Goal: Task Accomplishment & Management: Manage account settings

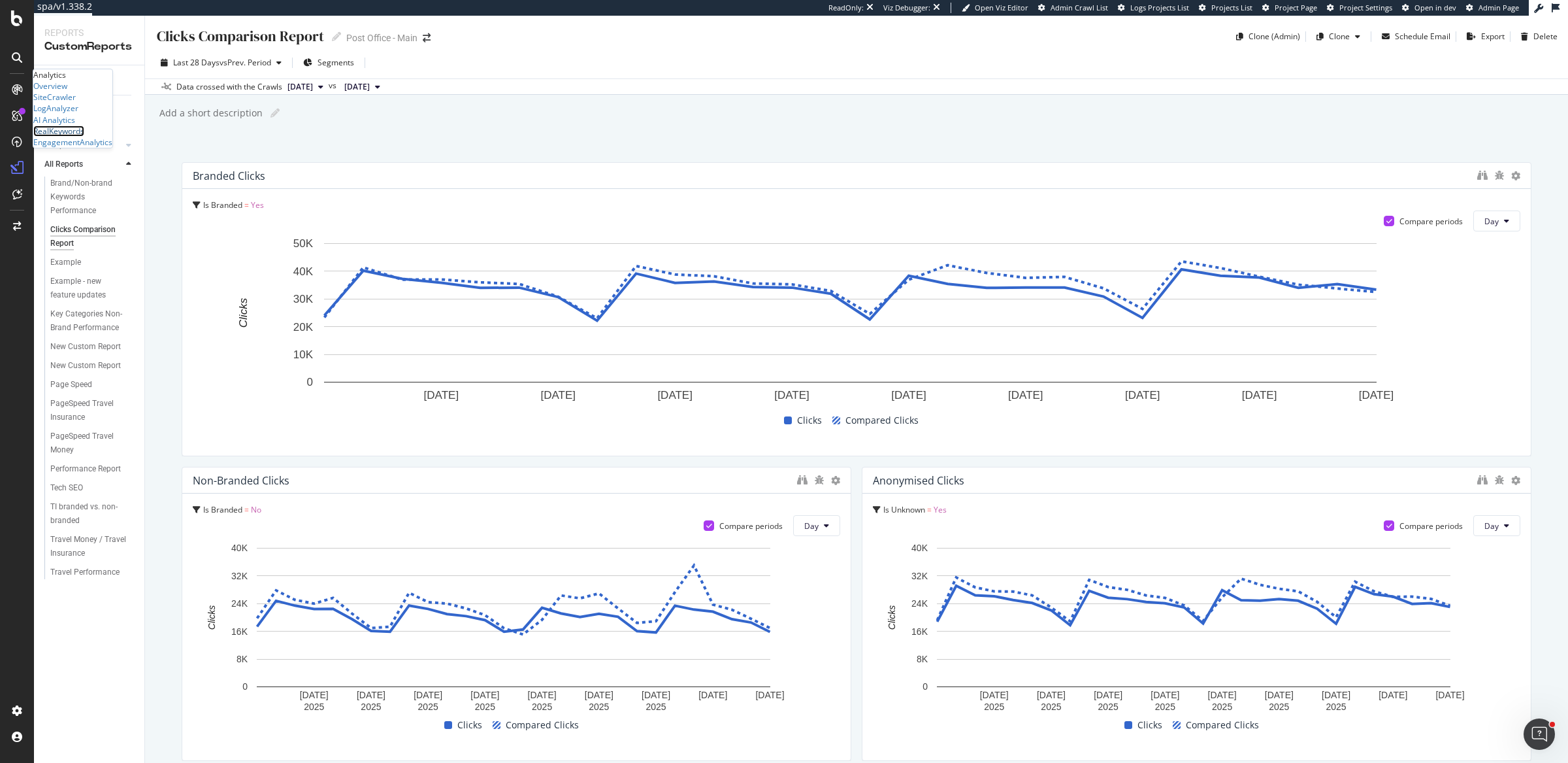
click at [83, 137] on div "RealKeywords" at bounding box center [59, 131] width 51 height 11
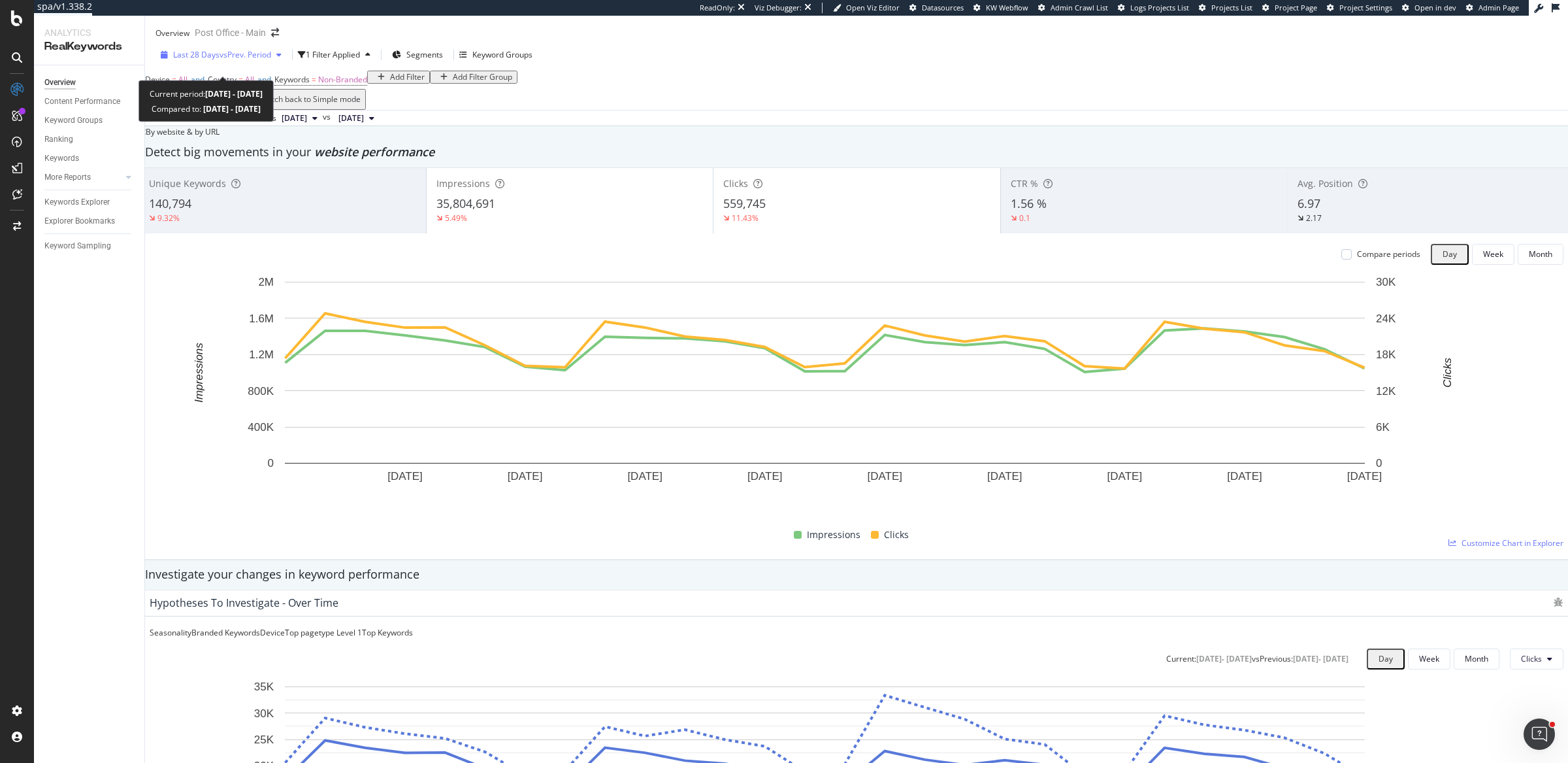
click at [216, 60] on span "Last 28 Days" at bounding box center [196, 55] width 46 height 11
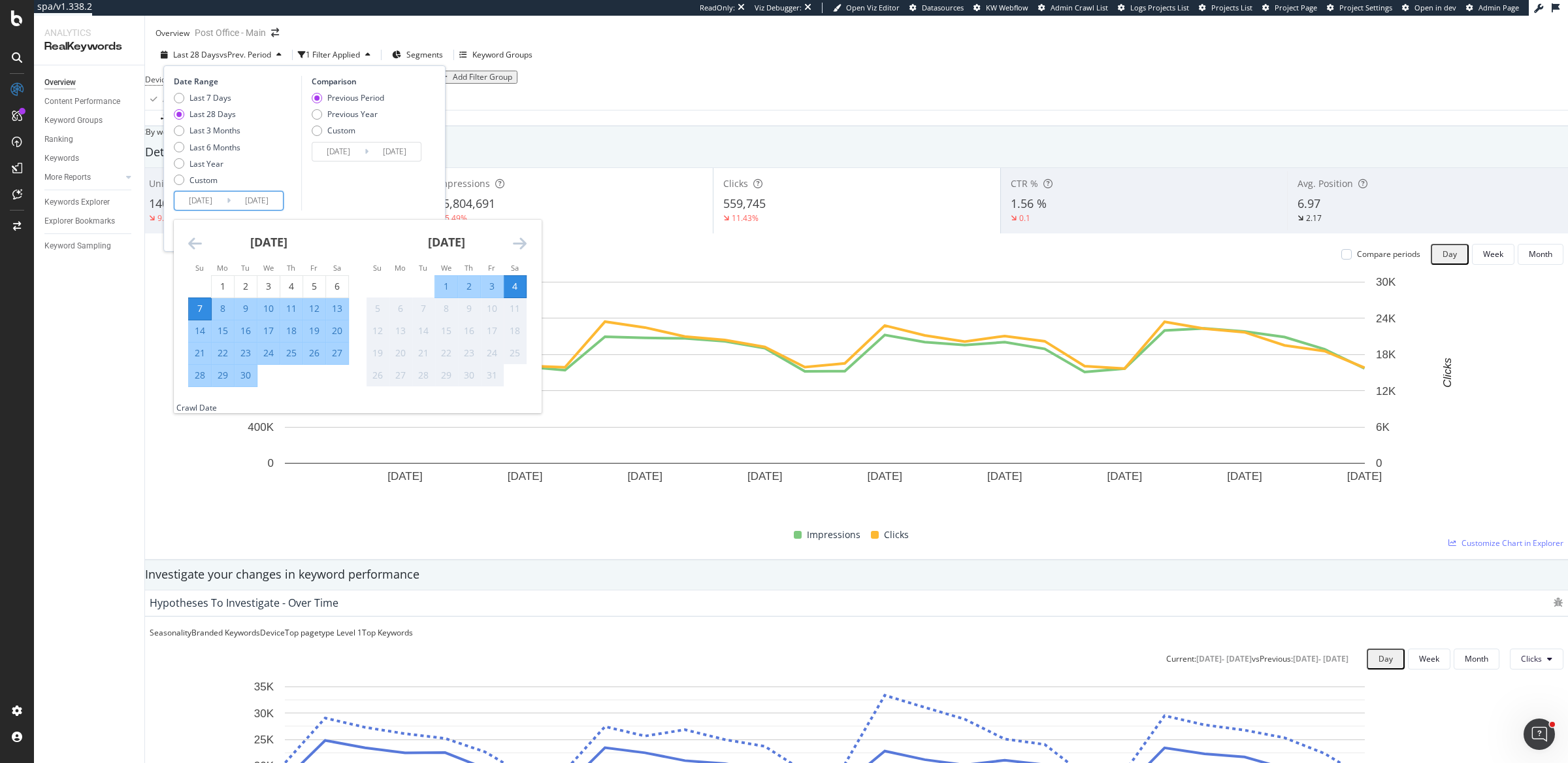
click at [207, 210] on input "2025/09/07" at bounding box center [201, 200] width 52 height 18
click at [193, 246] on icon "Move backward to switch to the previous month." at bounding box center [195, 243] width 14 height 16
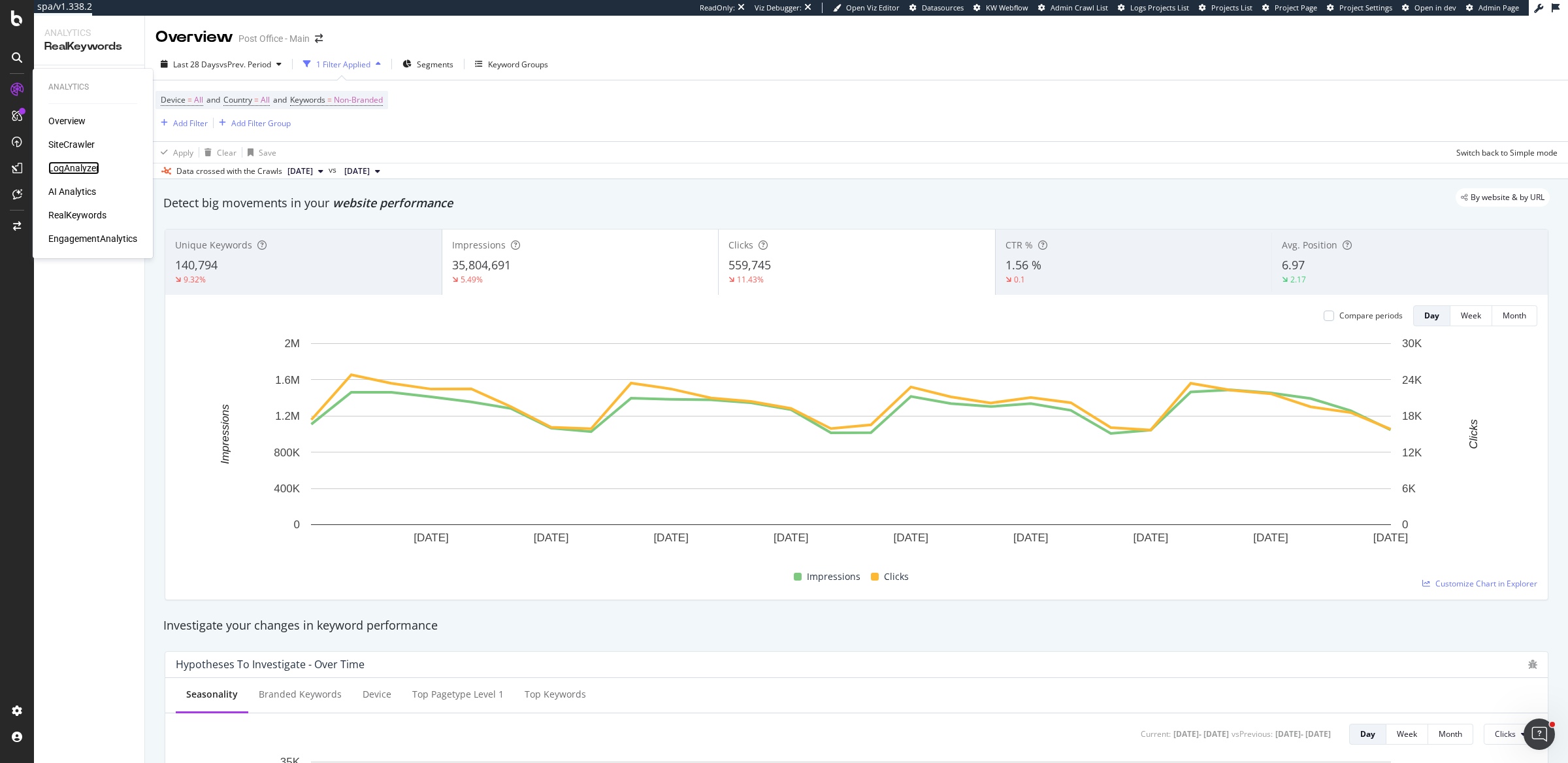
click at [70, 166] on div "LogAnalyzer" at bounding box center [74, 168] width 51 height 13
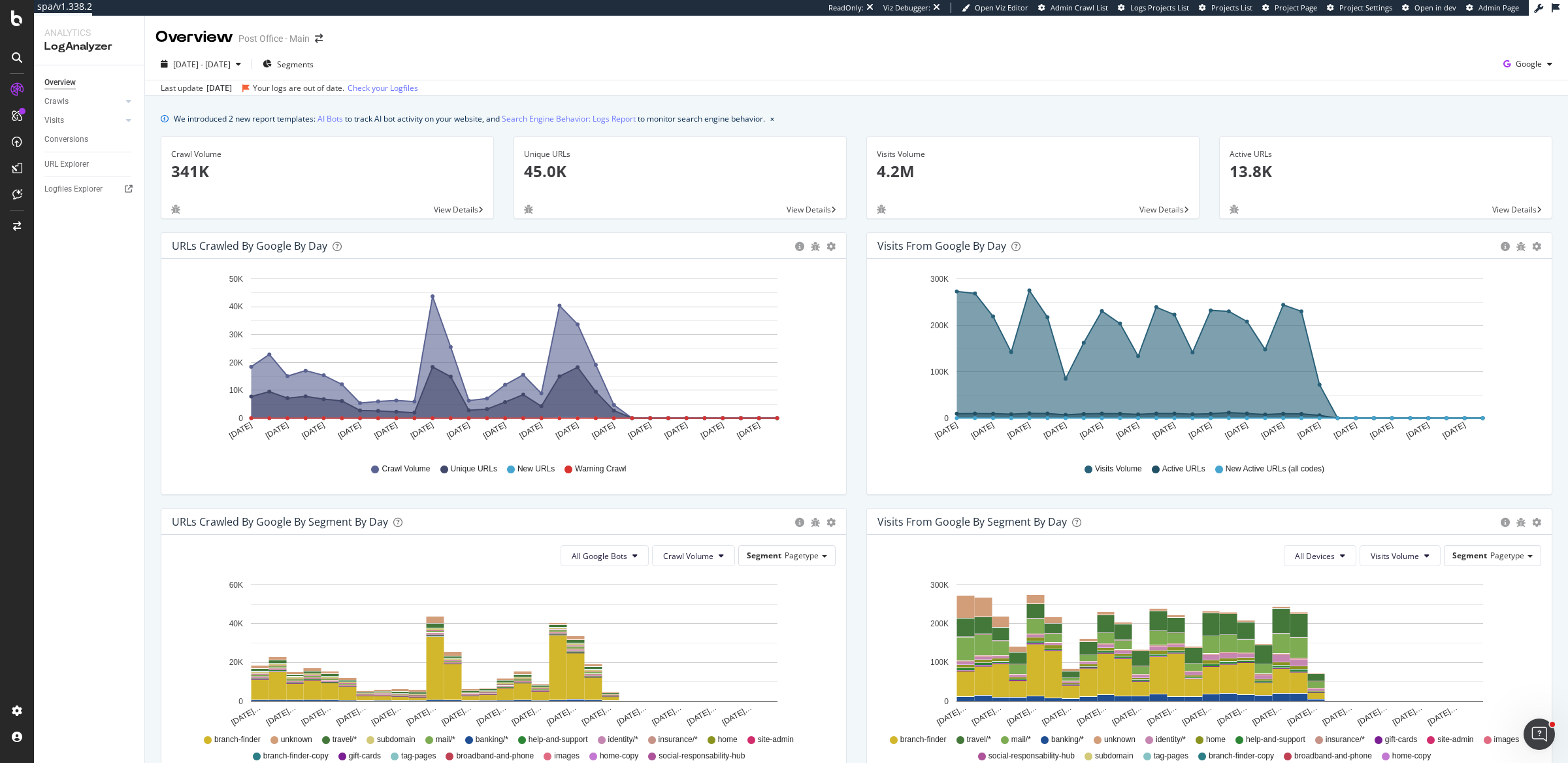
click at [12, 62] on icon at bounding box center [17, 57] width 10 height 10
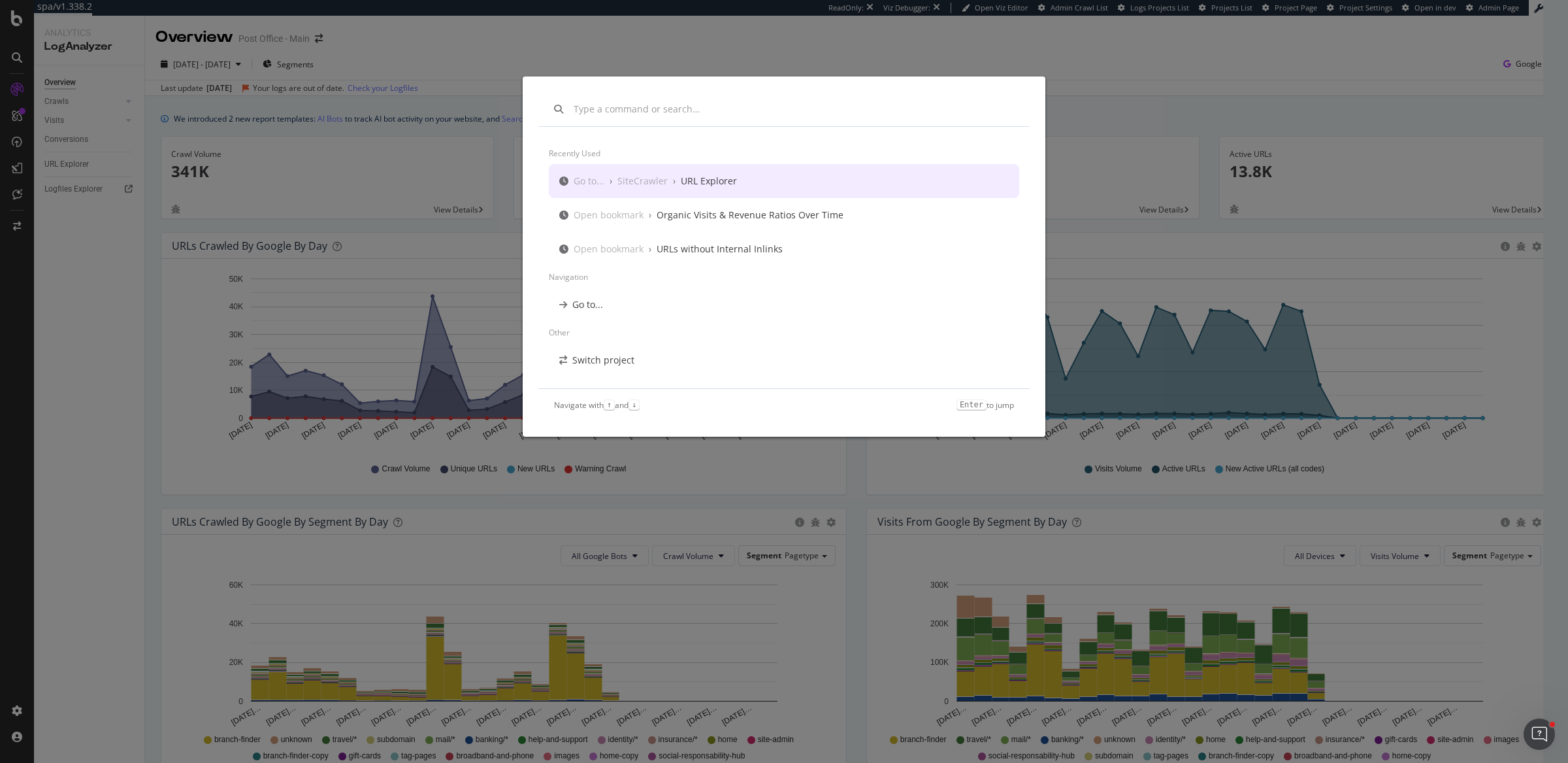
click at [757, 171] on div "Go to... › SiteCrawler › URL Explorer" at bounding box center [784, 180] width 470 height 34
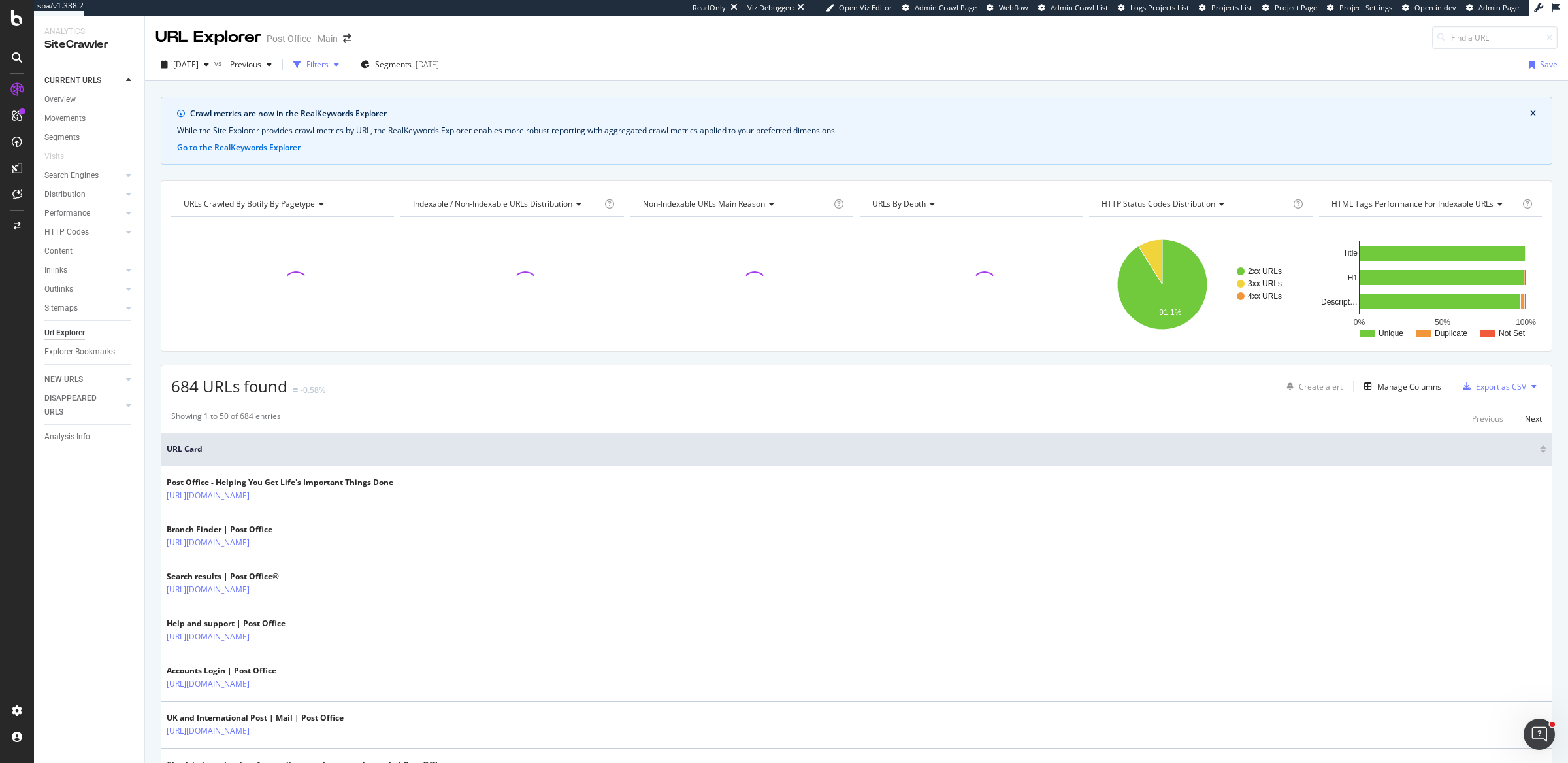
click at [329, 64] on div "Filters" at bounding box center [318, 64] width 22 height 11
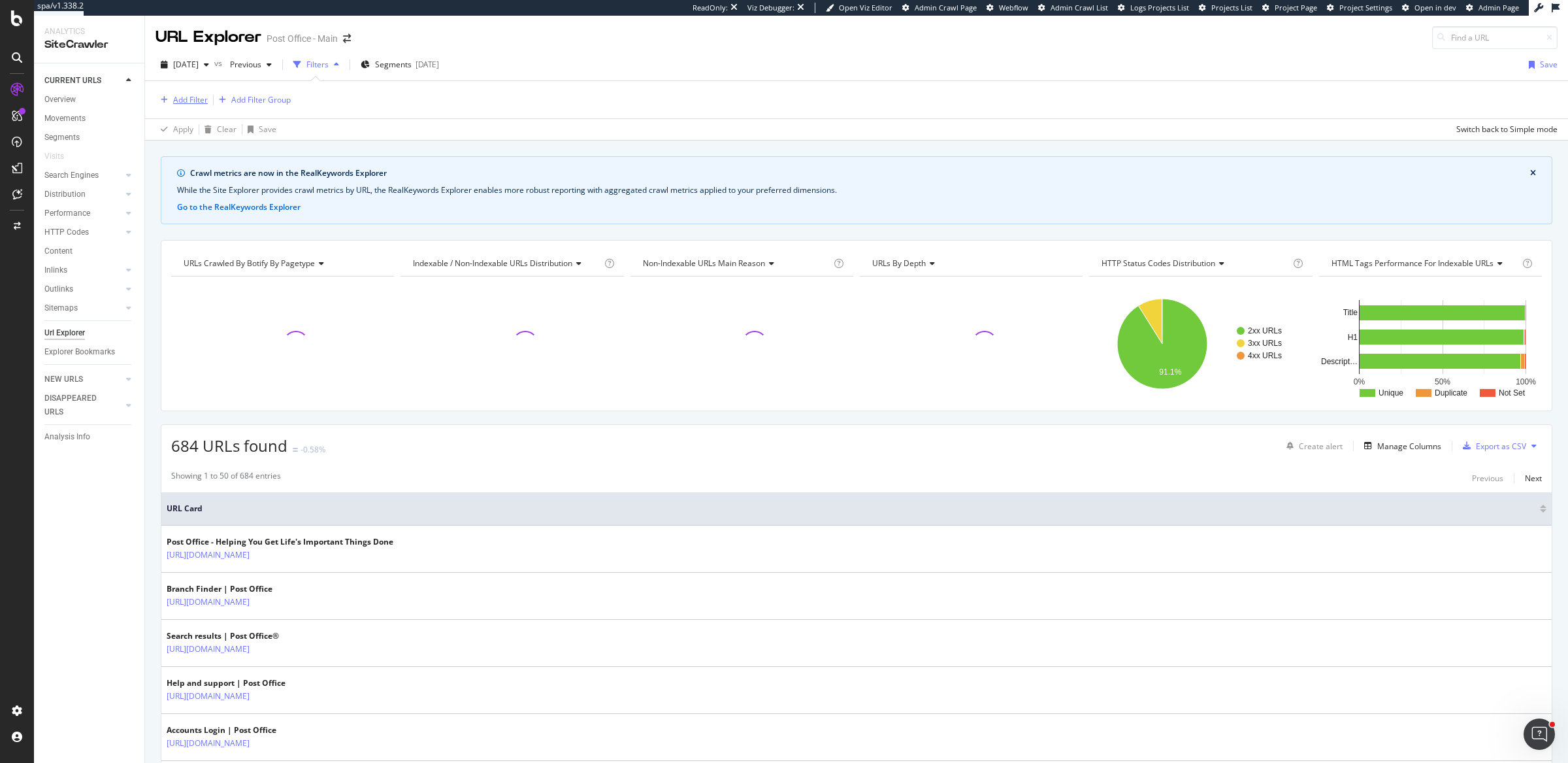
click at [198, 98] on div "Add Filter" at bounding box center [191, 99] width 35 height 11
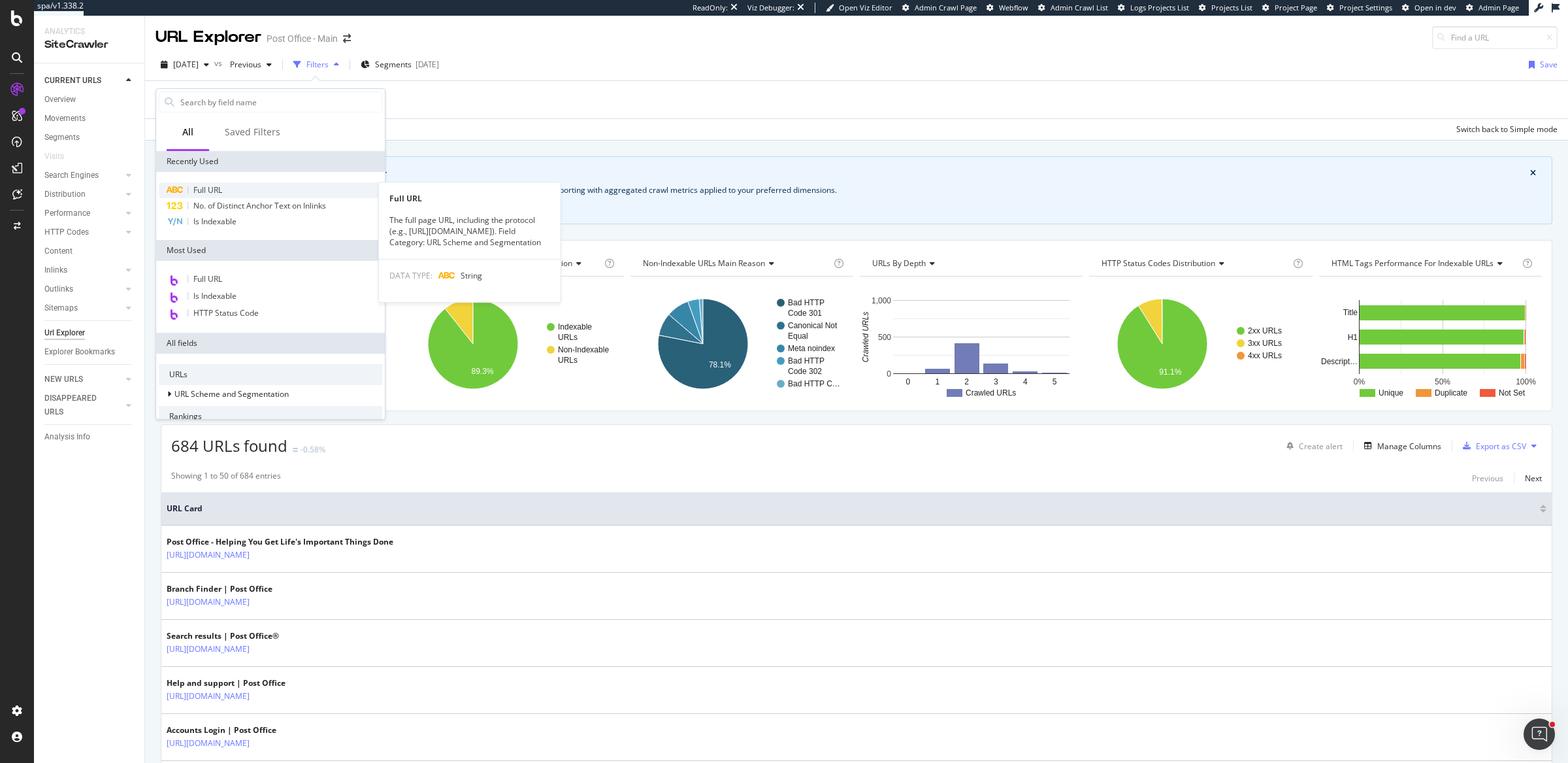
click at [245, 192] on div "Full URL" at bounding box center [270, 190] width 223 height 16
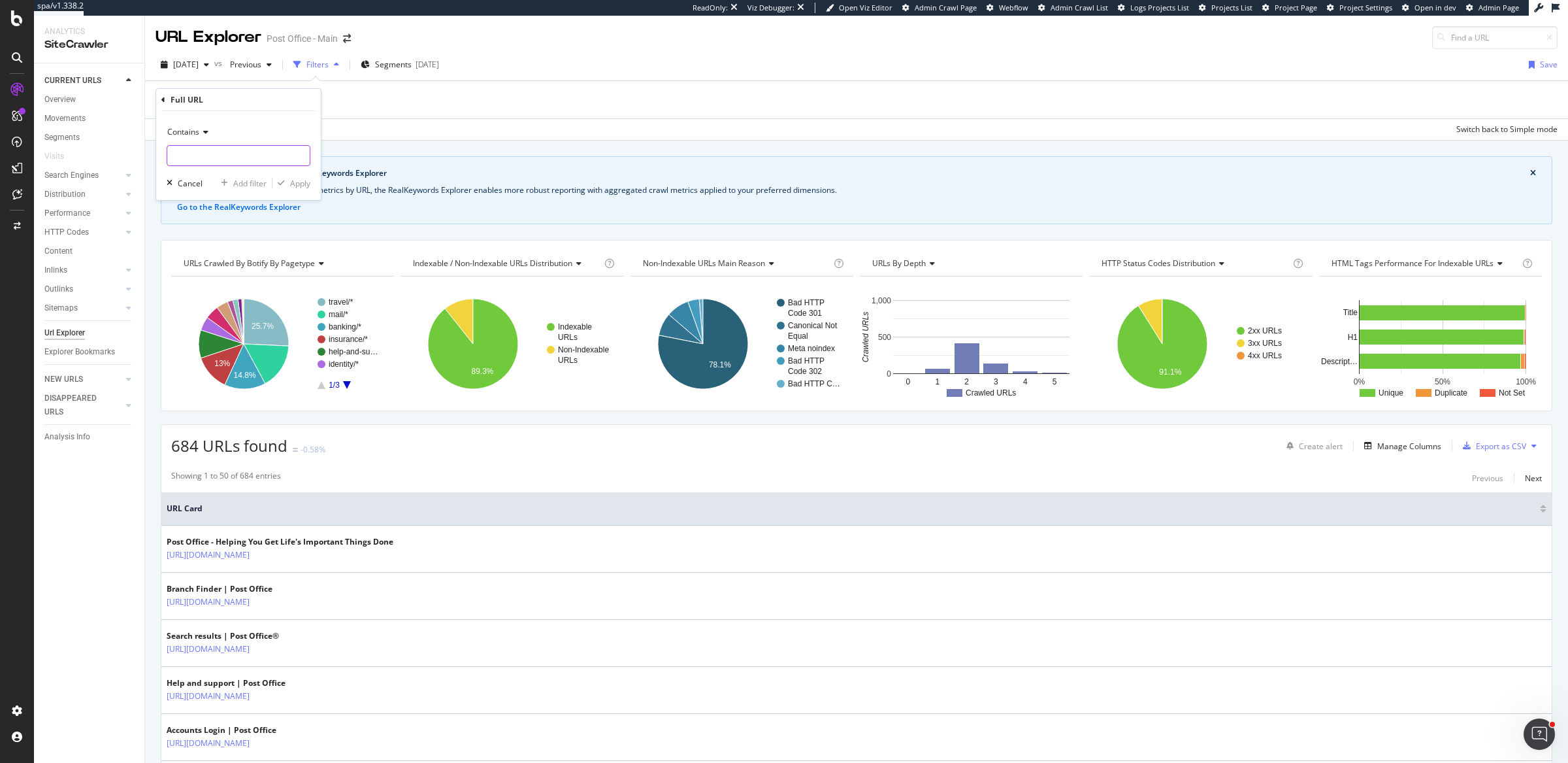
click at [211, 157] on input "text" at bounding box center [238, 156] width 142 height 21
type input "default"
click at [305, 179] on div "Apply" at bounding box center [300, 184] width 20 height 11
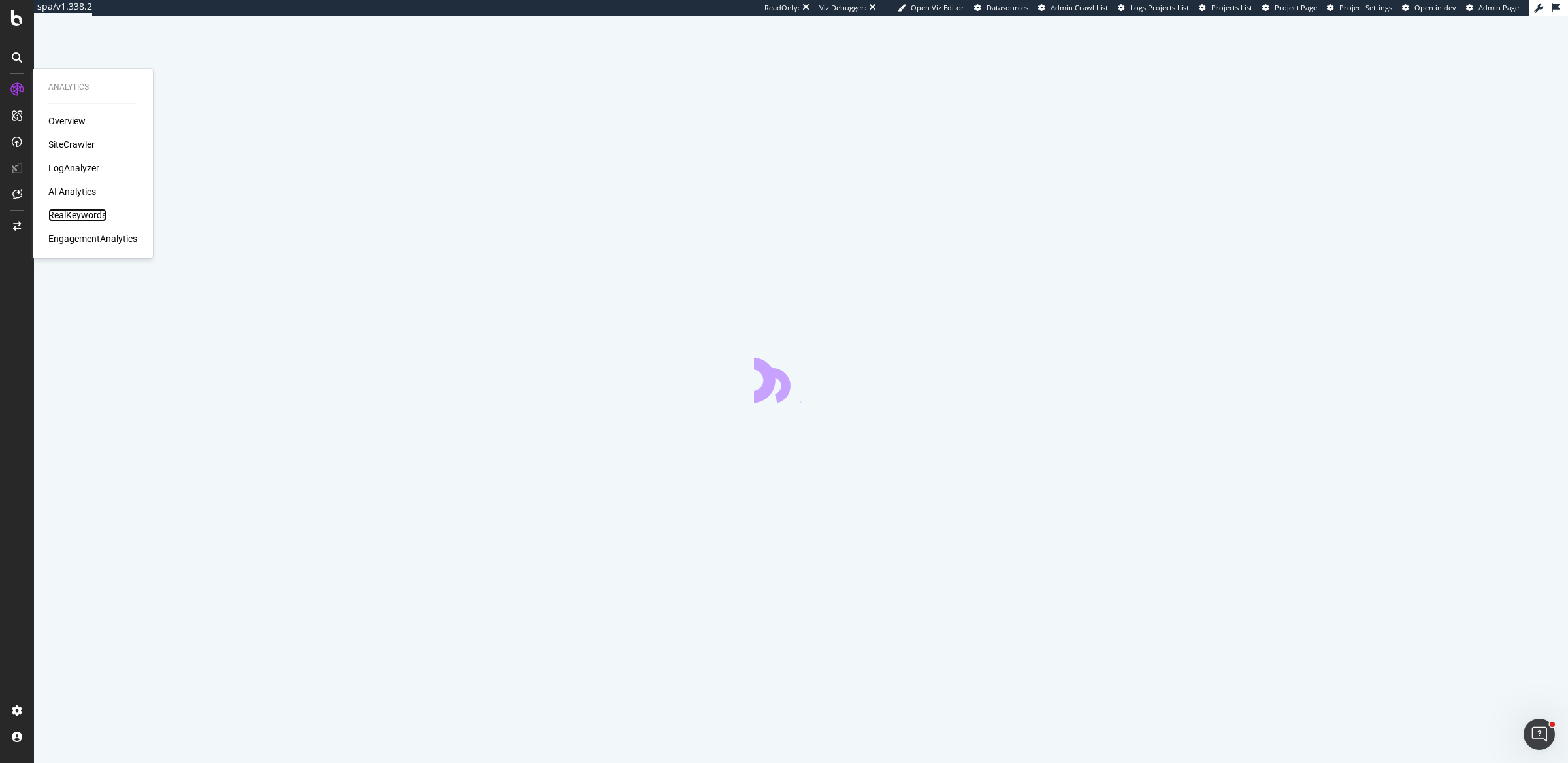
click at [82, 209] on div "RealKeywords" at bounding box center [77, 215] width 58 height 13
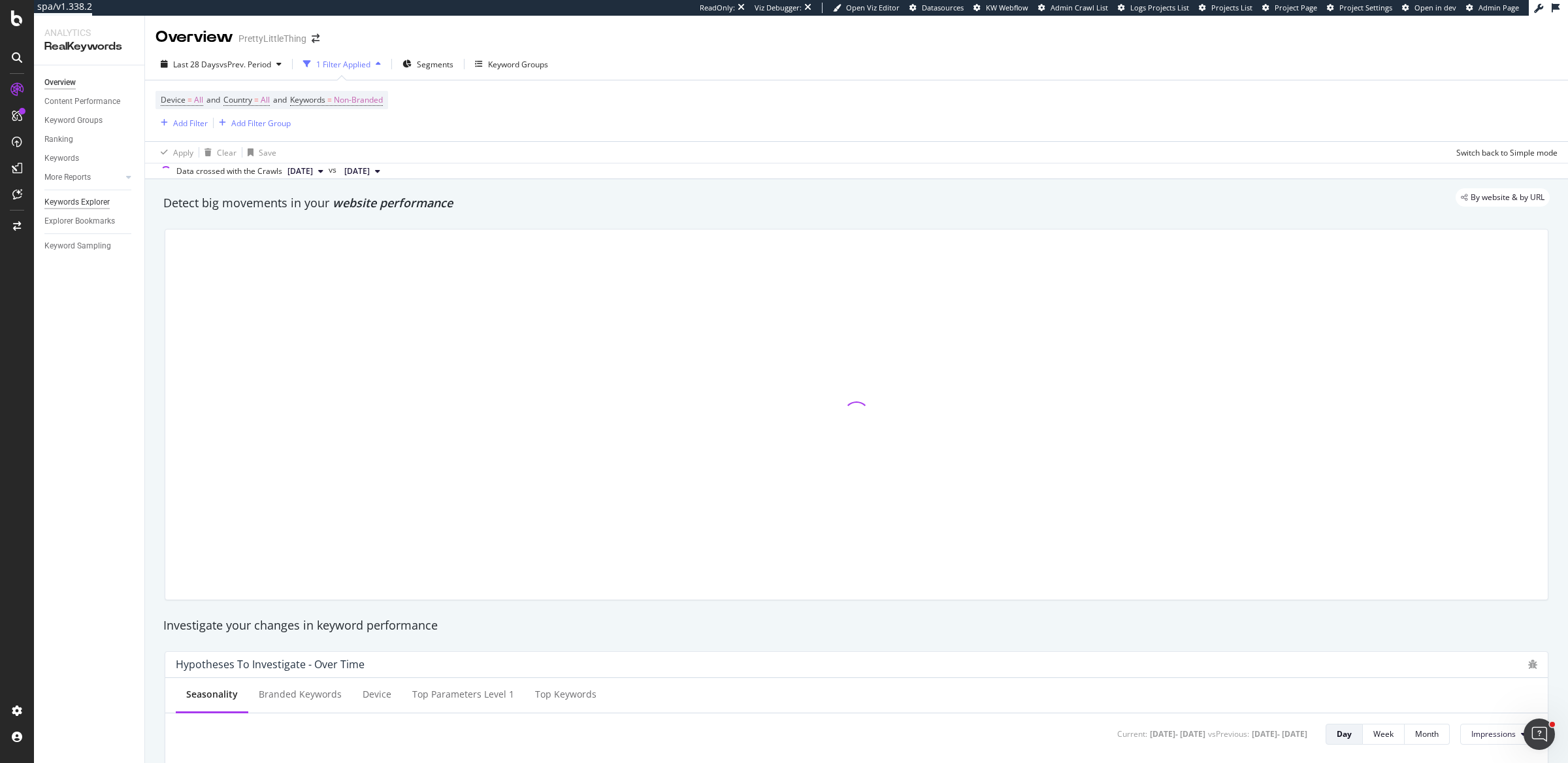
click at [72, 204] on div "Keywords Explorer" at bounding box center [77, 202] width 65 height 14
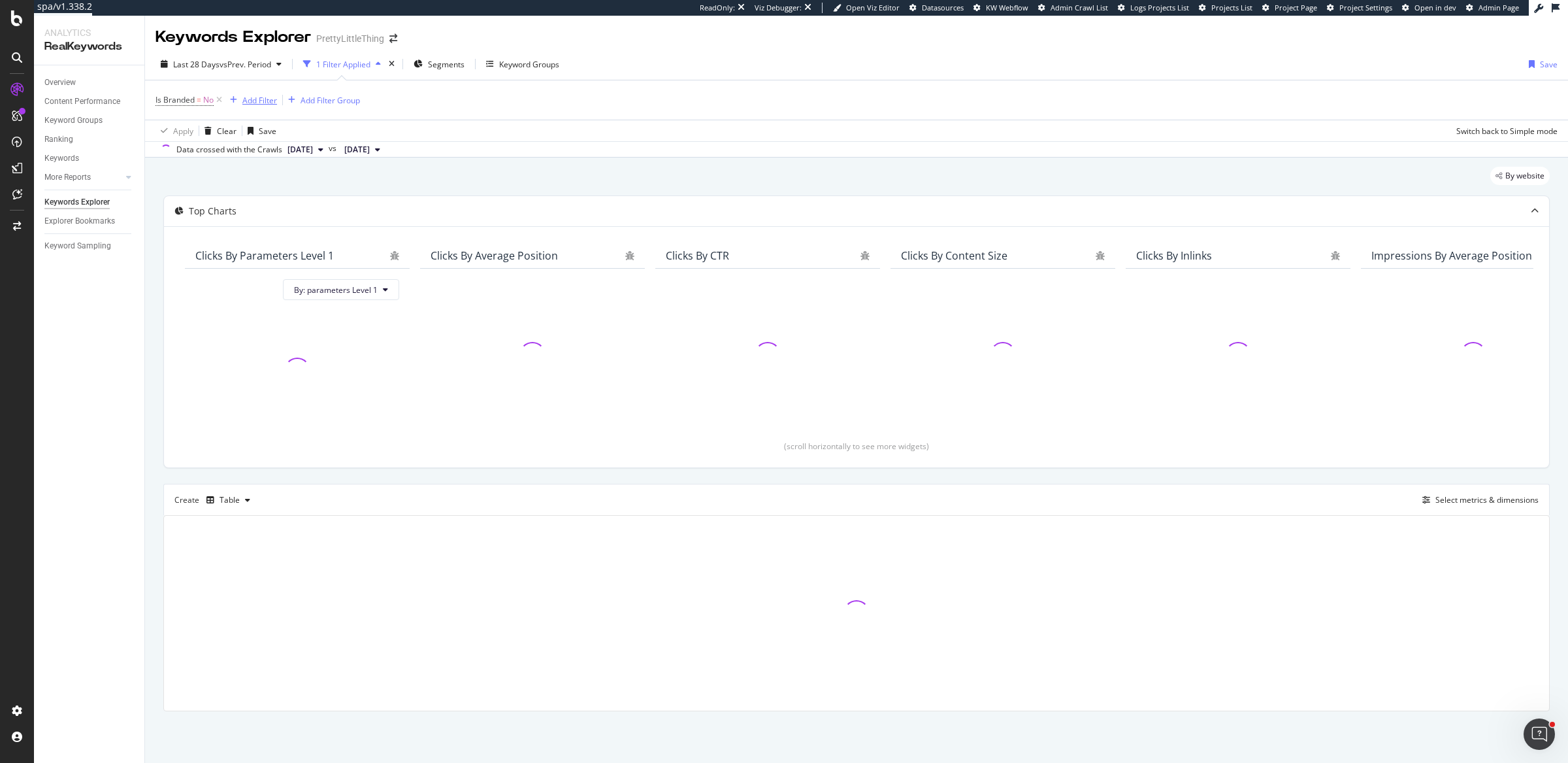
click at [248, 95] on div "Add Filter" at bounding box center [260, 100] width 35 height 11
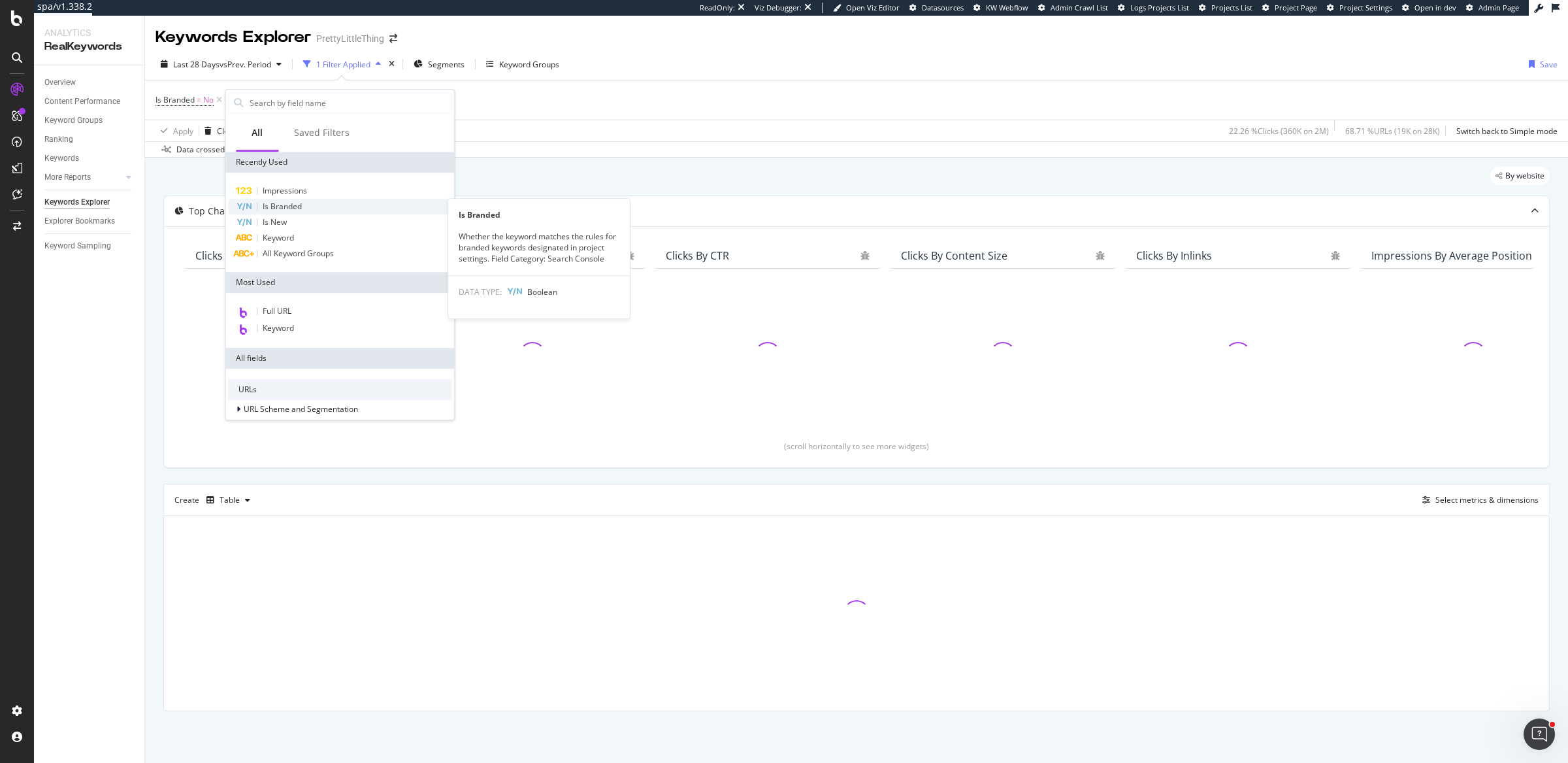
click at [330, 207] on div "Is Branded" at bounding box center [339, 207] width 223 height 16
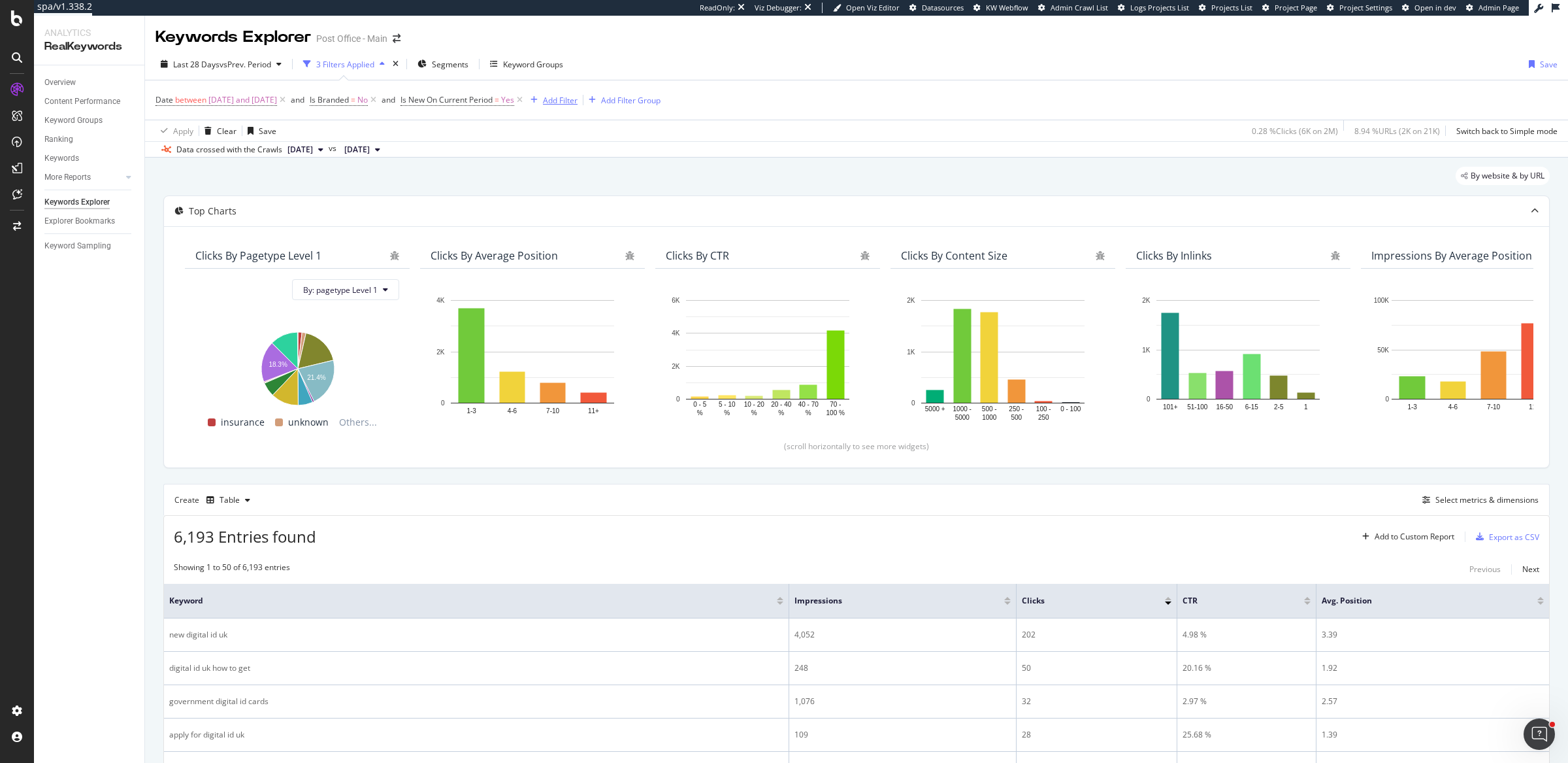
click at [578, 99] on div "Add Filter" at bounding box center [560, 100] width 35 height 11
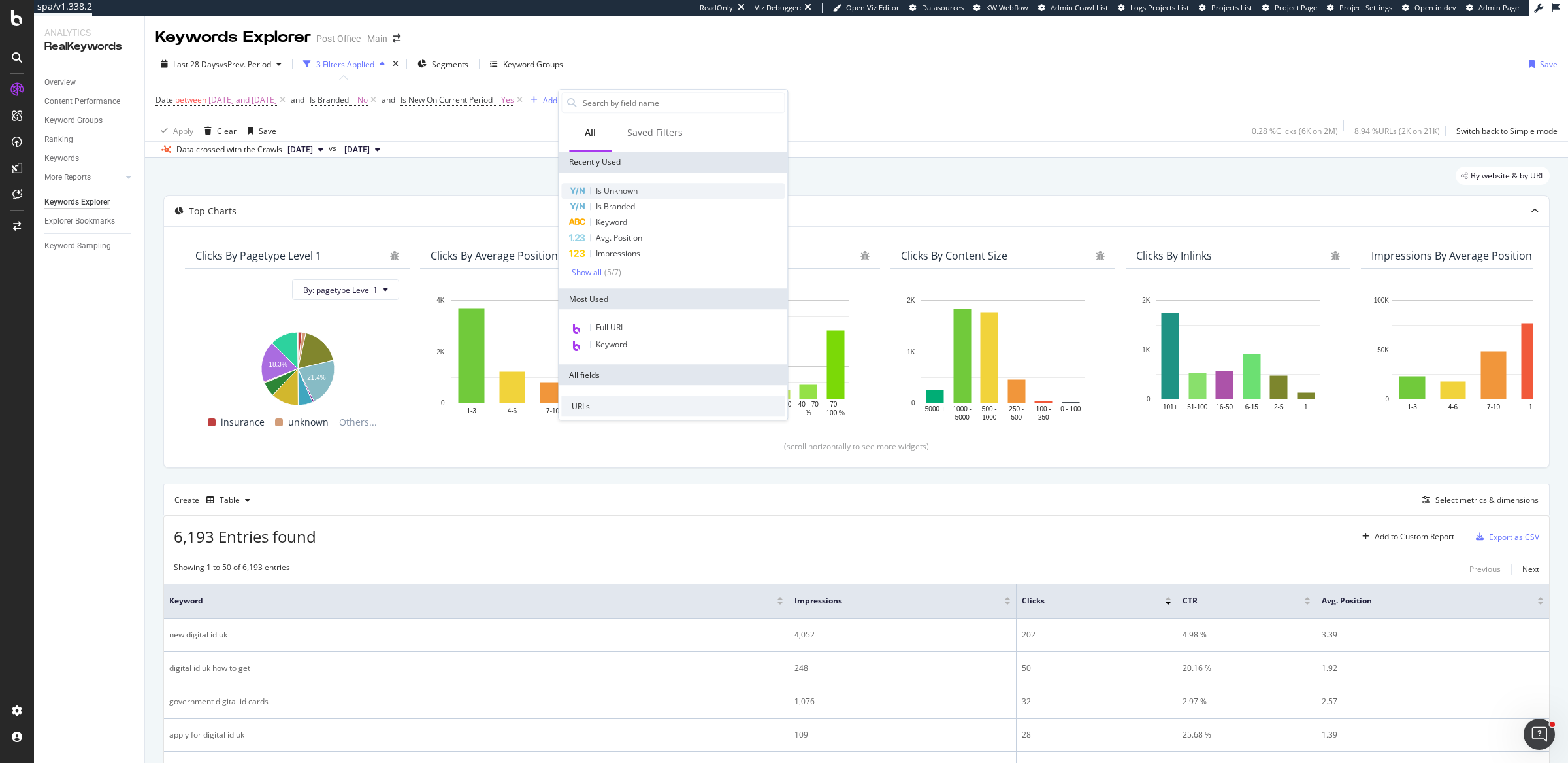
click at [615, 191] on span "Is Unknown" at bounding box center [617, 191] width 42 height 11
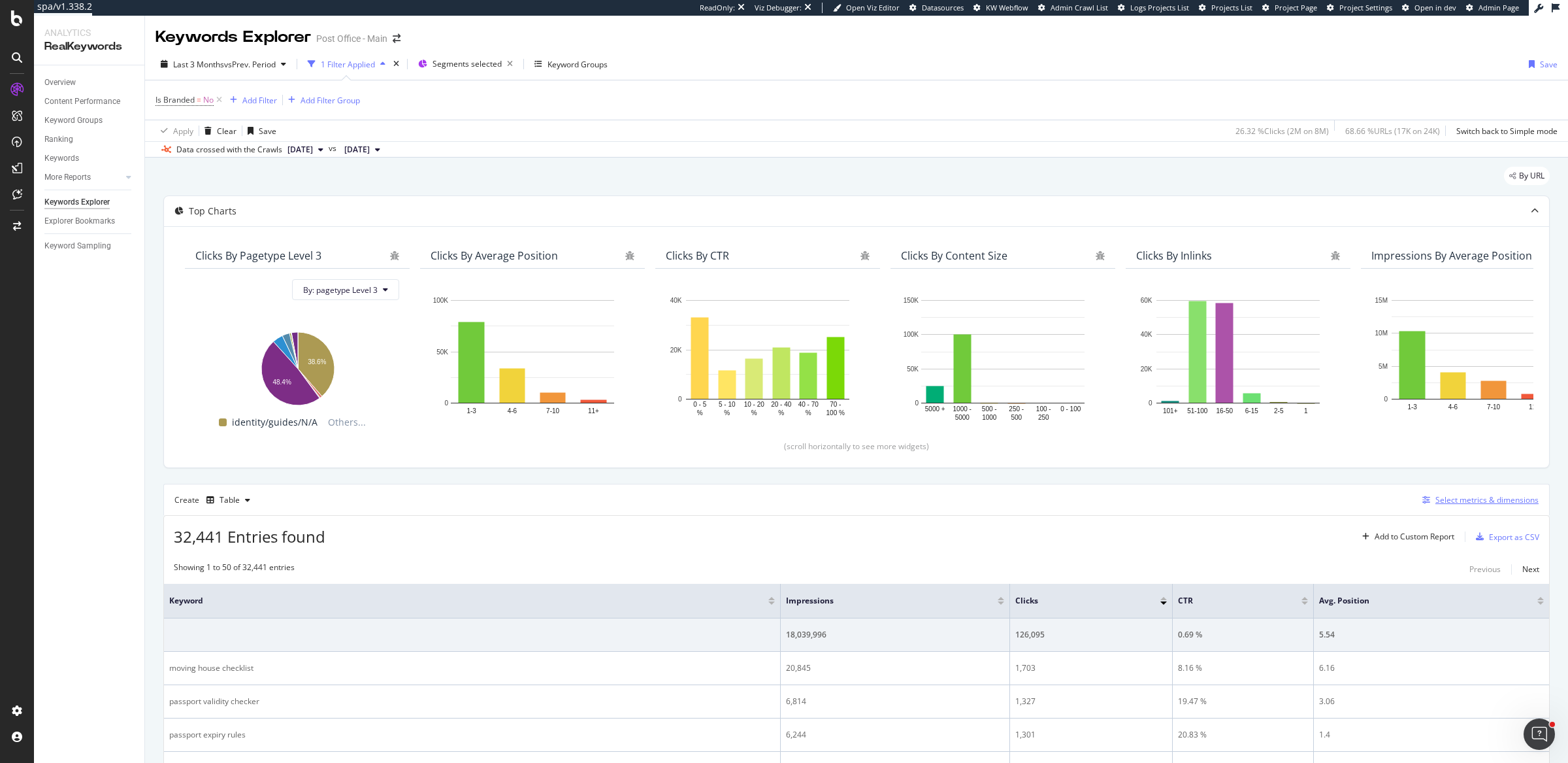
click at [1478, 499] on div "Select metrics & dimensions" at bounding box center [1487, 500] width 103 height 11
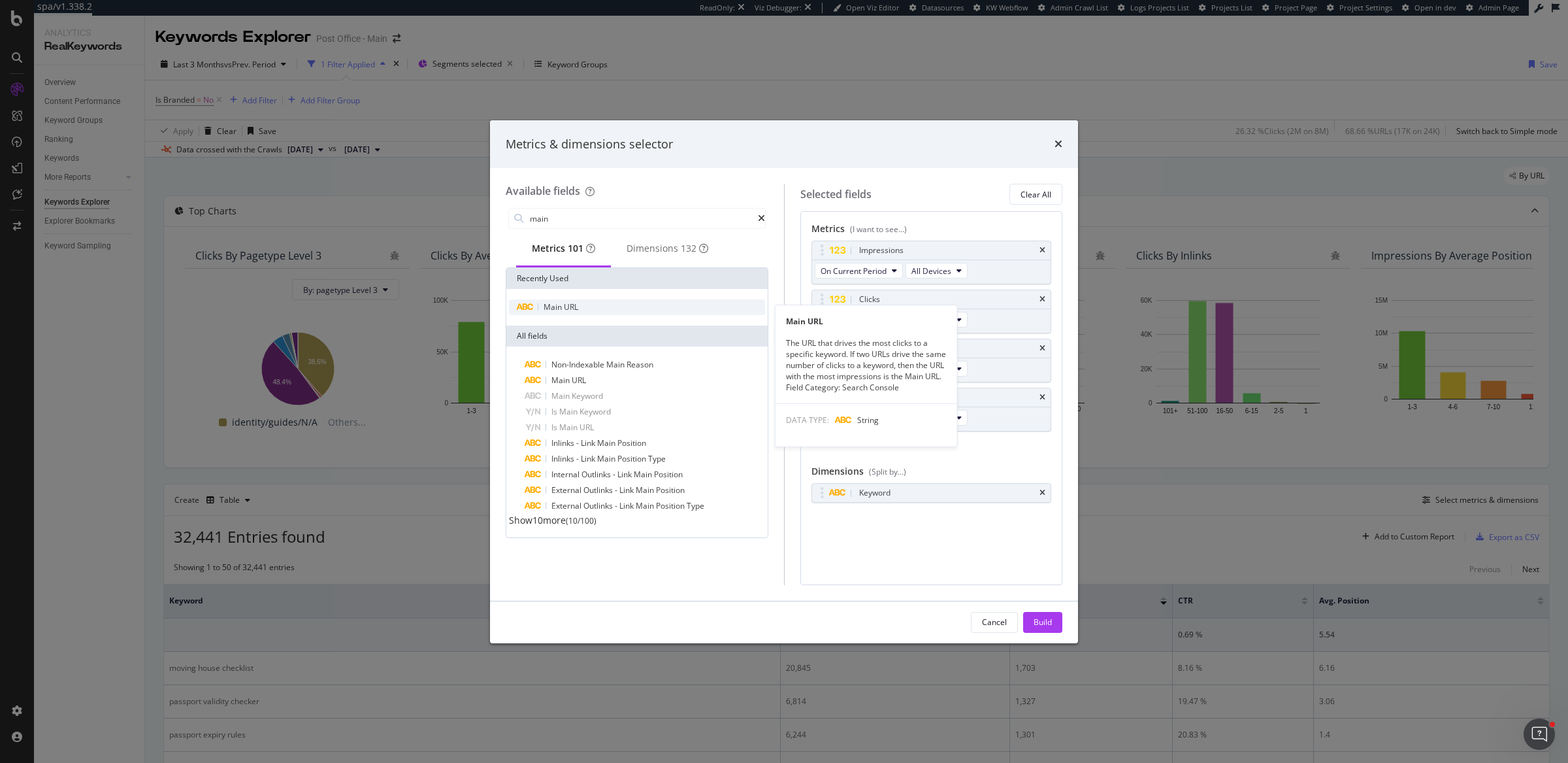
type input "main"
click at [673, 312] on div "Main URL" at bounding box center [637, 308] width 256 height 16
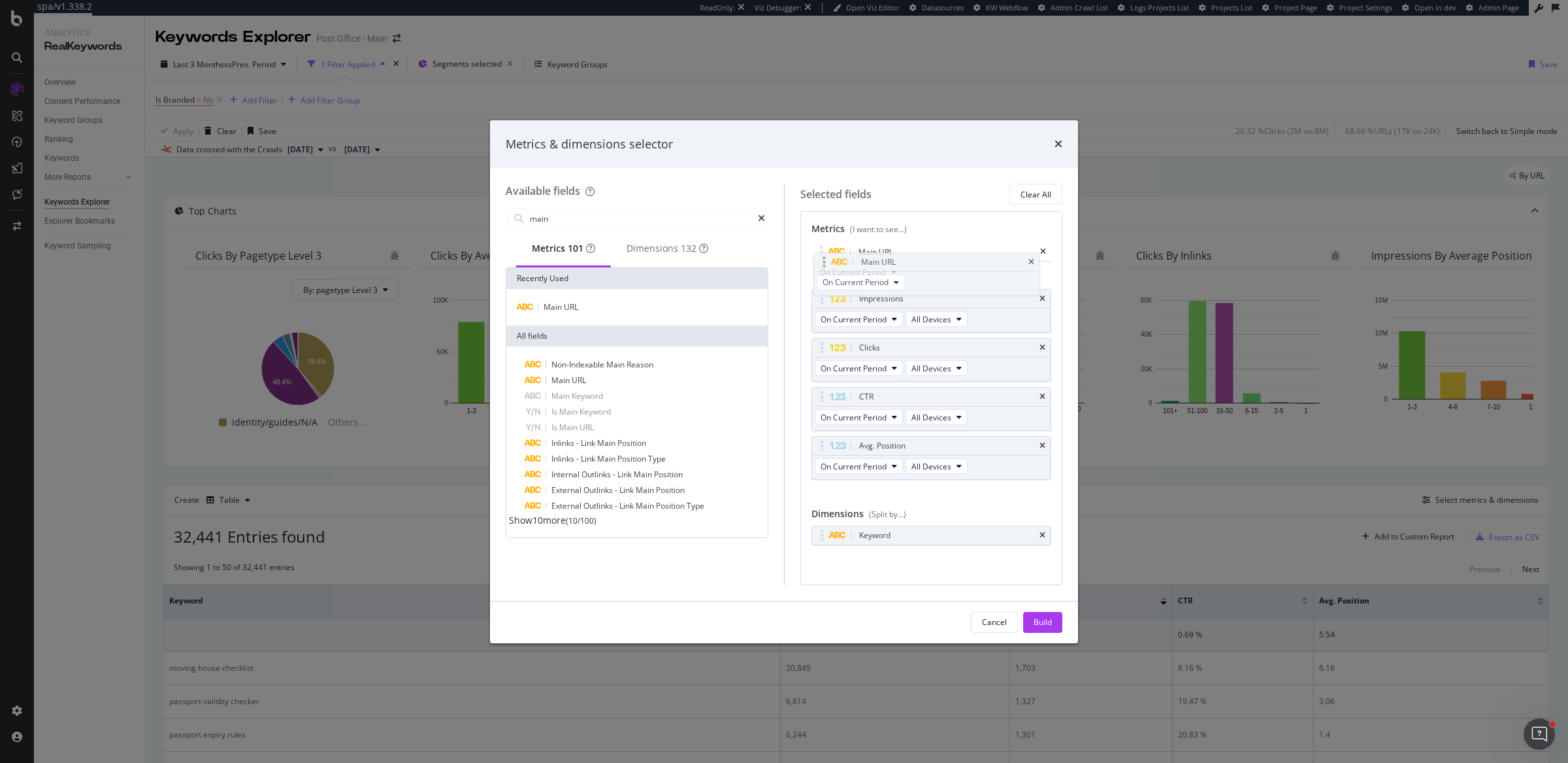
drag, startPoint x: 819, startPoint y: 445, endPoint x: 821, endPoint y: 261, distance: 184.0
click at [819, 261] on body "spa/v1.338.2 ReadOnly: Viz Debugger: Open Viz Editor Datasources KW Webflow Adm…" at bounding box center [784, 382] width 1568 height 763
click at [1056, 626] on button "Build" at bounding box center [1043, 622] width 39 height 21
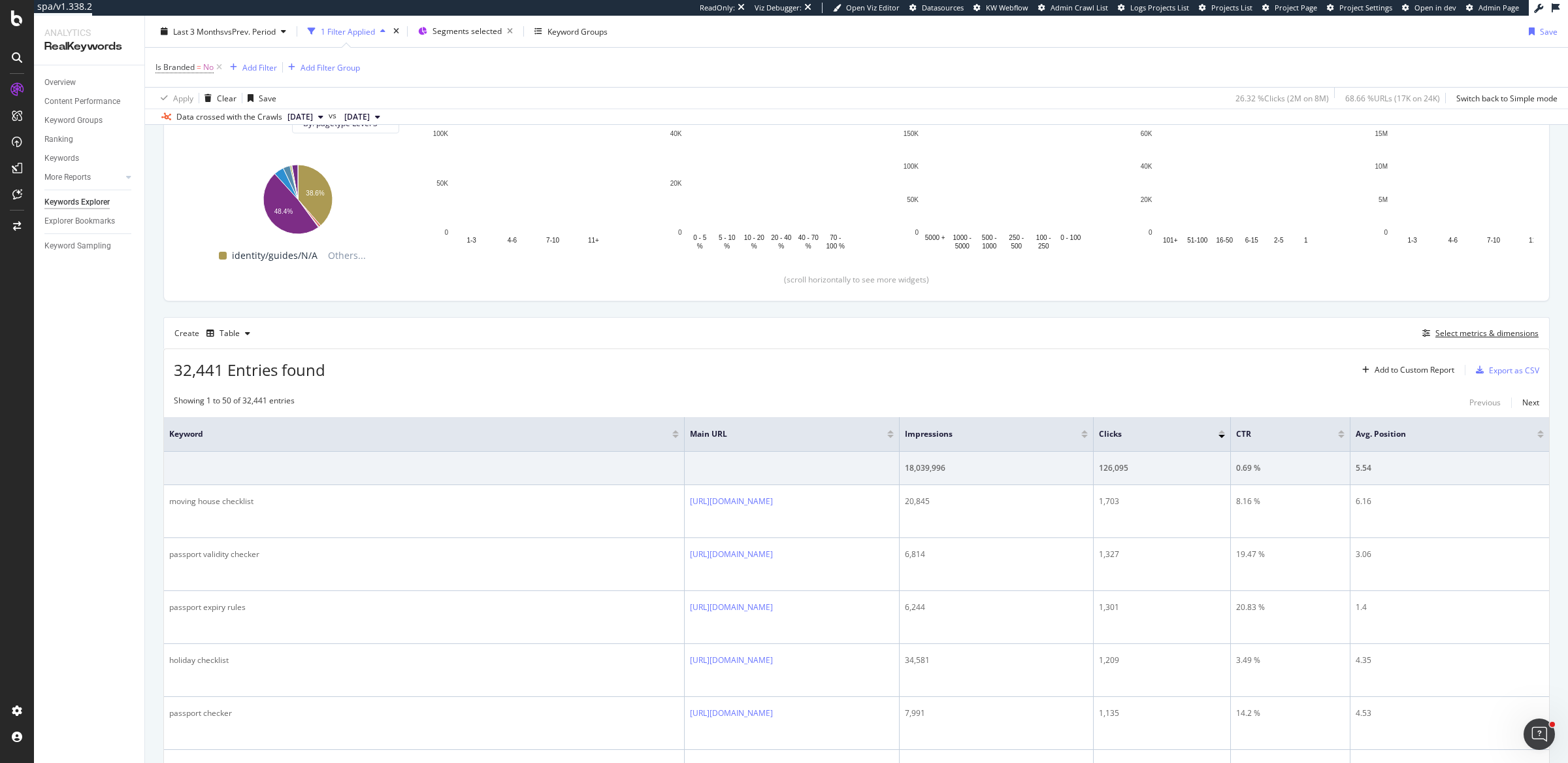
scroll to position [131, 0]
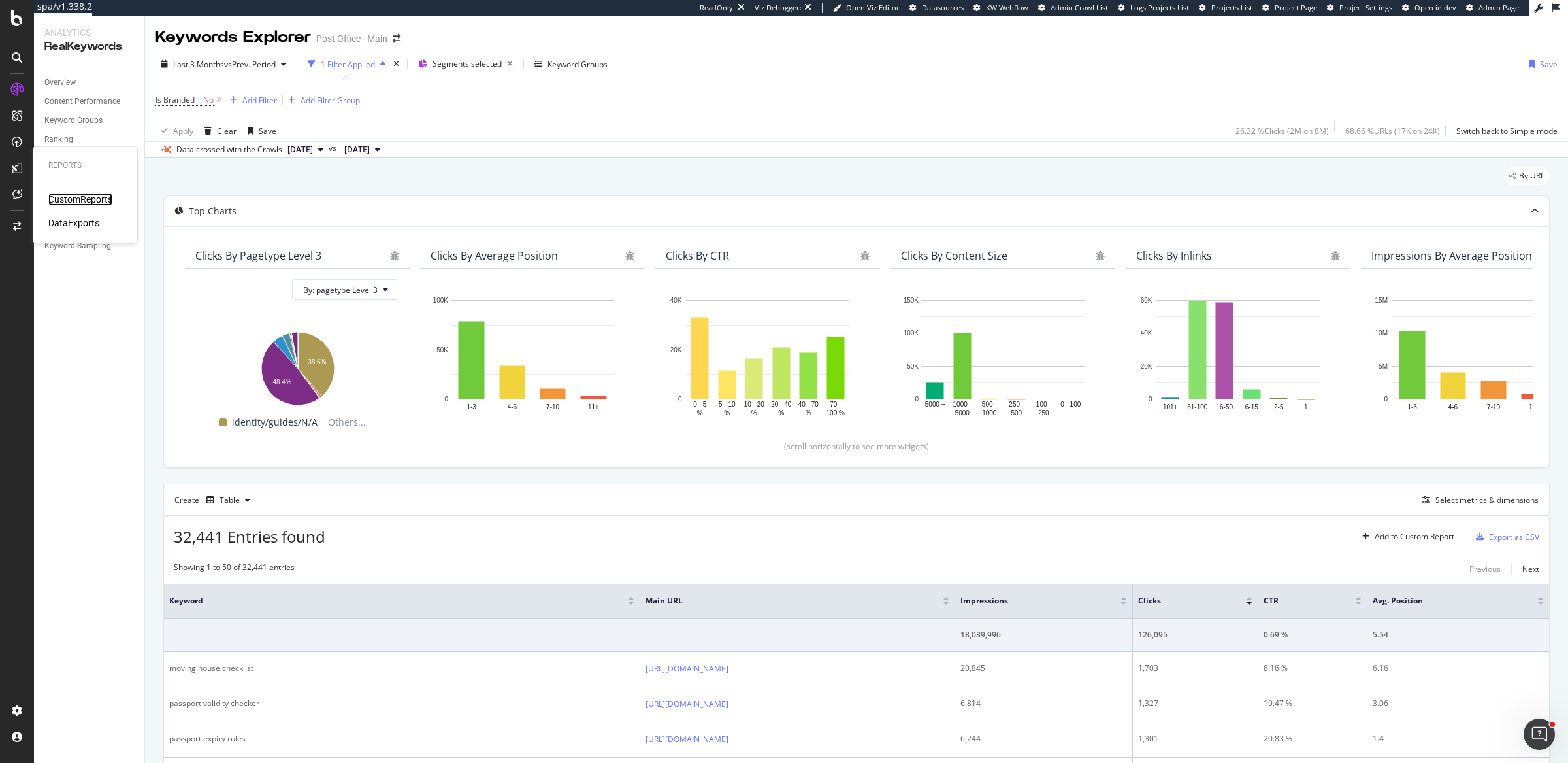
click at [82, 196] on div "CustomReports" at bounding box center [80, 199] width 64 height 13
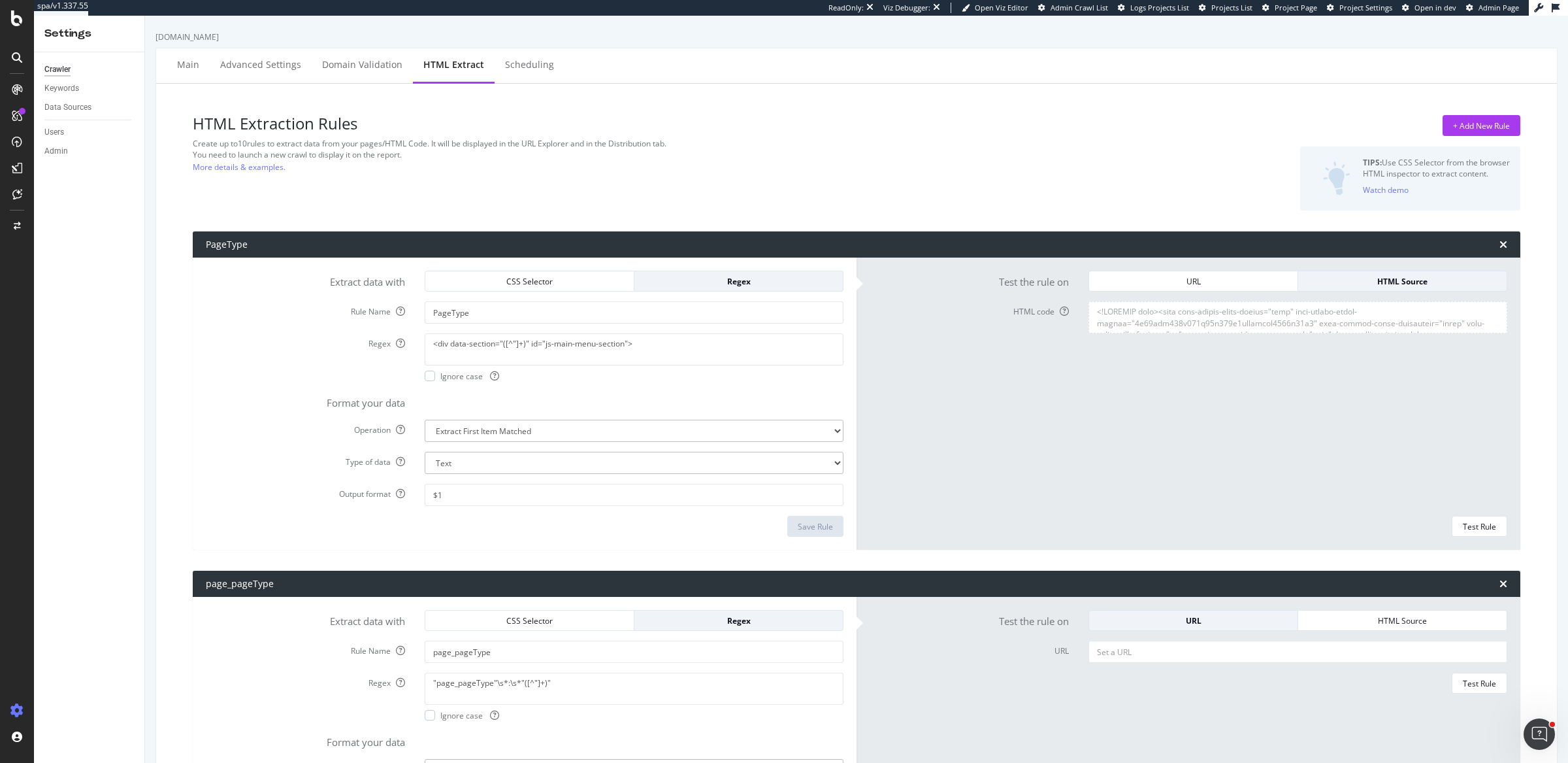
scroll to position [242283, 0]
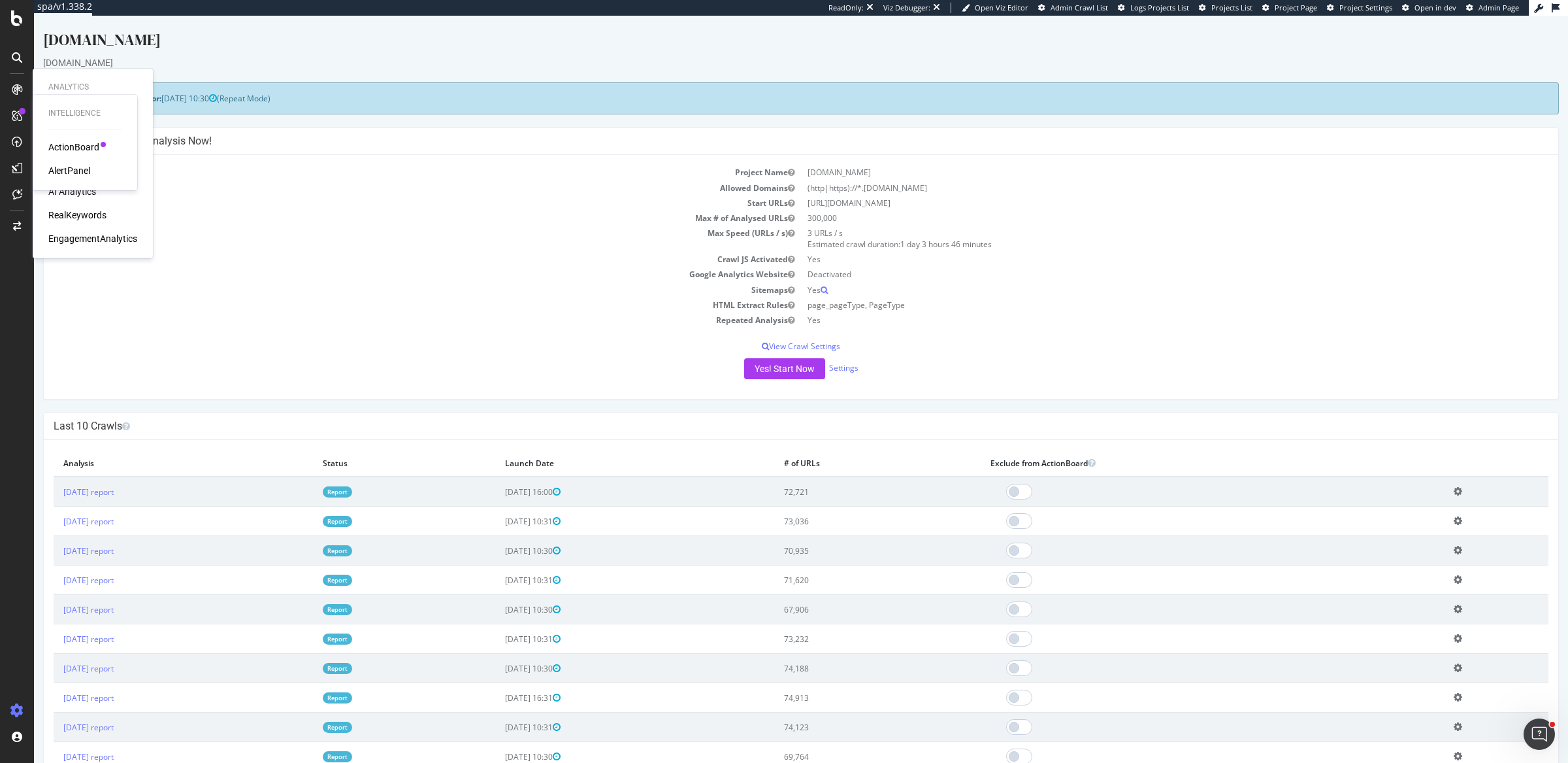
click at [335, 137] on h4 "Configure your New Analysis Now!" at bounding box center [800, 141] width 1495 height 13
drag, startPoint x: 245, startPoint y: 101, endPoint x: 180, endPoint y: 105, distance: 65.1
click at [244, 101] on div "Next Launch Scheduled for: 2025-10-10 10:30 (Repeat Mode)" at bounding box center [801, 99] width 1516 height 32
click at [84, 143] on div "SiteCrawler" at bounding box center [72, 144] width 46 height 13
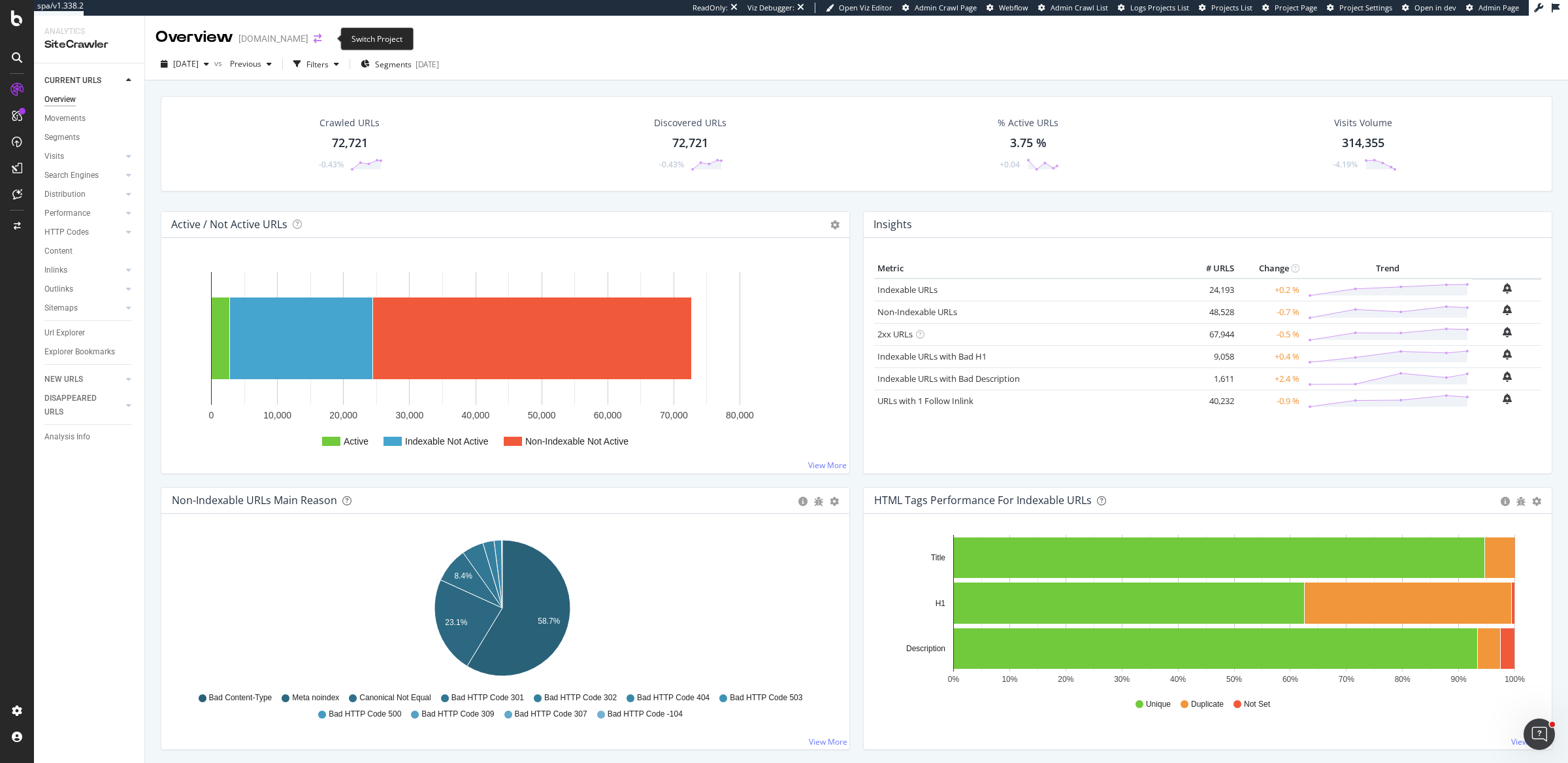
click at [322, 39] on icon "arrow-right-arrow-left" at bounding box center [318, 39] width 8 height 10
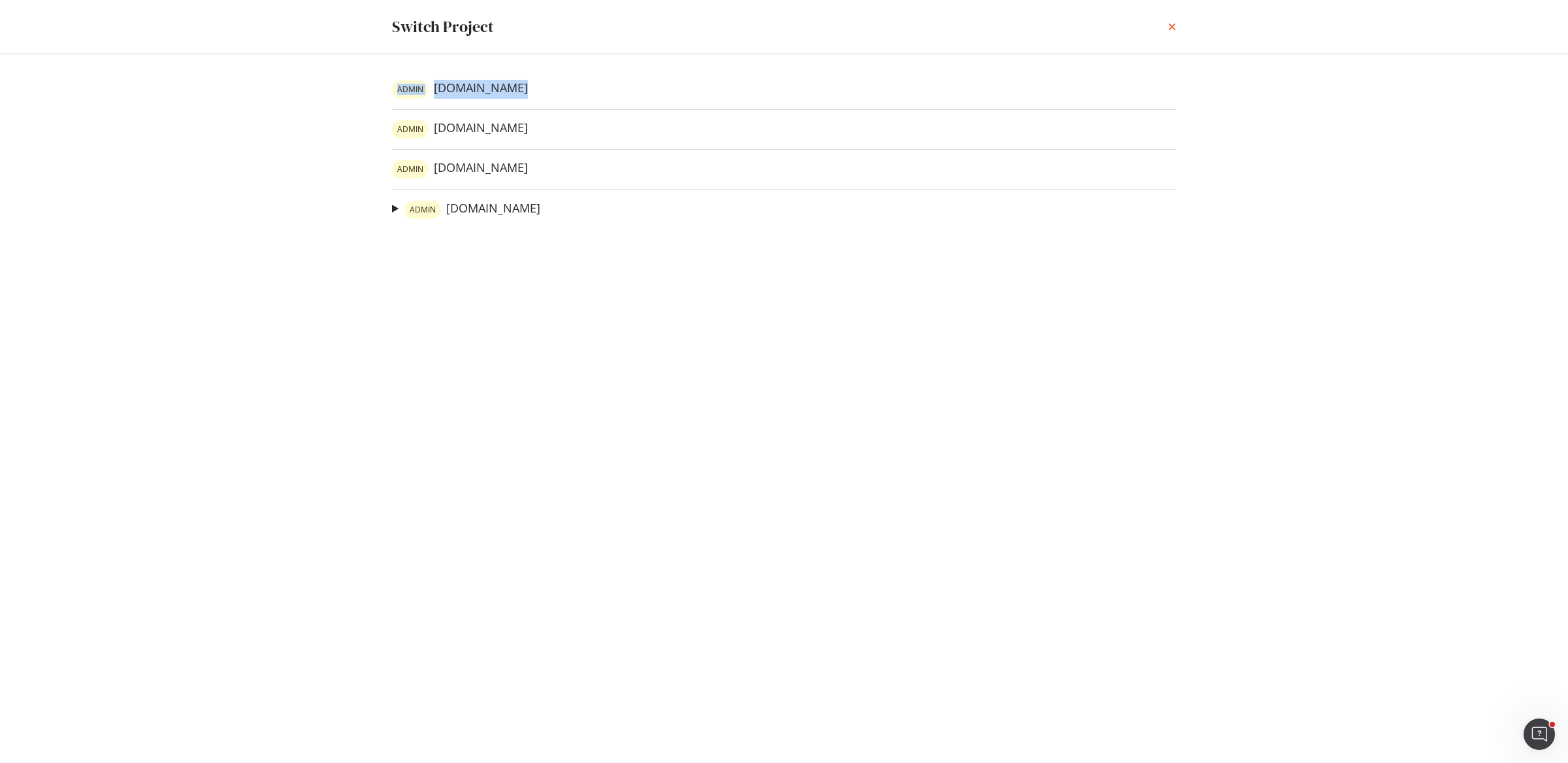
click at [1170, 30] on icon "times" at bounding box center [1172, 26] width 8 height 10
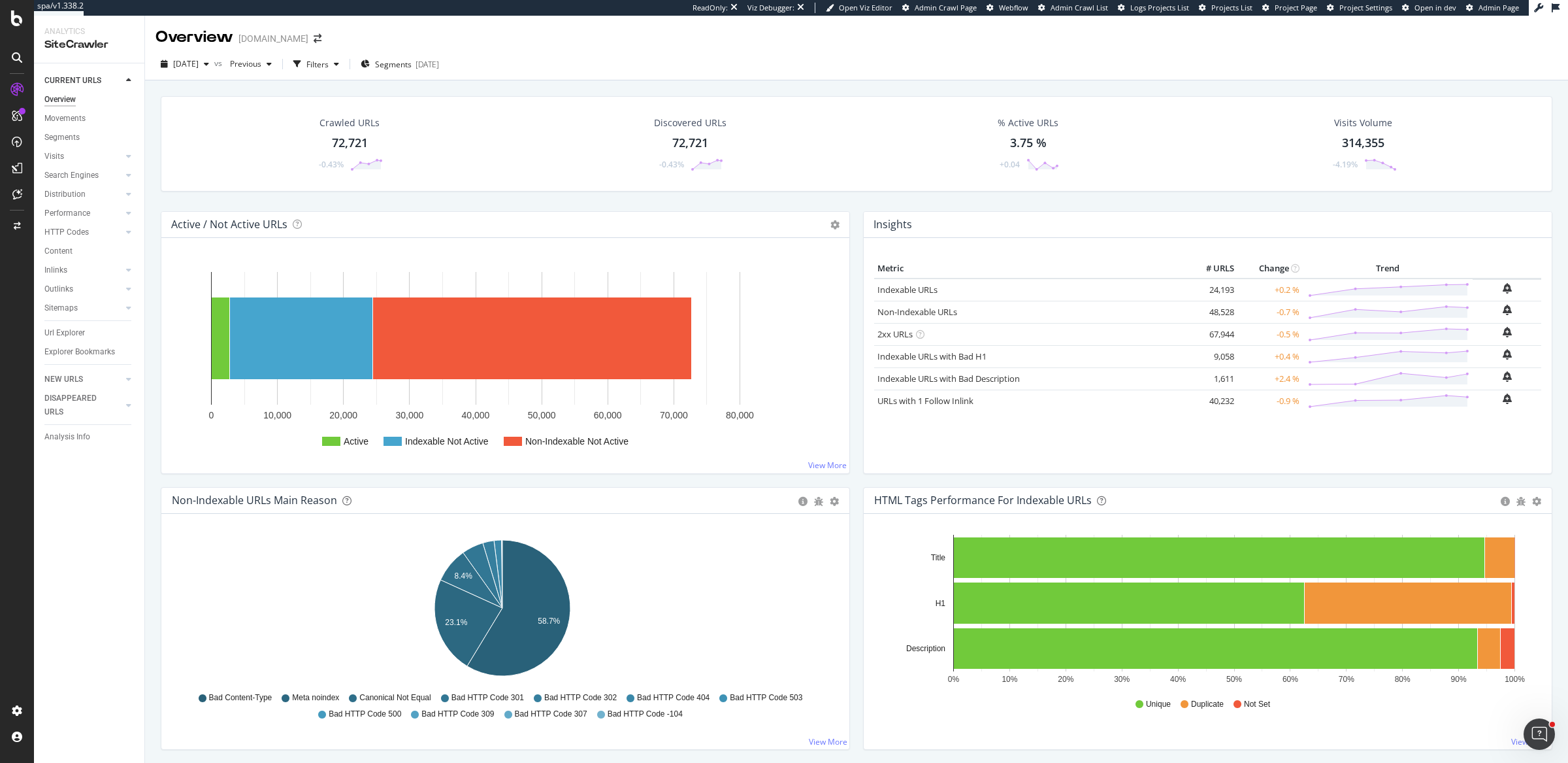
click at [72, 173] on div "Search Engines" at bounding box center [72, 175] width 54 height 14
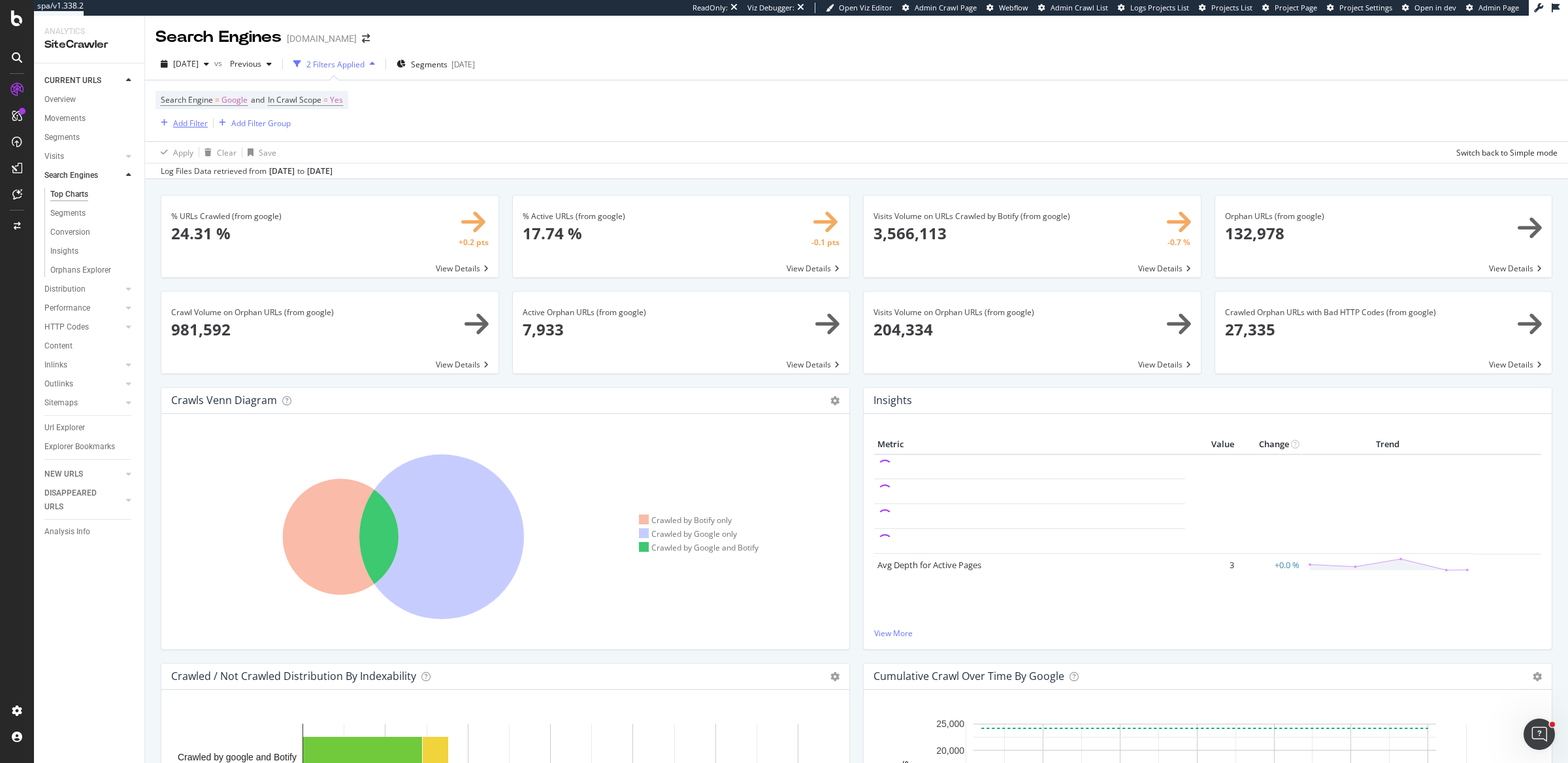
click at [189, 122] on div "Add Filter" at bounding box center [191, 123] width 35 height 11
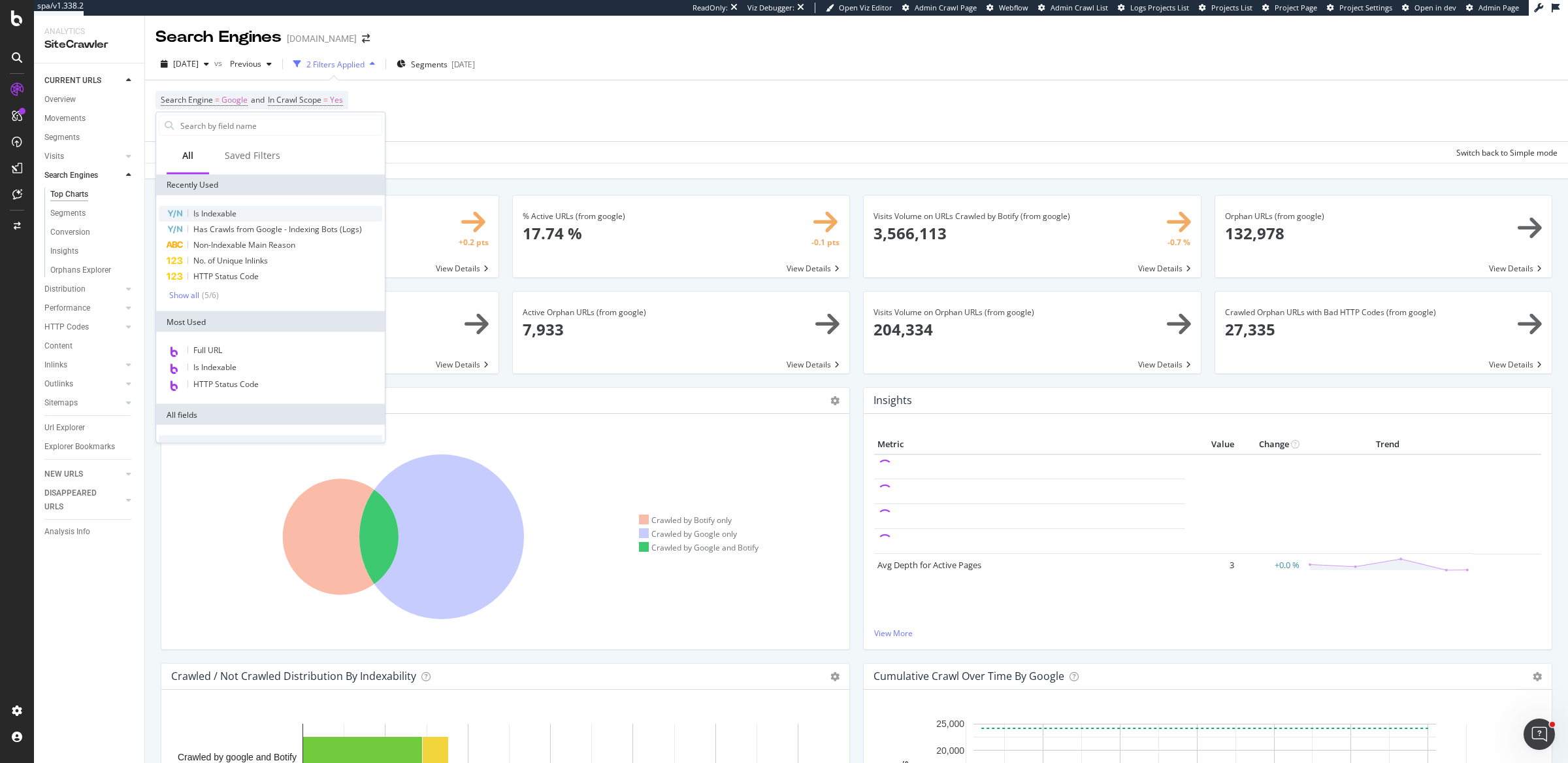
click at [250, 206] on div "Is Indexable" at bounding box center [270, 214] width 223 height 16
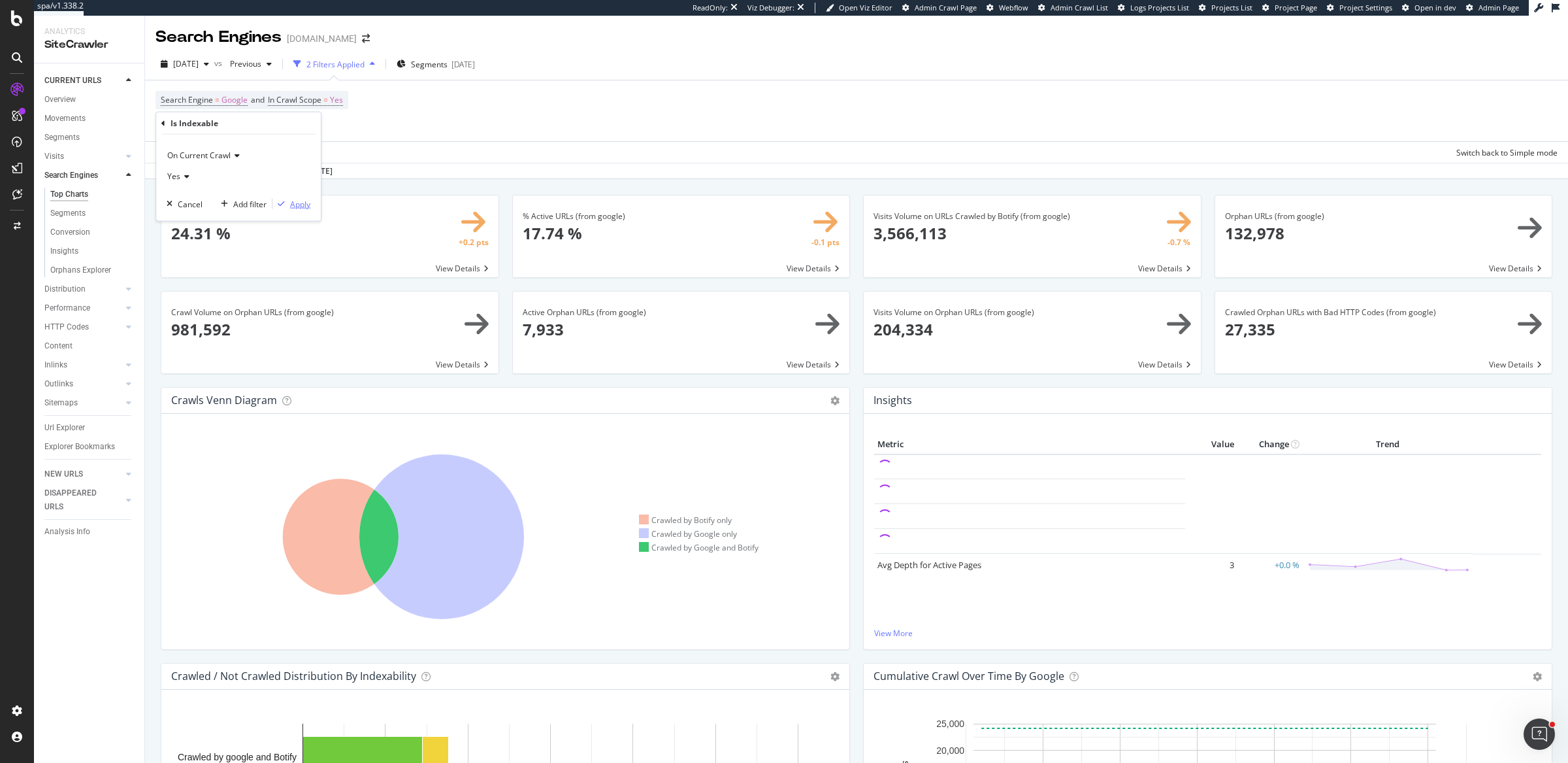
click at [309, 203] on div "Apply" at bounding box center [300, 203] width 20 height 11
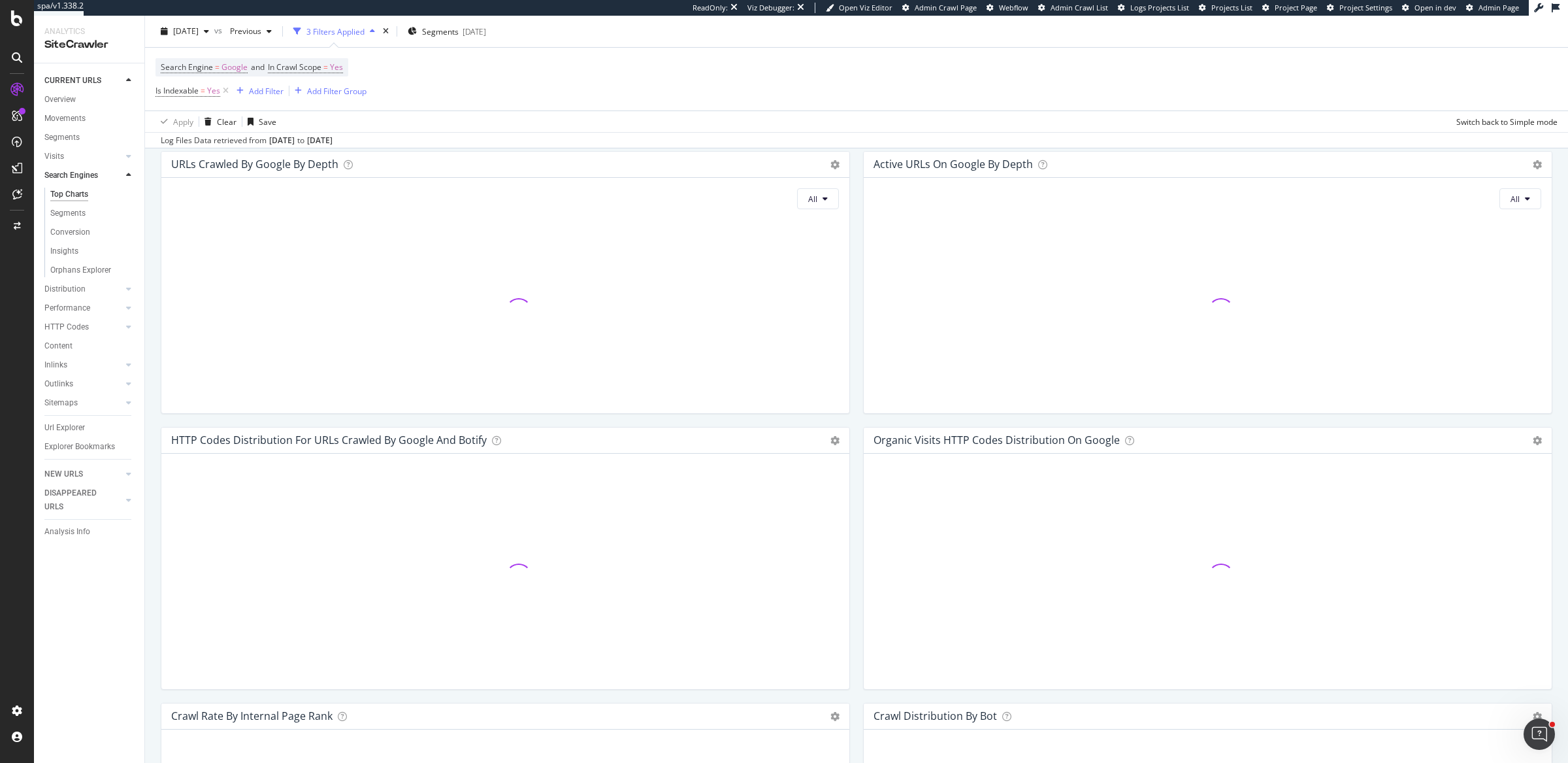
scroll to position [1322, 0]
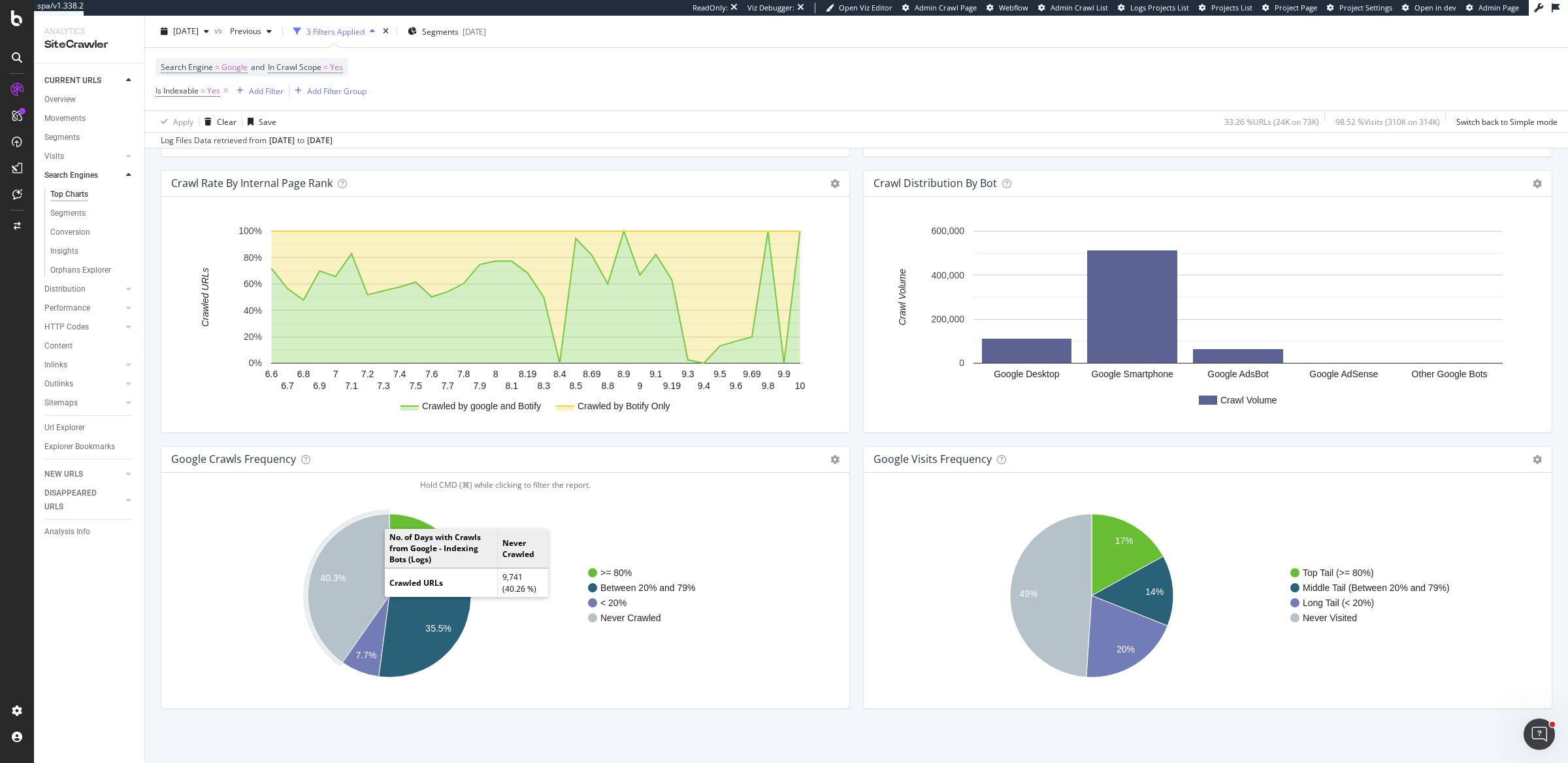
click at [344, 572] on text "40.3%" at bounding box center [333, 577] width 26 height 10
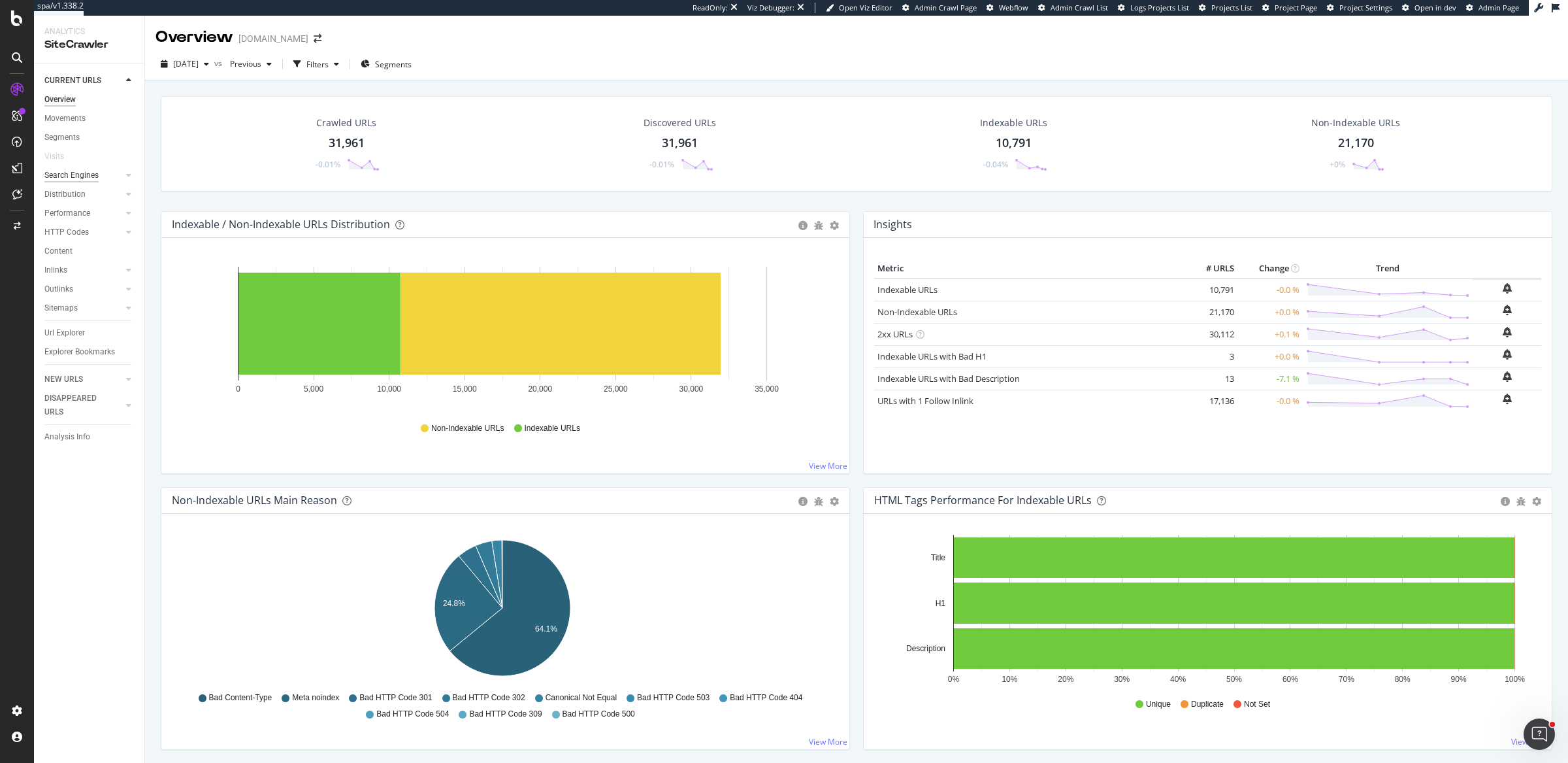
click at [64, 178] on div "Search Engines" at bounding box center [72, 175] width 54 height 14
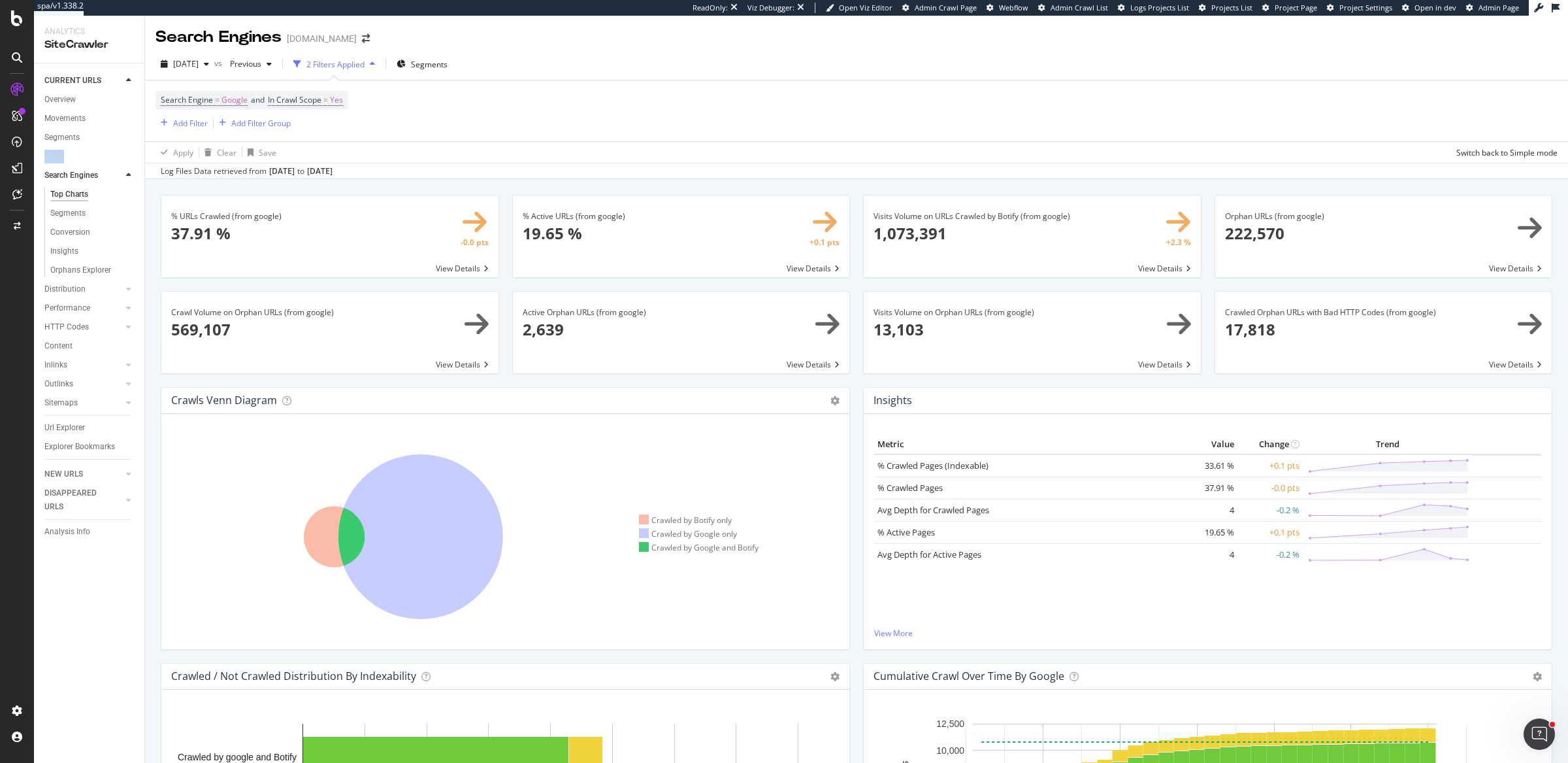
scroll to position [1320, 0]
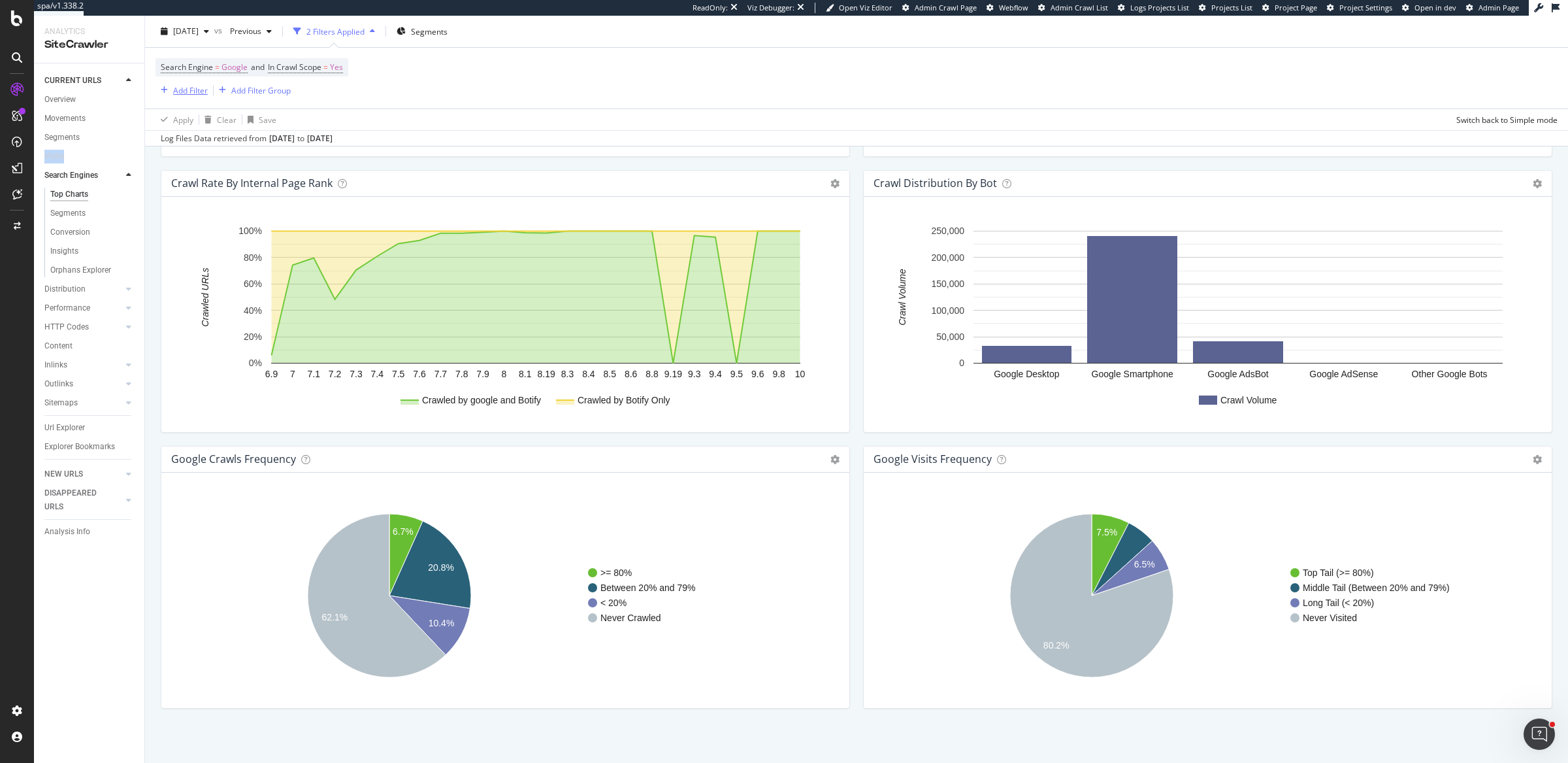
click at [201, 91] on div "Add Filter" at bounding box center [191, 90] width 35 height 11
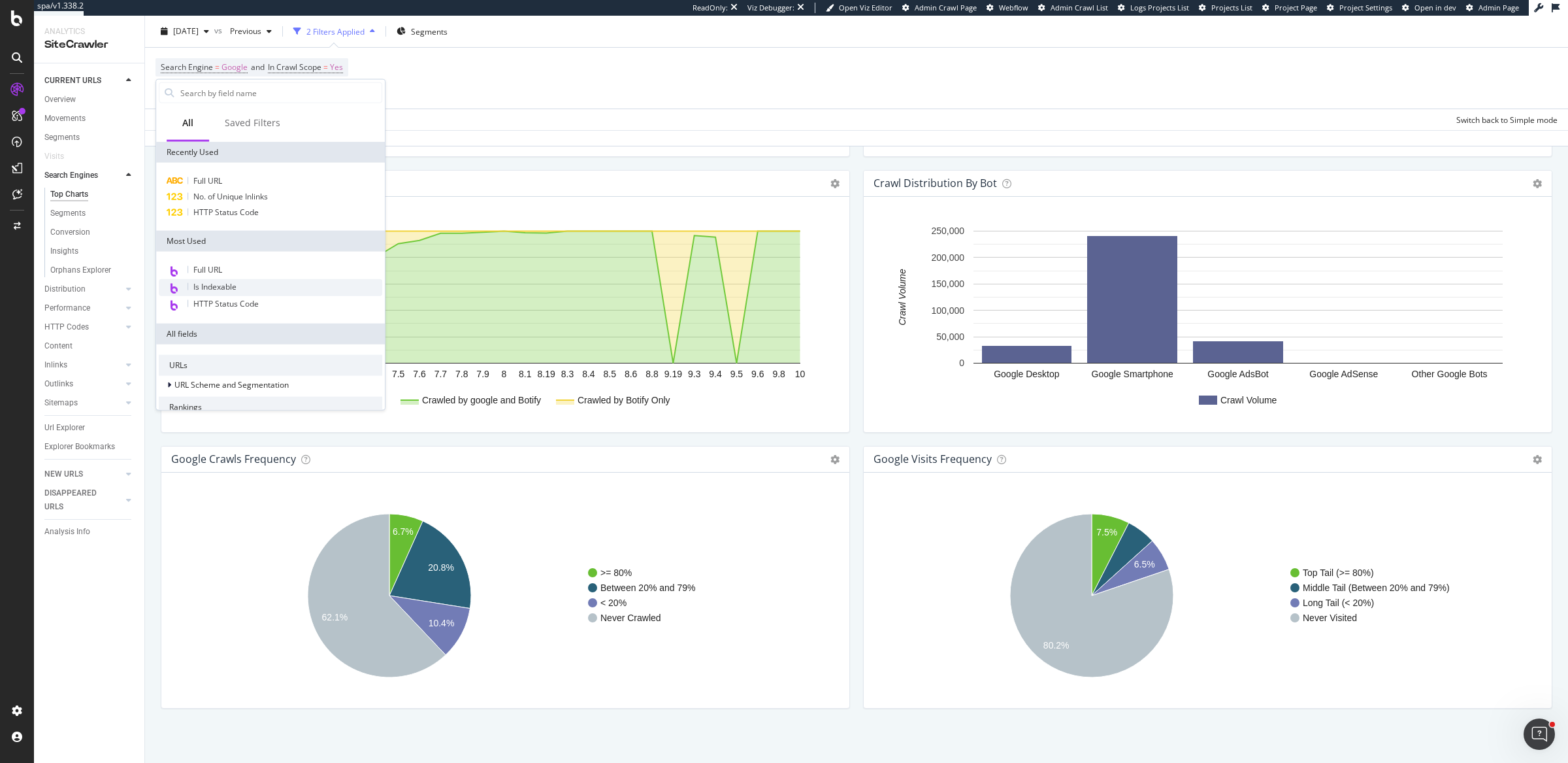
click at [232, 289] on span "Is Indexable" at bounding box center [215, 287] width 43 height 11
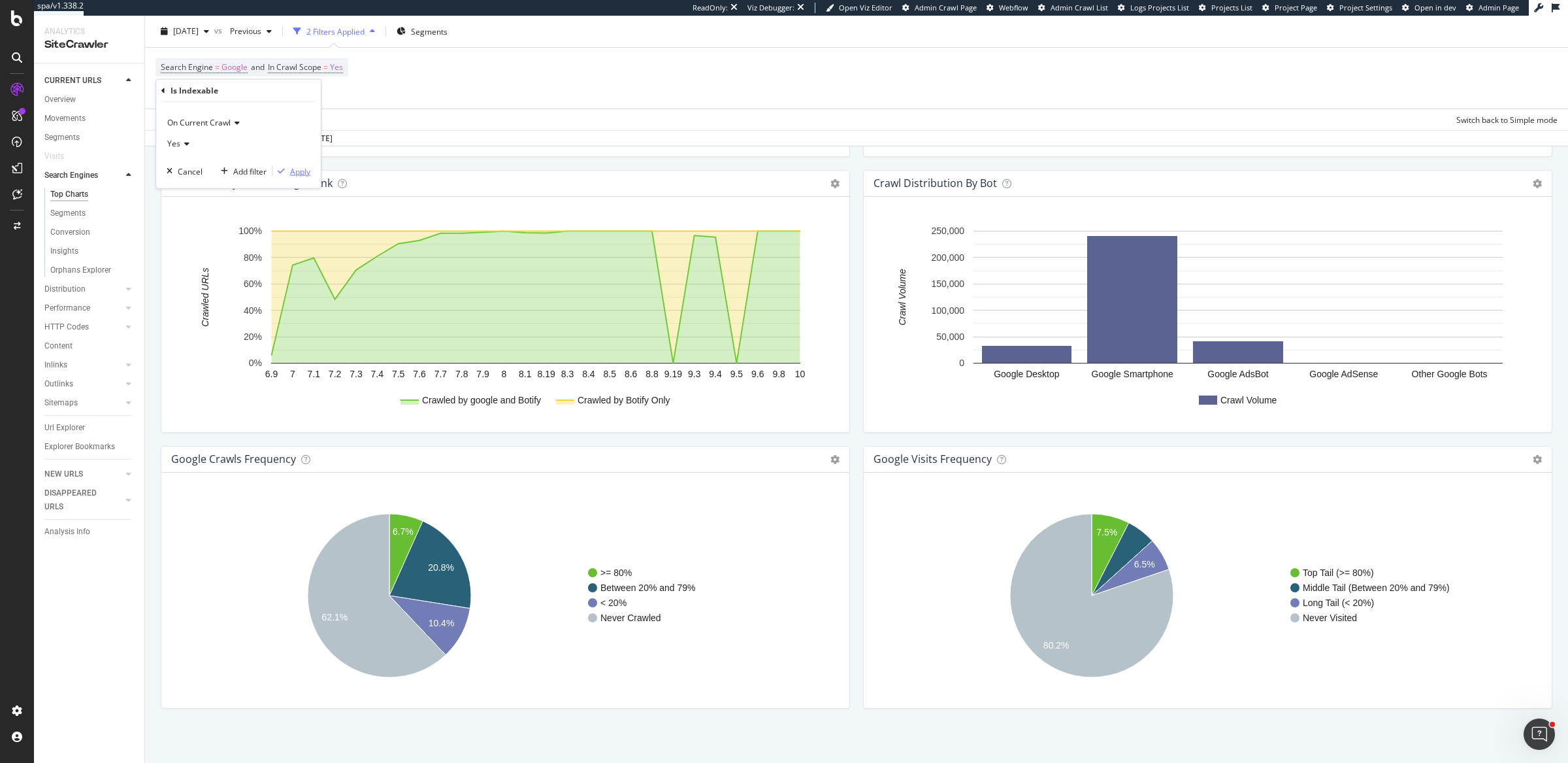
click at [296, 166] on div "Apply" at bounding box center [300, 171] width 20 height 11
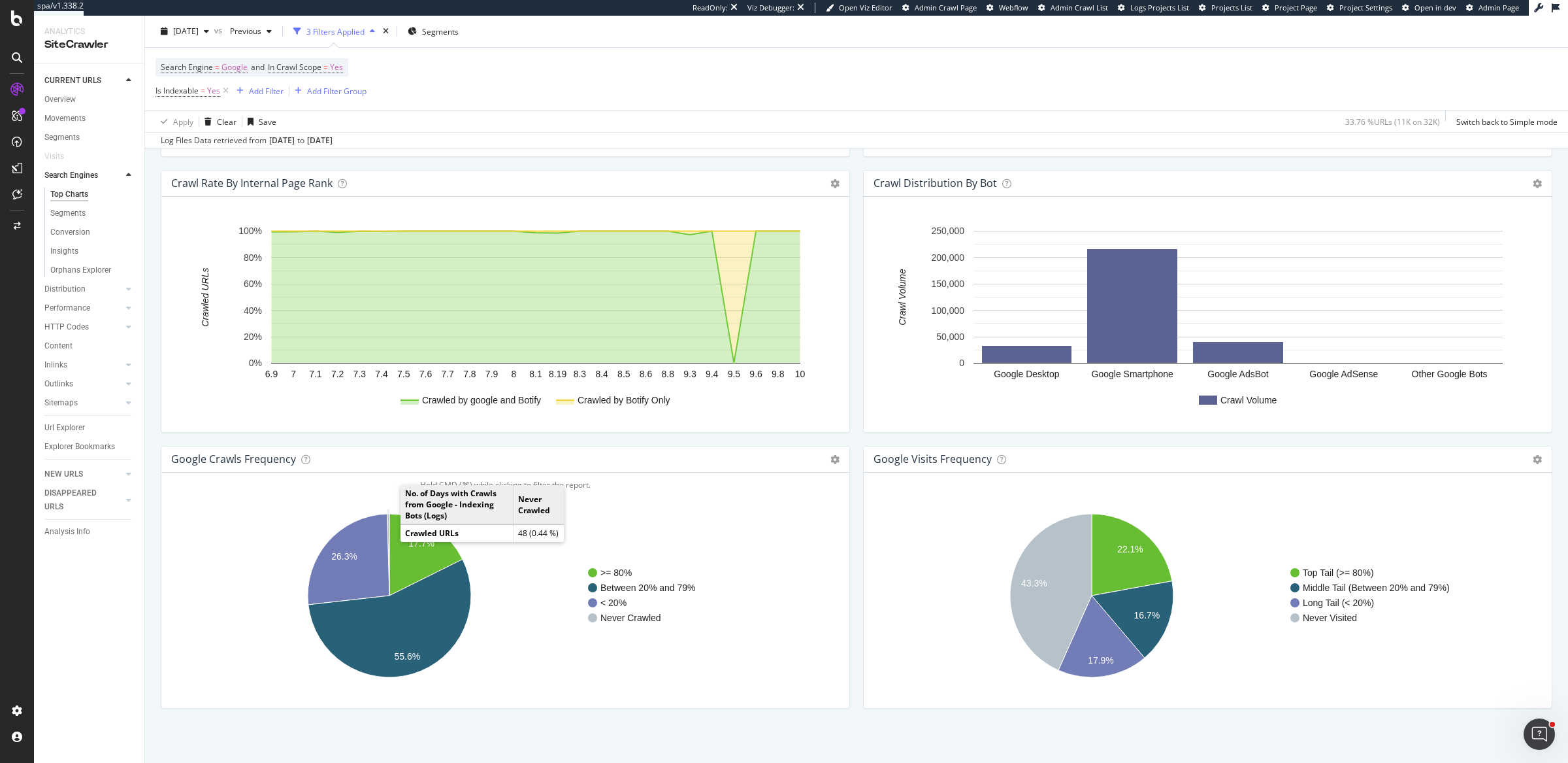
click at [388, 517] on icon "A chart." at bounding box center [389, 554] width 2 height 82
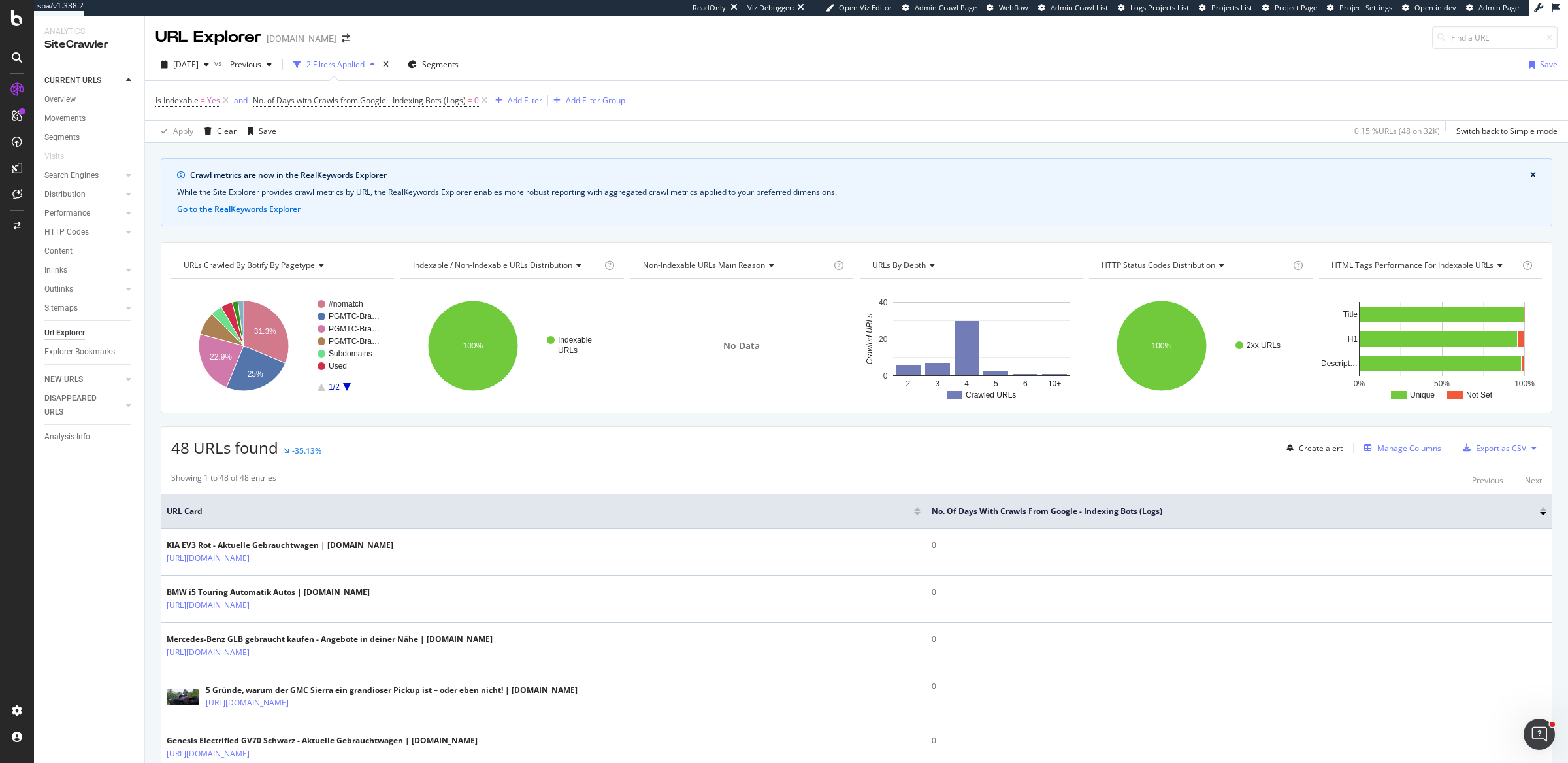
click at [1254, 447] on div "Manage Columns" at bounding box center [1409, 448] width 64 height 11
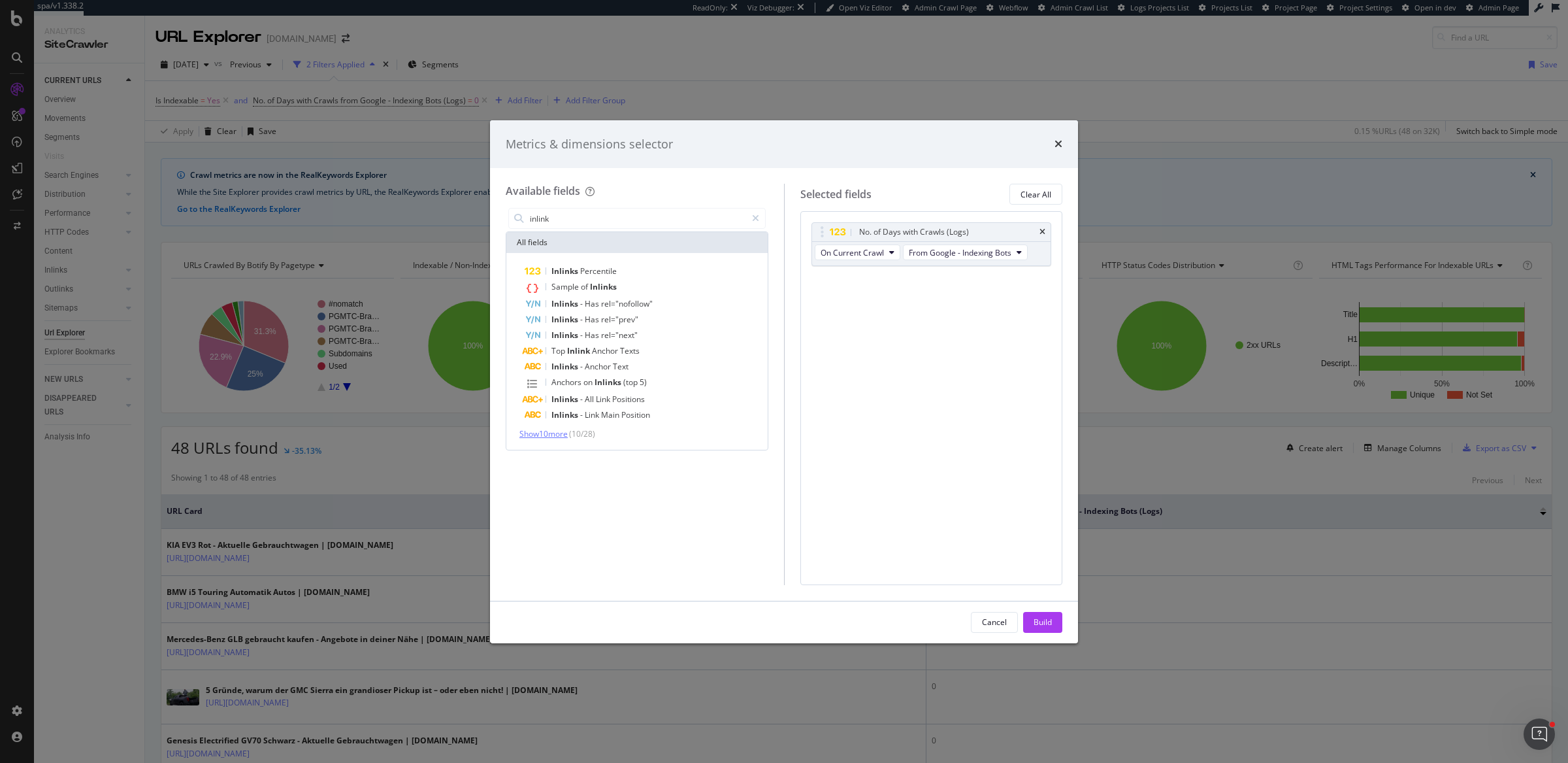
type input "inlink"
click at [540, 434] on span "Show 10 more" at bounding box center [544, 434] width 48 height 11
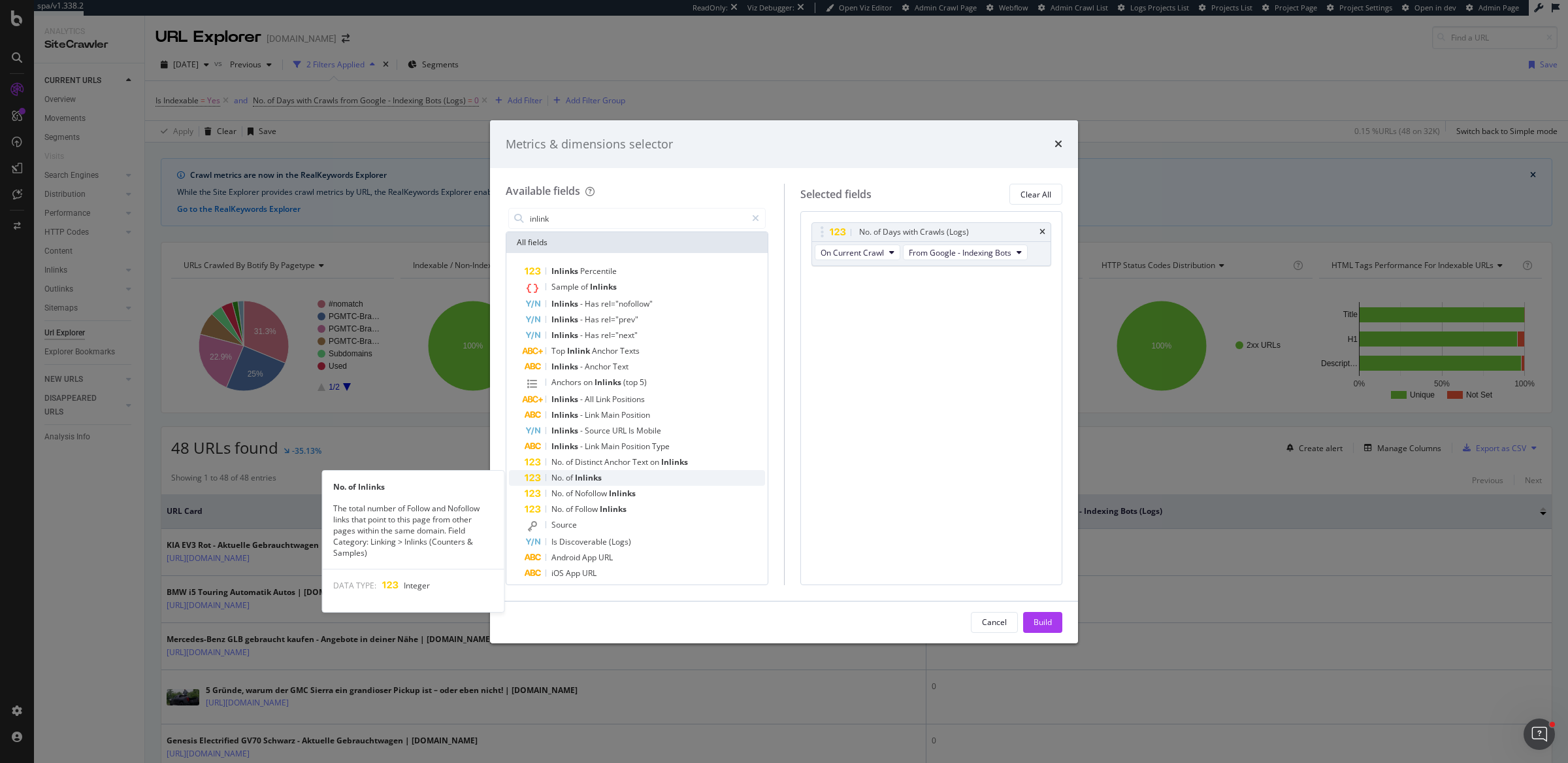
click at [610, 477] on div "No. of Inlinks" at bounding box center [645, 478] width 241 height 16
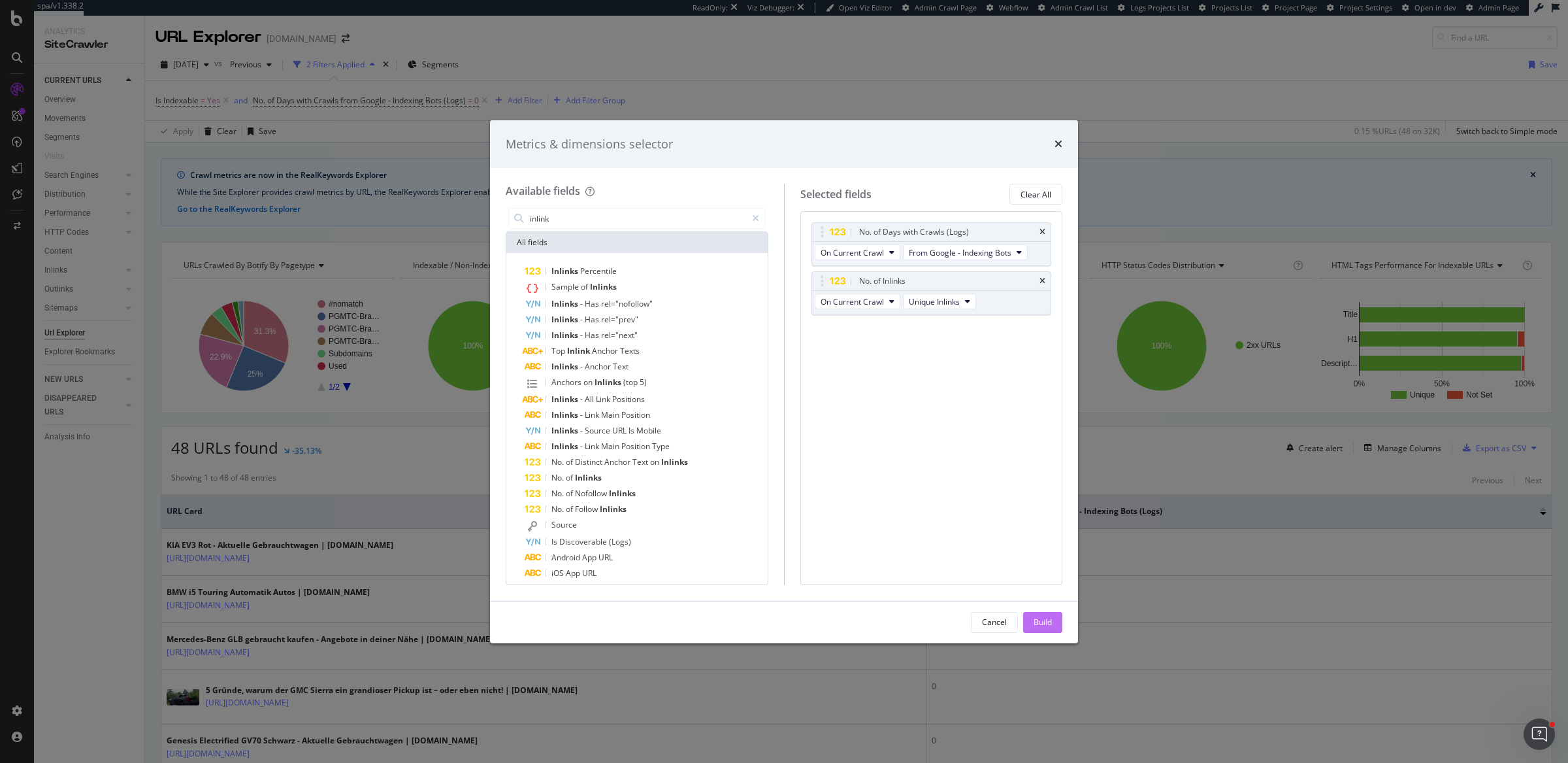
click at [1053, 610] on button "Build" at bounding box center [1043, 622] width 39 height 21
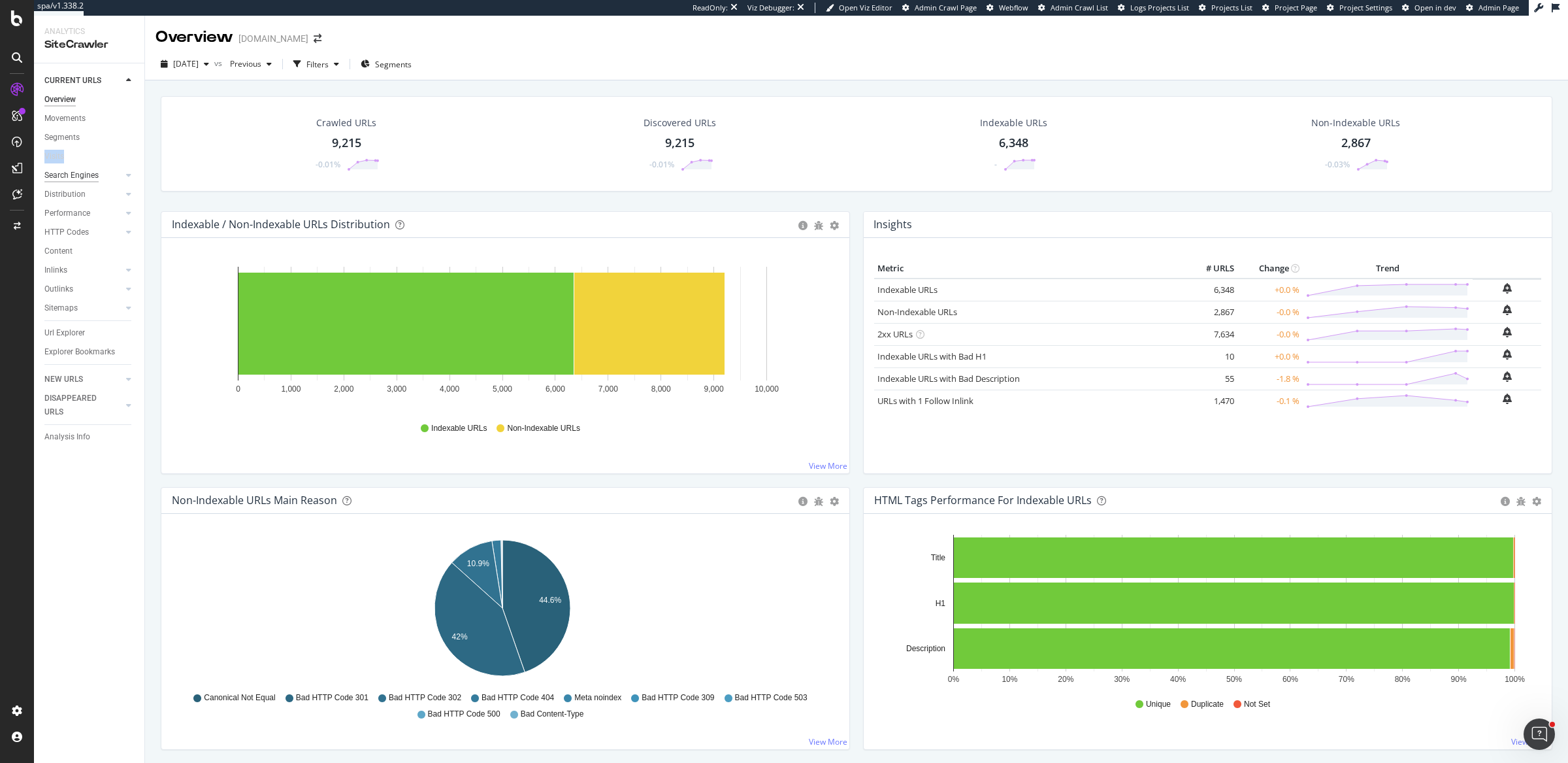
click at [79, 177] on div "Search Engines" at bounding box center [72, 175] width 54 height 14
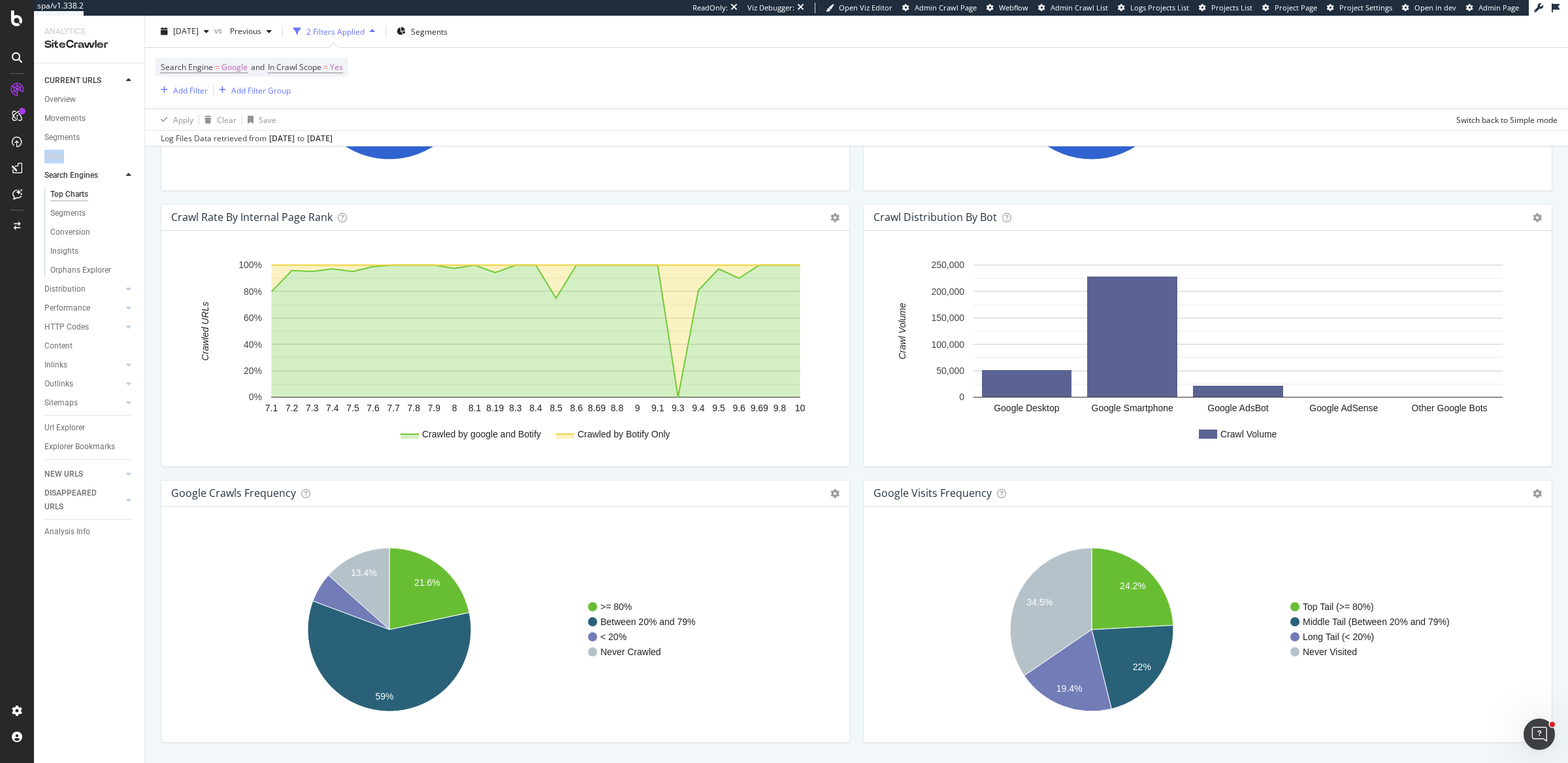
scroll to position [1320, 0]
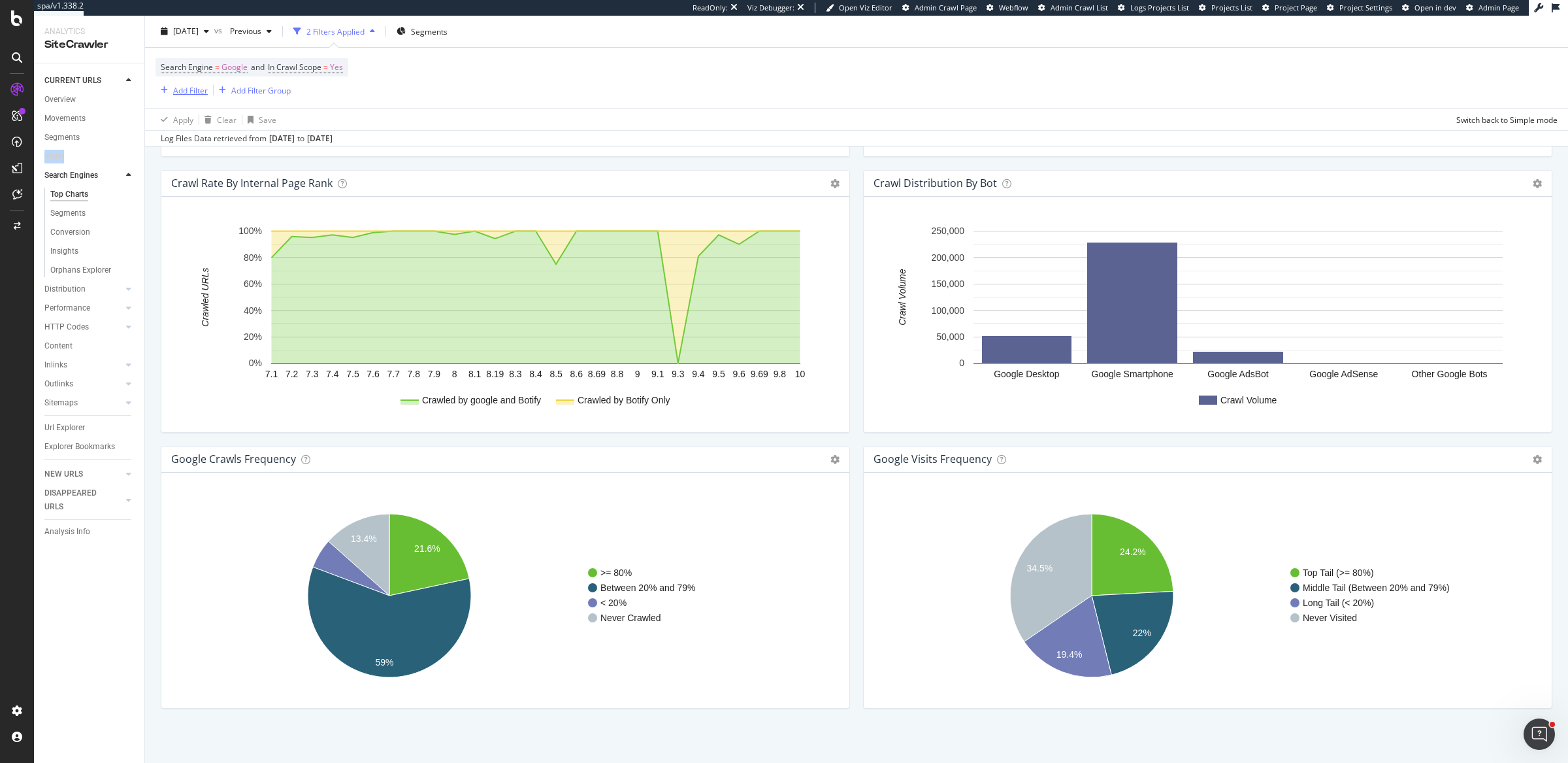
click at [186, 92] on div "Add Filter" at bounding box center [191, 90] width 35 height 11
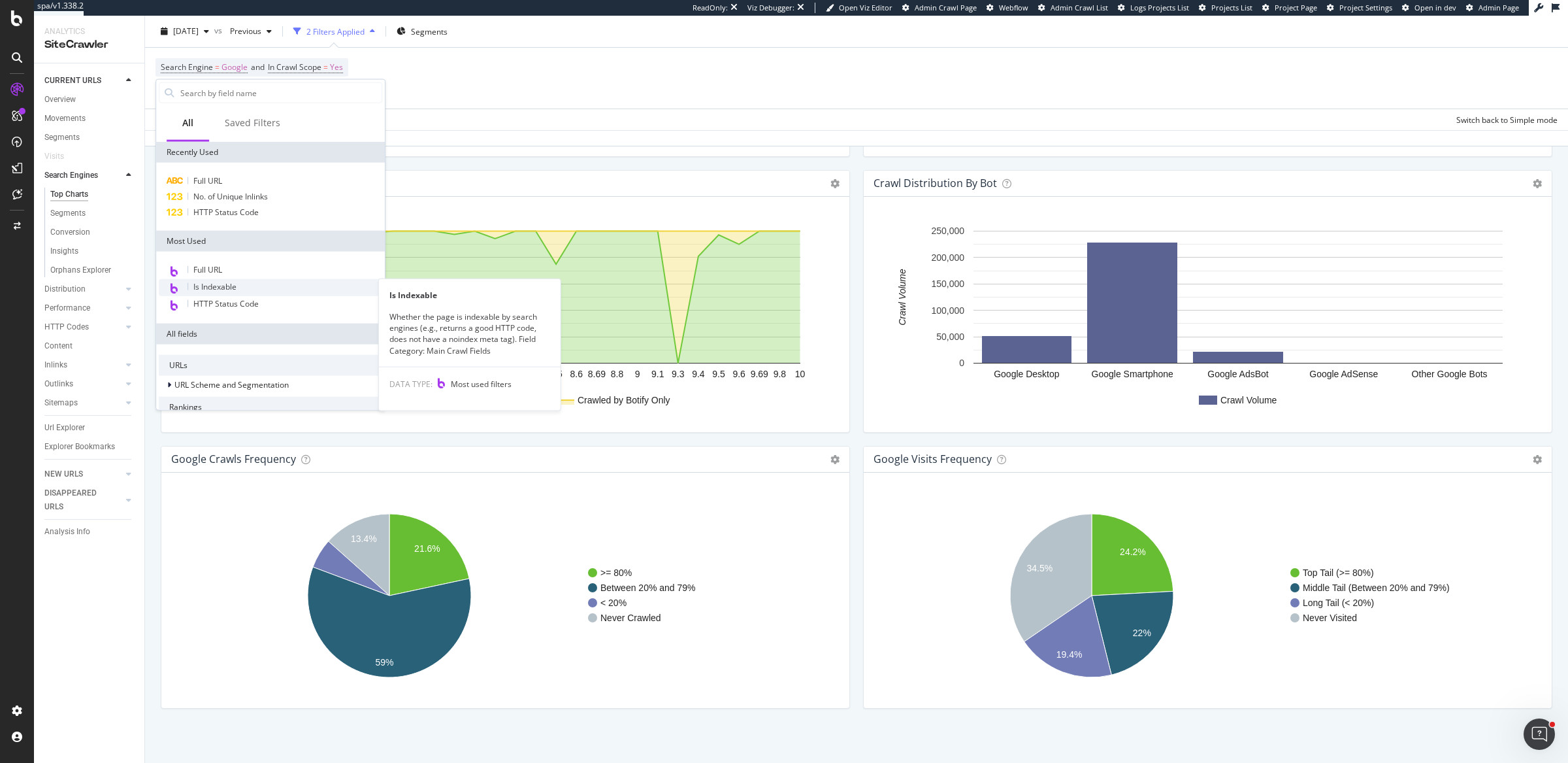
click at [207, 292] on div "Is Indexable" at bounding box center [270, 287] width 223 height 17
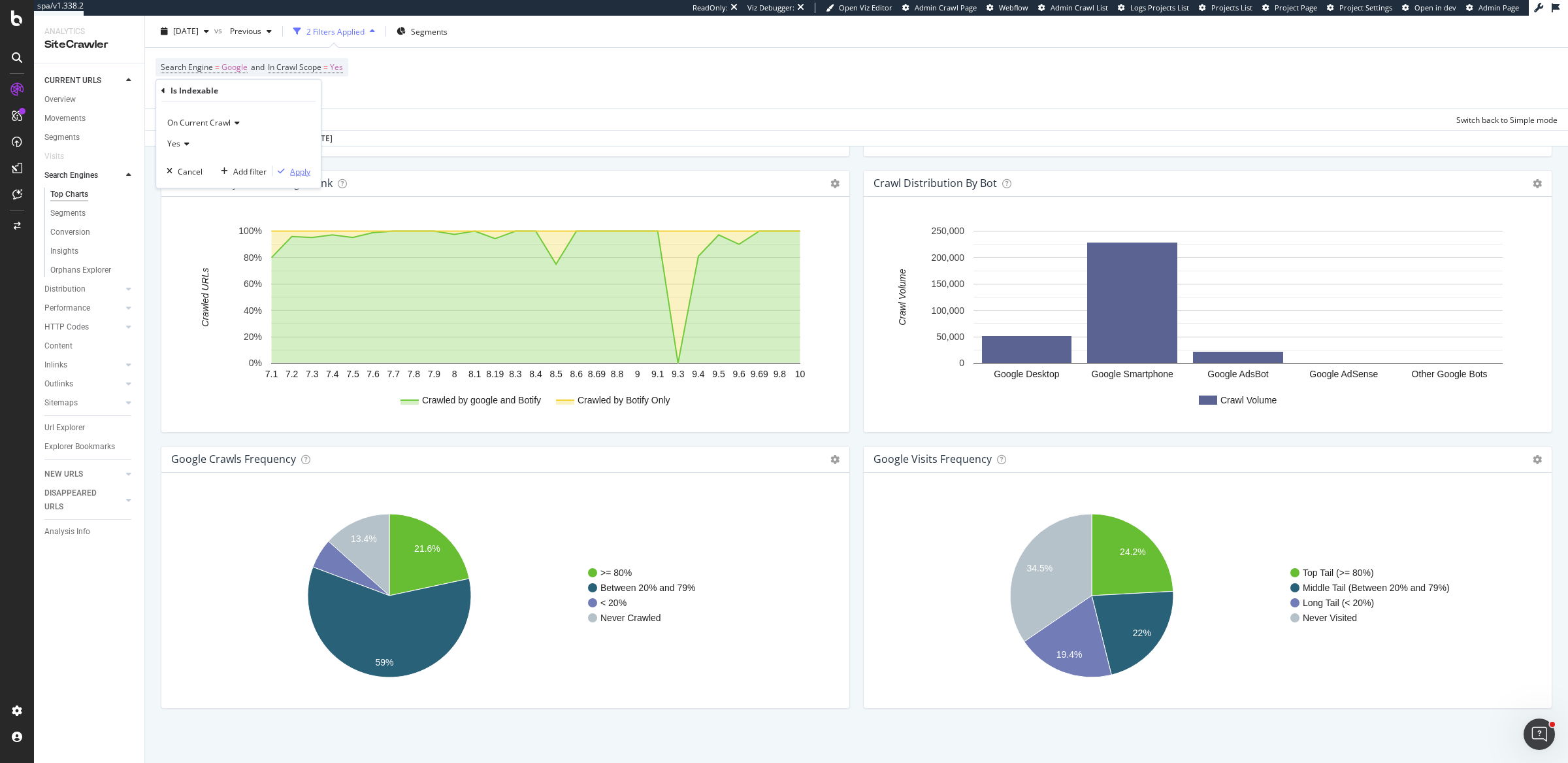
click at [283, 167] on icon "button" at bounding box center [281, 171] width 7 height 8
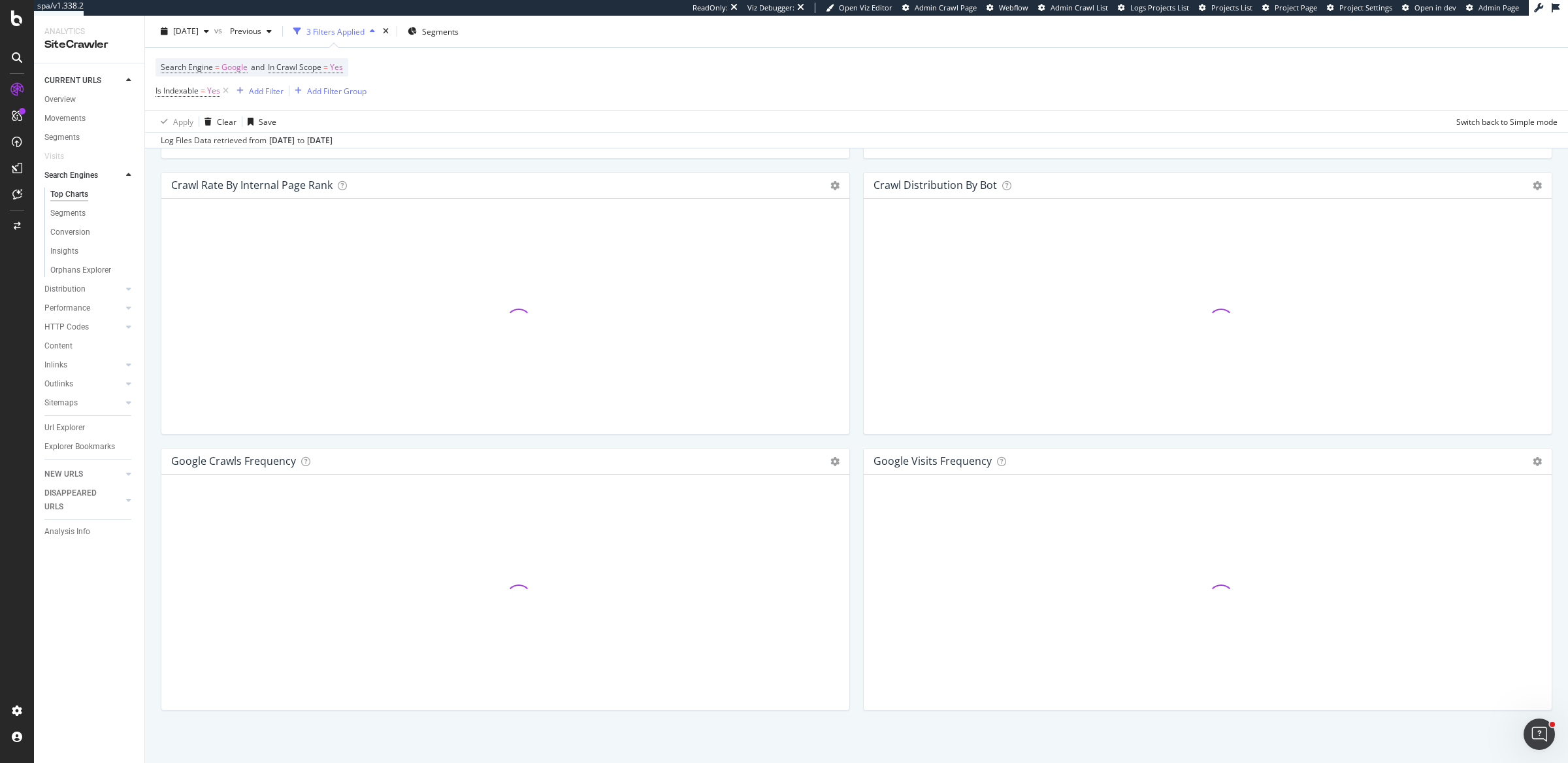
scroll to position [1322, 0]
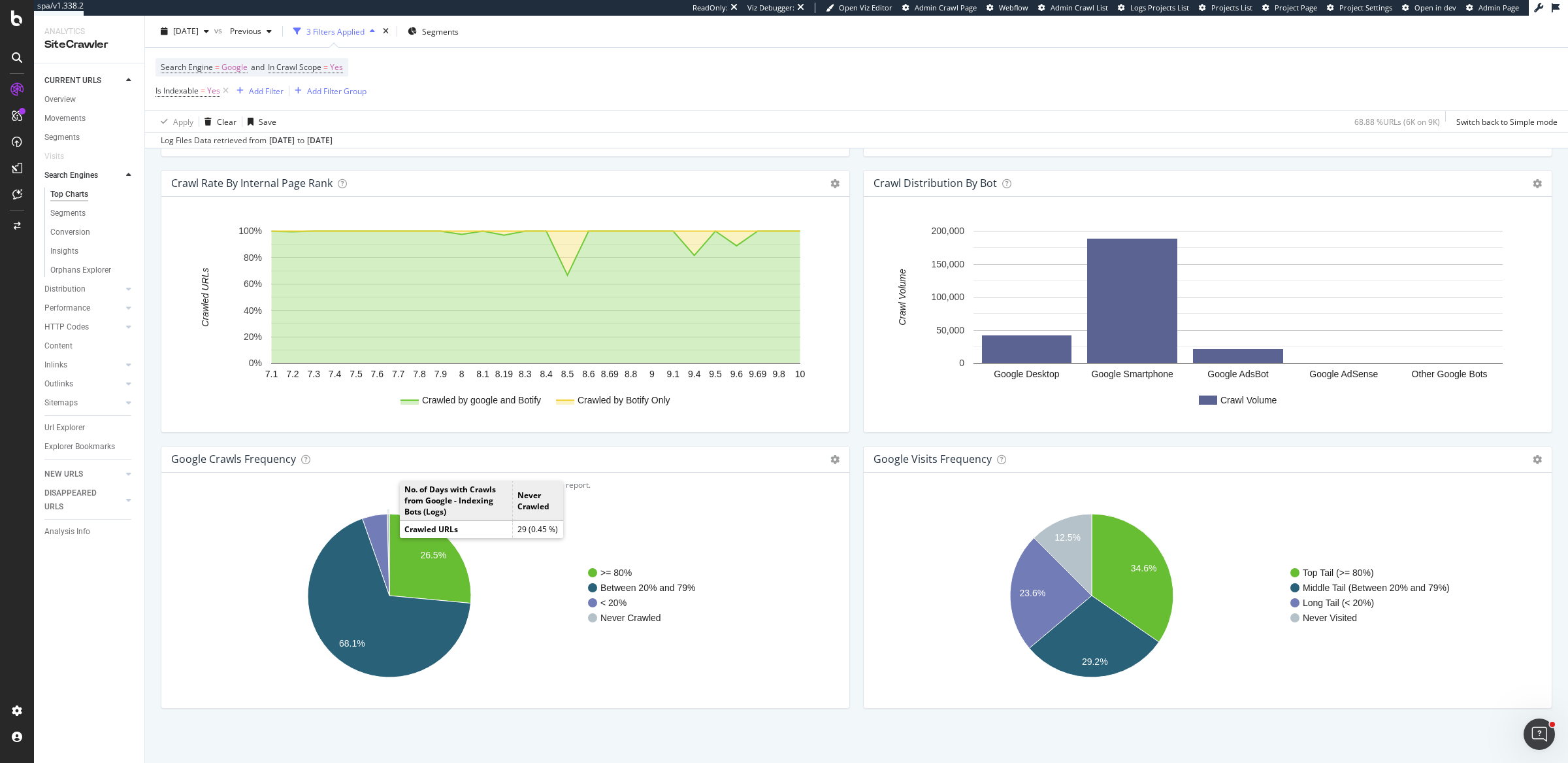
click at [387, 514] on icon "A chart." at bounding box center [388, 554] width 2 height 82
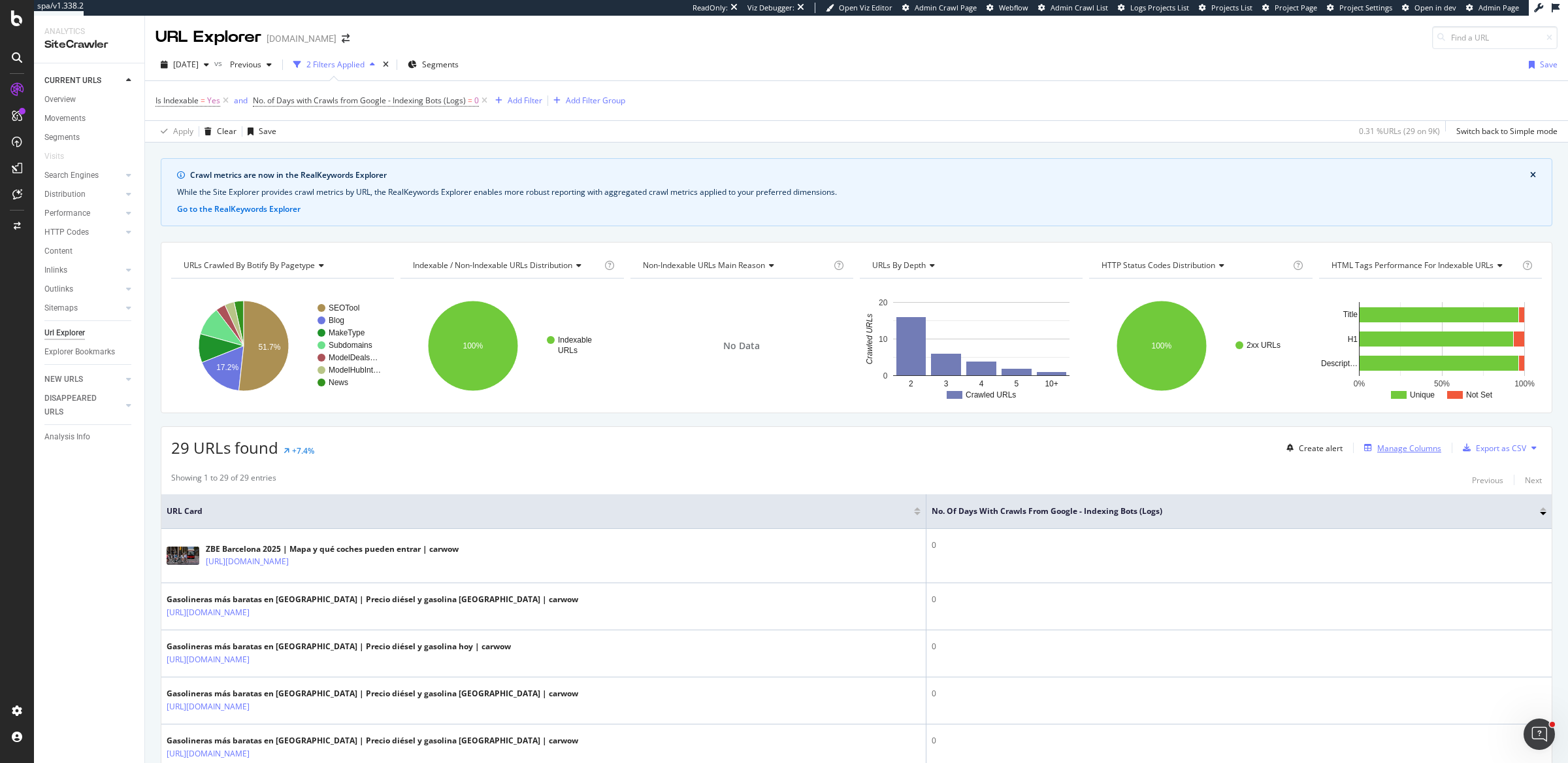
click at [1254, 449] on div "Manage Columns" at bounding box center [1409, 448] width 64 height 11
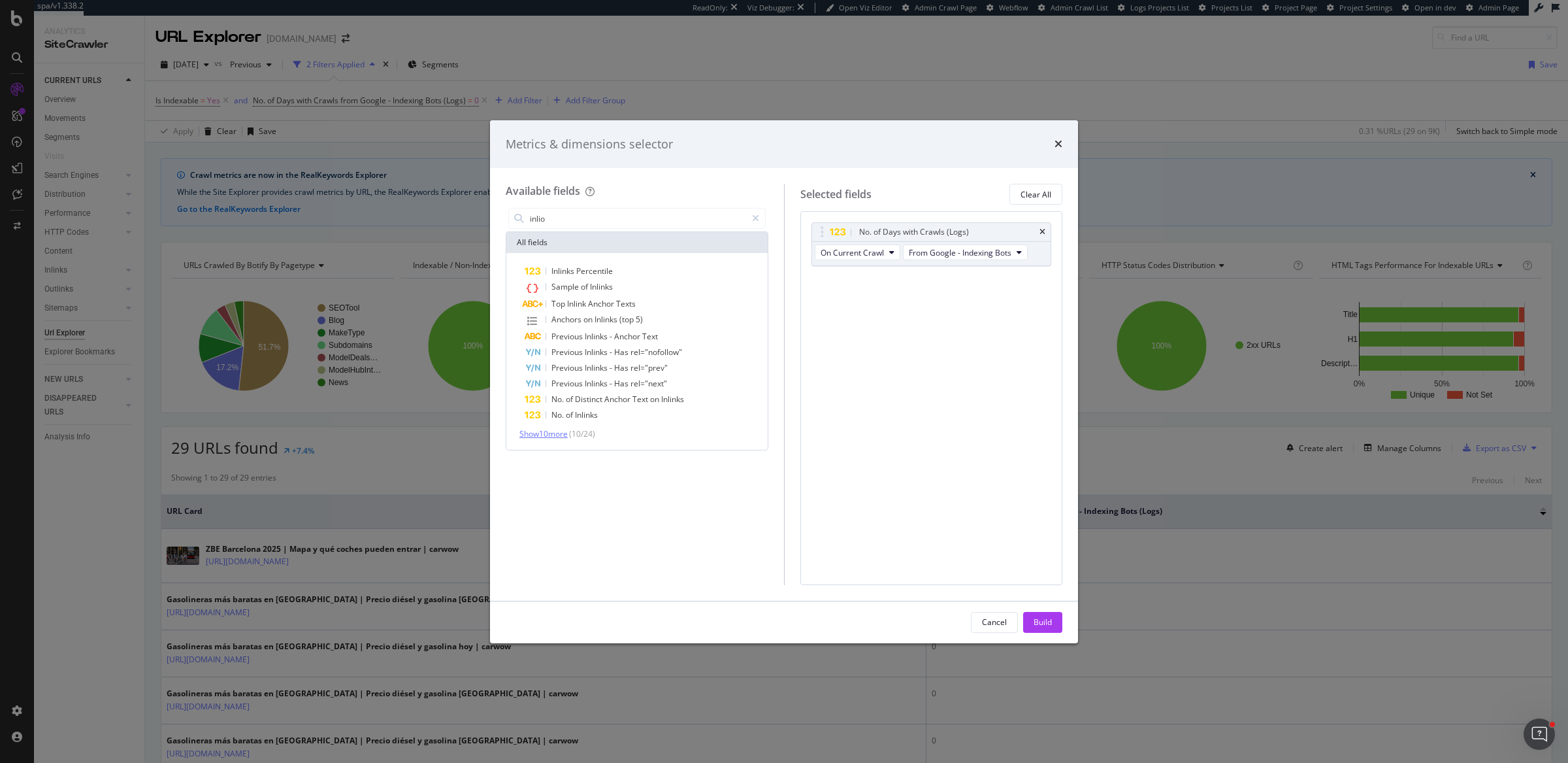
type input "inlio"
click at [559, 428] on span "Show 10 more" at bounding box center [544, 434] width 48 height 11
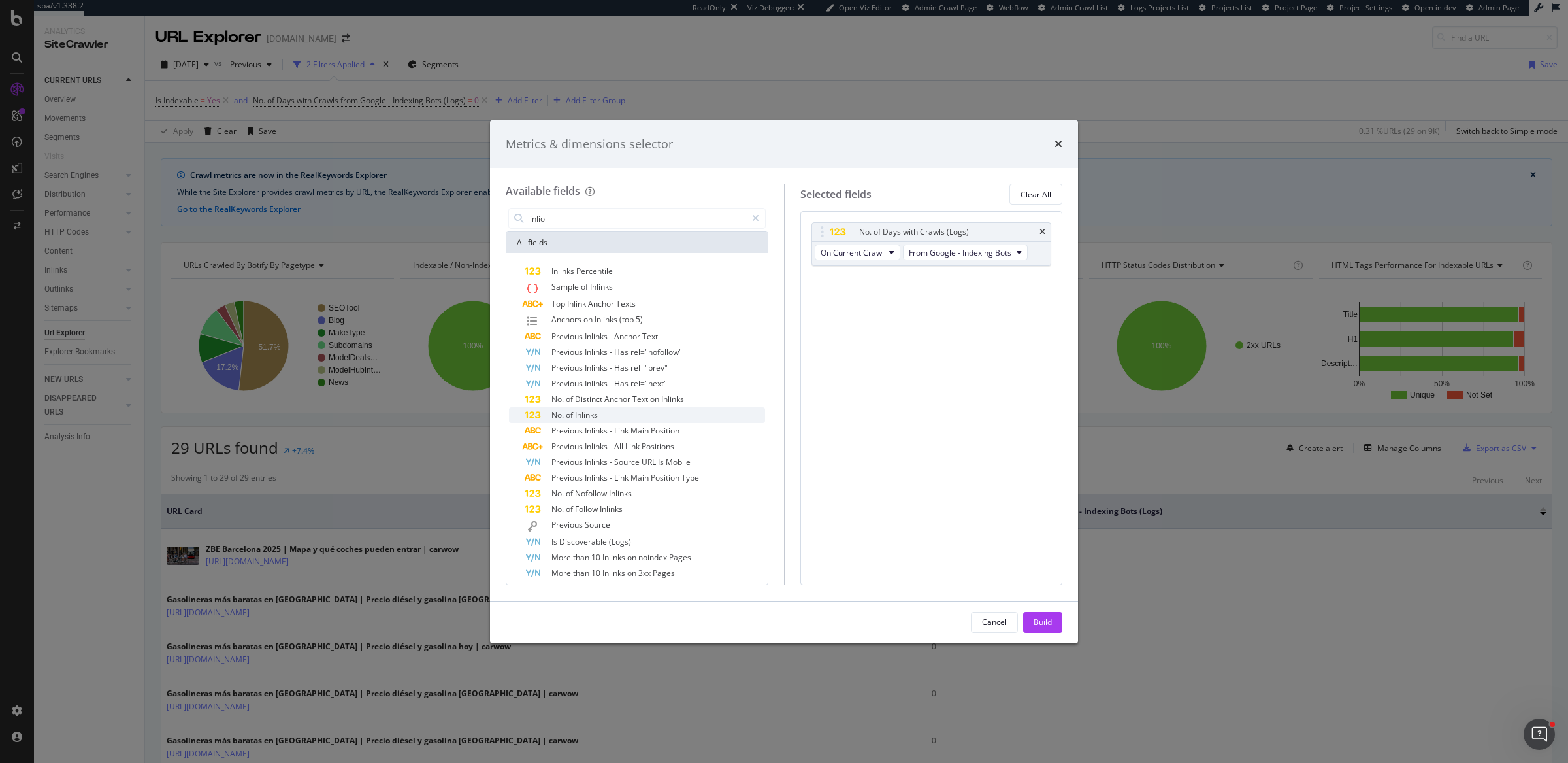
click at [611, 416] on div "No. of Inlinks" at bounding box center [645, 415] width 241 height 16
click at [1043, 610] on div "Build" at bounding box center [1043, 622] width 18 height 11
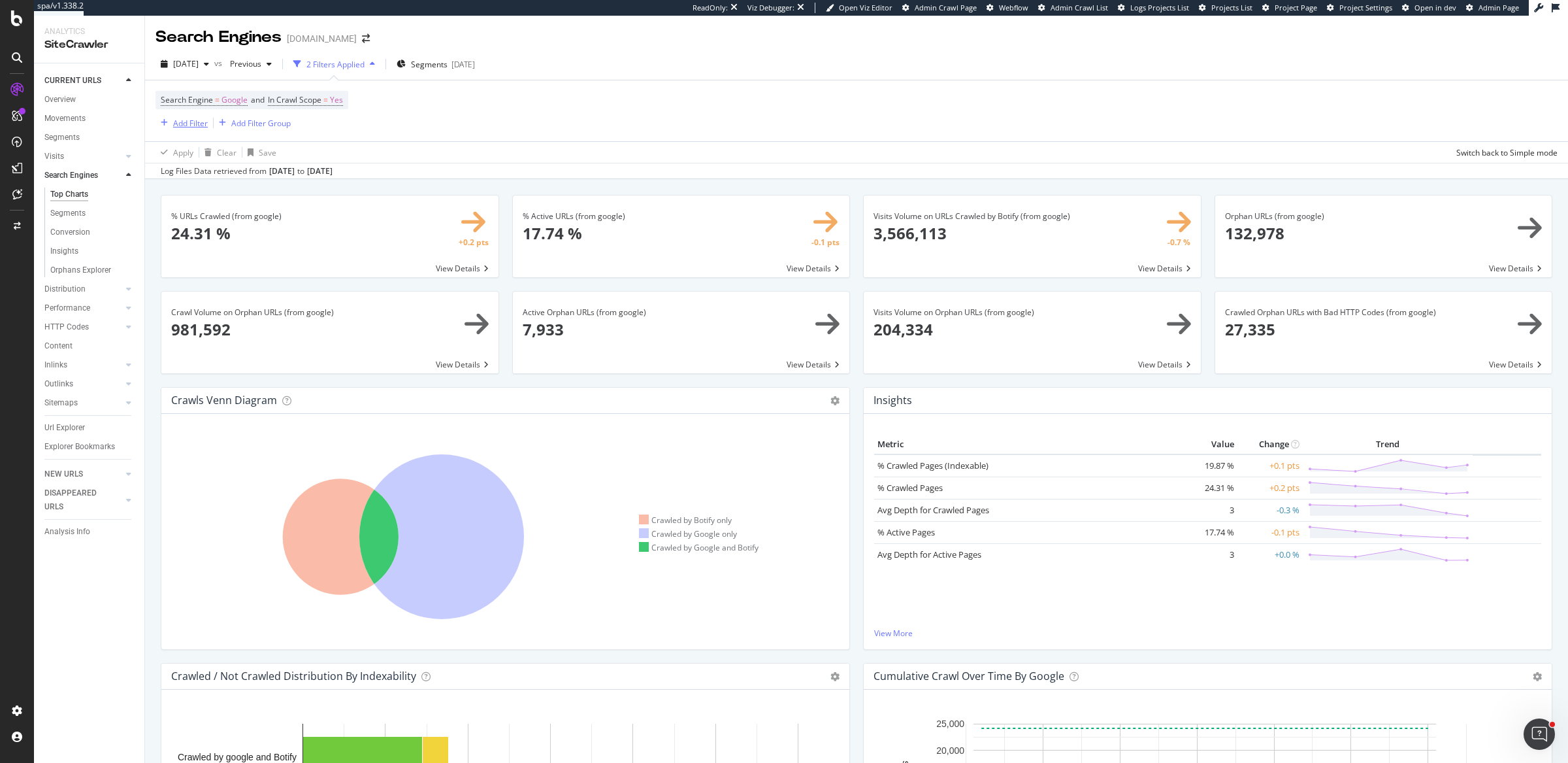
click at [173, 123] on div "Add Filter" at bounding box center [191, 123] width 35 height 11
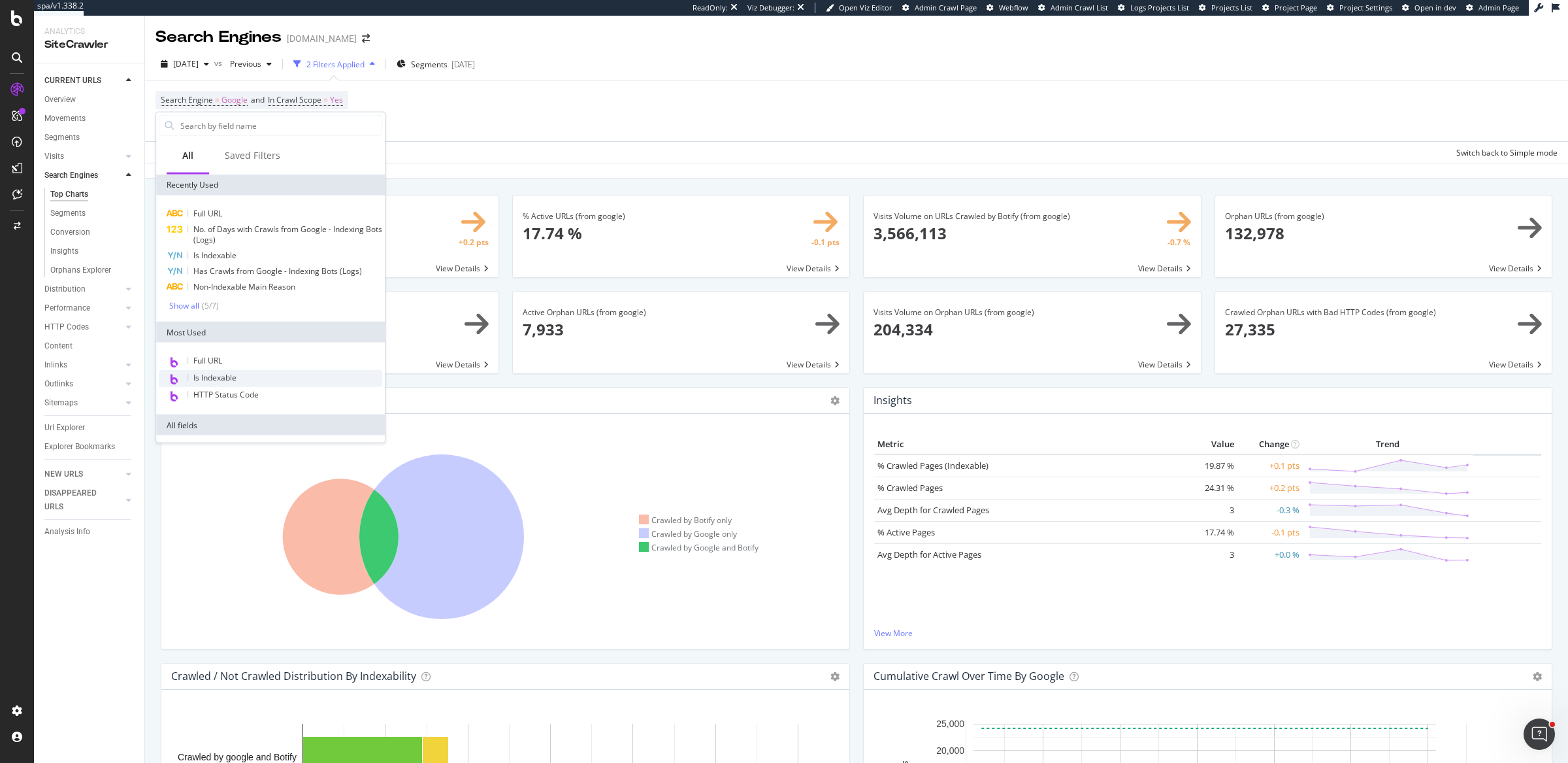
click at [209, 378] on span "Is Indexable" at bounding box center [215, 378] width 43 height 11
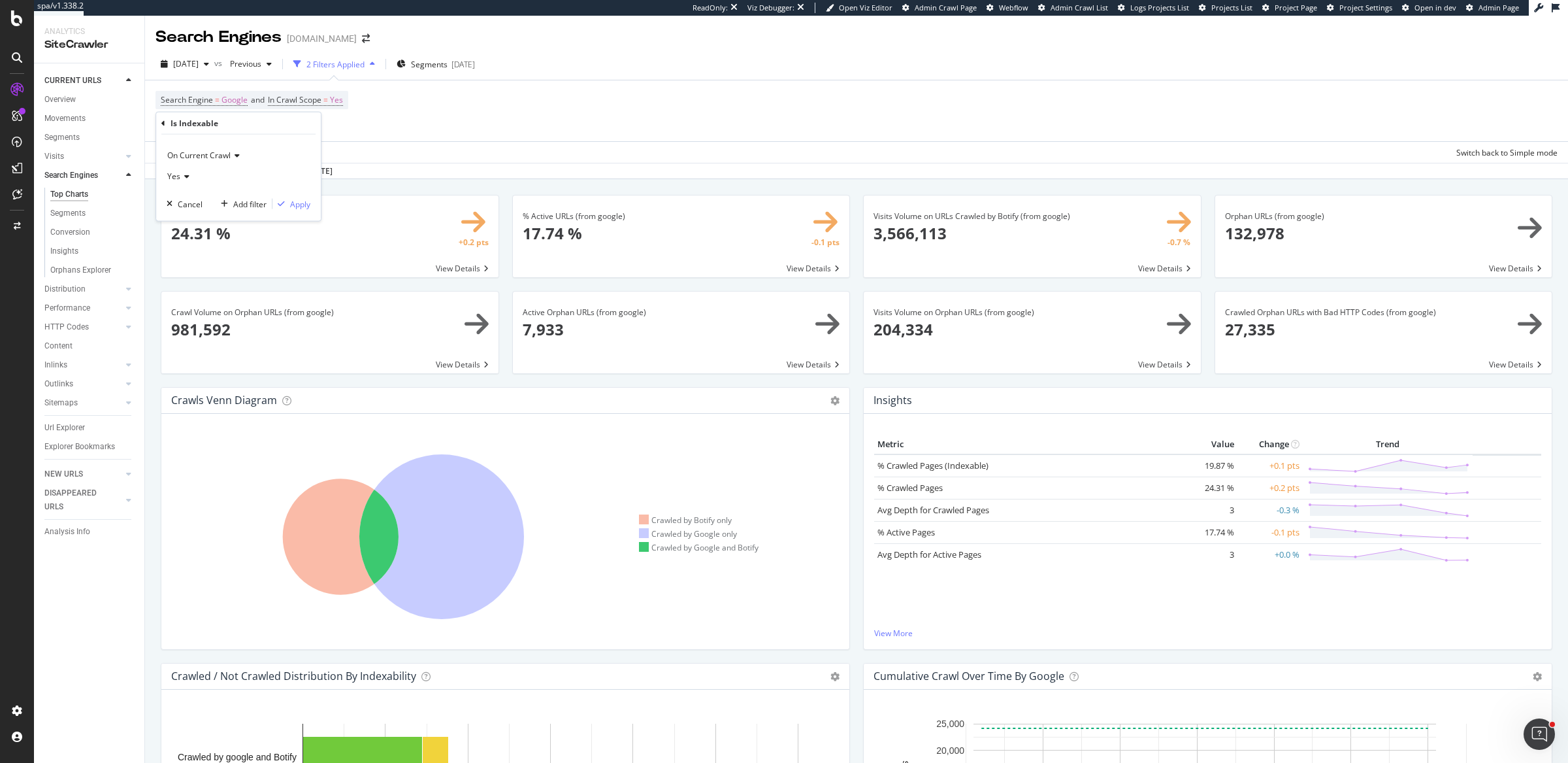
click at [180, 173] on icon at bounding box center [185, 176] width 10 height 8
click at [190, 226] on div "No" at bounding box center [240, 219] width 140 height 17
click at [297, 198] on div "Apply" at bounding box center [300, 203] width 20 height 11
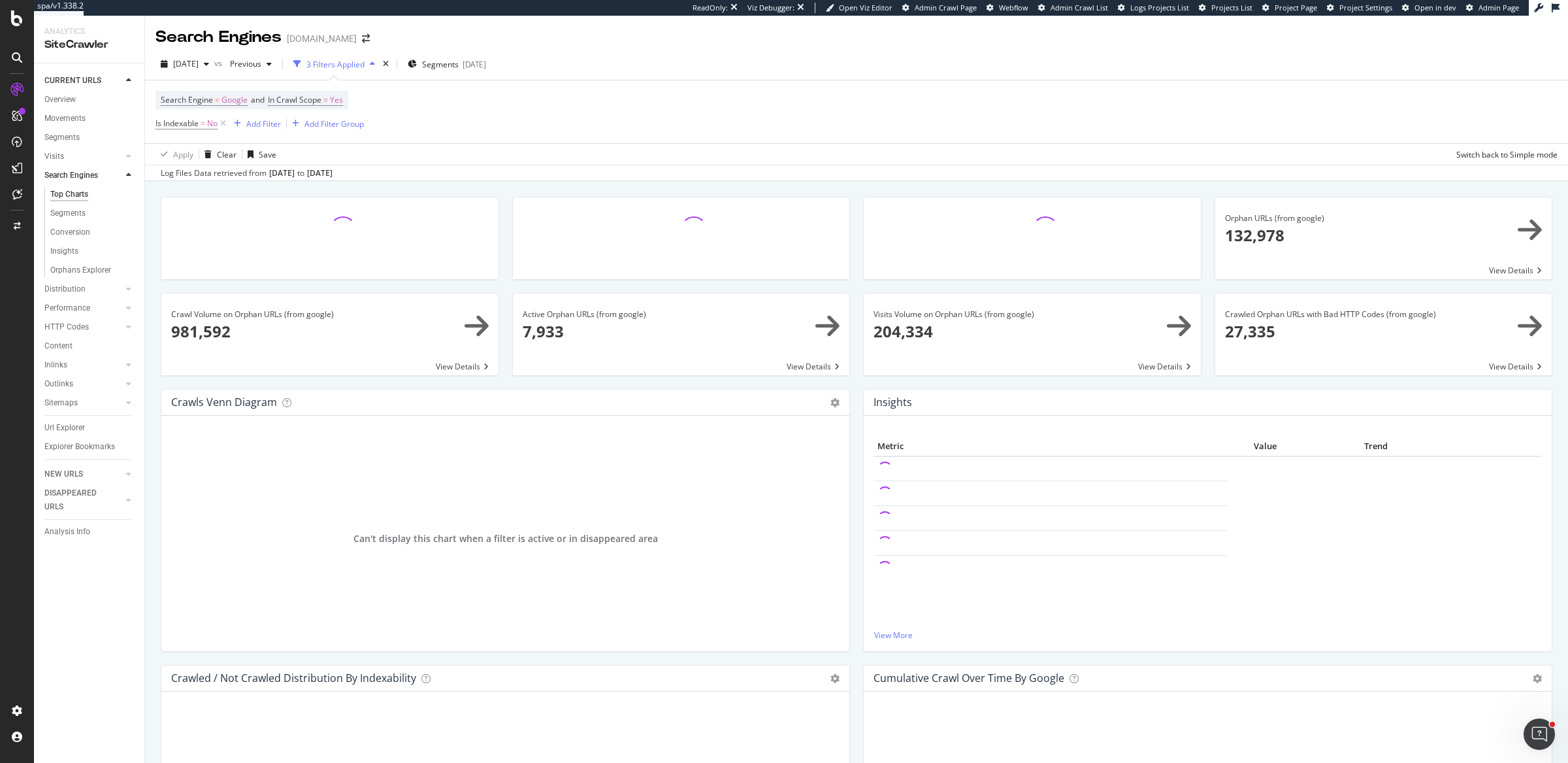
scroll to position [1322, 0]
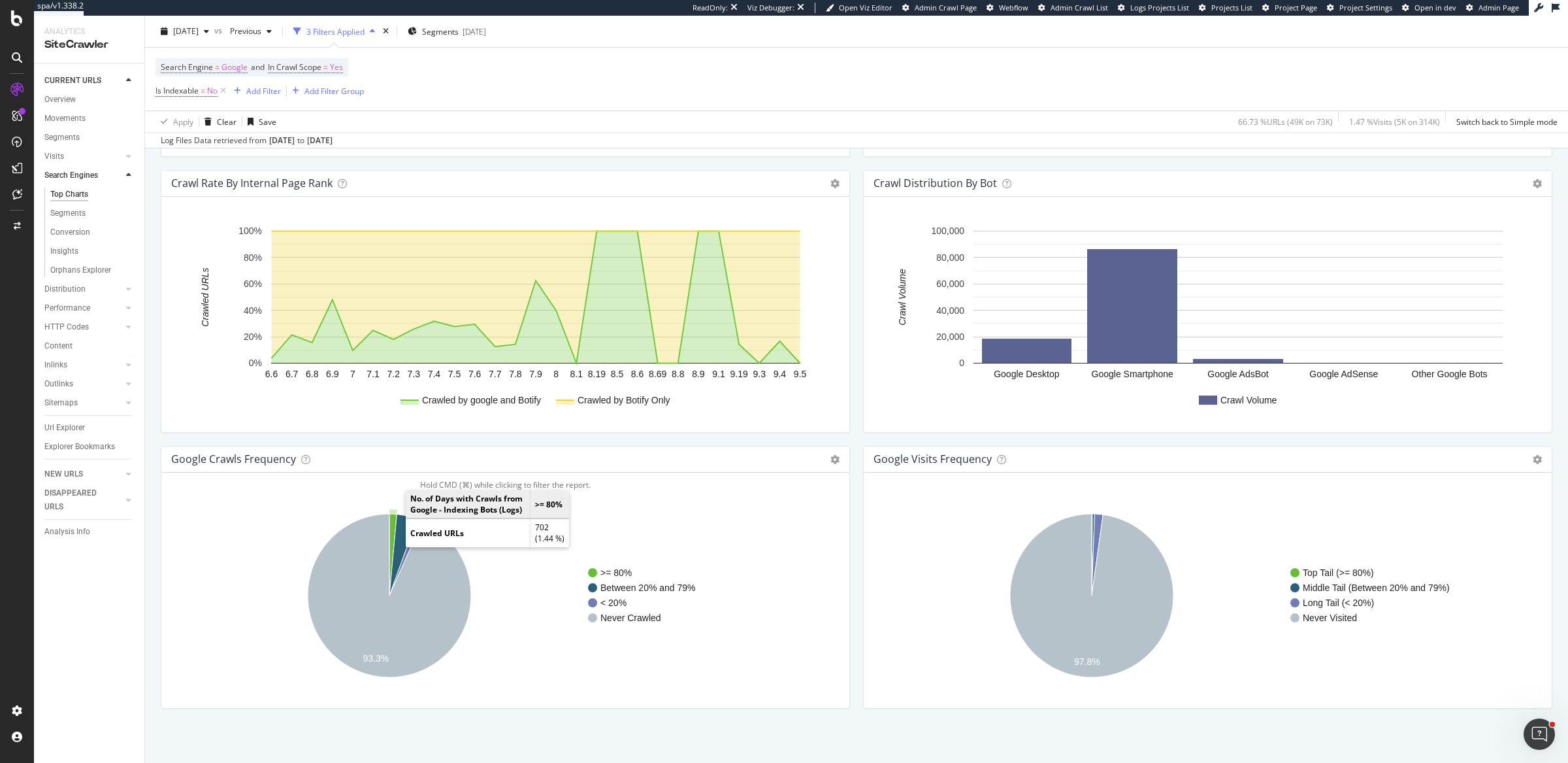
click at [393, 519] on icon "A chart." at bounding box center [393, 554] width 7 height 82
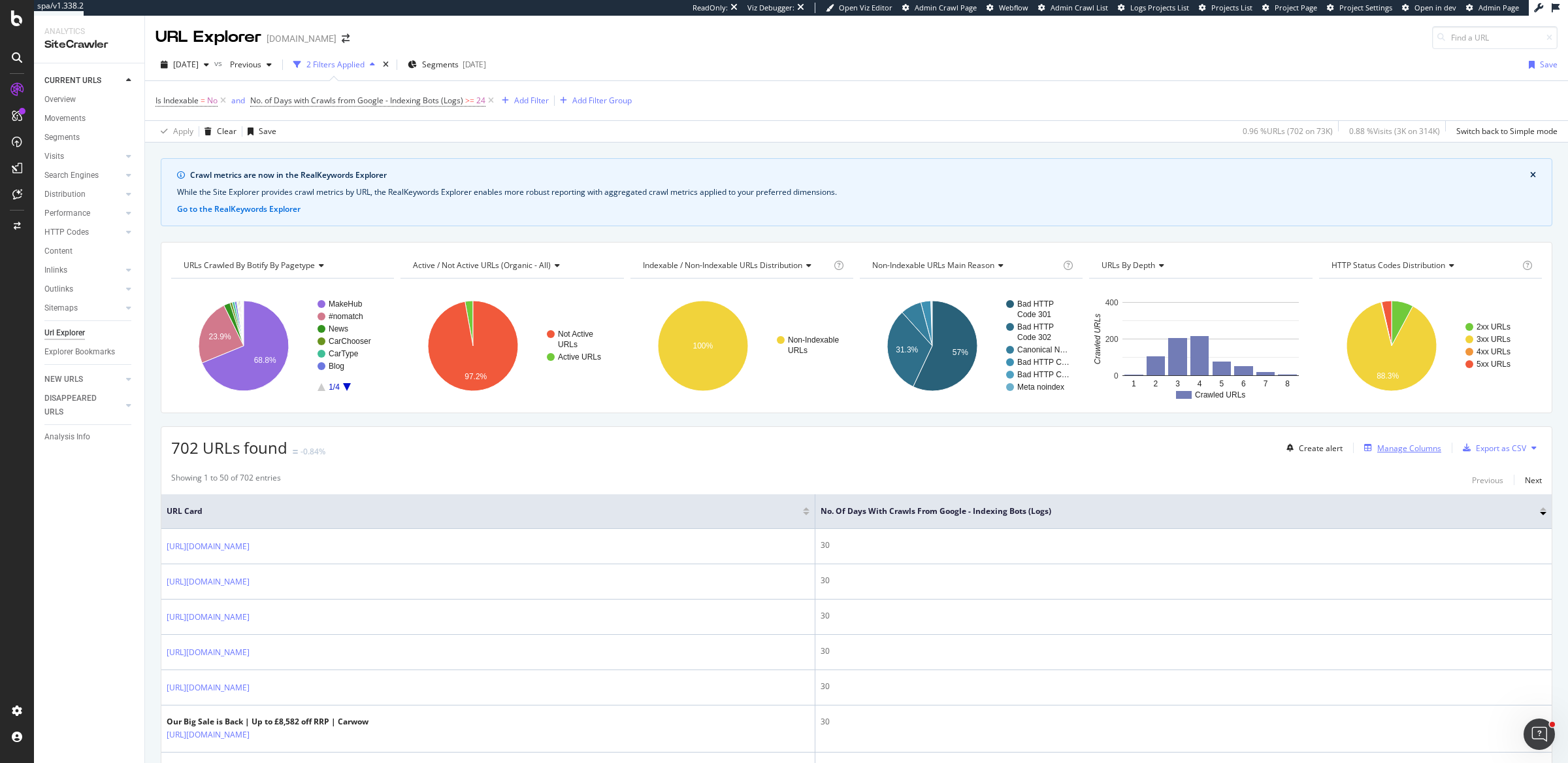
click at [1384, 447] on div "Manage Columns" at bounding box center [1409, 448] width 64 height 11
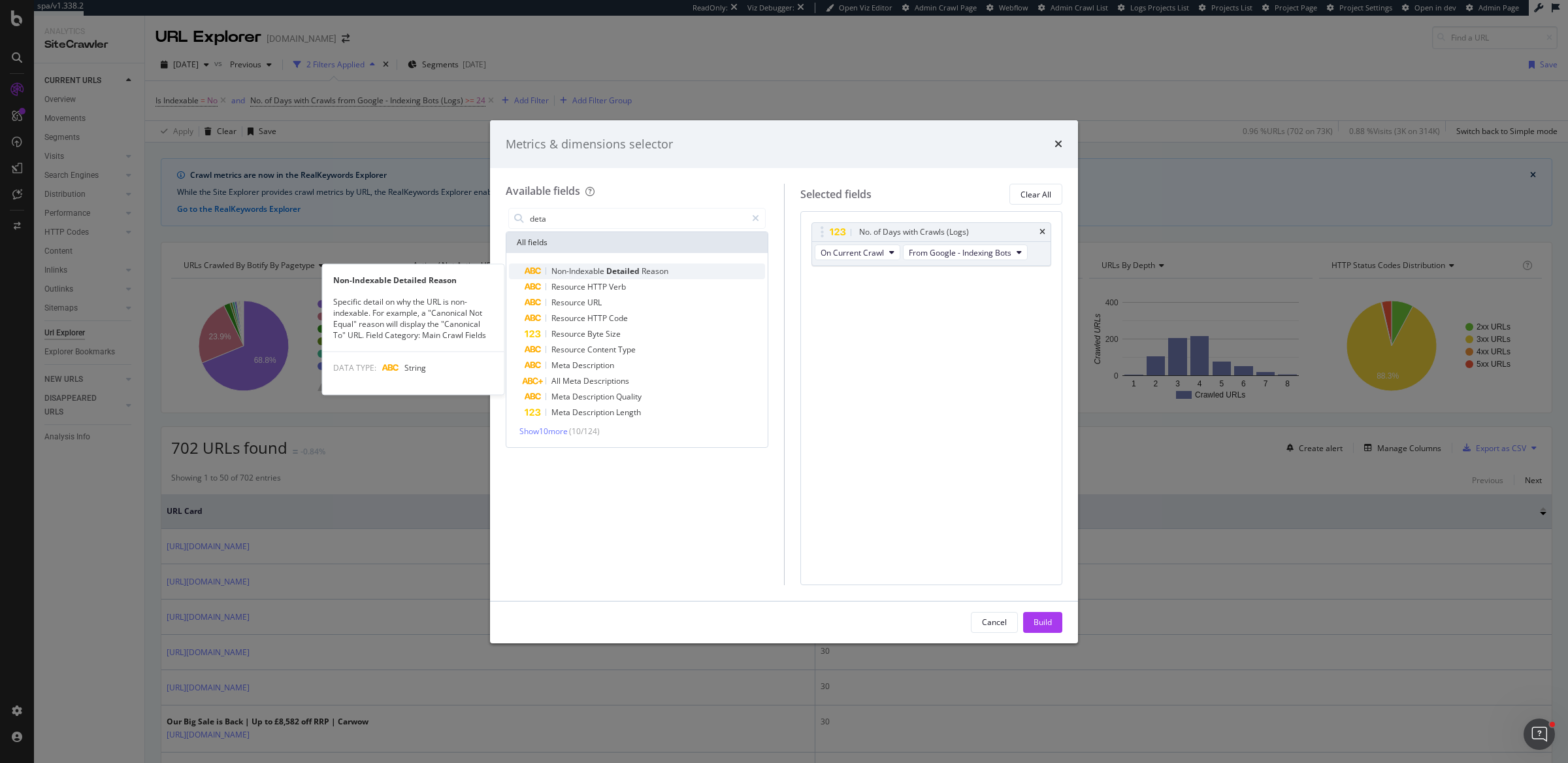
type input "deta"
click at [708, 267] on div "Non-Indexable Detailed Reason" at bounding box center [645, 271] width 241 height 16
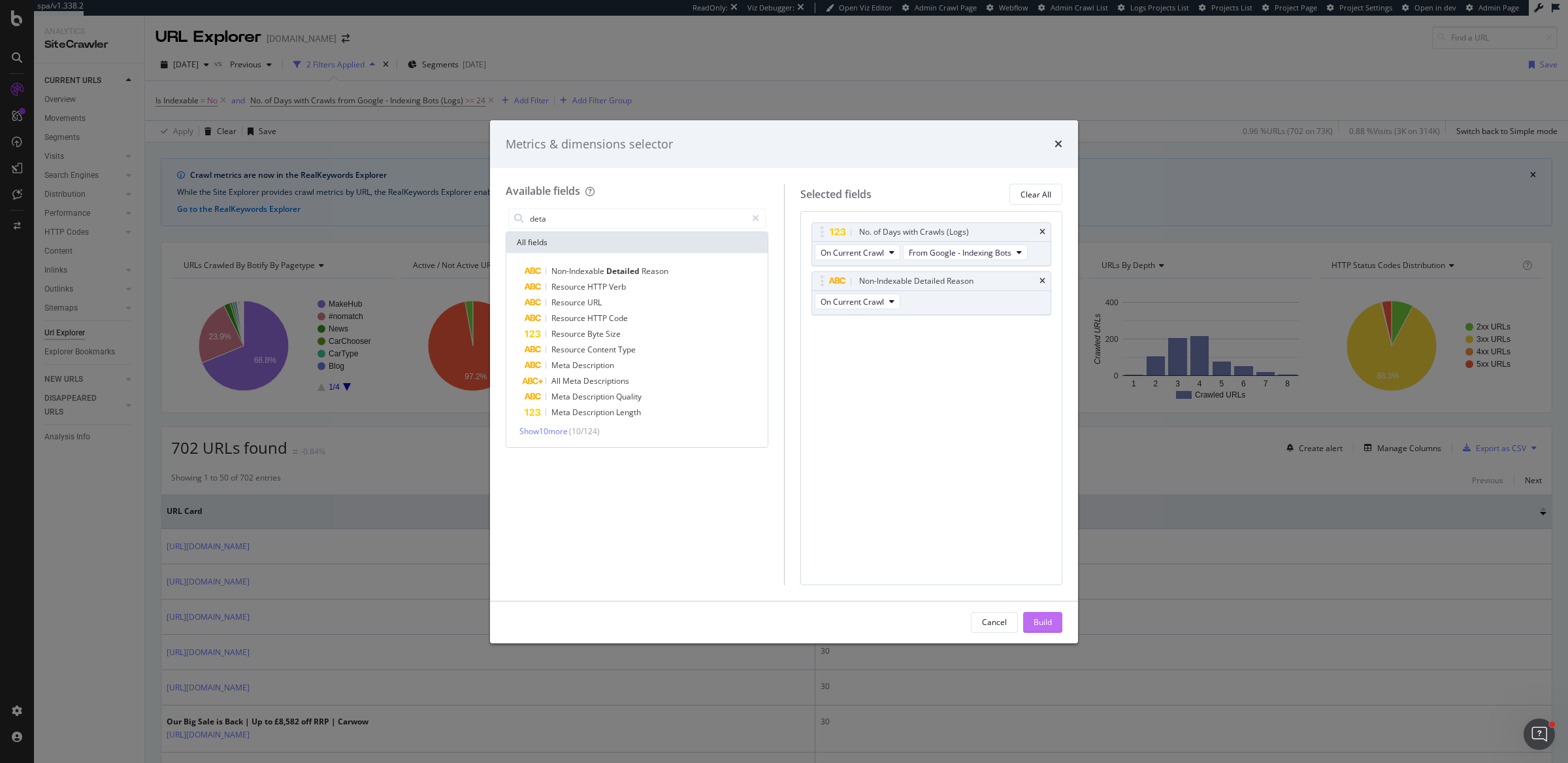
click at [1030, 620] on button "Build" at bounding box center [1043, 622] width 39 height 21
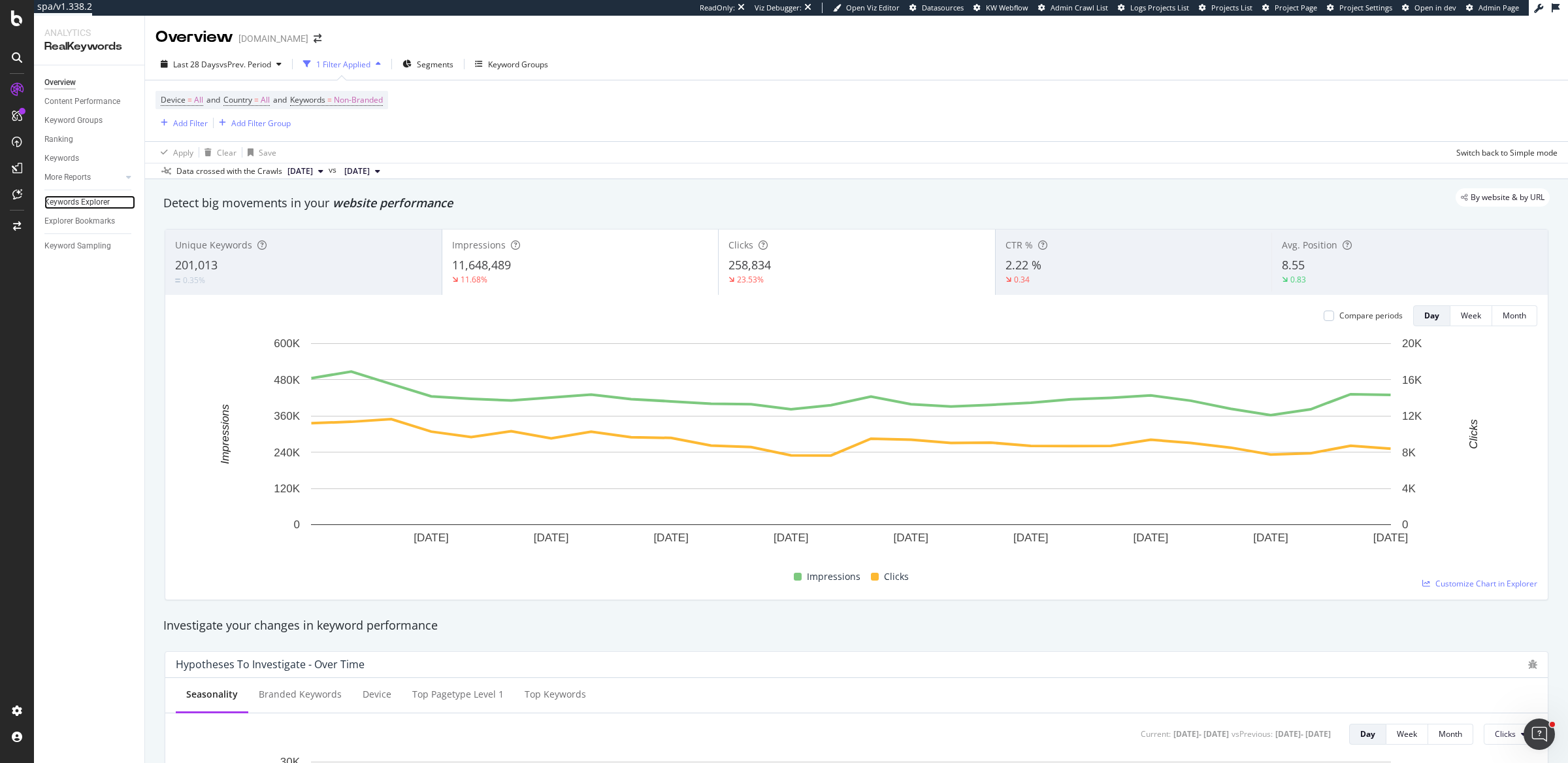
click at [111, 200] on link "Keywords Explorer" at bounding box center [90, 202] width 91 height 14
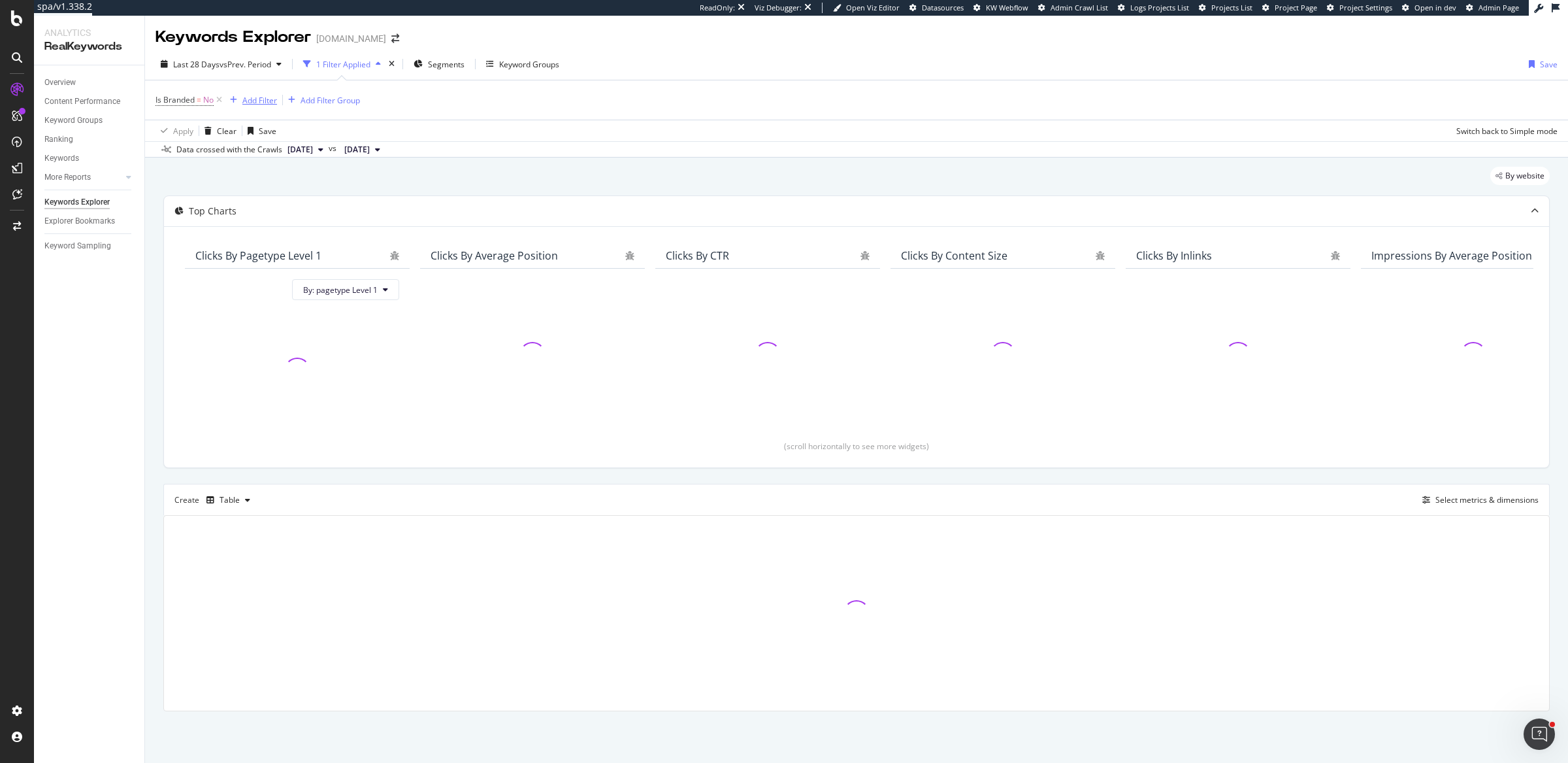
click at [263, 98] on div "Add Filter" at bounding box center [260, 100] width 35 height 11
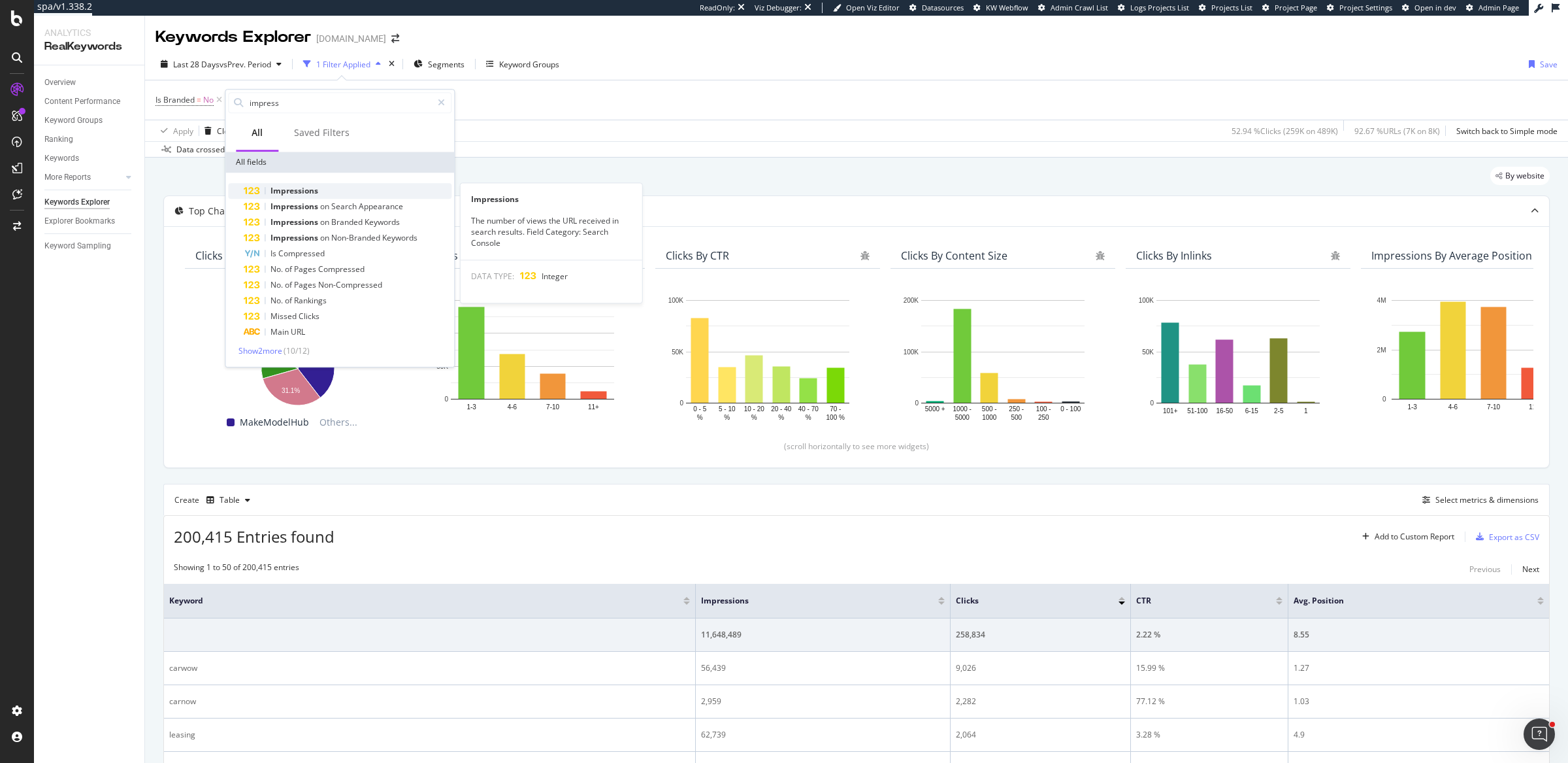
type input "impress"
click at [363, 193] on div "Impressions" at bounding box center [347, 191] width 207 height 16
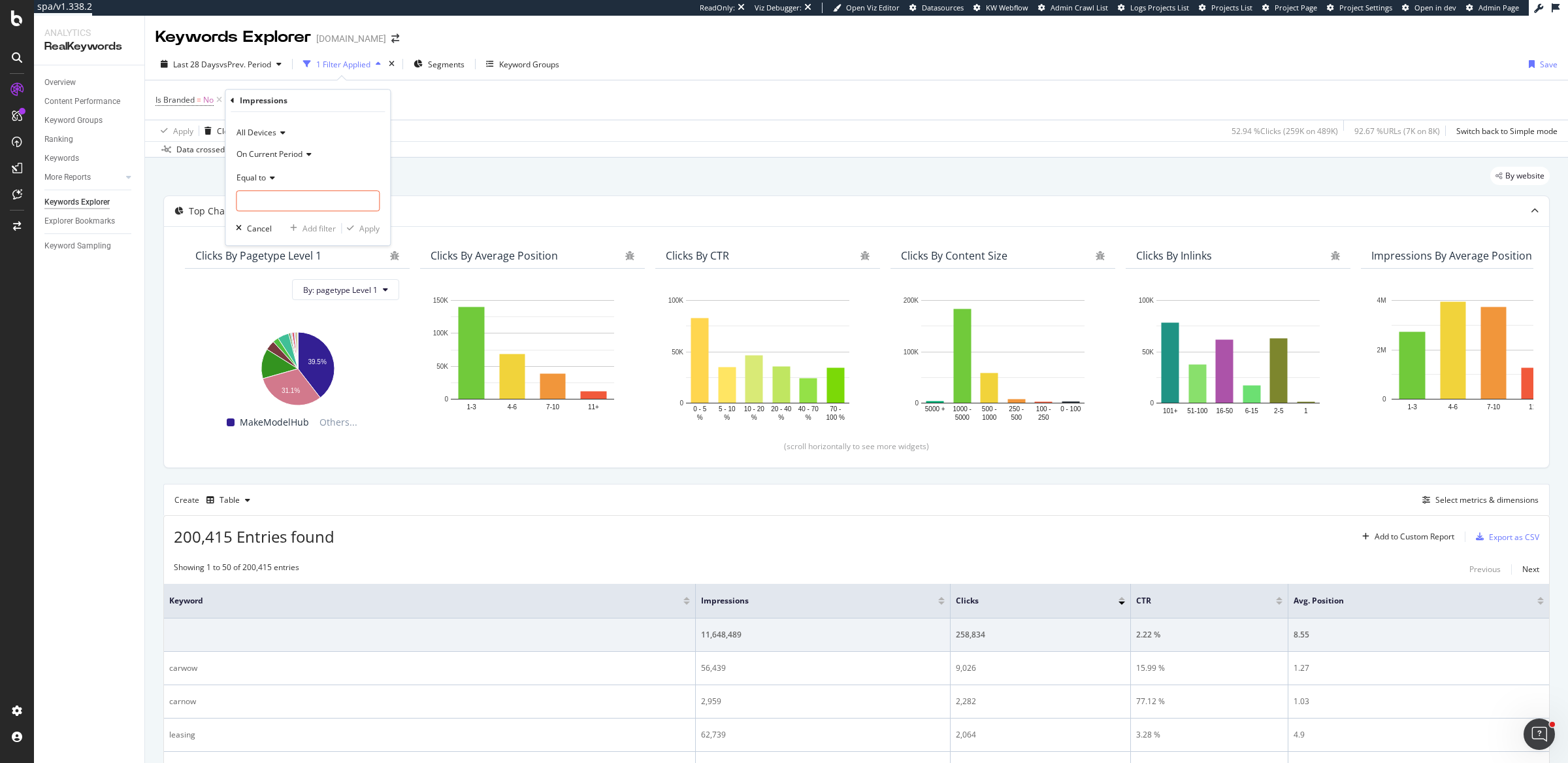
click at [261, 174] on span "Equal to" at bounding box center [251, 177] width 29 height 11
click at [305, 157] on icon at bounding box center [308, 154] width 10 height 8
click at [300, 224] on div "Diff. Between Period - value" at bounding box center [309, 230] width 140 height 17
click at [266, 177] on icon at bounding box center [271, 178] width 10 height 8
click at [305, 241] on div "Less than" at bounding box center [309, 238] width 140 height 17
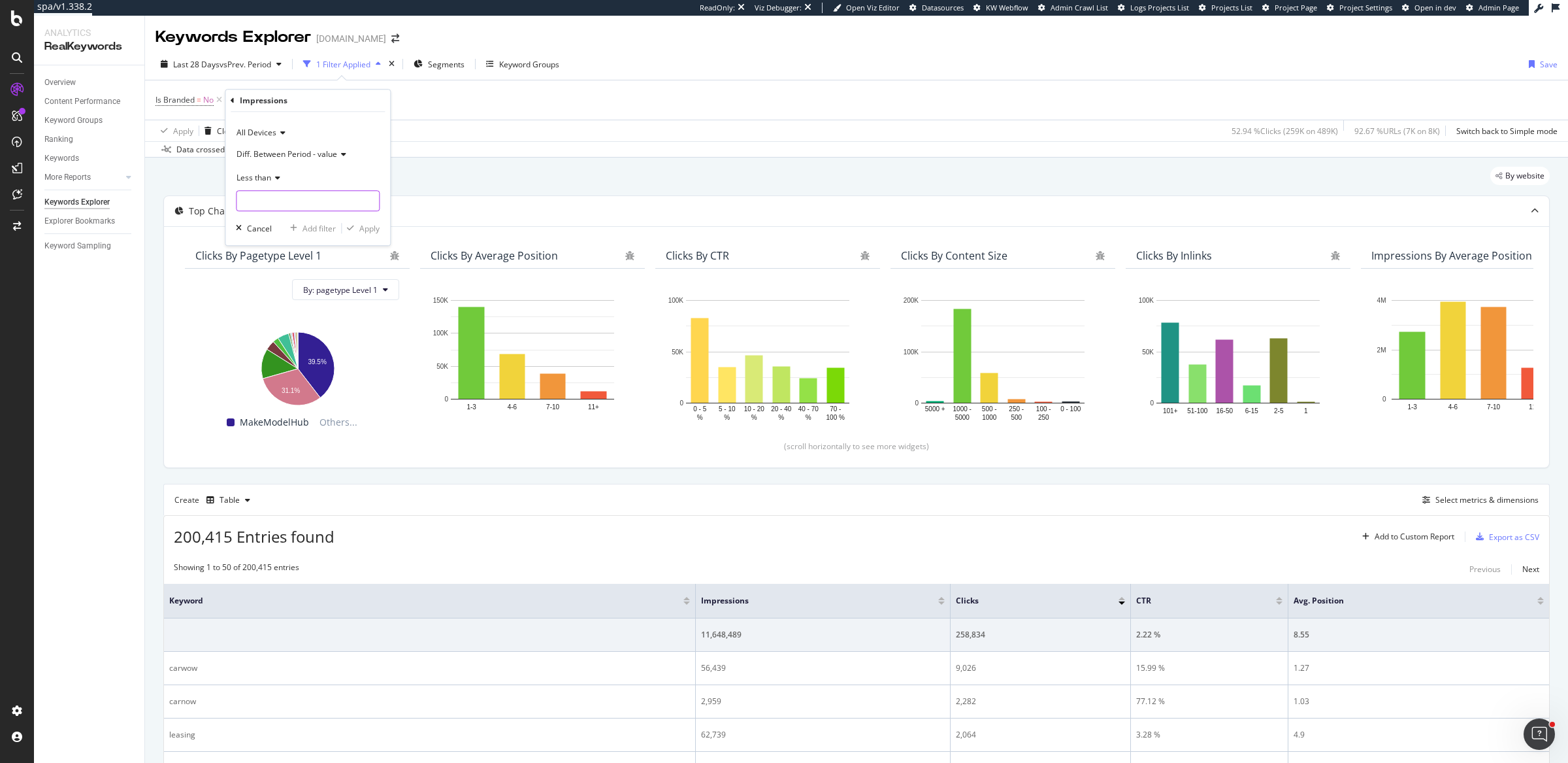
click at [322, 203] on input "number" at bounding box center [308, 200] width 144 height 21
type input "0"
click at [353, 227] on icon "button" at bounding box center [350, 228] width 7 height 8
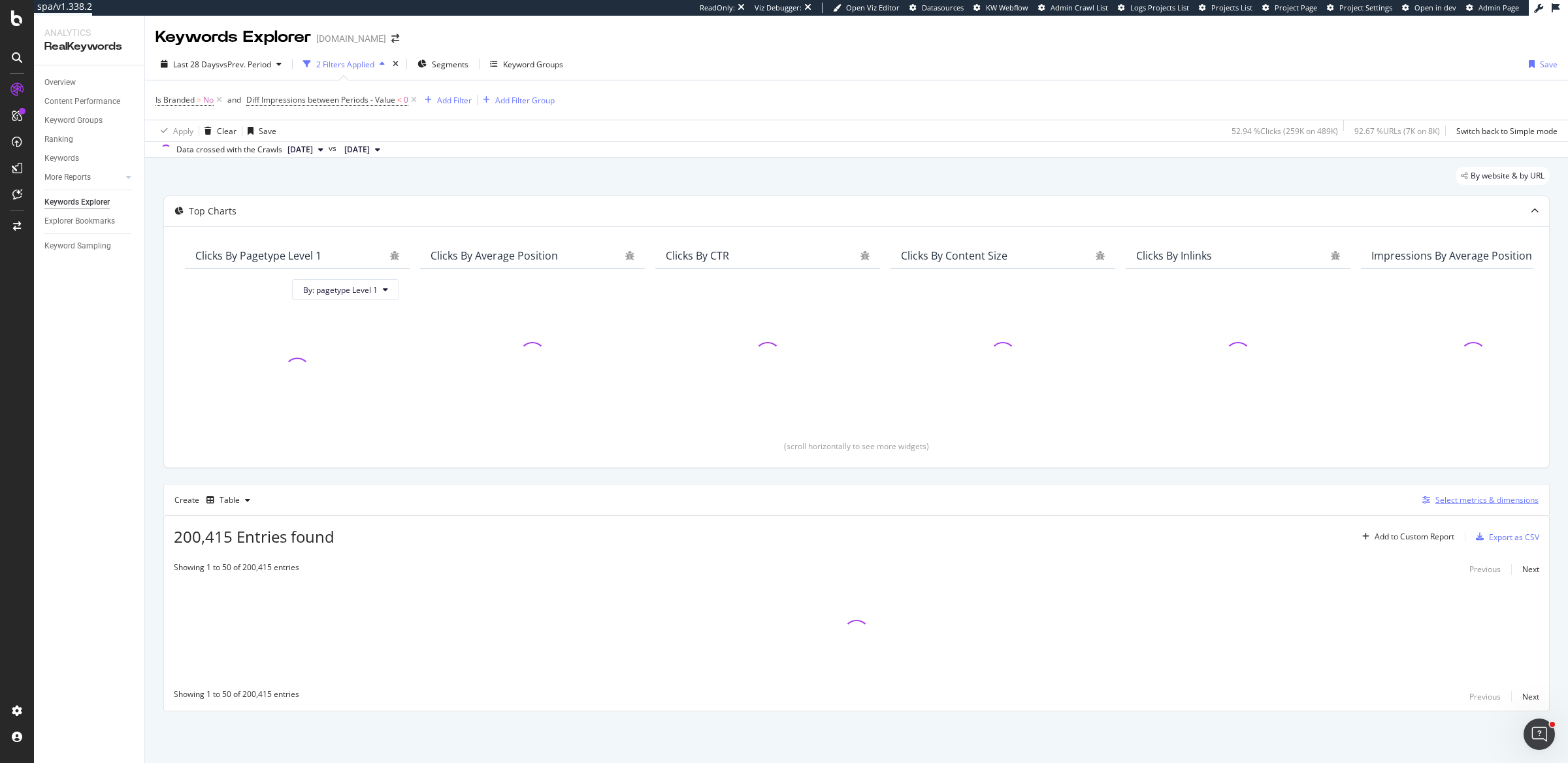
click at [1254, 496] on div "button" at bounding box center [1426, 500] width 18 height 8
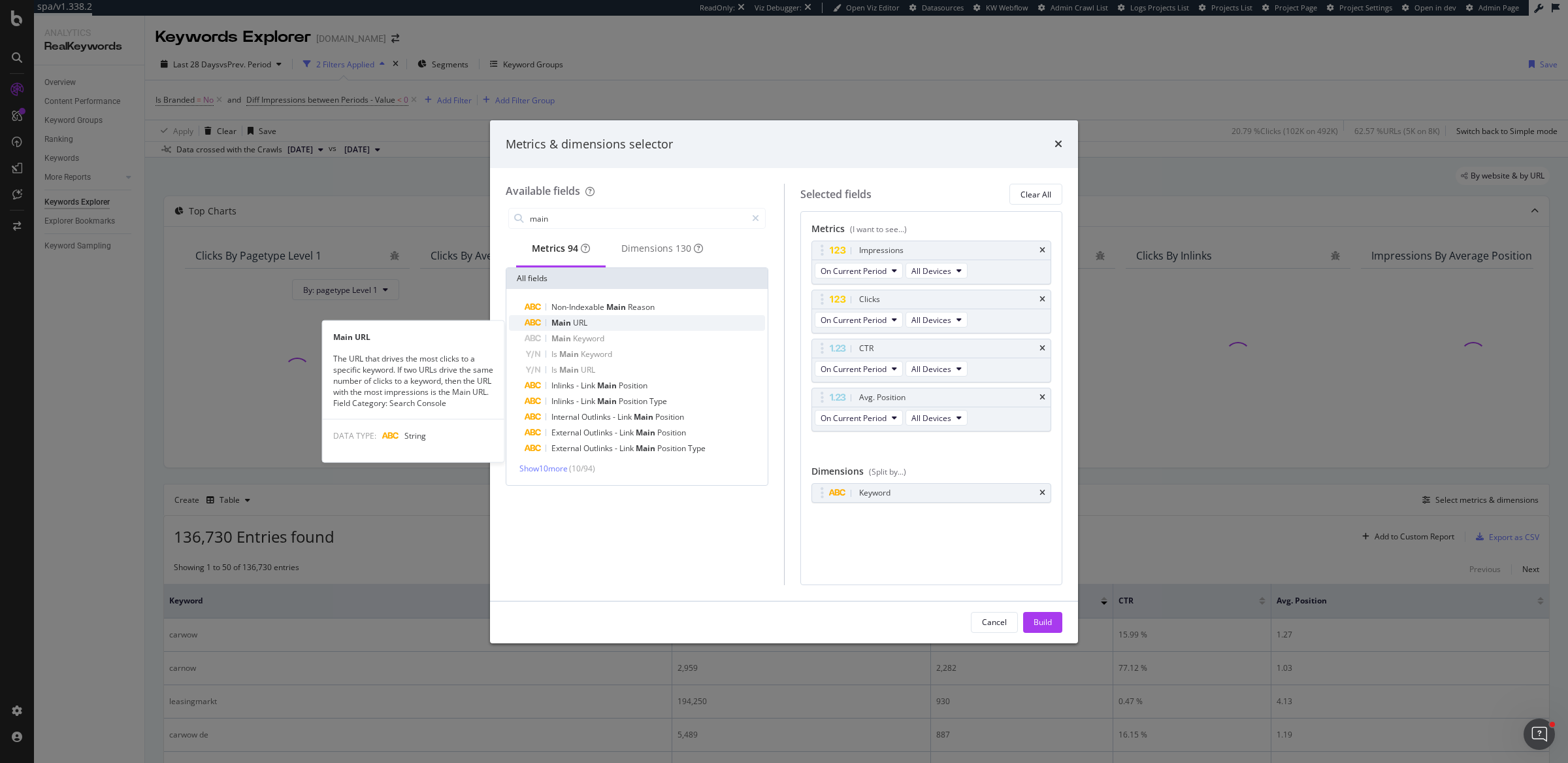
click at [623, 331] on div "Main URL" at bounding box center [645, 323] width 241 height 16
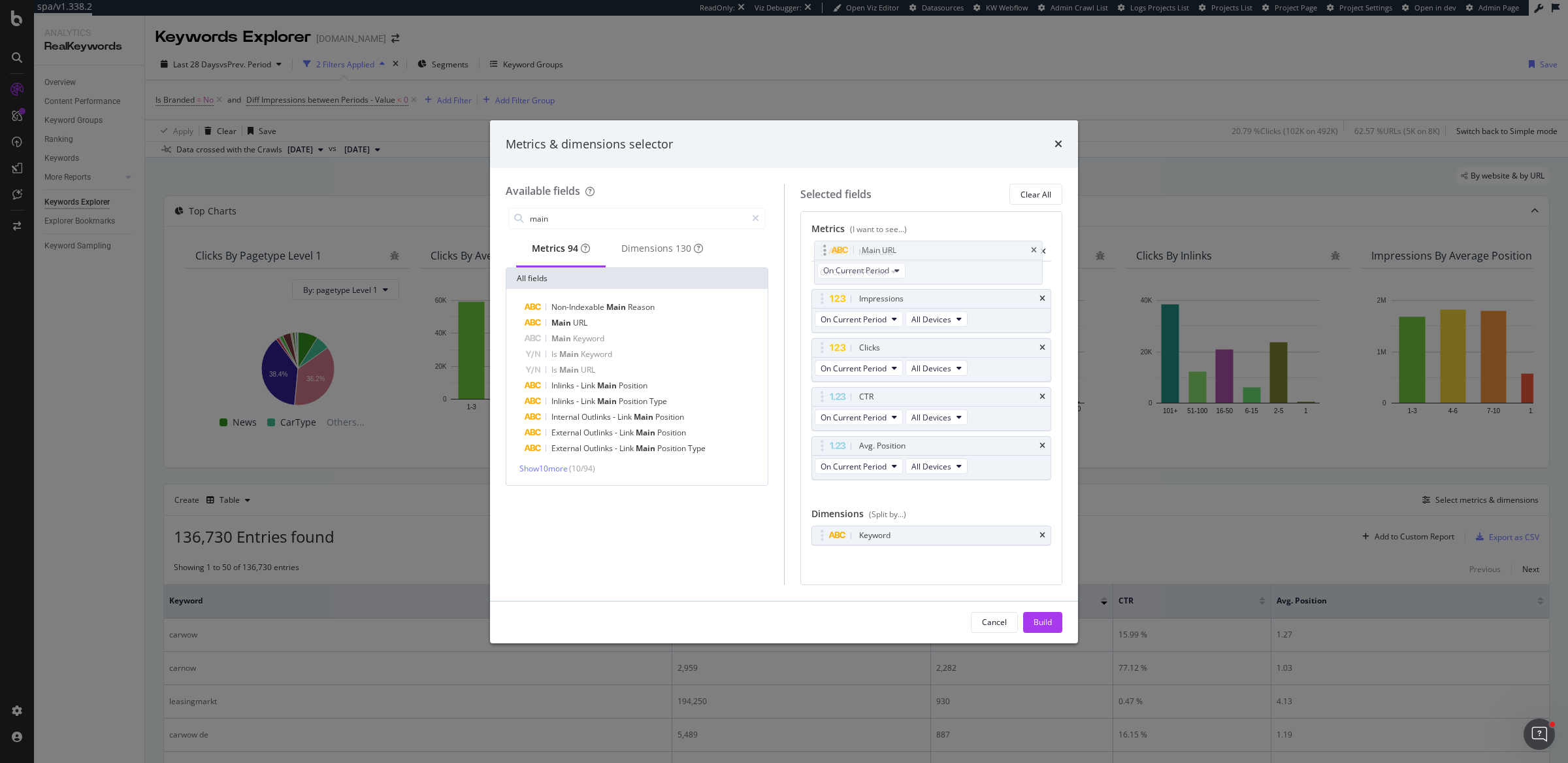
drag, startPoint x: 821, startPoint y: 440, endPoint x: 824, endPoint y: 246, distance: 194.0
click at [824, 246] on body "spa/v1.338.2 ReadOnly: Viz Debugger: Open Viz Editor Datasources KW Webflow Adm…" at bounding box center [784, 382] width 1568 height 763
click at [622, 219] on input "main" at bounding box center [637, 218] width 218 height 20
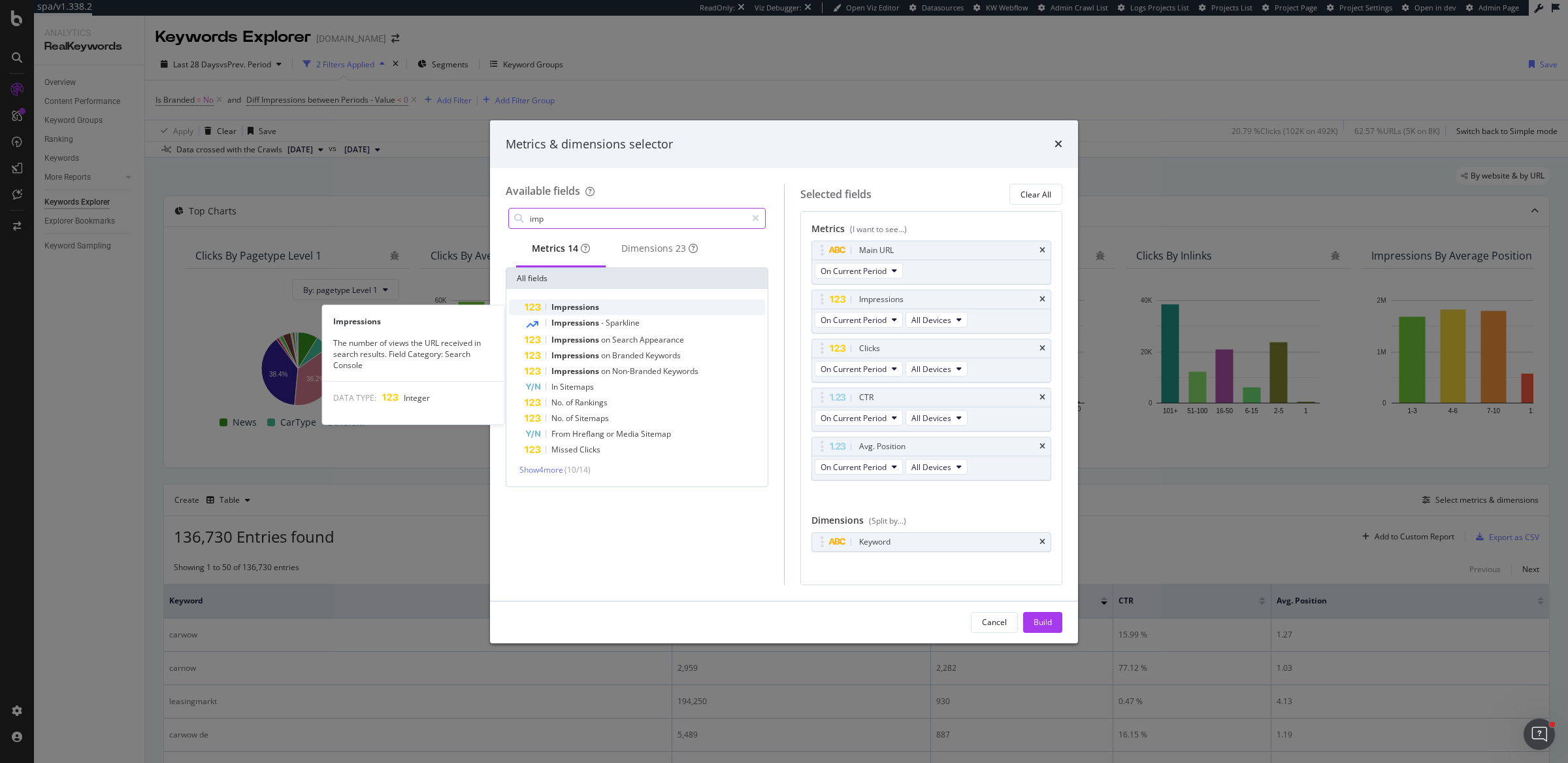
type input "imp"
click at [630, 311] on div "Impressions" at bounding box center [645, 308] width 241 height 16
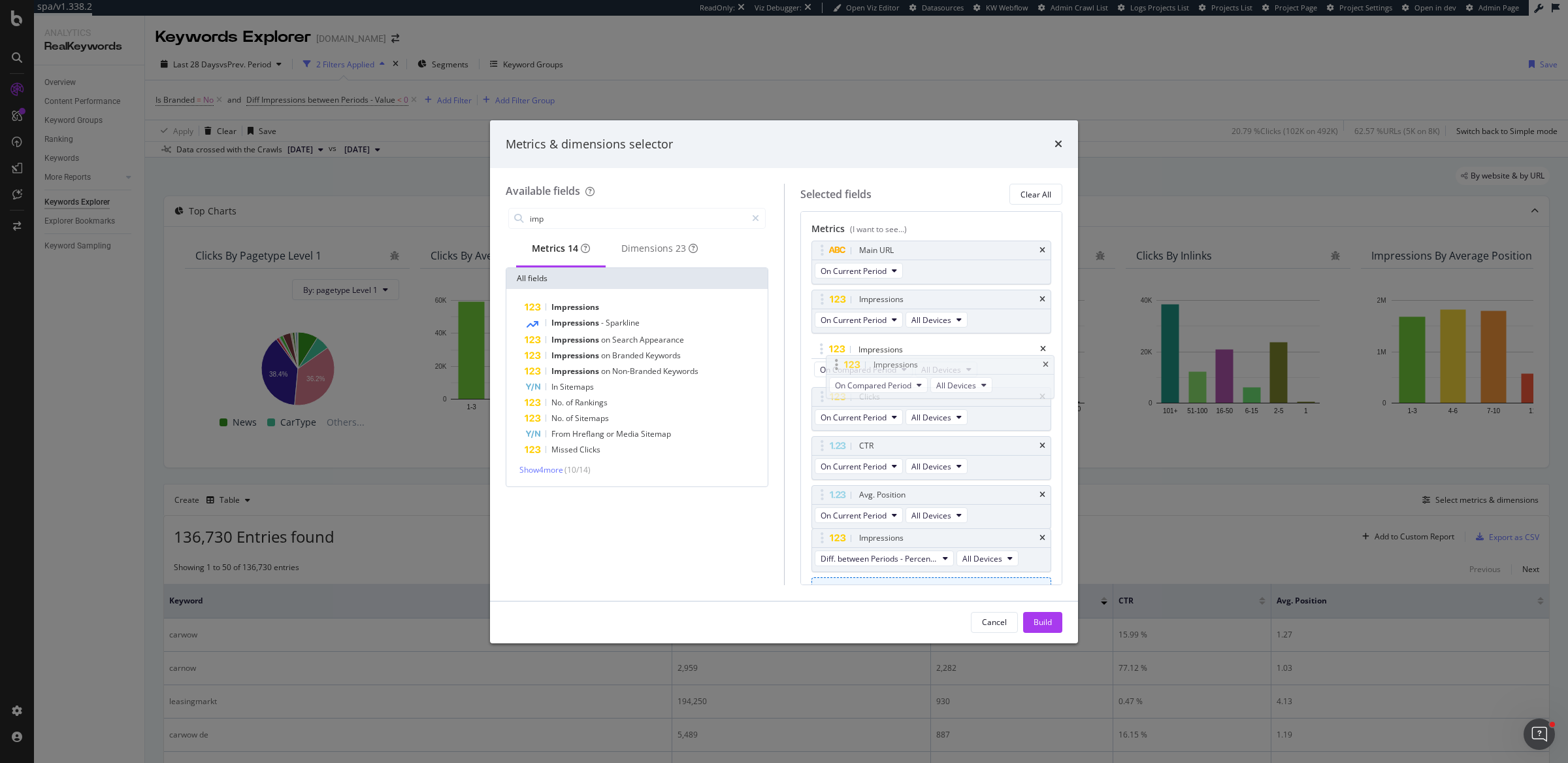
drag, startPoint x: 821, startPoint y: 493, endPoint x: 836, endPoint y: 365, distance: 128.9
click at [836, 365] on body "spa/v1.338.2 ReadOnly: Viz Debugger: Open Viz Editor Datasources KW Webflow Adm…" at bounding box center [784, 382] width 1568 height 763
drag, startPoint x: 823, startPoint y: 536, endPoint x: 823, endPoint y: 397, distance: 139.0
click at [823, 397] on body "spa/v1.338.2 ReadOnly: Viz Debugger: Open Viz Editor Datasources KW Webflow Adm…" at bounding box center [784, 382] width 1568 height 763
click at [1042, 610] on div "Build" at bounding box center [1043, 622] width 18 height 20
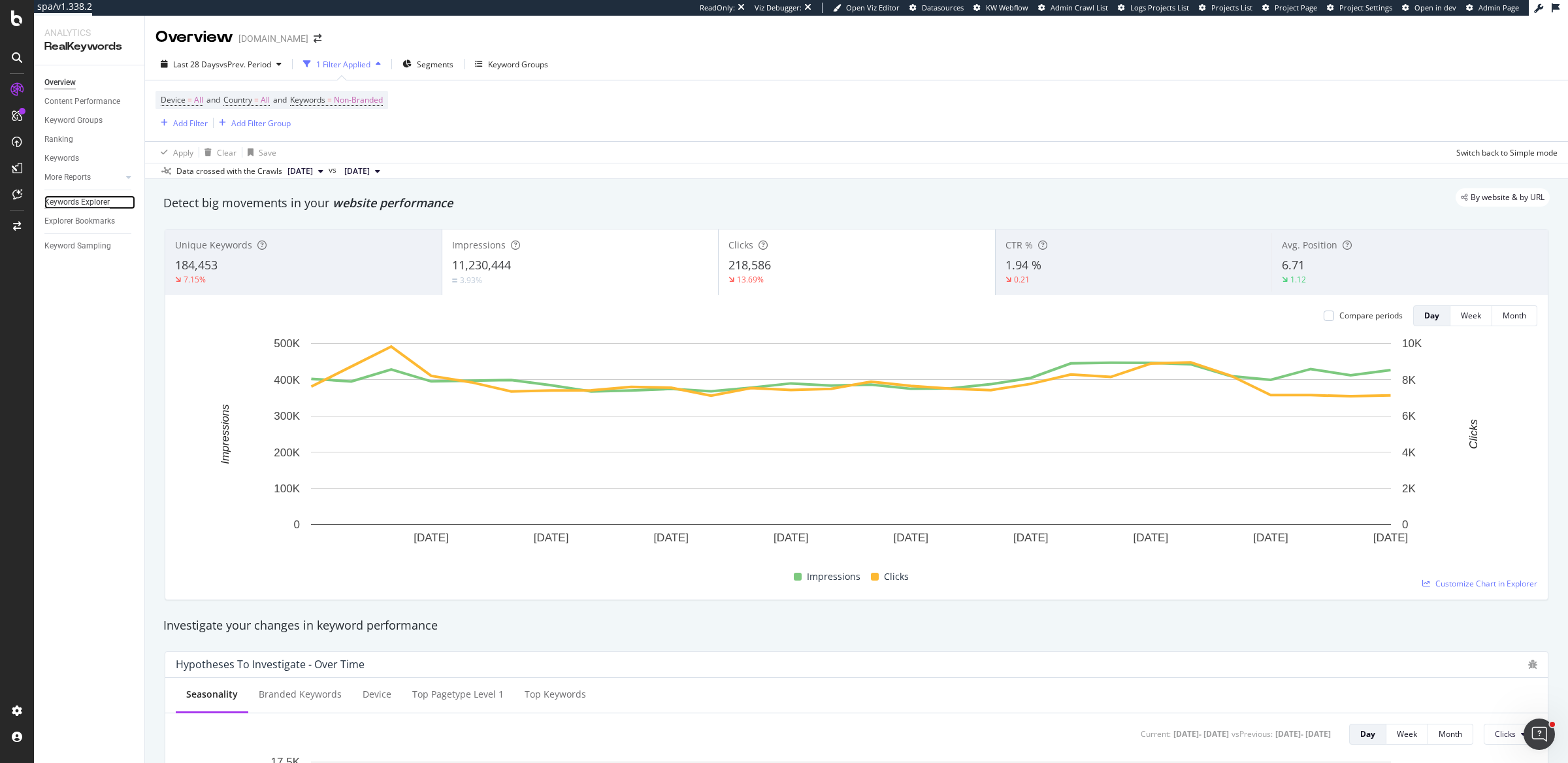
click at [75, 199] on div "Keywords Explorer" at bounding box center [77, 202] width 65 height 14
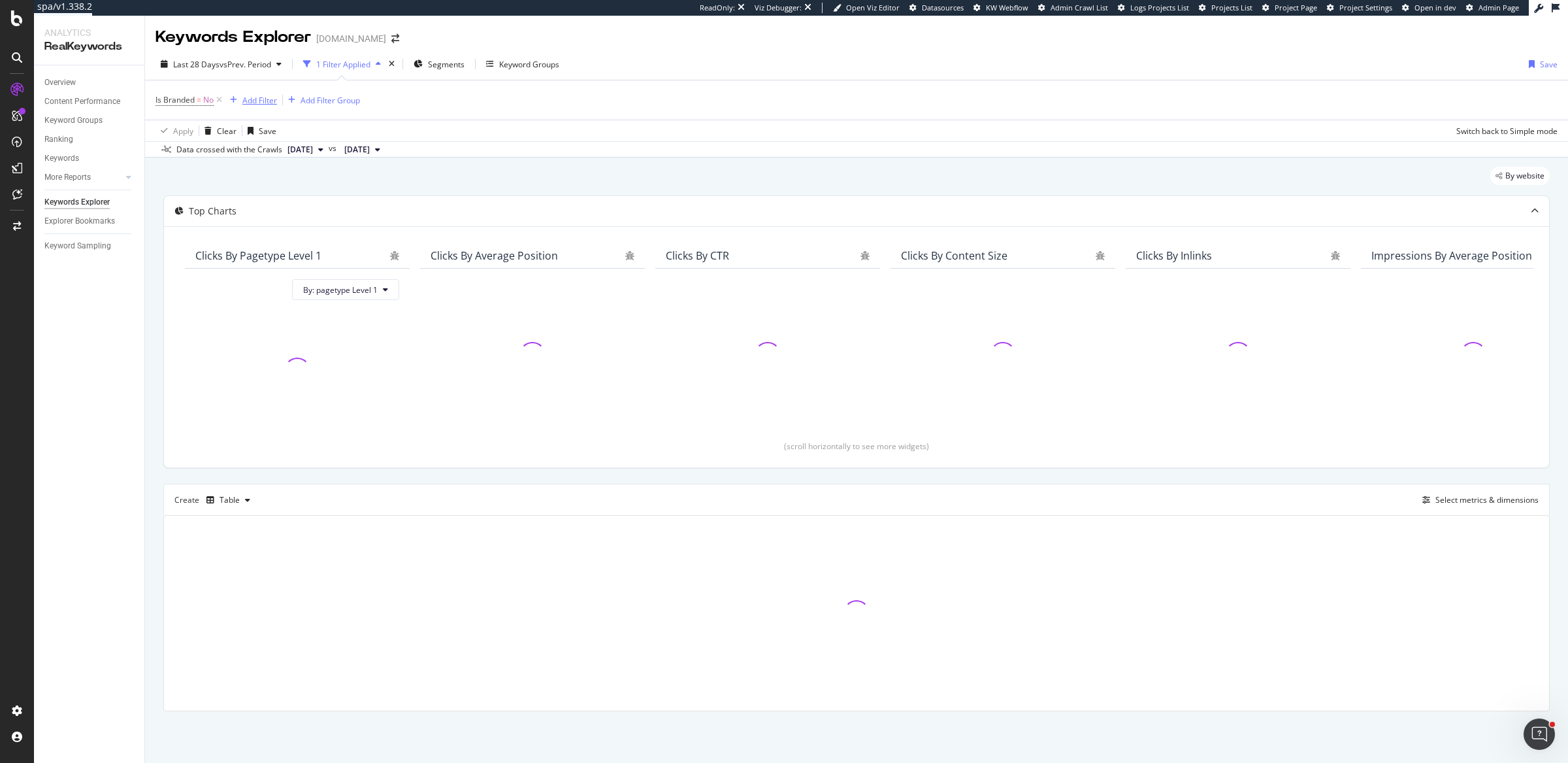
click at [267, 103] on div "Add Filter" at bounding box center [260, 100] width 35 height 11
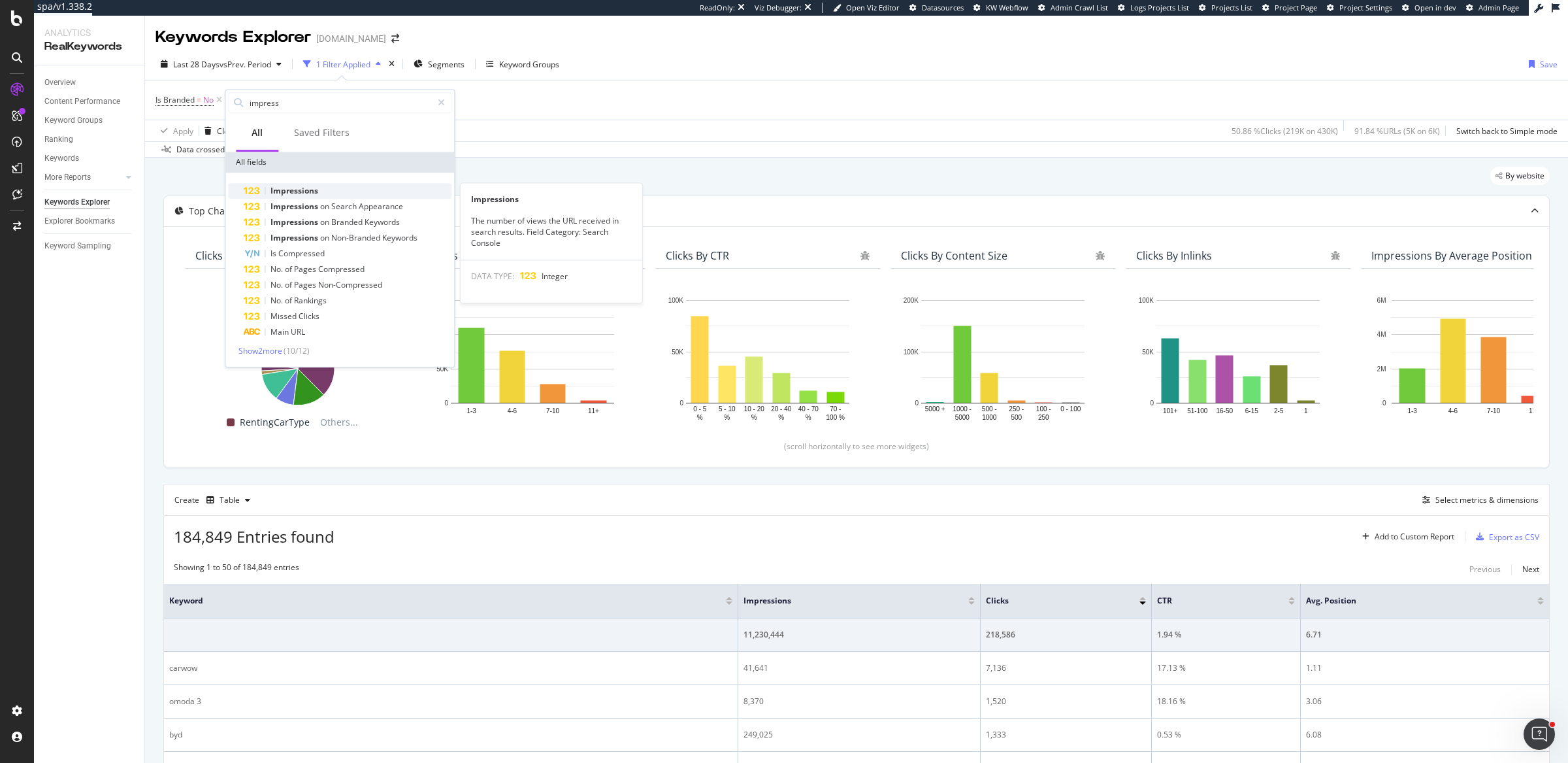
type input "impress"
click at [361, 192] on div "Impressions" at bounding box center [347, 191] width 207 height 16
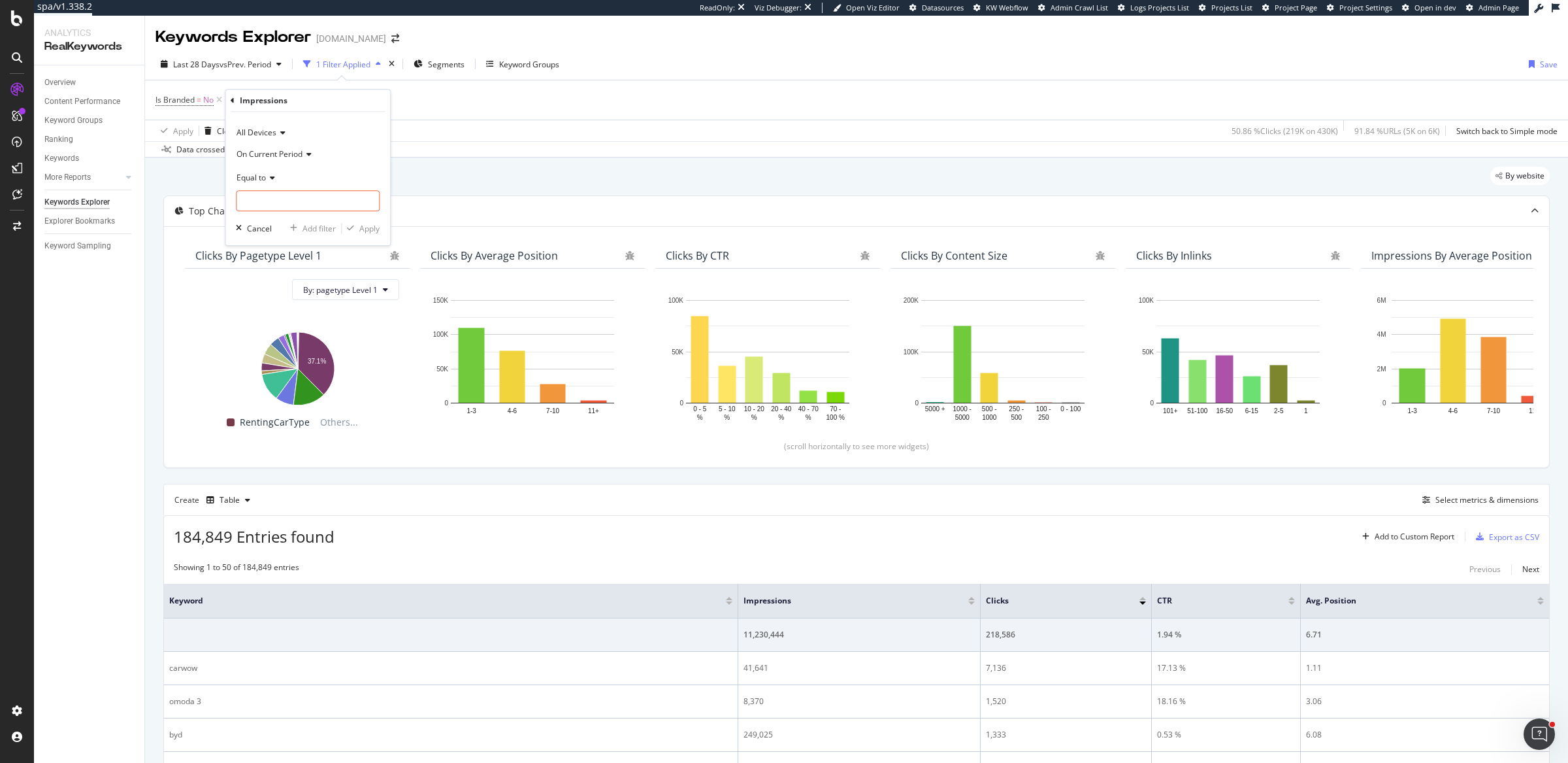
click at [312, 155] on icon at bounding box center [308, 154] width 10 height 8
click at [312, 237] on div "Diff. Between Period - value" at bounding box center [309, 230] width 140 height 17
click at [273, 176] on icon at bounding box center [271, 178] width 10 height 8
click at [294, 231] on div "Less than" at bounding box center [309, 238] width 140 height 17
click at [301, 194] on input "number" at bounding box center [308, 200] width 144 height 21
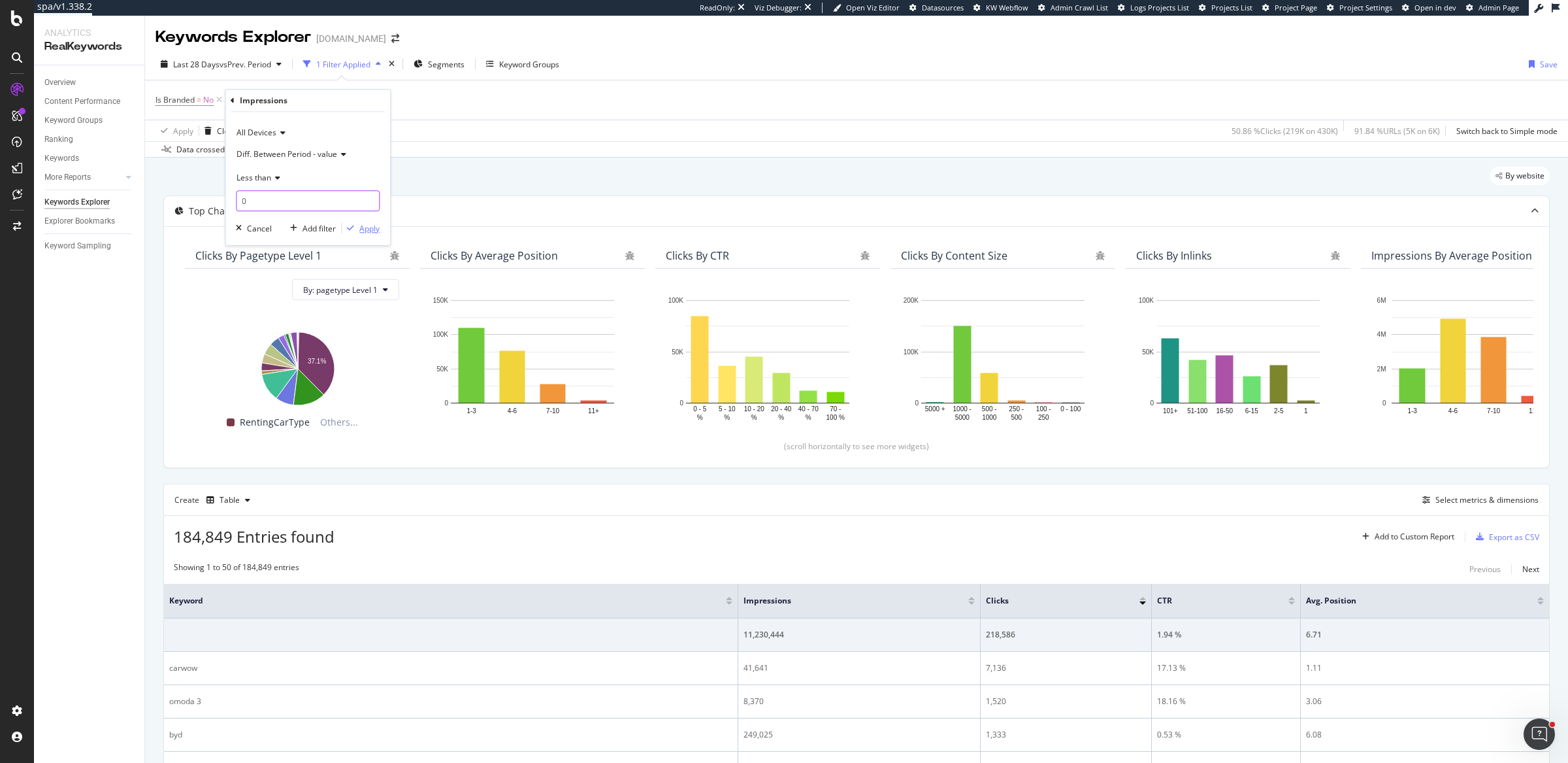
type input "0"
click at [360, 230] on div "Apply" at bounding box center [369, 228] width 20 height 11
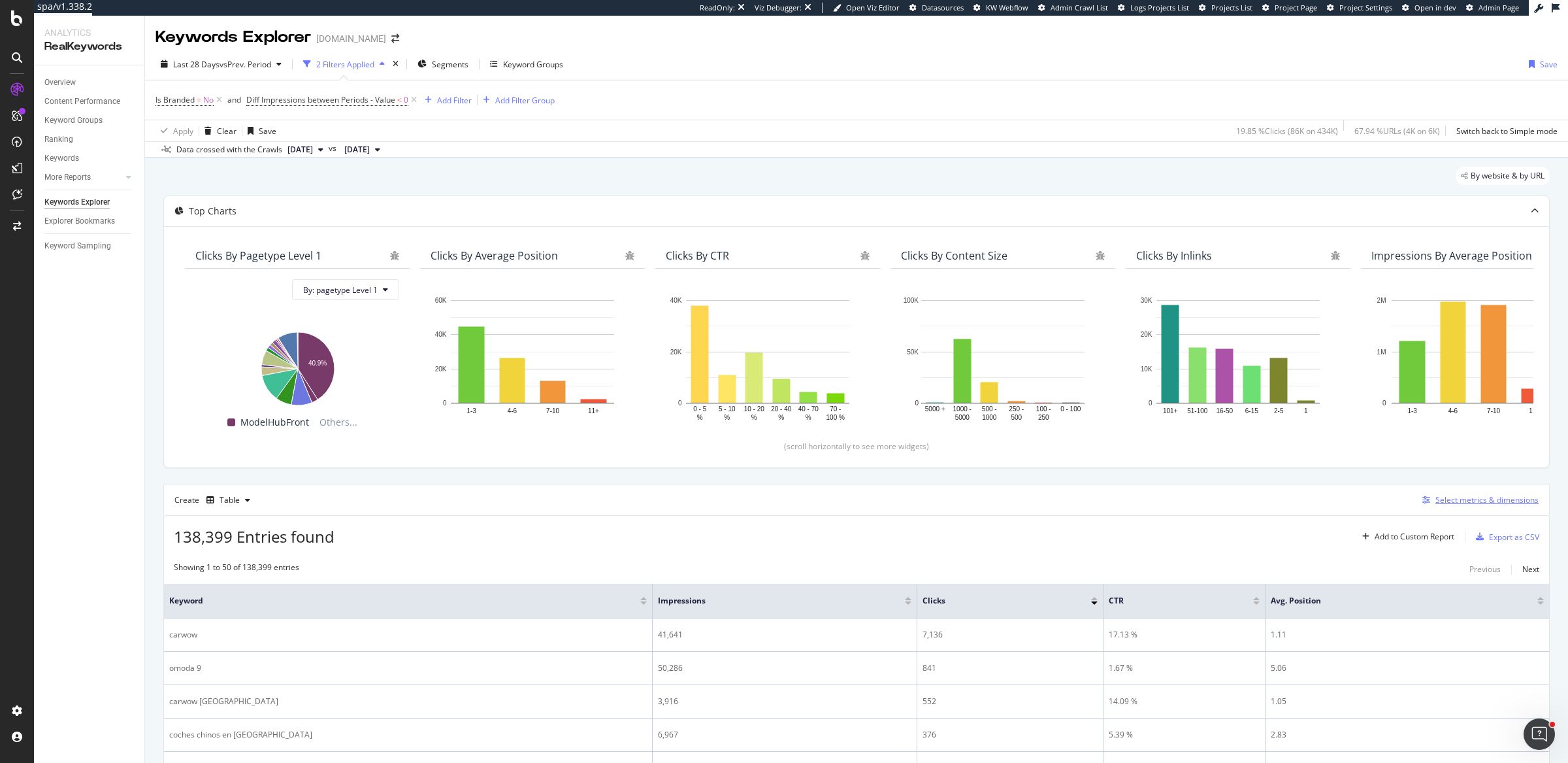
click at [1254, 500] on div "Select metrics & dimensions" at bounding box center [1487, 500] width 103 height 11
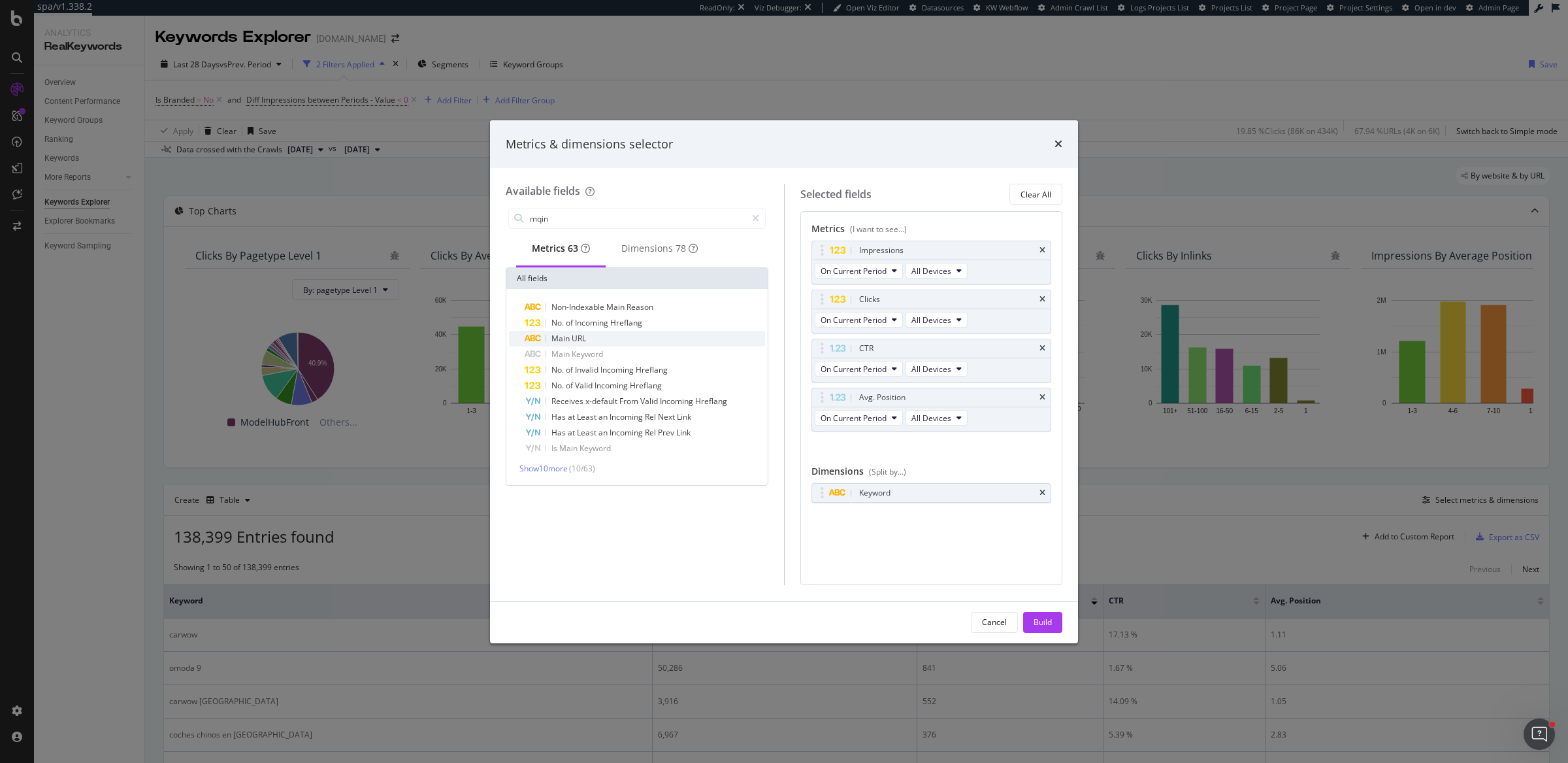
click at [605, 336] on div "Main URL" at bounding box center [645, 339] width 241 height 16
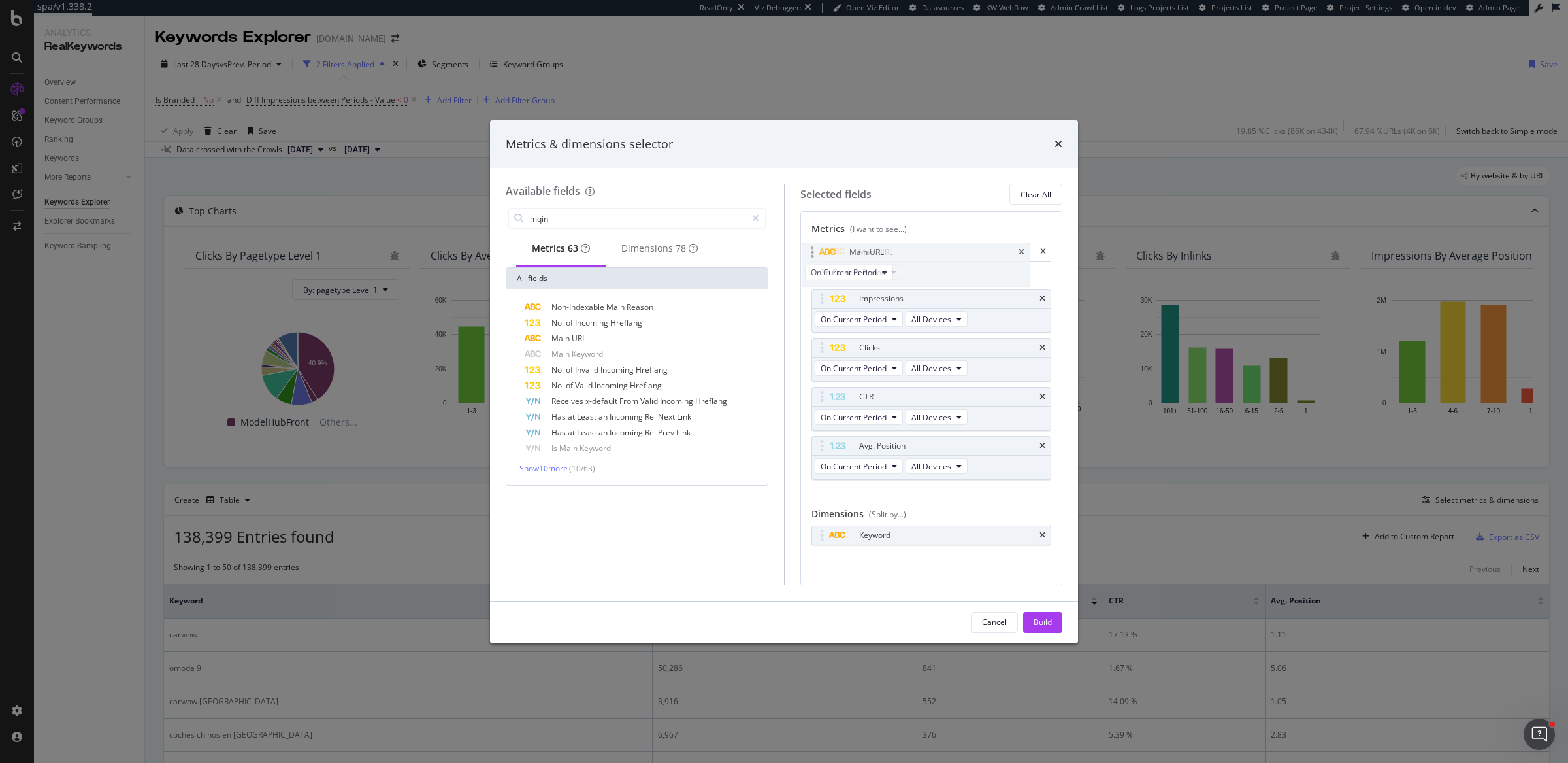
drag, startPoint x: 818, startPoint y: 443, endPoint x: 809, endPoint y: 234, distance: 209.2
click at [809, 234] on body "spa/v1.338.2 ReadOnly: Viz Debugger: Open Viz Editor Datasources KW Webflow Adm…" at bounding box center [784, 382] width 1568 height 763
click at [613, 223] on input "mqin" at bounding box center [637, 218] width 218 height 20
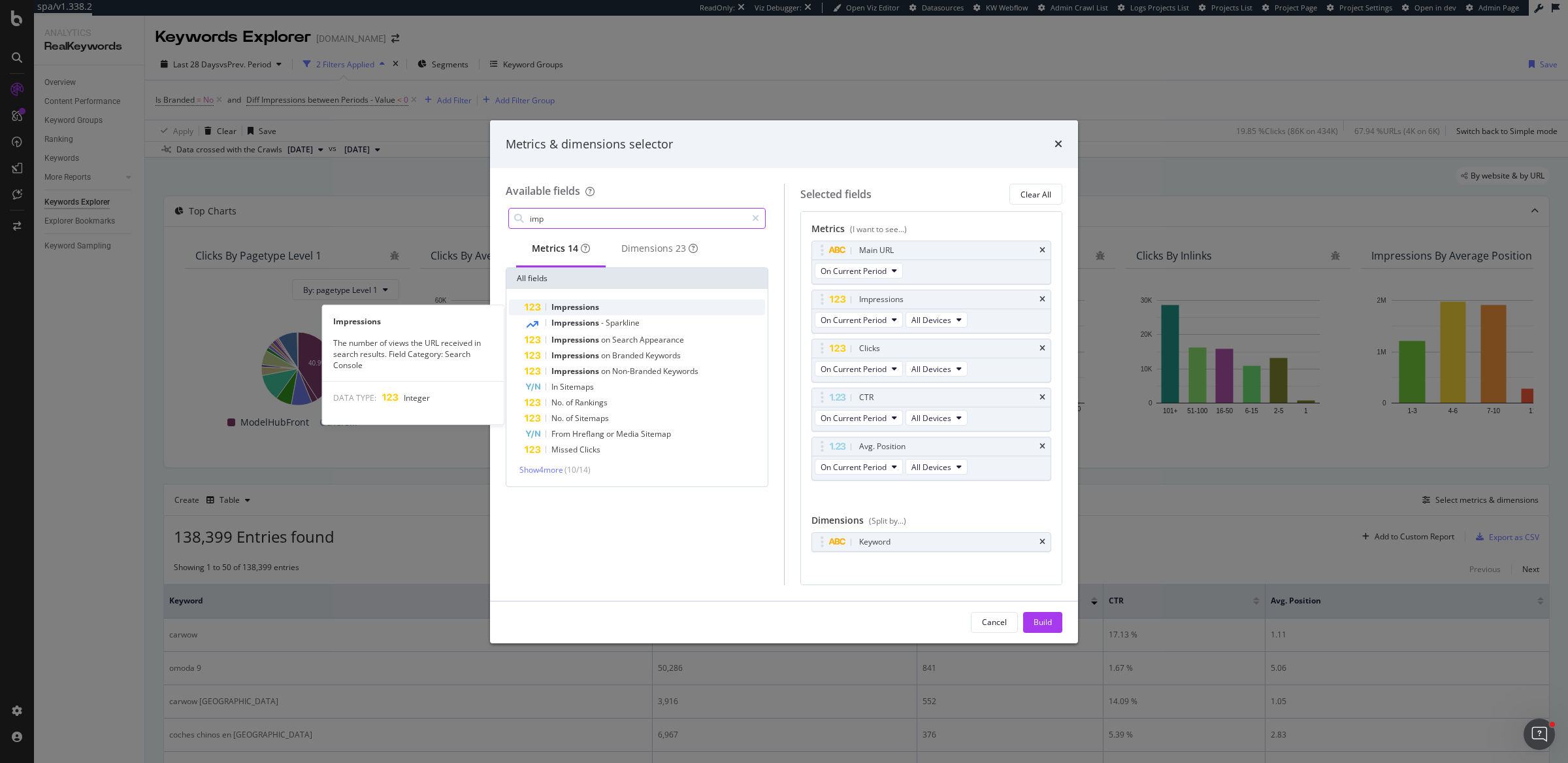
type input "imp"
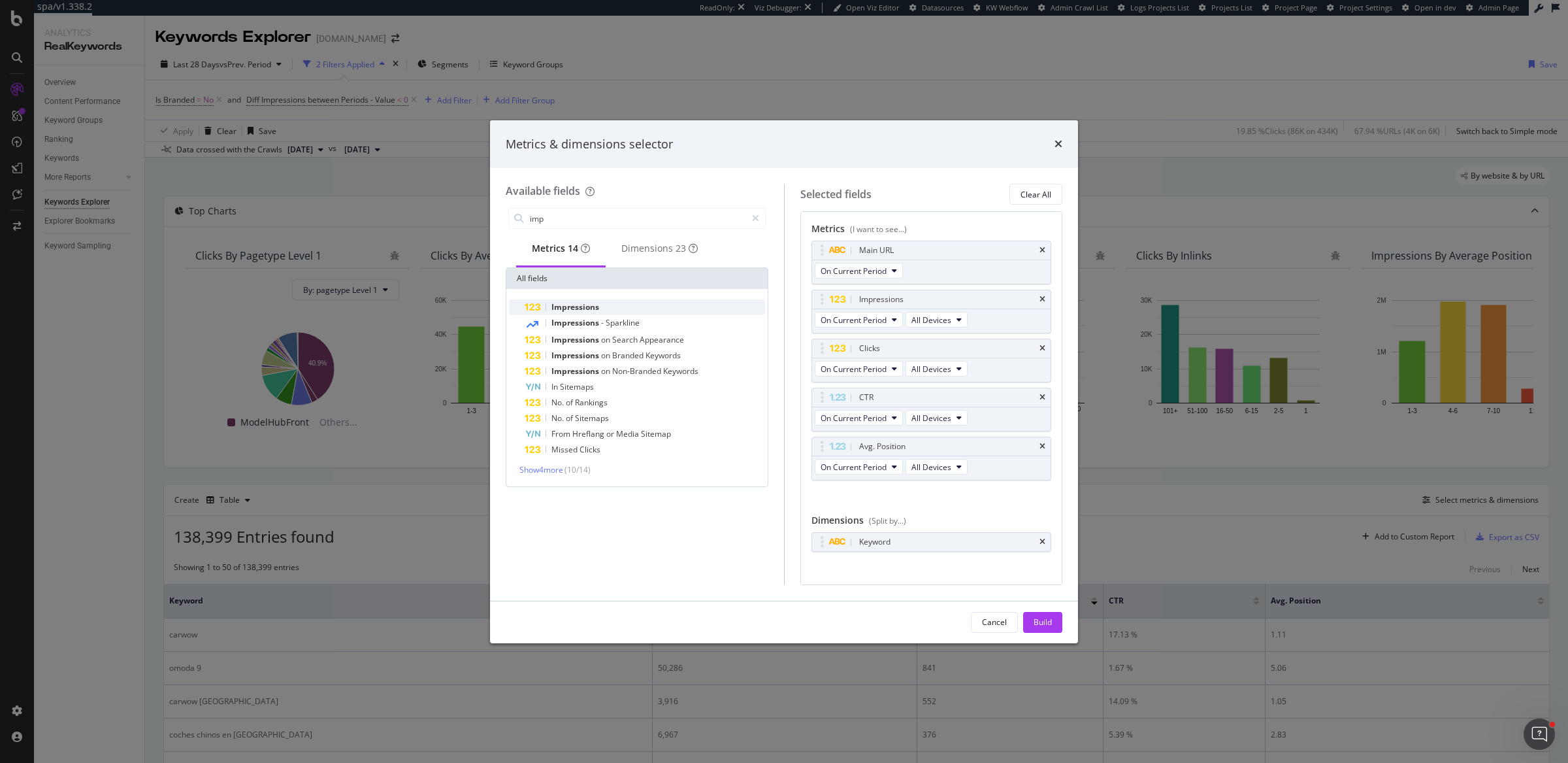
click at [626, 308] on div "Impressions" at bounding box center [645, 308] width 241 height 16
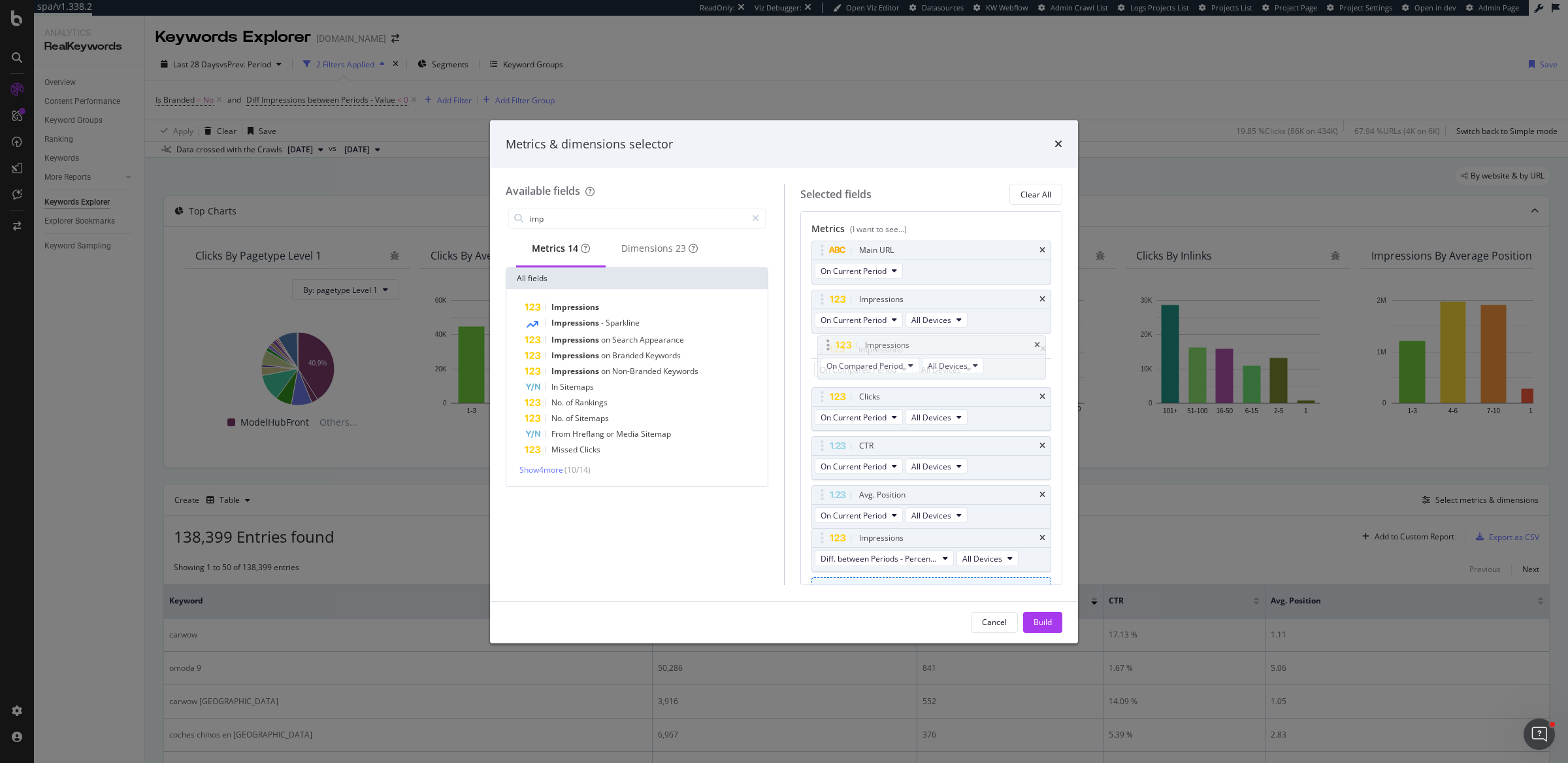
drag, startPoint x: 819, startPoint y: 495, endPoint x: 825, endPoint y: 347, distance: 148.1
click at [825, 347] on body "spa/v1.338.2 ReadOnly: Viz Debugger: Open Viz Editor Datasources KW Webflow Adm…" at bounding box center [784, 382] width 1568 height 763
drag, startPoint x: 815, startPoint y: 544, endPoint x: 822, endPoint y: 389, distance: 155.2
click at [822, 389] on body "spa/v1.338.2 ReadOnly: Viz Debugger: Open Viz Editor Datasources KW Webflow Adm…" at bounding box center [784, 382] width 1568 height 763
click at [1042, 610] on div "Build" at bounding box center [1043, 622] width 18 height 11
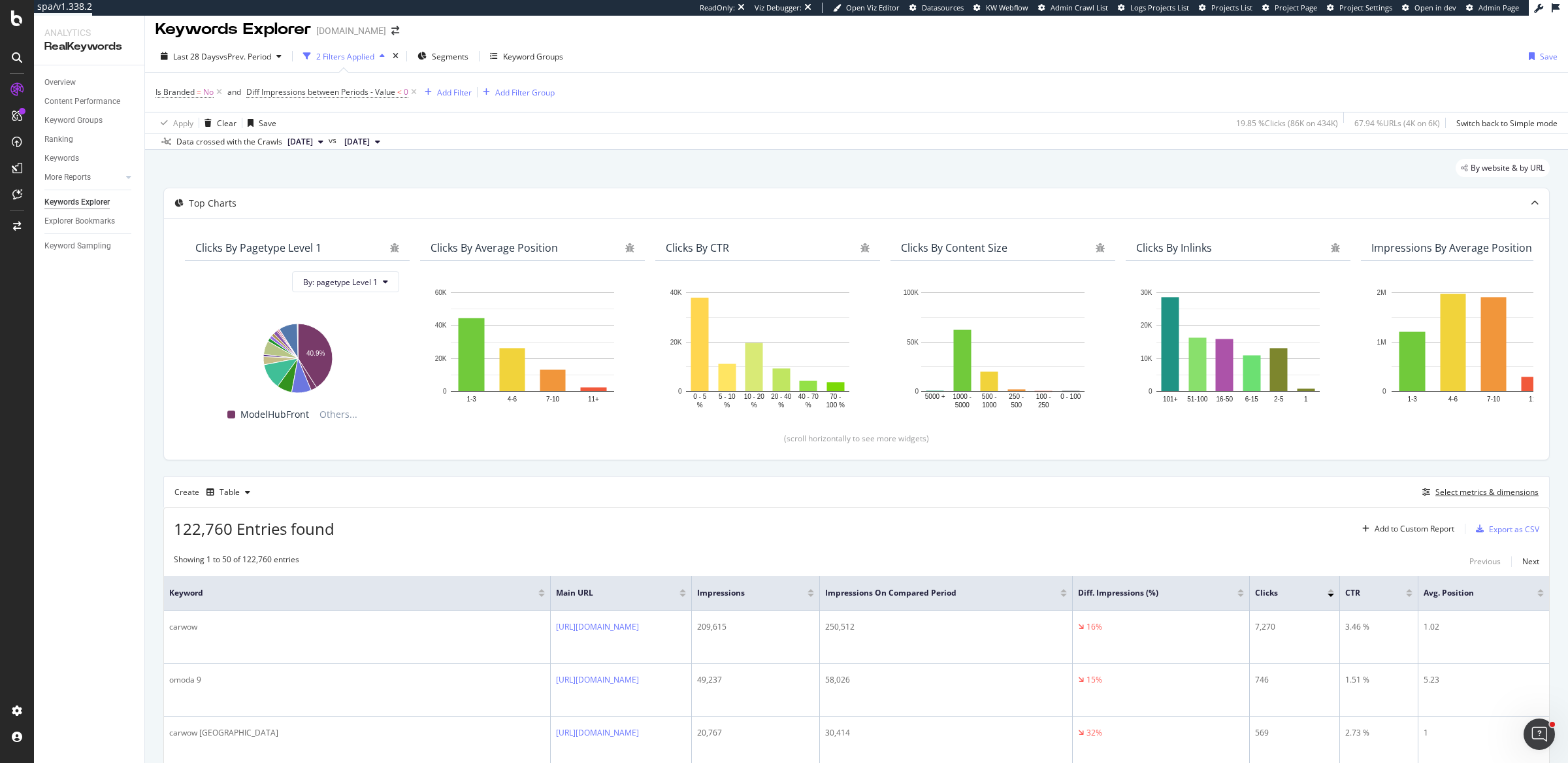
scroll to position [10, 0]
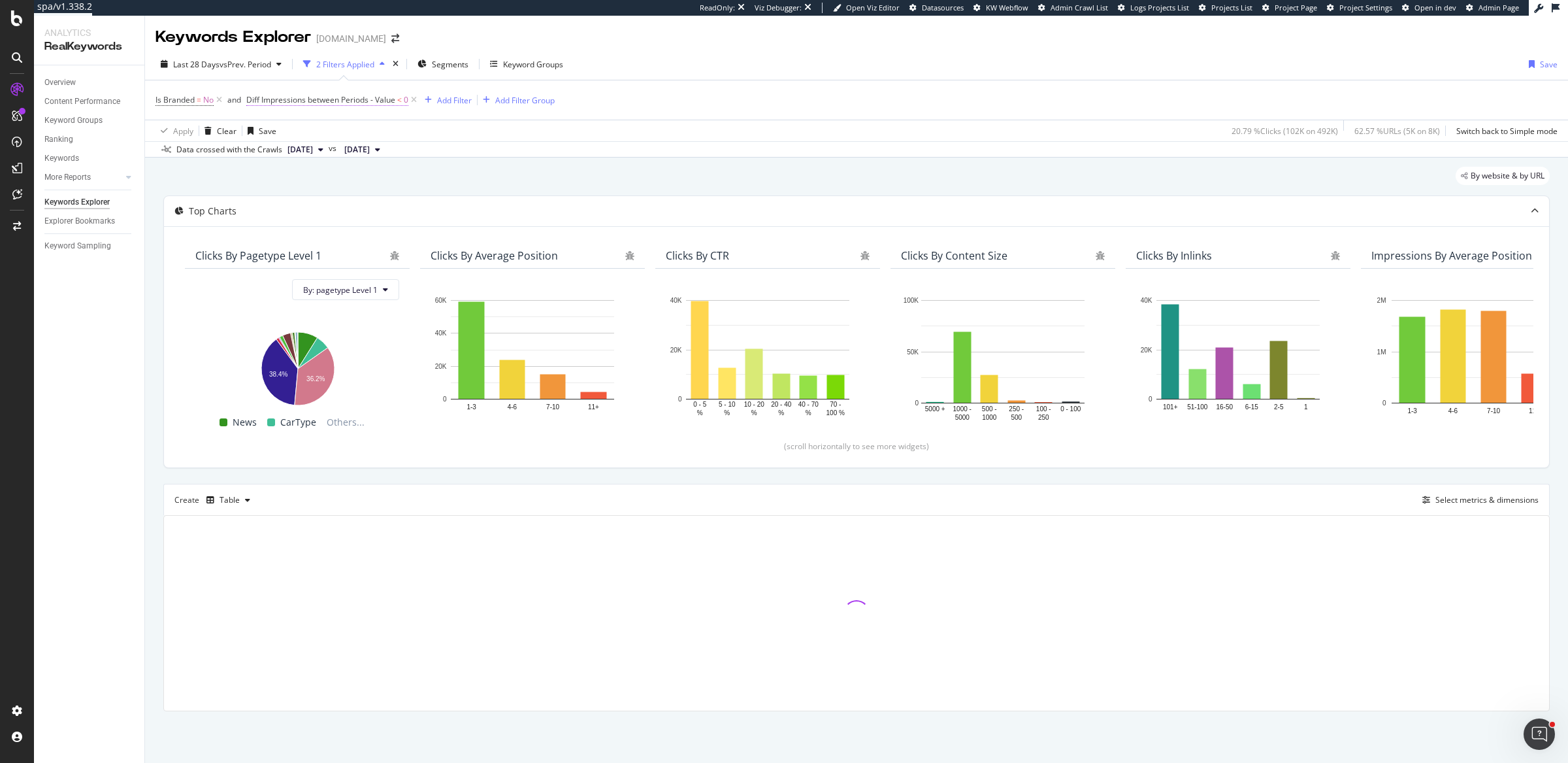
click at [366, 99] on span "Diff Impressions between Periods - Value" at bounding box center [320, 99] width 149 height 11
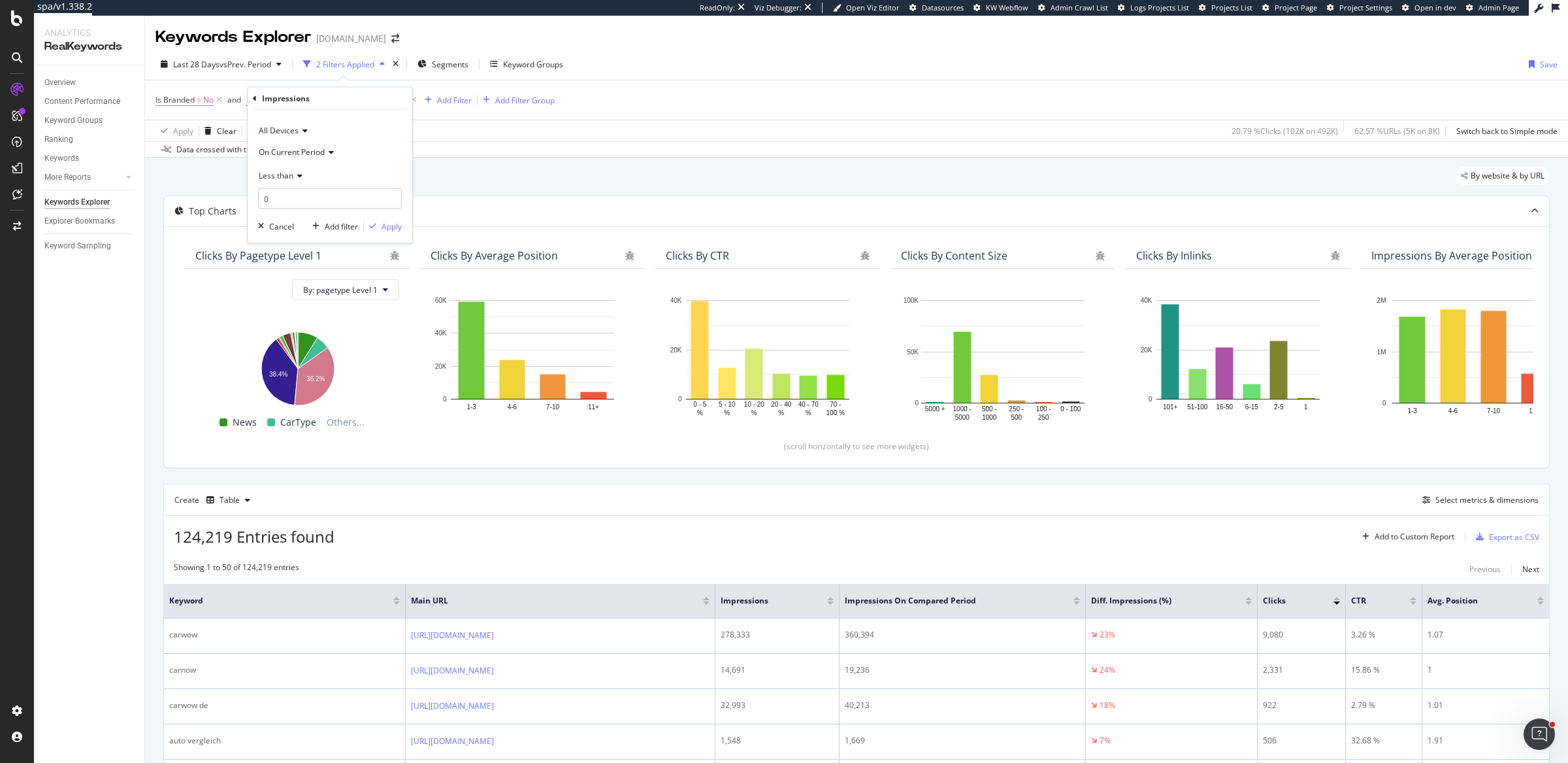
click at [288, 178] on span "Less than" at bounding box center [277, 175] width 35 height 11
click at [308, 273] on span "Greater than" at bounding box center [288, 269] width 47 height 11
click at [322, 153] on span "On Current Period" at bounding box center [292, 151] width 66 height 11
drag, startPoint x: 344, startPoint y: 230, endPoint x: 362, endPoint y: 229, distance: 18.0
click at [344, 230] on span "Diff. Between Period - value" at bounding box center [315, 229] width 101 height 11
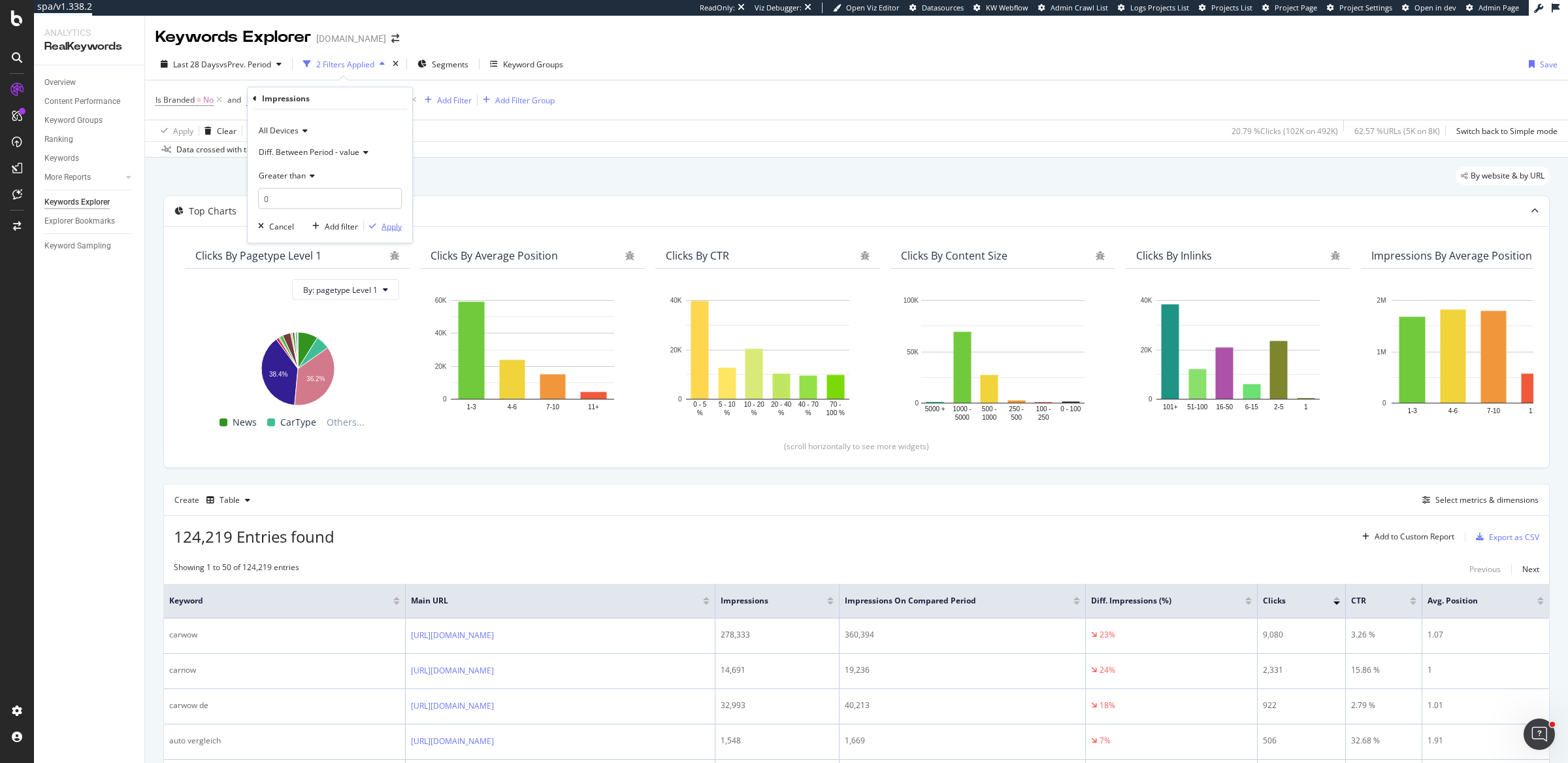
click at [374, 227] on icon "button" at bounding box center [373, 227] width 7 height 8
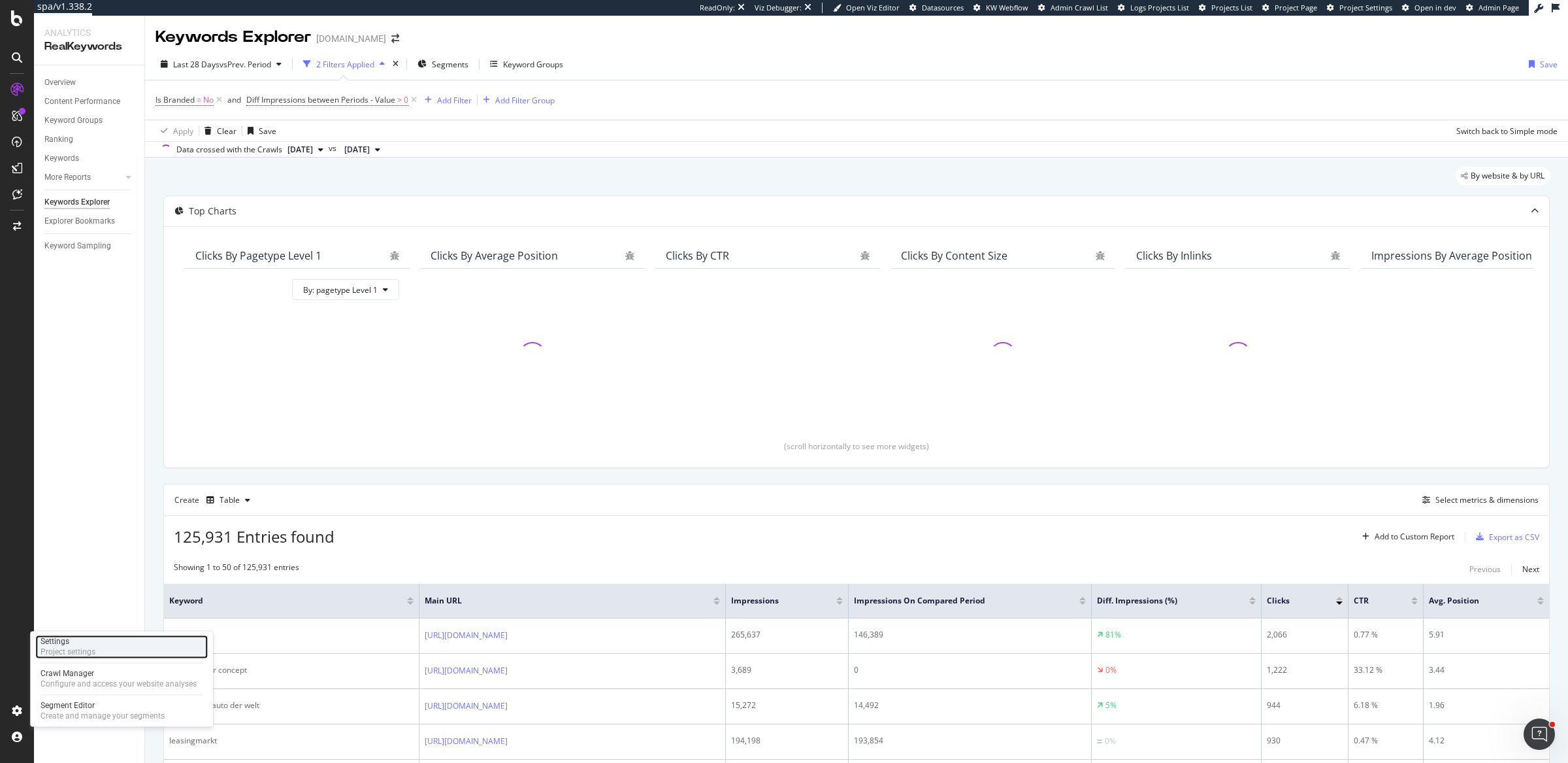
click at [109, 653] on div "Settings Project settings" at bounding box center [121, 646] width 172 height 24
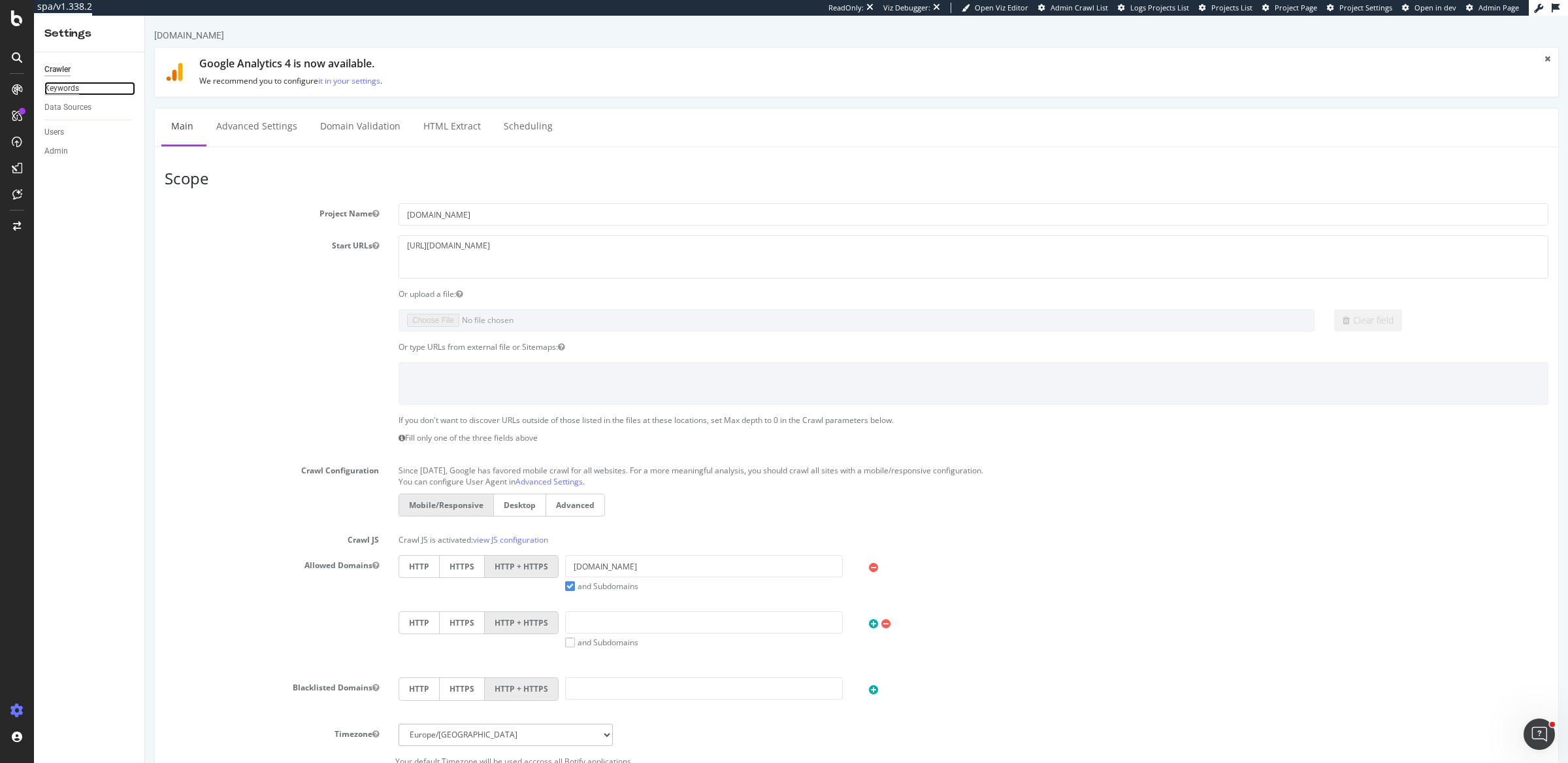
click at [54, 82] on div "Keywords" at bounding box center [62, 88] width 35 height 14
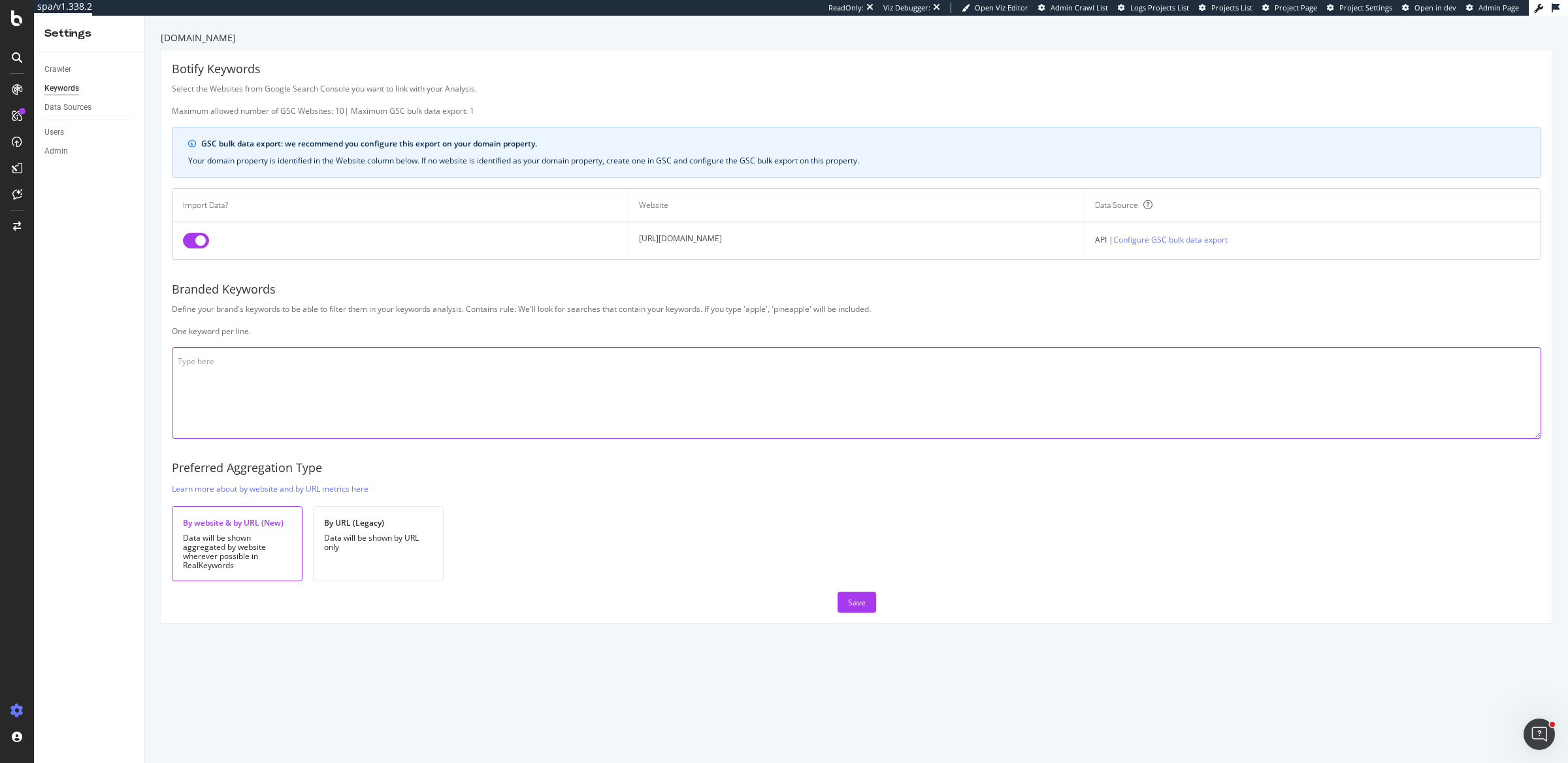
click at [374, 413] on textarea at bounding box center [856, 393] width 1369 height 91
type textarea "carwow car wow"
click at [868, 598] on button "Save" at bounding box center [857, 602] width 39 height 21
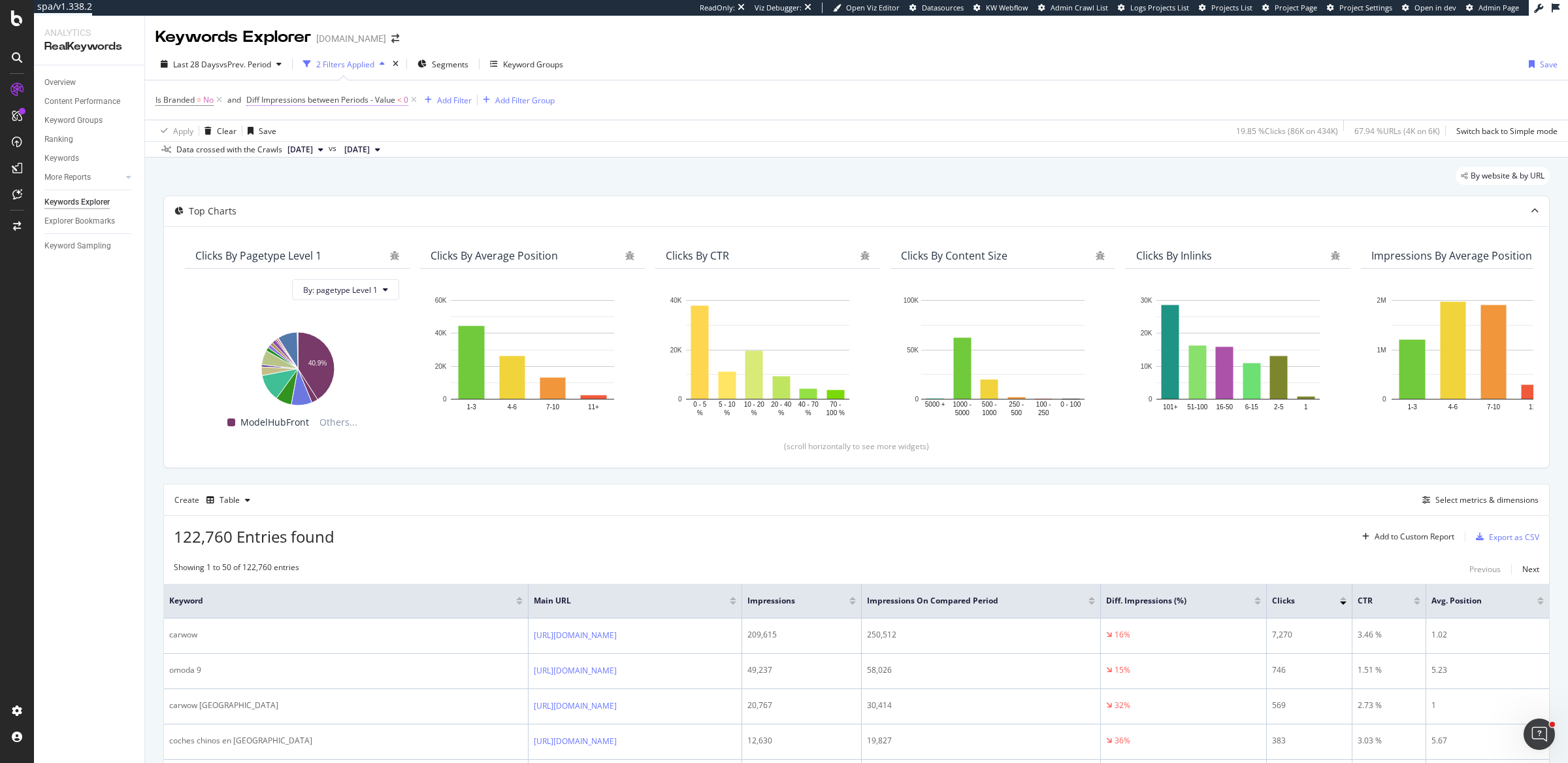
click at [395, 101] on span "Diff Impressions between Periods - Value" at bounding box center [320, 99] width 149 height 11
click at [296, 172] on icon at bounding box center [298, 175] width 10 height 8
drag, startPoint x: 302, startPoint y: 267, endPoint x: 320, endPoint y: 230, distance: 41.1
click at [302, 267] on span "Greater than" at bounding box center [288, 269] width 47 height 11
click at [330, 145] on div "On Current Period" at bounding box center [330, 152] width 144 height 21
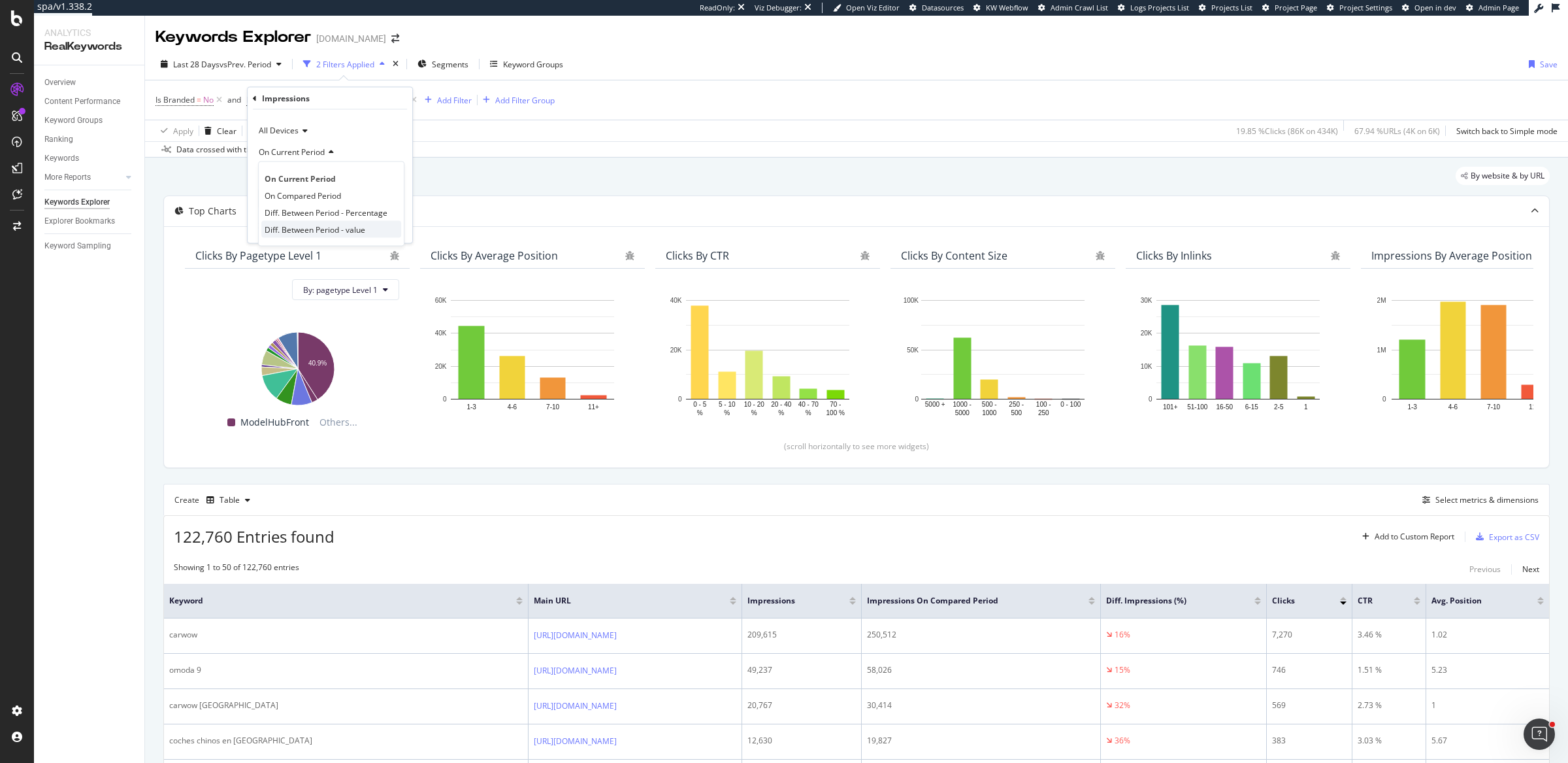
click at [336, 226] on span "Diff. Between Period - value" at bounding box center [315, 229] width 101 height 11
click at [385, 226] on div "Apply" at bounding box center [391, 226] width 20 height 11
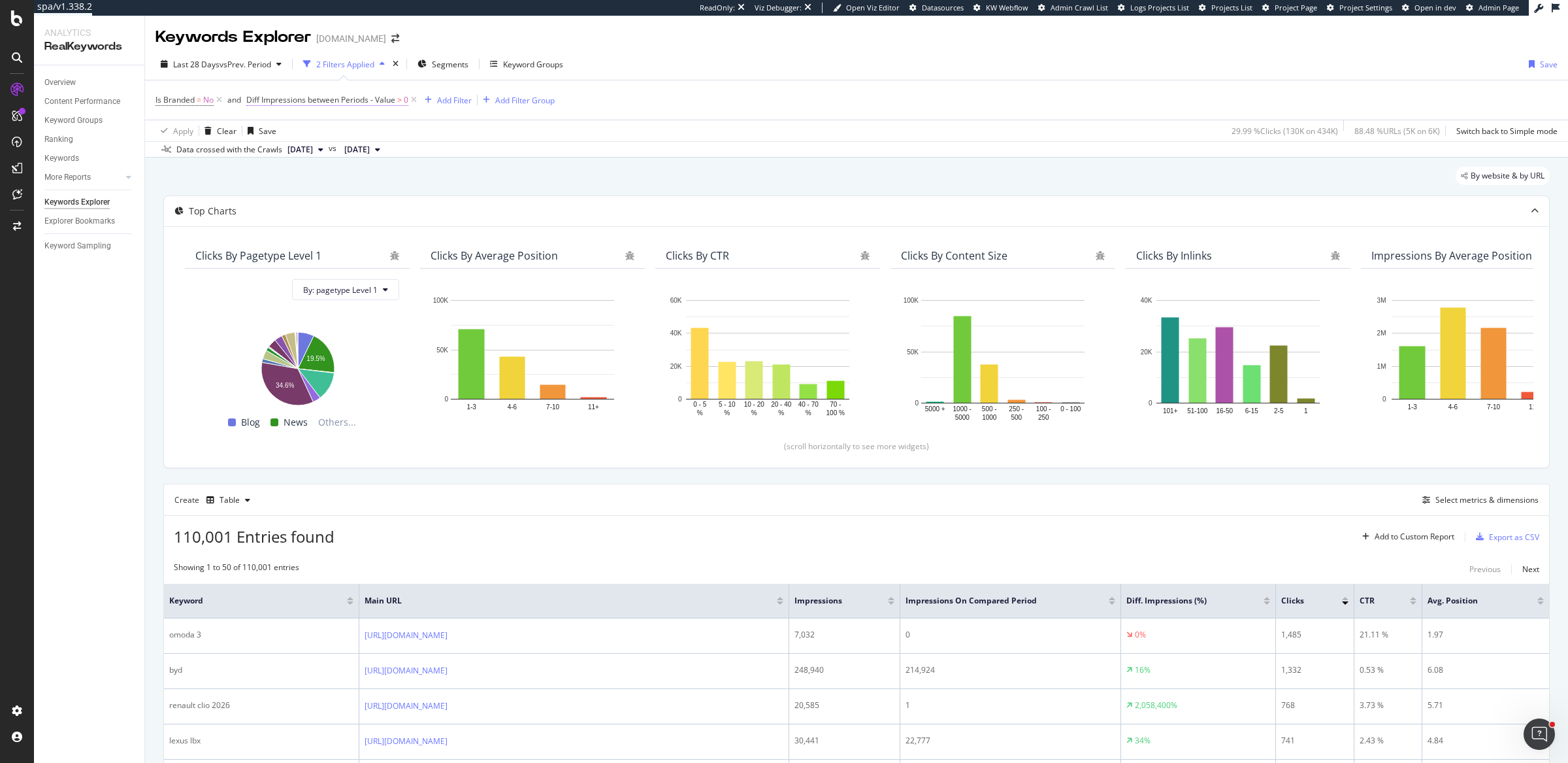
click at [361, 102] on span "Diff Impressions between Periods - Value" at bounding box center [320, 99] width 149 height 11
click at [303, 149] on span "On Current Period" at bounding box center [292, 151] width 66 height 11
click at [316, 230] on span "Diff. Between Period - value" at bounding box center [315, 229] width 101 height 11
click at [387, 227] on div "Apply" at bounding box center [391, 226] width 20 height 11
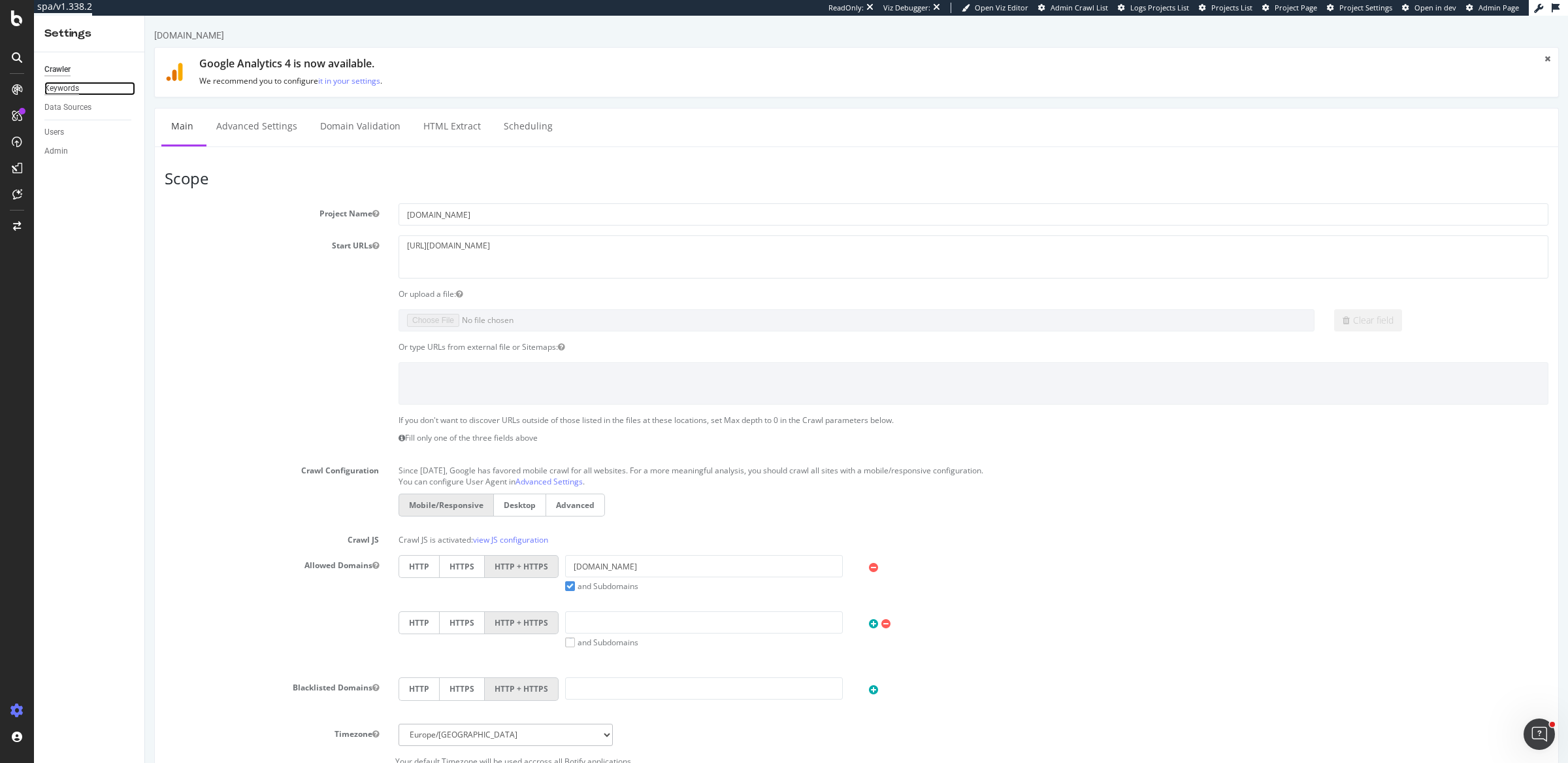
click at [68, 93] on div "Keywords" at bounding box center [62, 88] width 35 height 14
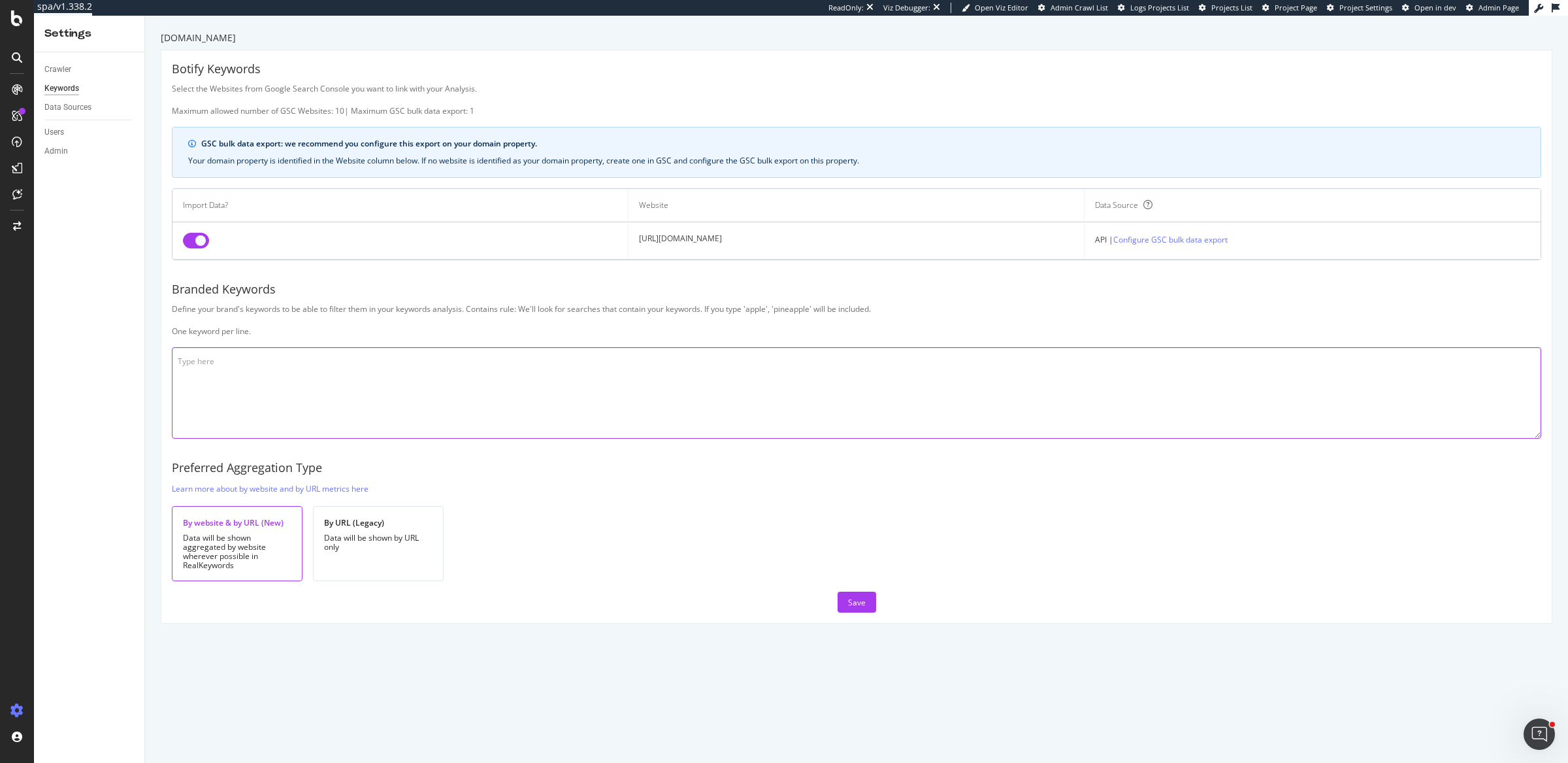
click at [274, 350] on textarea at bounding box center [856, 393] width 1369 height 91
type textarea "carwow car wow"
click at [854, 599] on div "Save" at bounding box center [857, 602] width 17 height 11
click at [849, 606] on div "Save" at bounding box center [857, 602] width 17 height 20
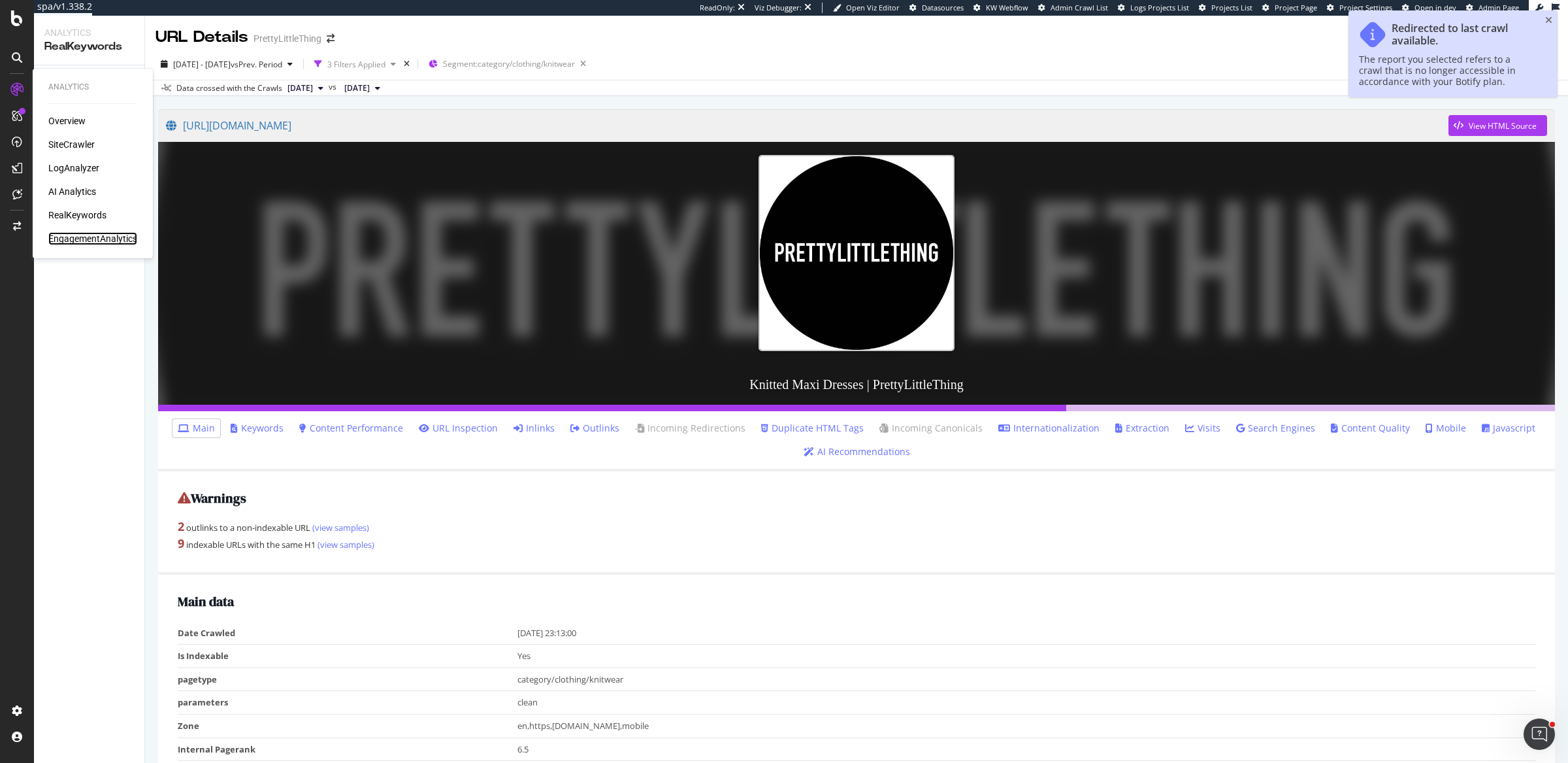
click at [84, 238] on div "EngagementAnalytics" at bounding box center [93, 238] width 89 height 13
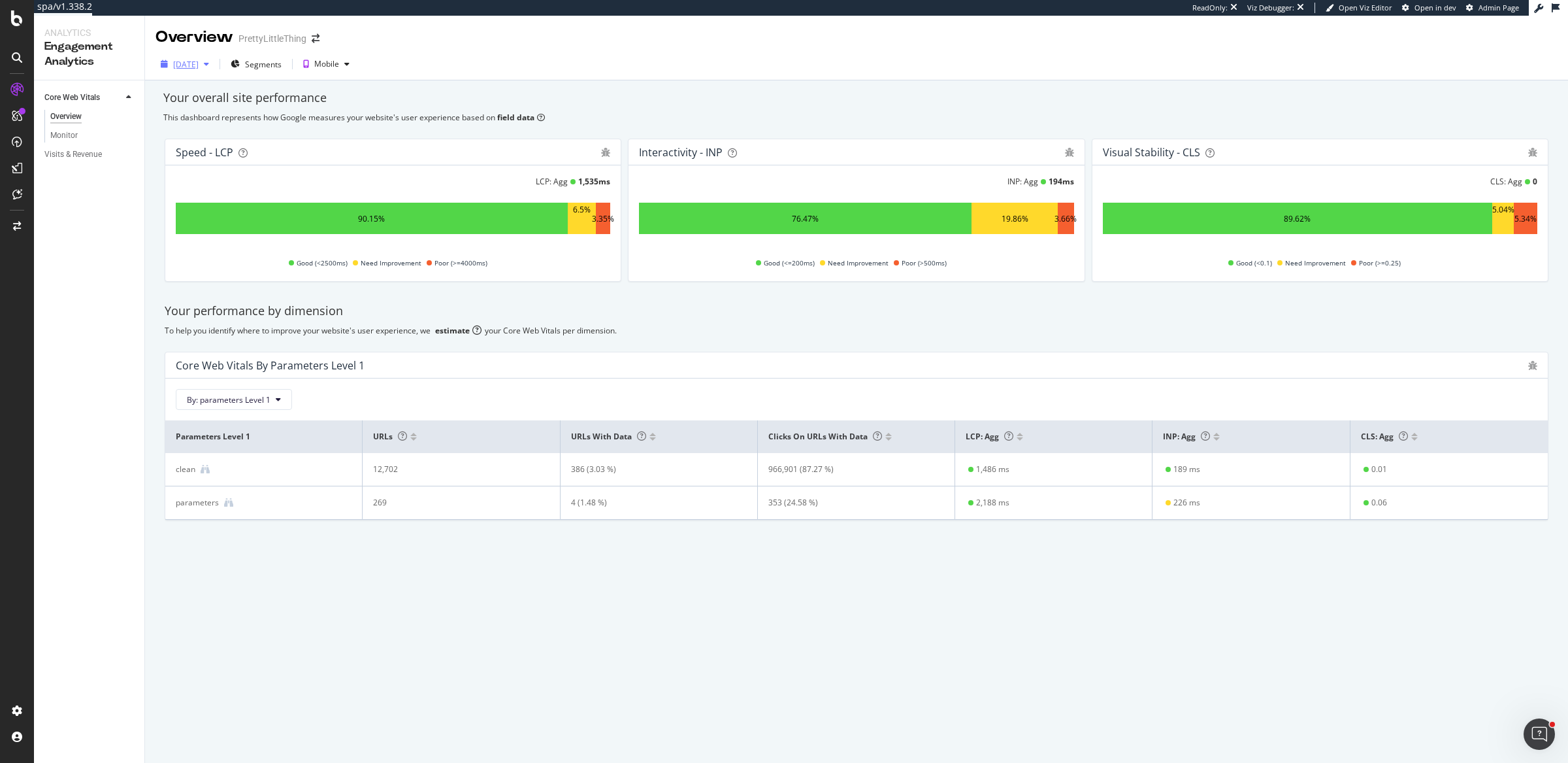
click at [182, 61] on div "[DATE]" at bounding box center [186, 64] width 25 height 11
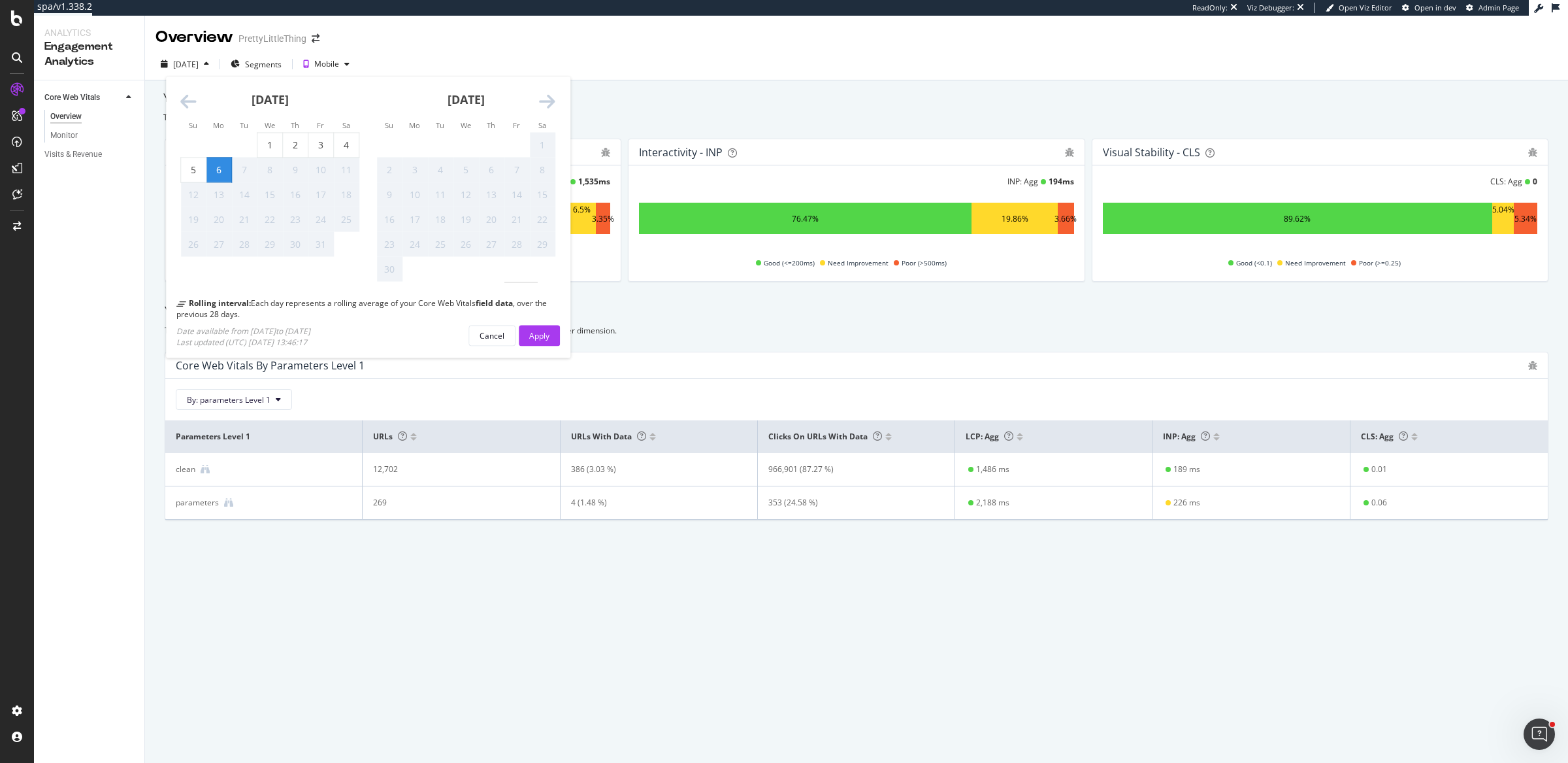
click at [188, 104] on icon "Move backward to switch to the previous month." at bounding box center [188, 102] width 17 height 18
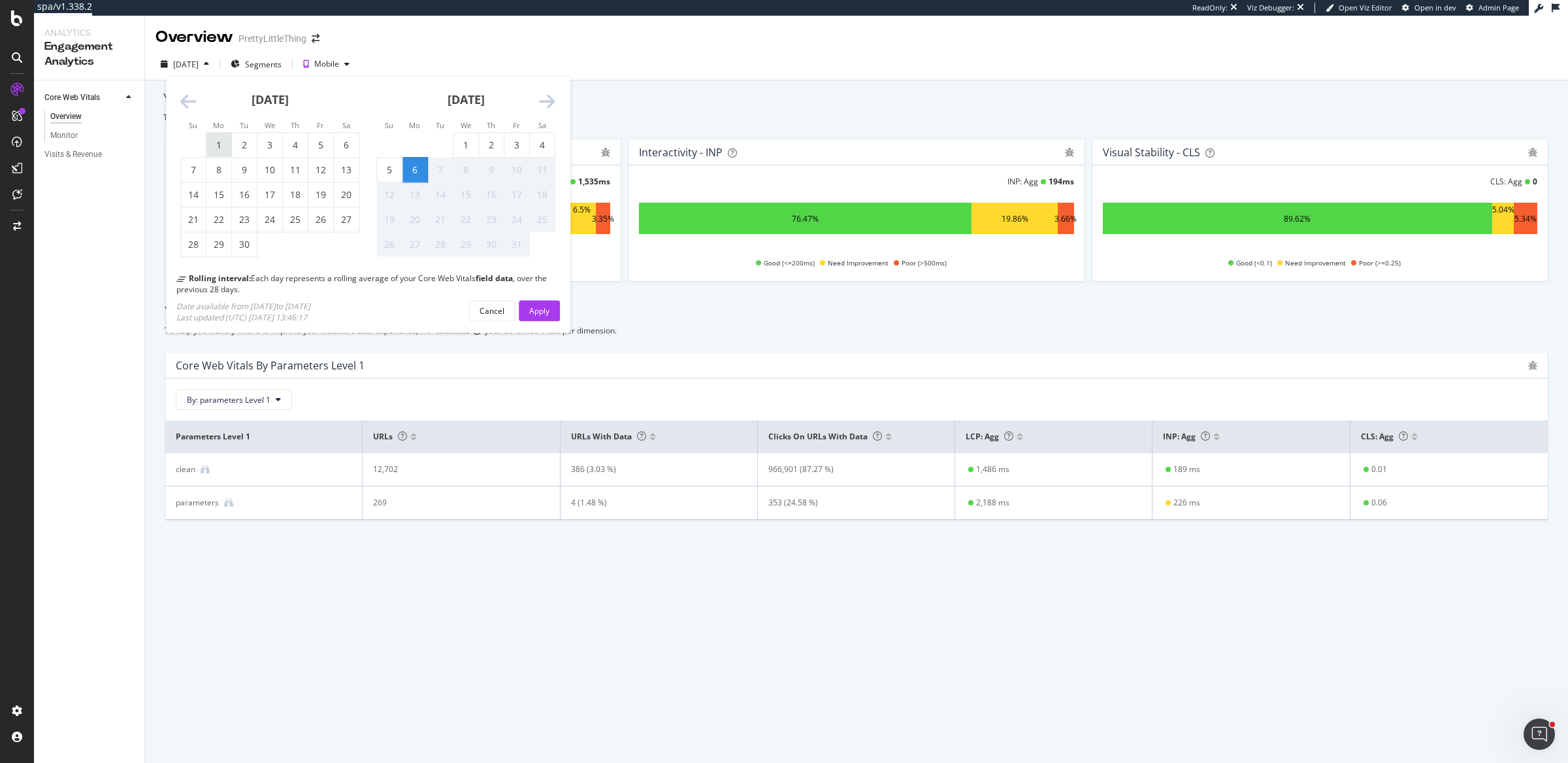
click at [226, 149] on div "1" at bounding box center [219, 145] width 25 height 13
click at [548, 314] on div "Apply" at bounding box center [539, 310] width 20 height 11
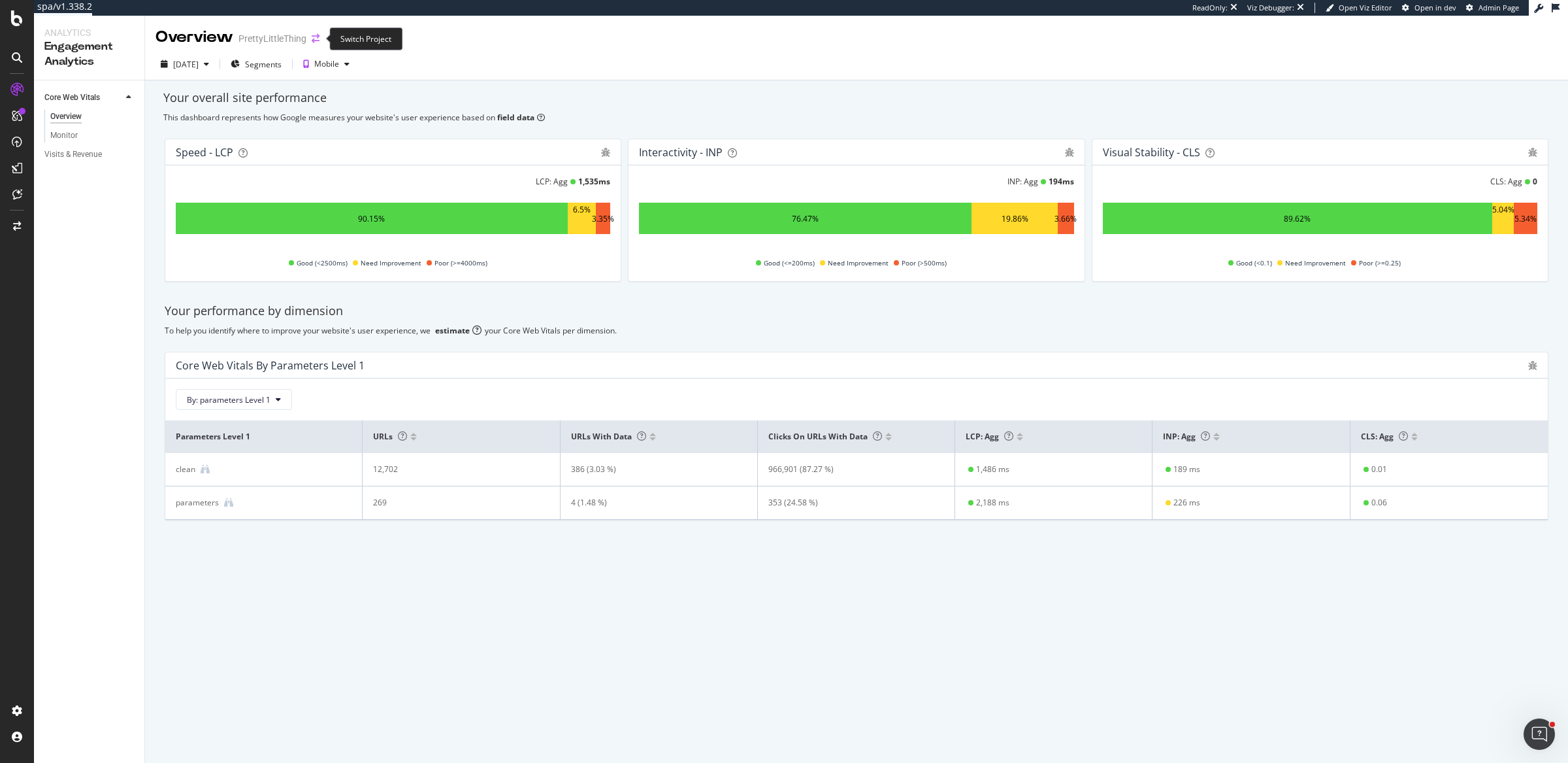
click at [314, 37] on icon "arrow-right-arrow-left" at bounding box center [316, 39] width 8 height 10
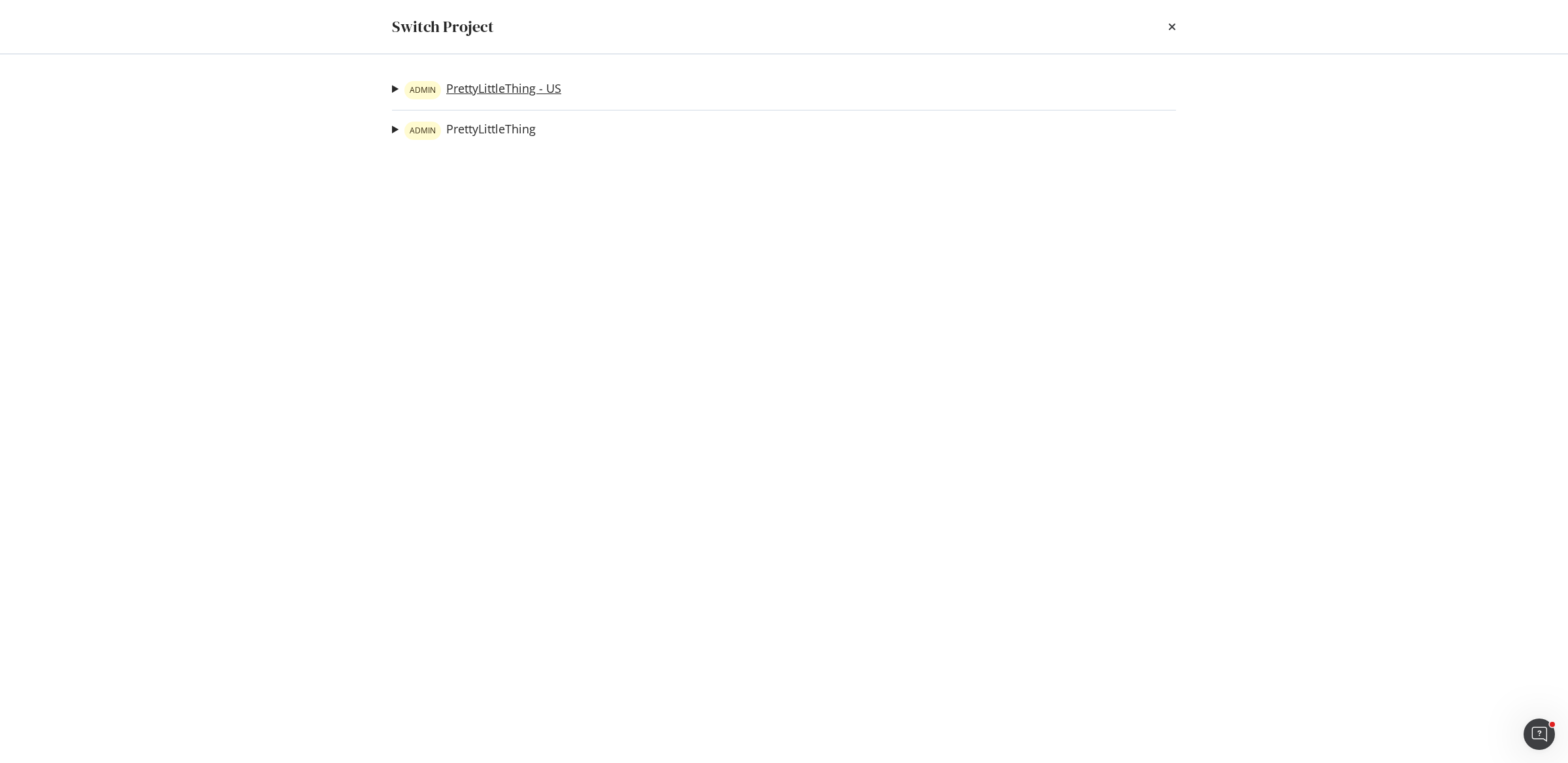
click at [496, 90] on link "ADMIN PrettyLittleThing - US" at bounding box center [482, 90] width 157 height 18
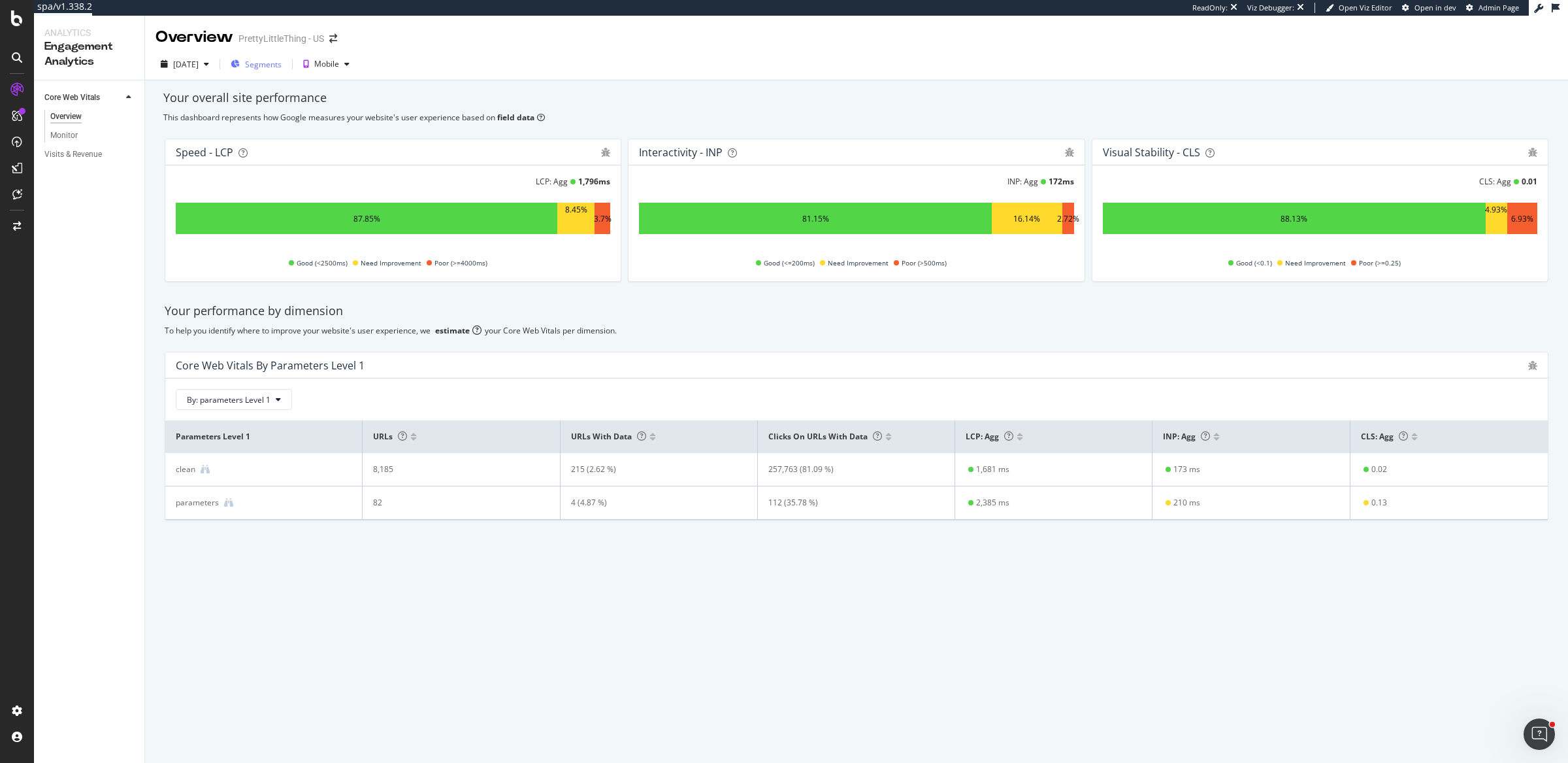
click at [281, 72] on div "Segments" at bounding box center [256, 64] width 51 height 20
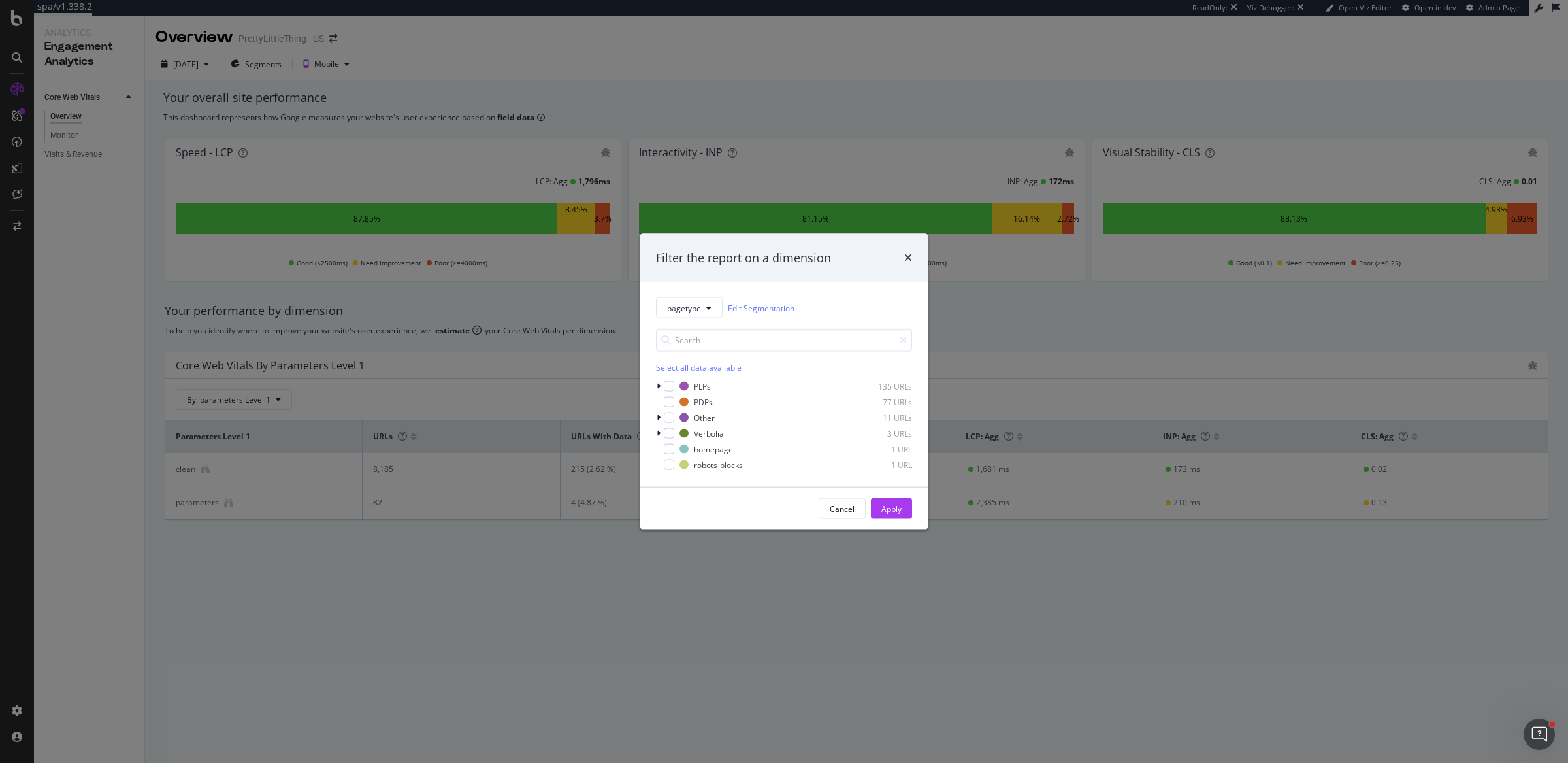
click at [854, 155] on div "Filter the report on a dimension pagetype Edit Segmentation Select all data ava…" at bounding box center [784, 382] width 1568 height 763
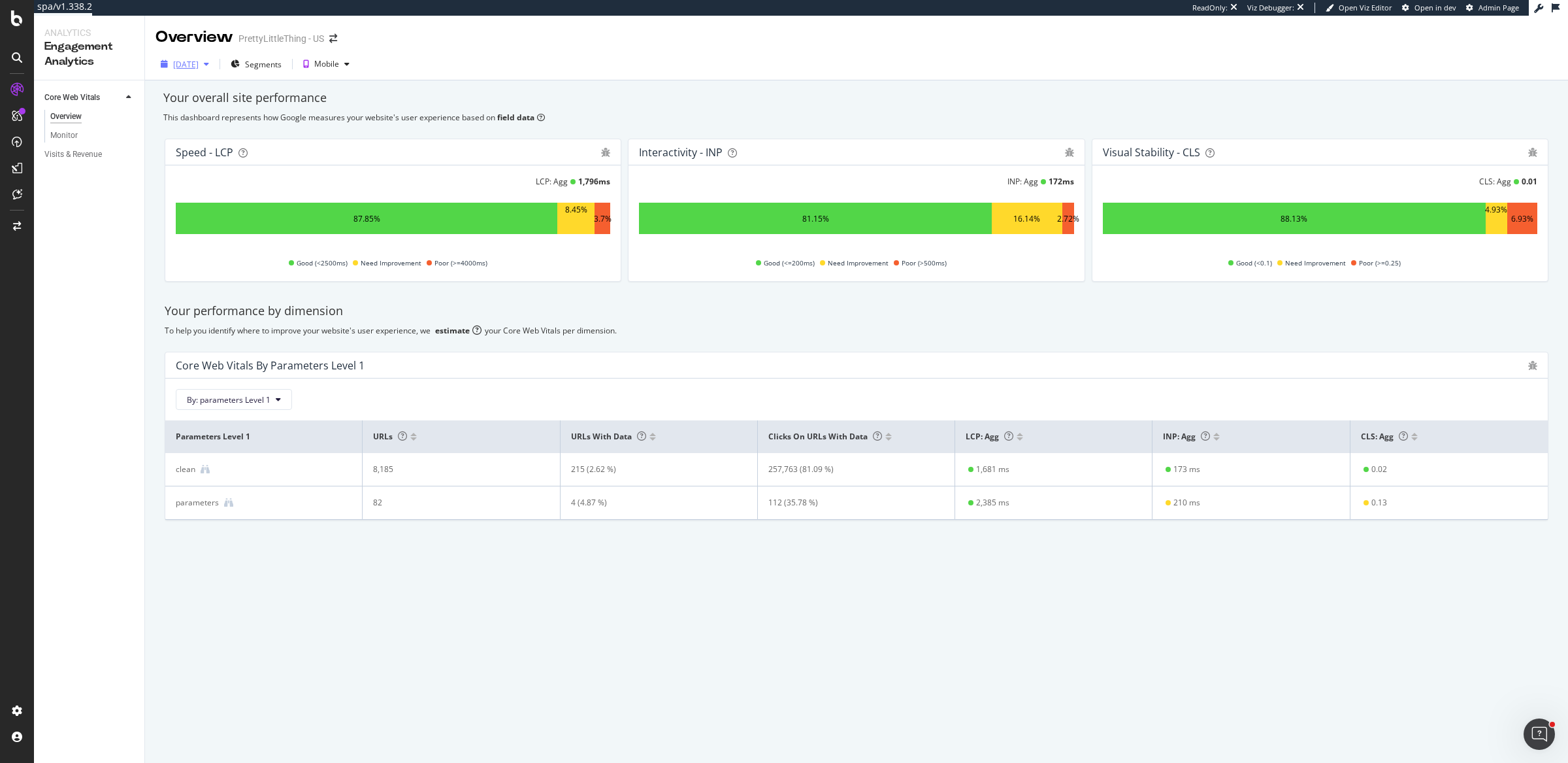
click at [199, 63] on div "[DATE]" at bounding box center [186, 64] width 25 height 11
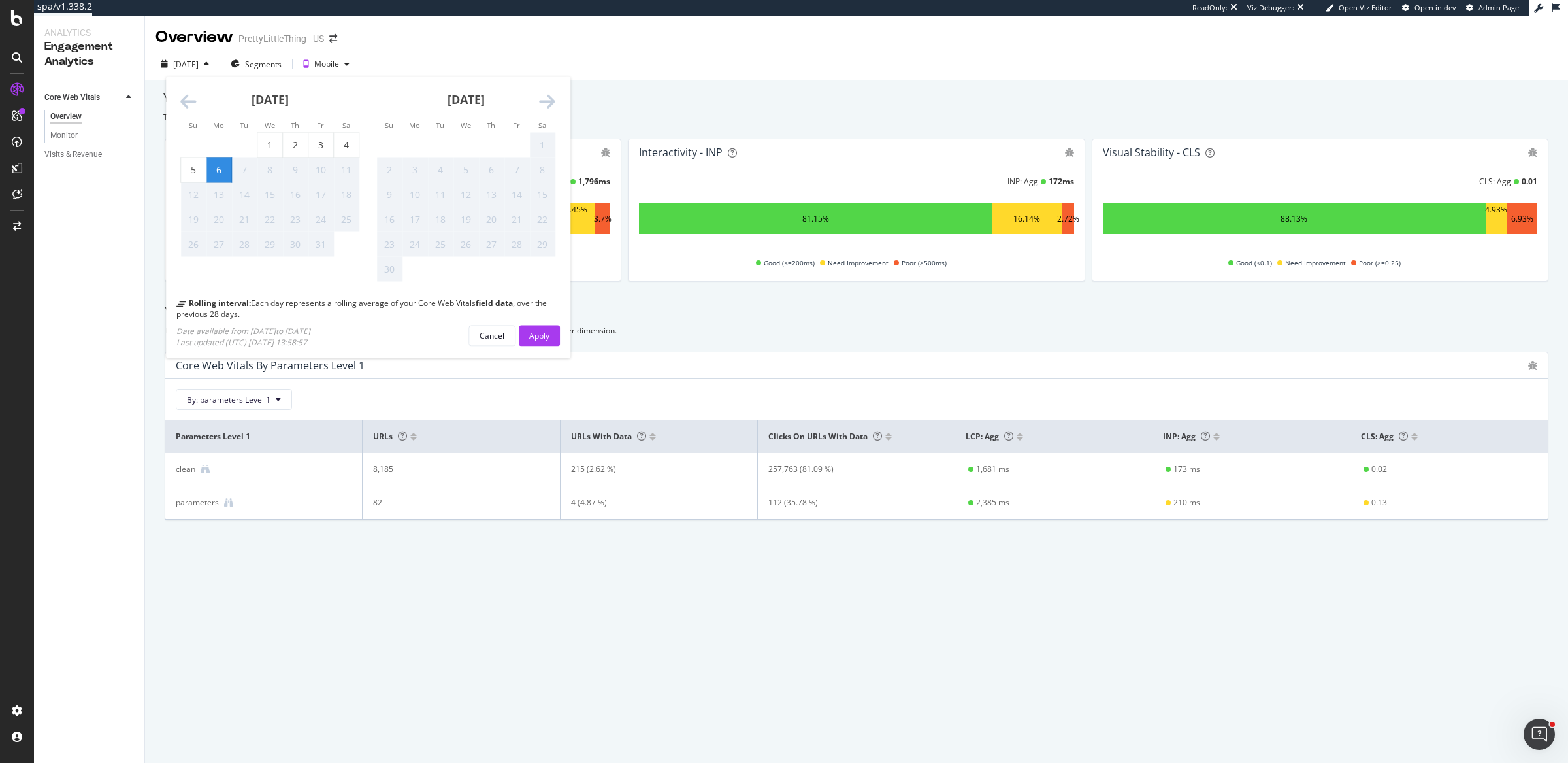
click at [187, 103] on icon "Move backward to switch to the previous month." at bounding box center [188, 102] width 17 height 18
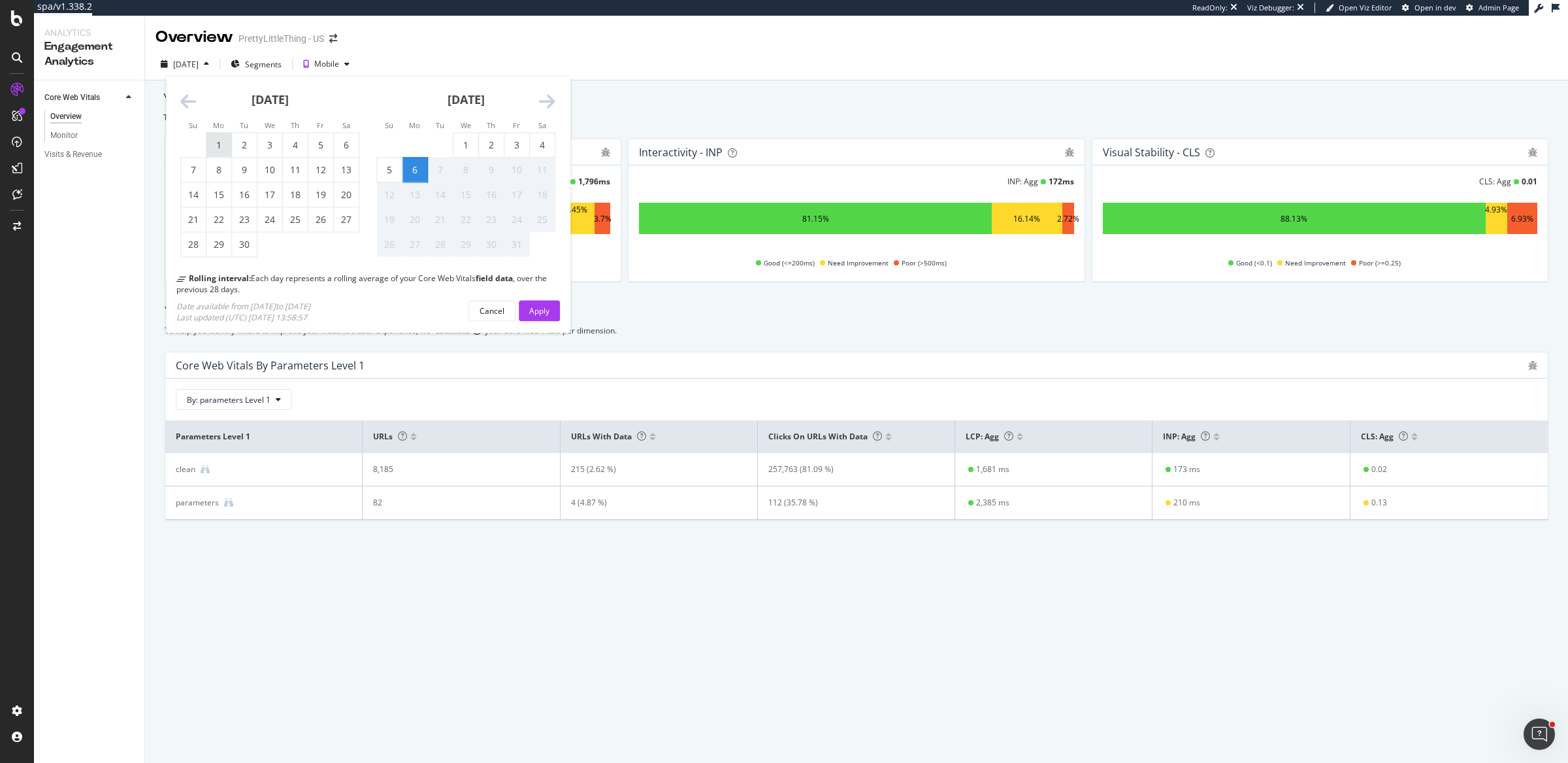
click at [223, 147] on div "1" at bounding box center [219, 145] width 25 height 13
click at [552, 310] on button "Apply" at bounding box center [540, 310] width 41 height 21
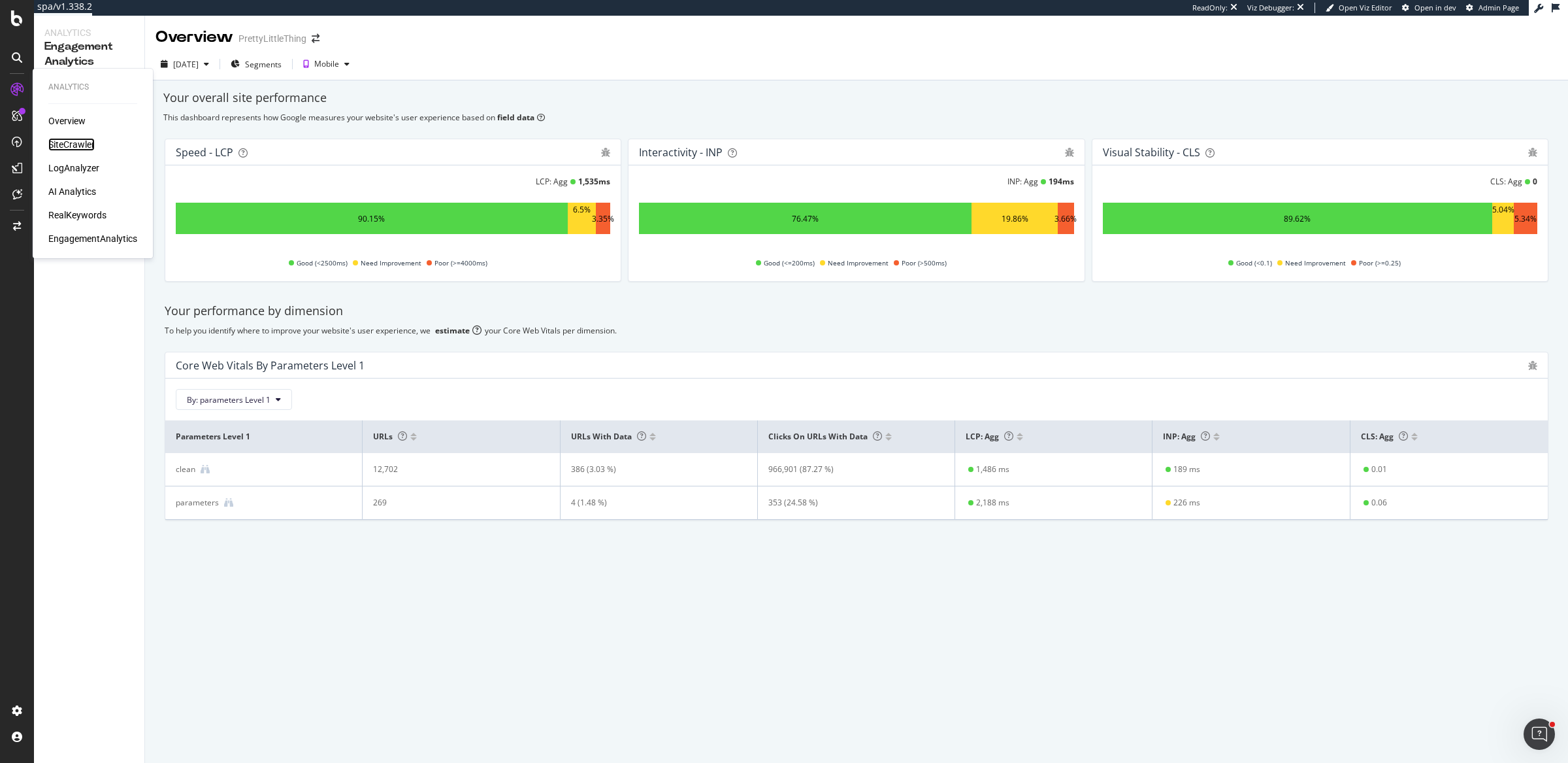
click at [79, 145] on div "SiteCrawler" at bounding box center [72, 144] width 46 height 13
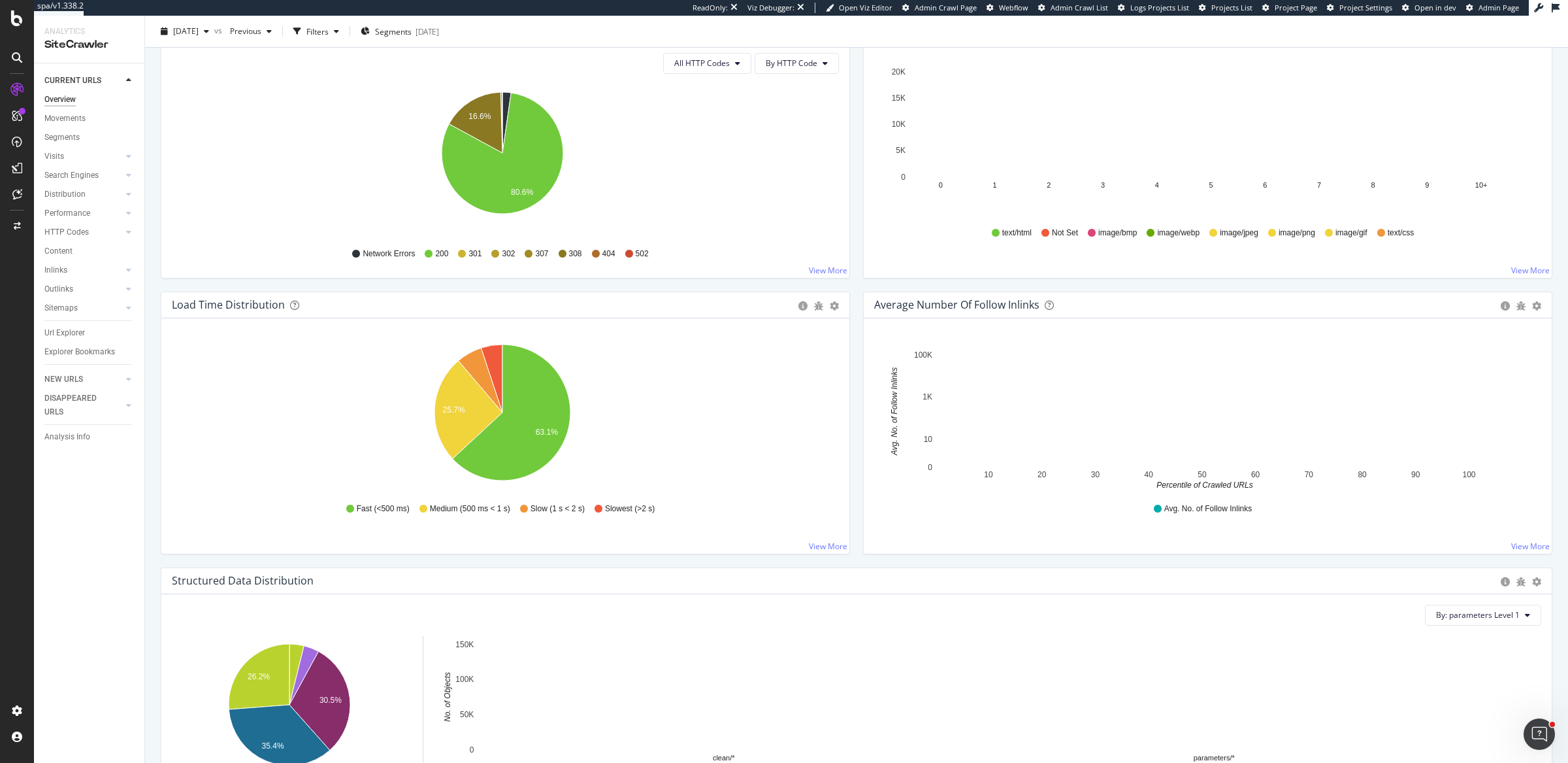
scroll to position [880, 0]
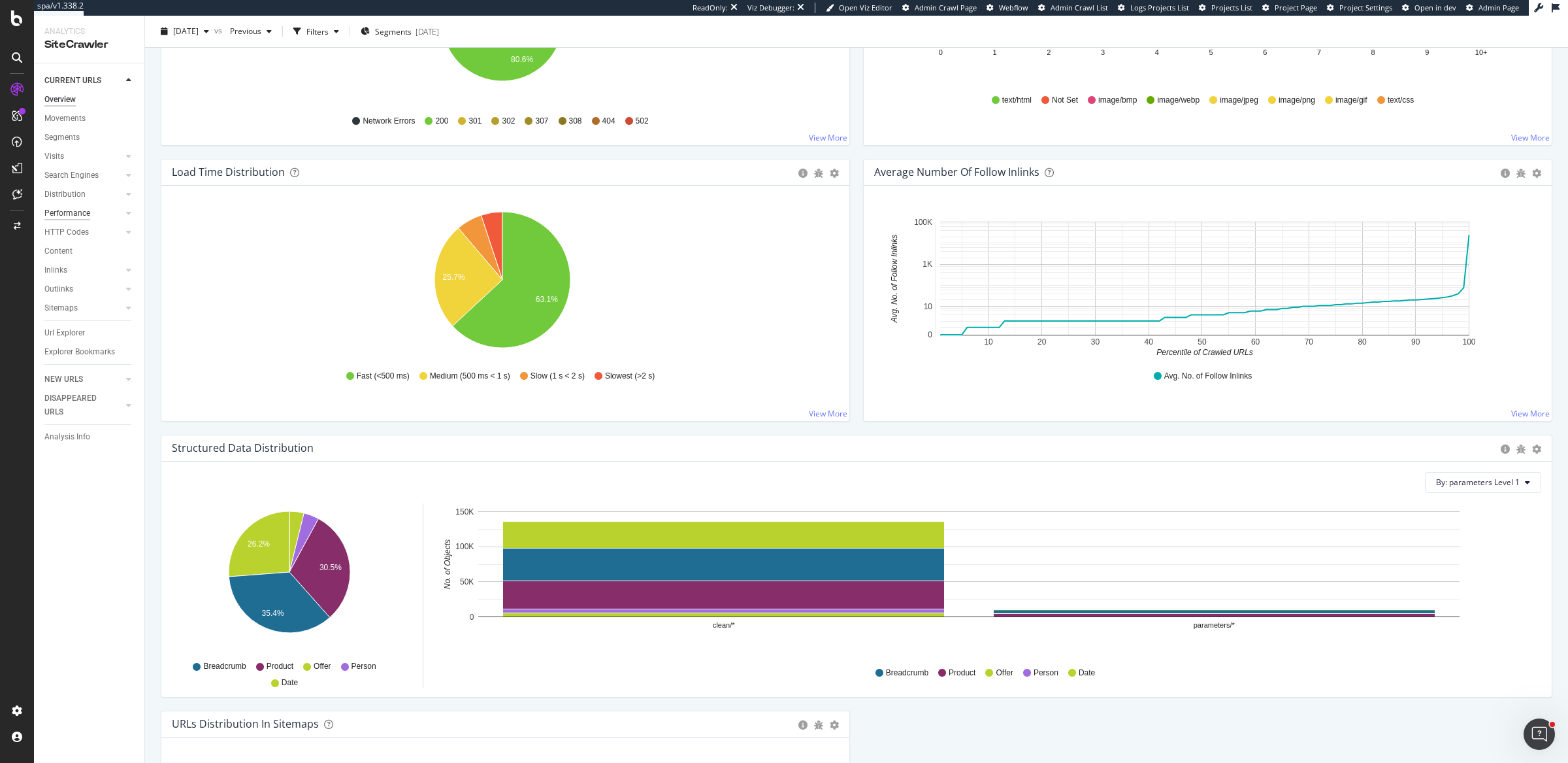
click at [66, 208] on div "Performance" at bounding box center [68, 213] width 46 height 14
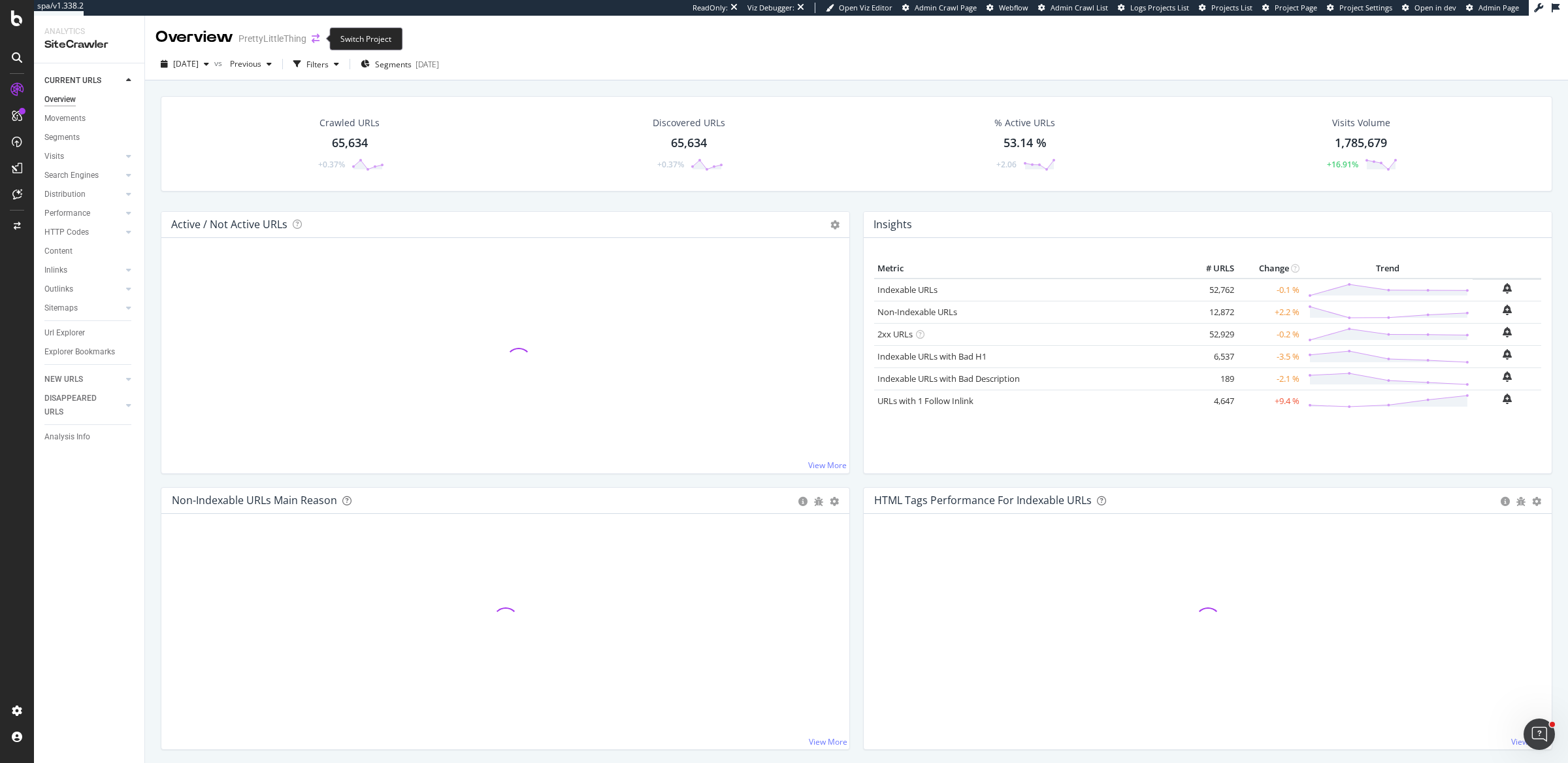
click at [316, 37] on icon "arrow-right-arrow-left" at bounding box center [316, 39] width 8 height 10
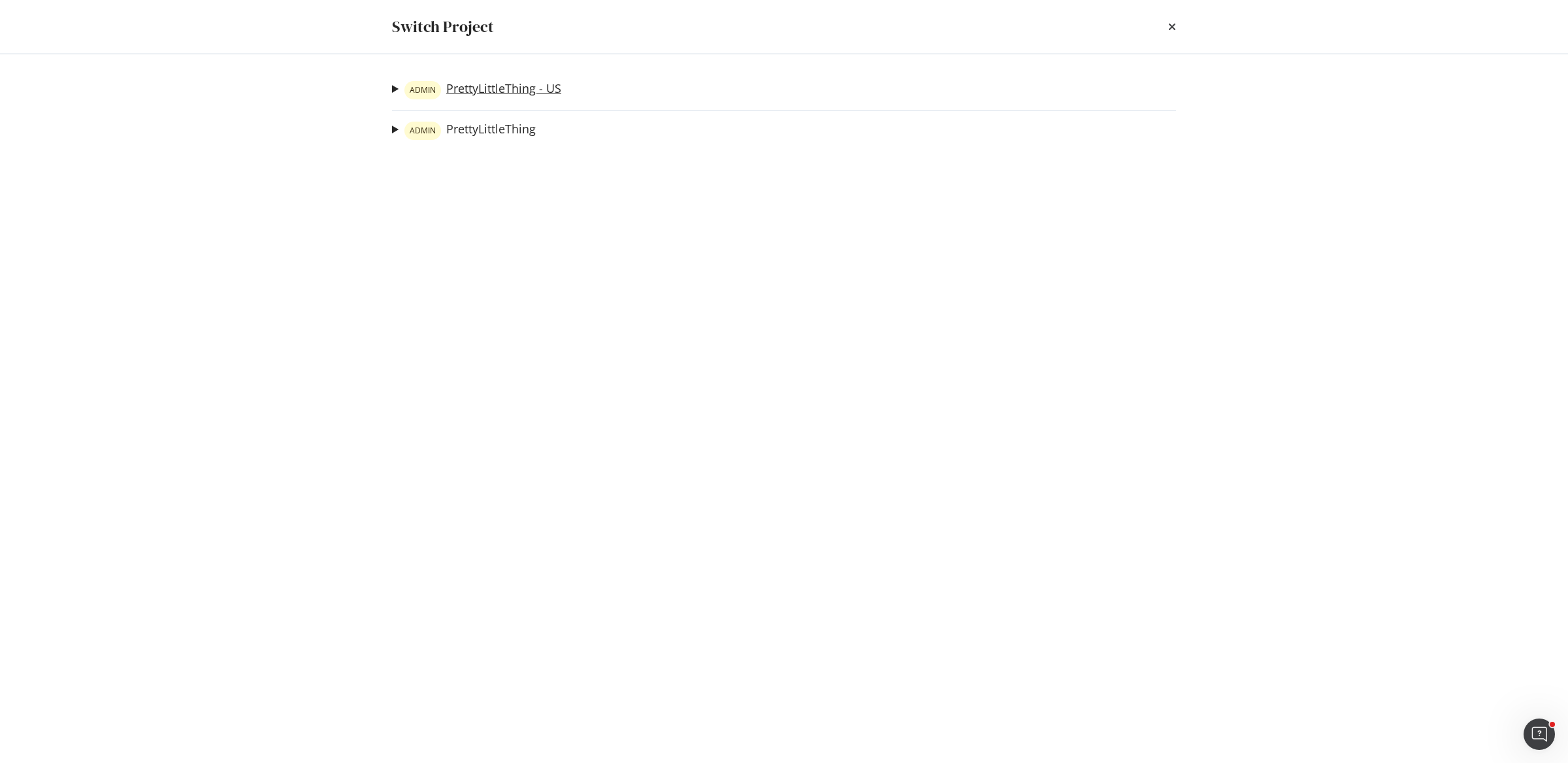
click at [524, 89] on link "ADMIN PrettyLittleThing - US" at bounding box center [482, 90] width 157 height 18
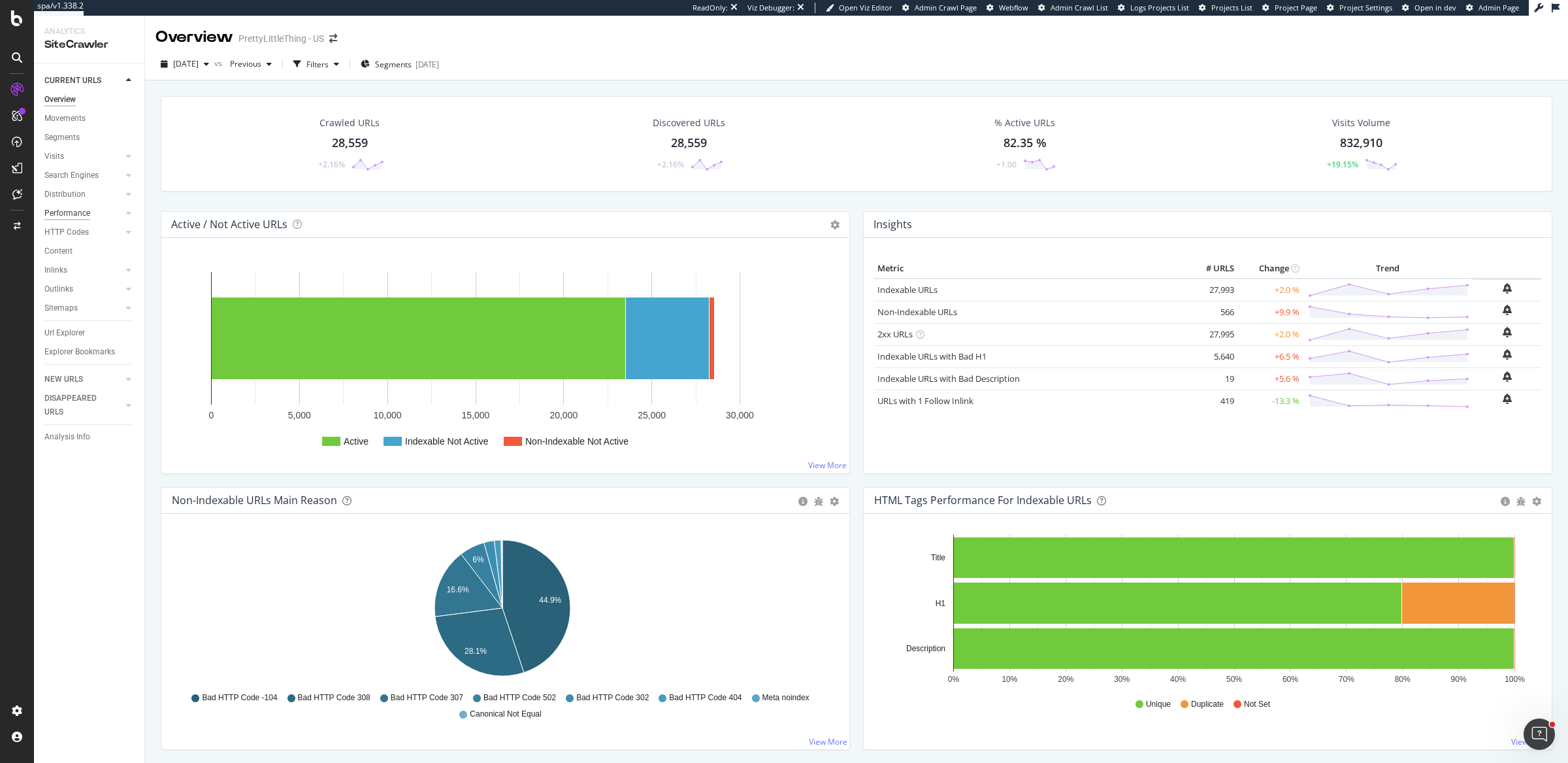
click at [60, 212] on div "Performance" at bounding box center [68, 213] width 46 height 14
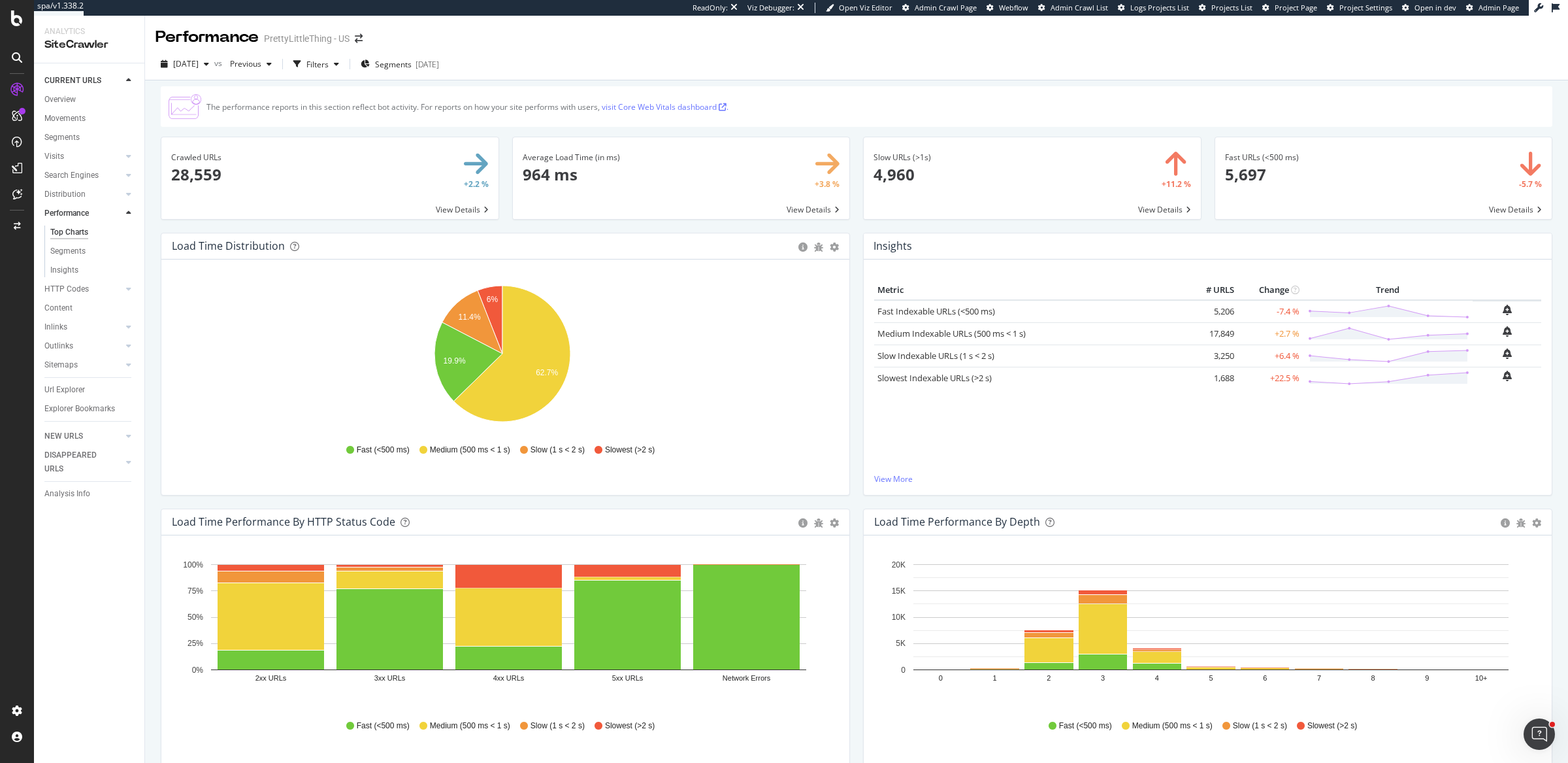
scroll to position [49, 0]
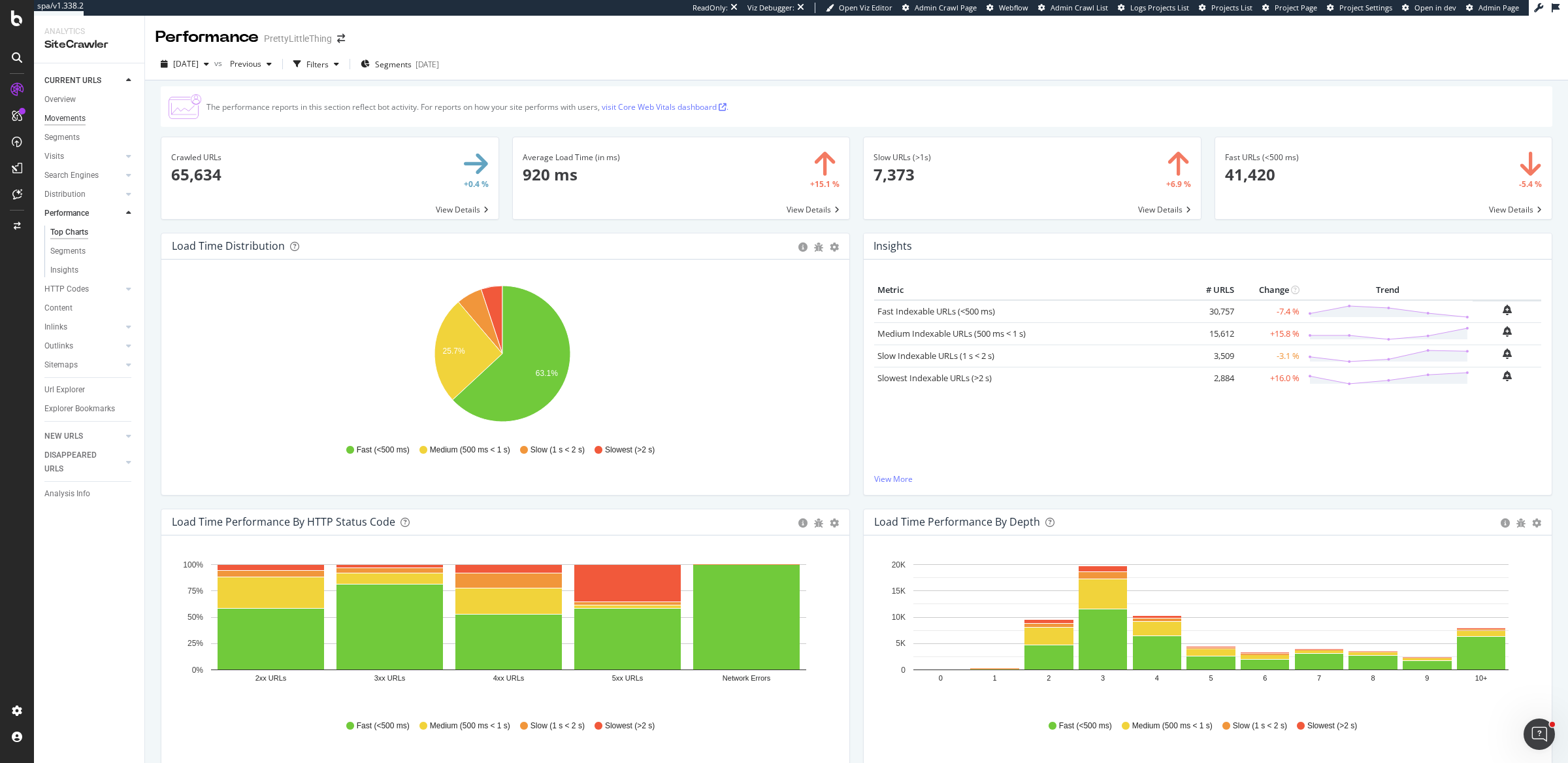
click at [75, 115] on div "Movements" at bounding box center [65, 118] width 41 height 14
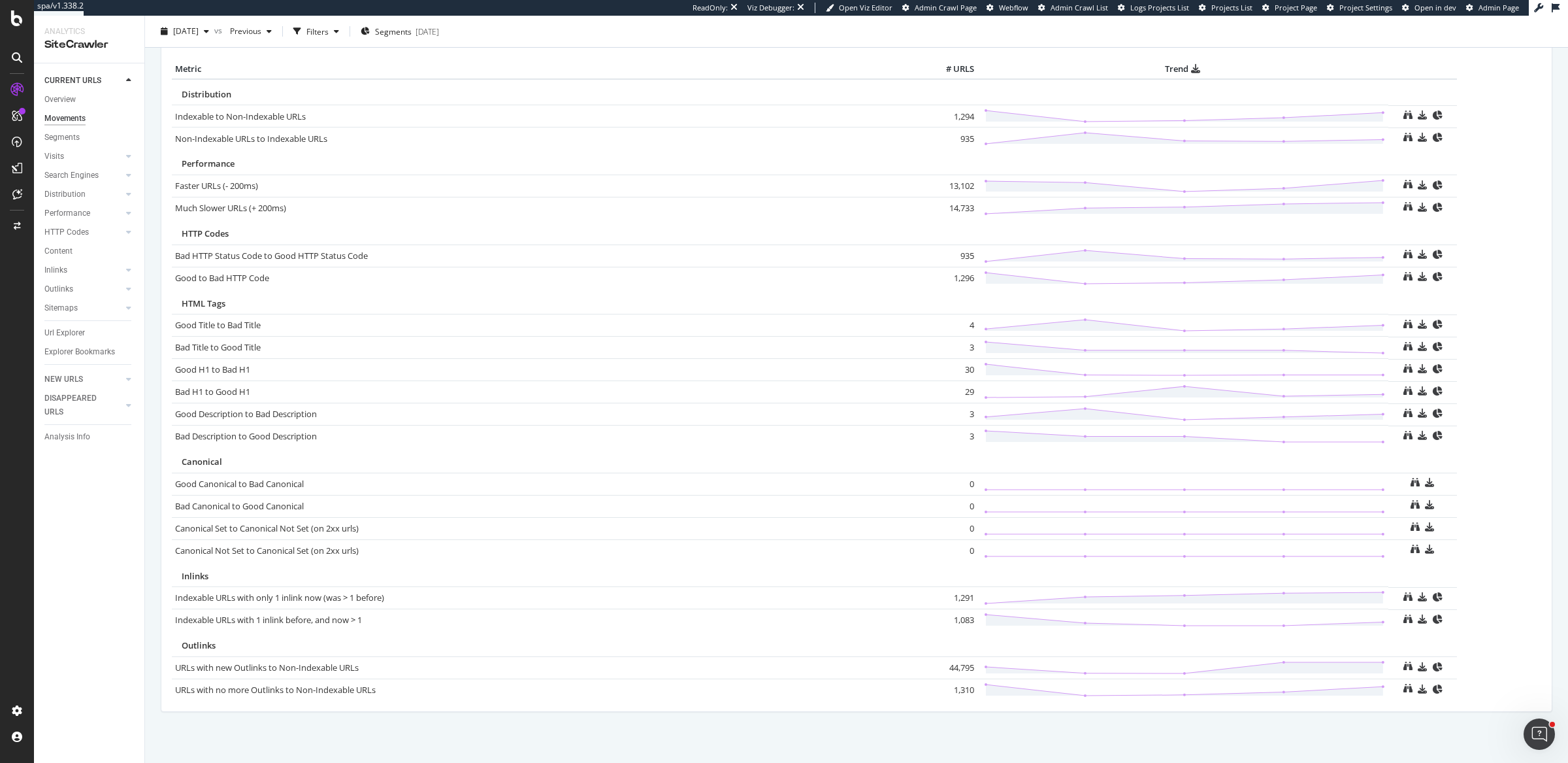
scroll to position [633, 0]
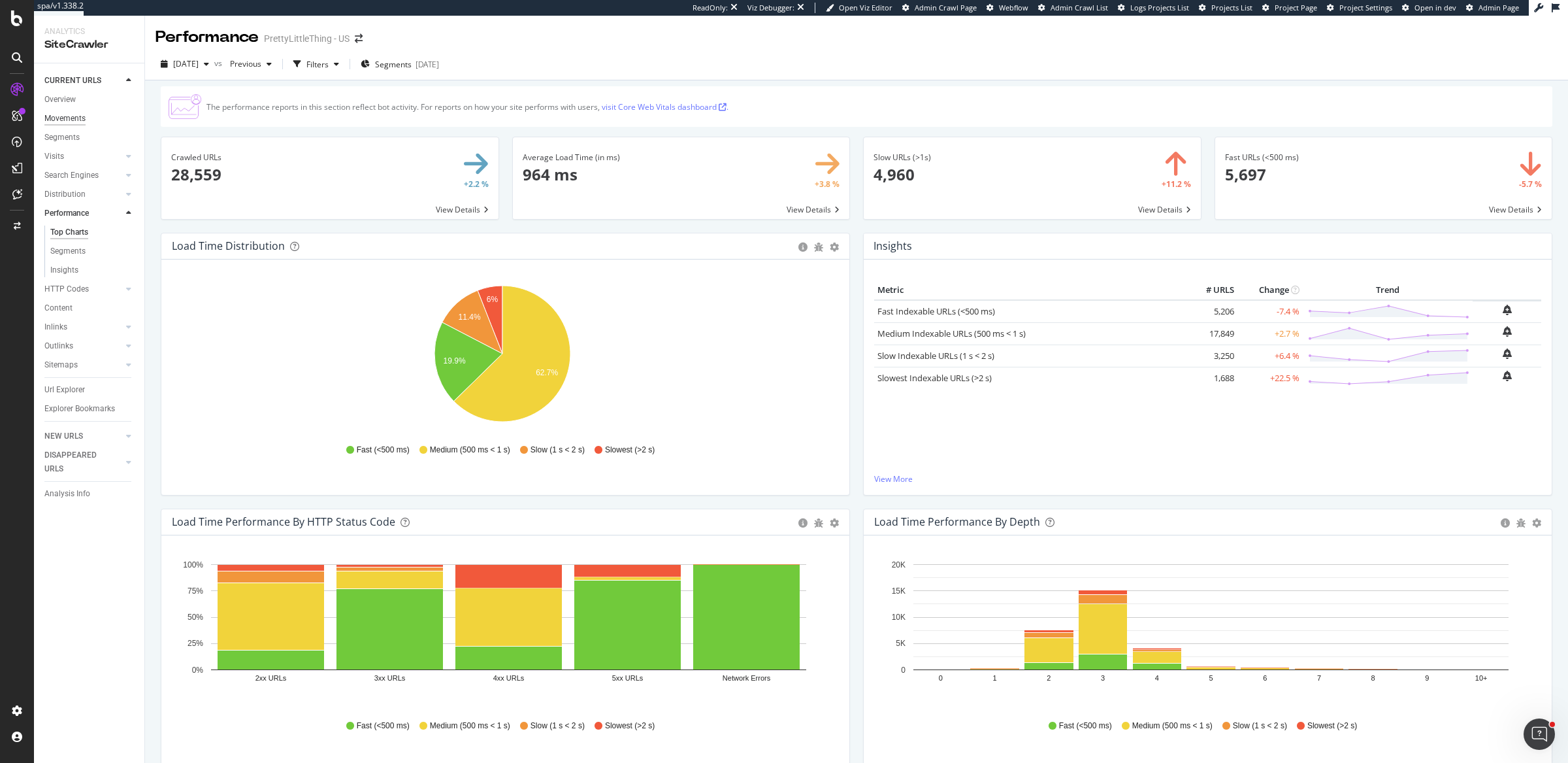
click at [82, 118] on div "Movements" at bounding box center [65, 118] width 41 height 14
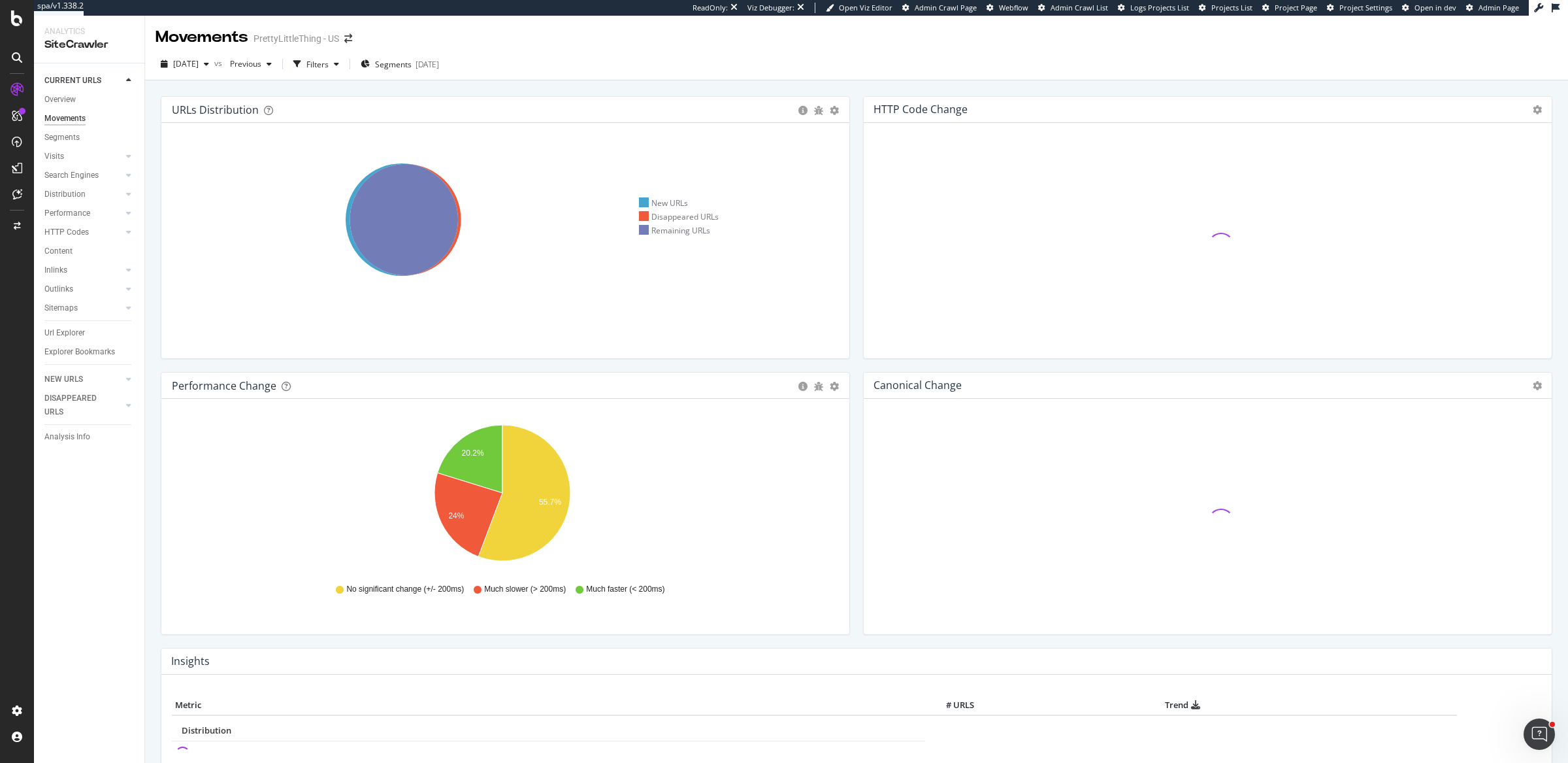
click at [857, 318] on div "HTTP Code Change Chart (by Value) Table Expand Export as CSV Export as PNG × Cl…" at bounding box center [1208, 234] width 703 height 276
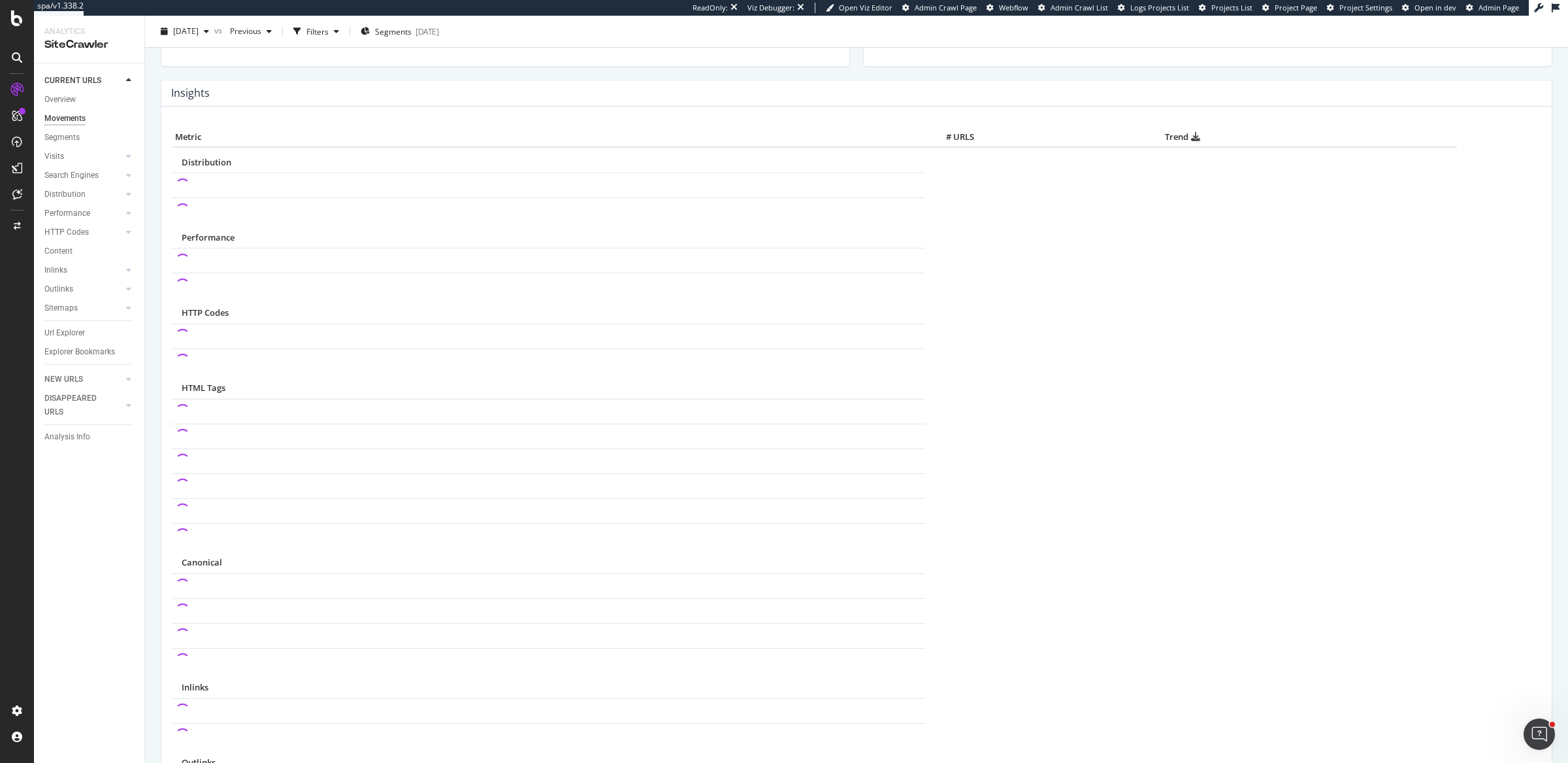
scroll to position [565, 0]
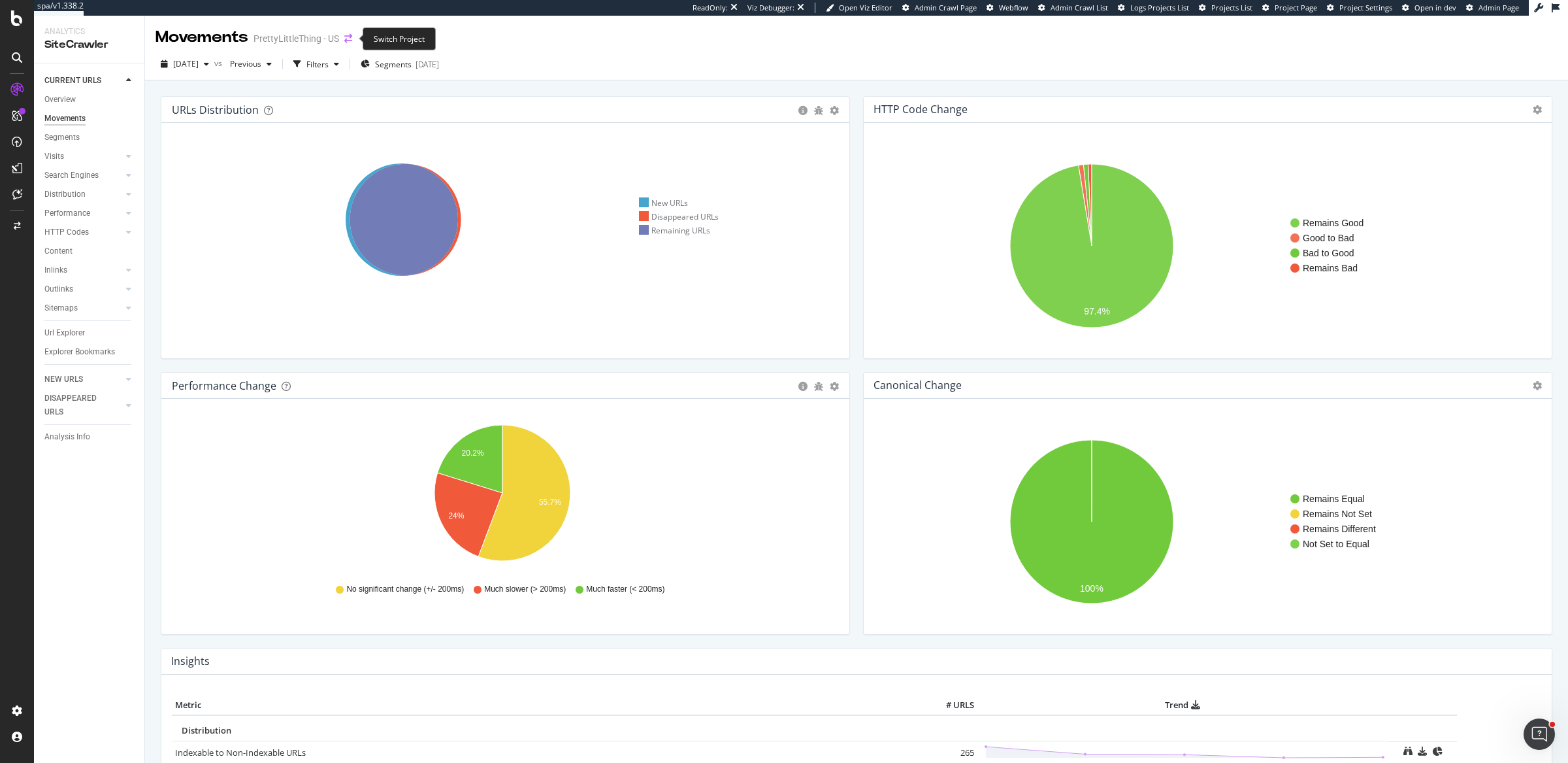
click at [351, 38] on icon "arrow-right-arrow-left" at bounding box center [348, 39] width 8 height 10
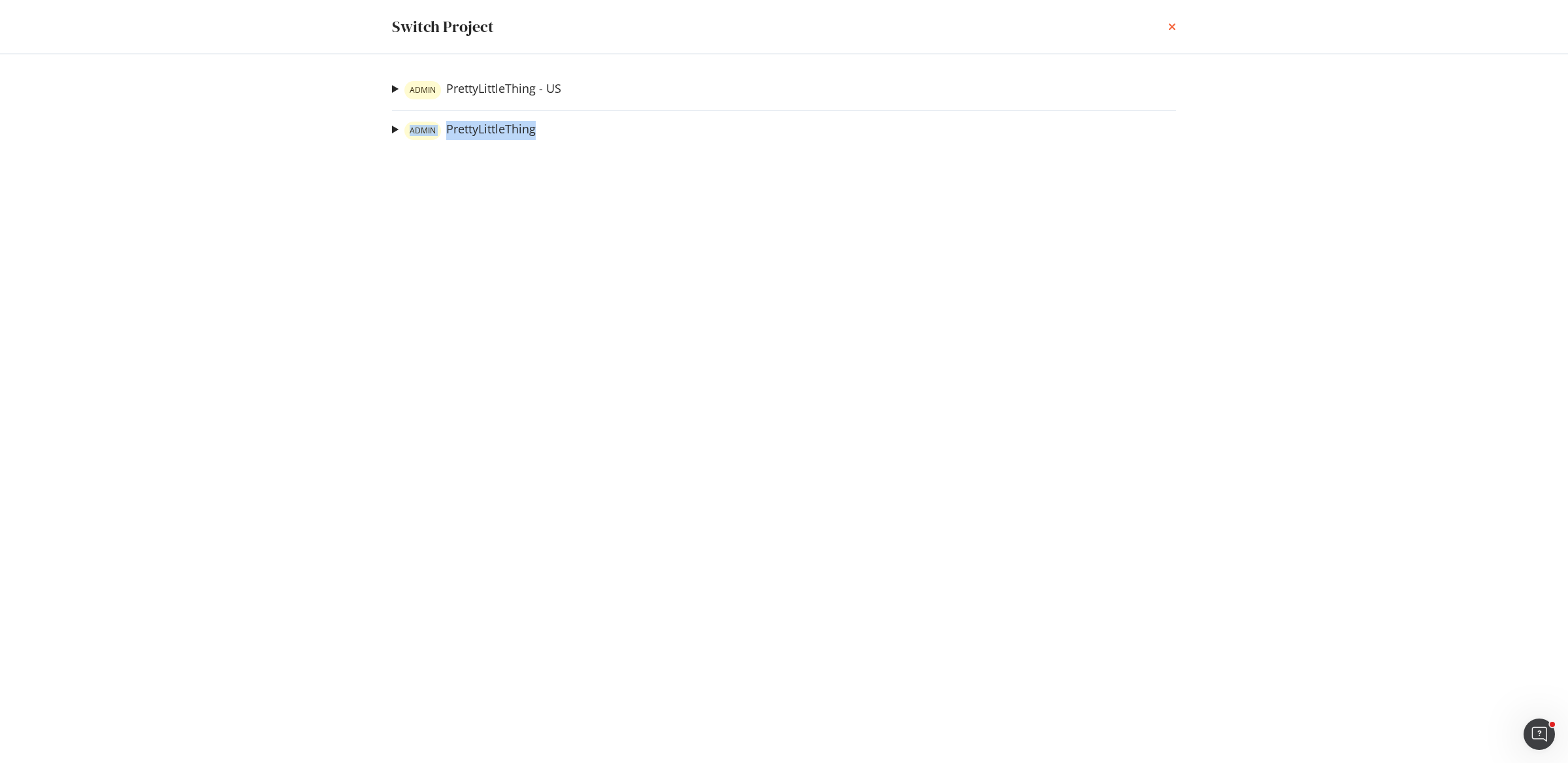
click at [1174, 24] on icon "times" at bounding box center [1172, 26] width 8 height 10
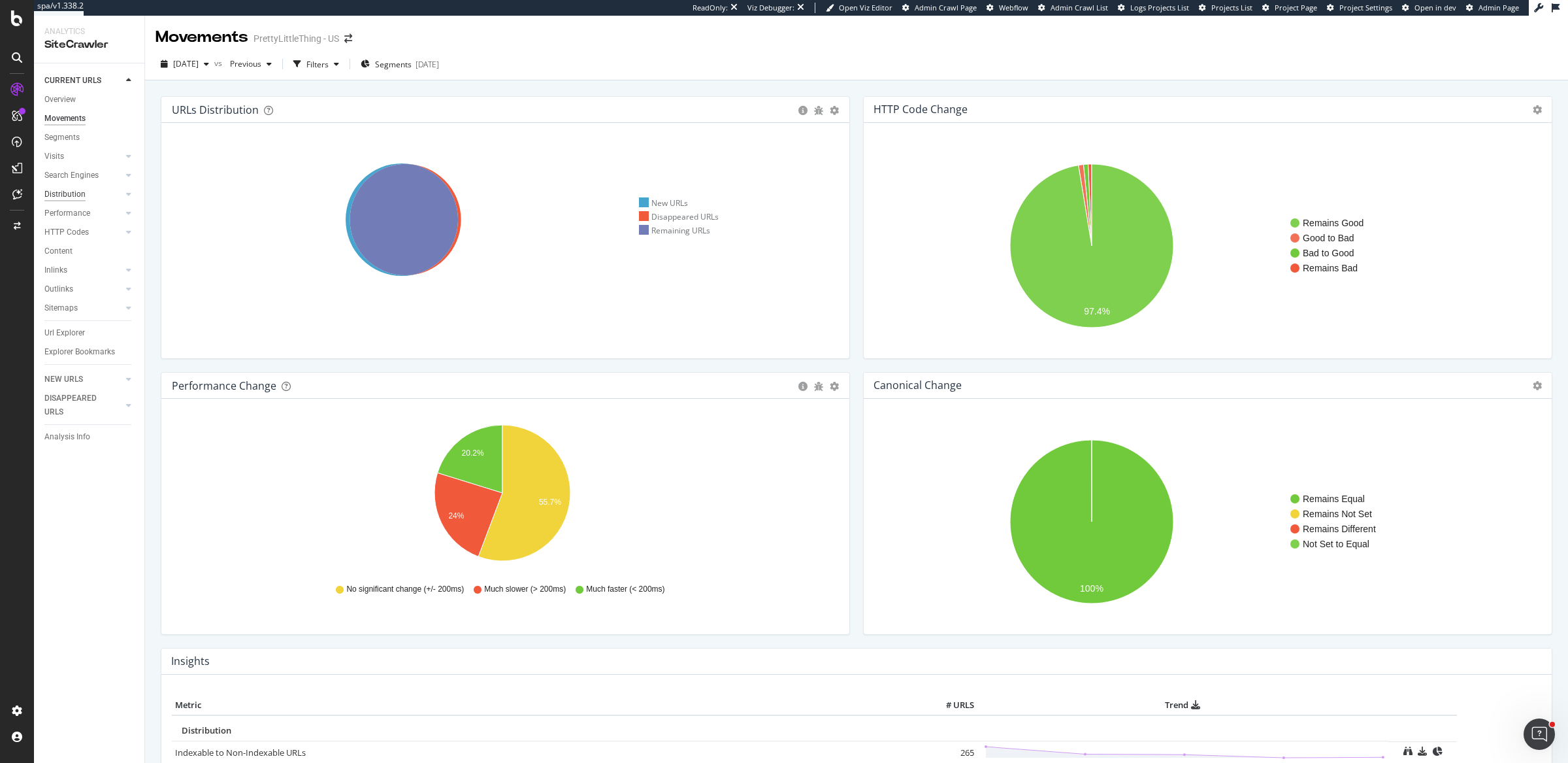
click at [67, 197] on div "Distribution" at bounding box center [65, 194] width 41 height 14
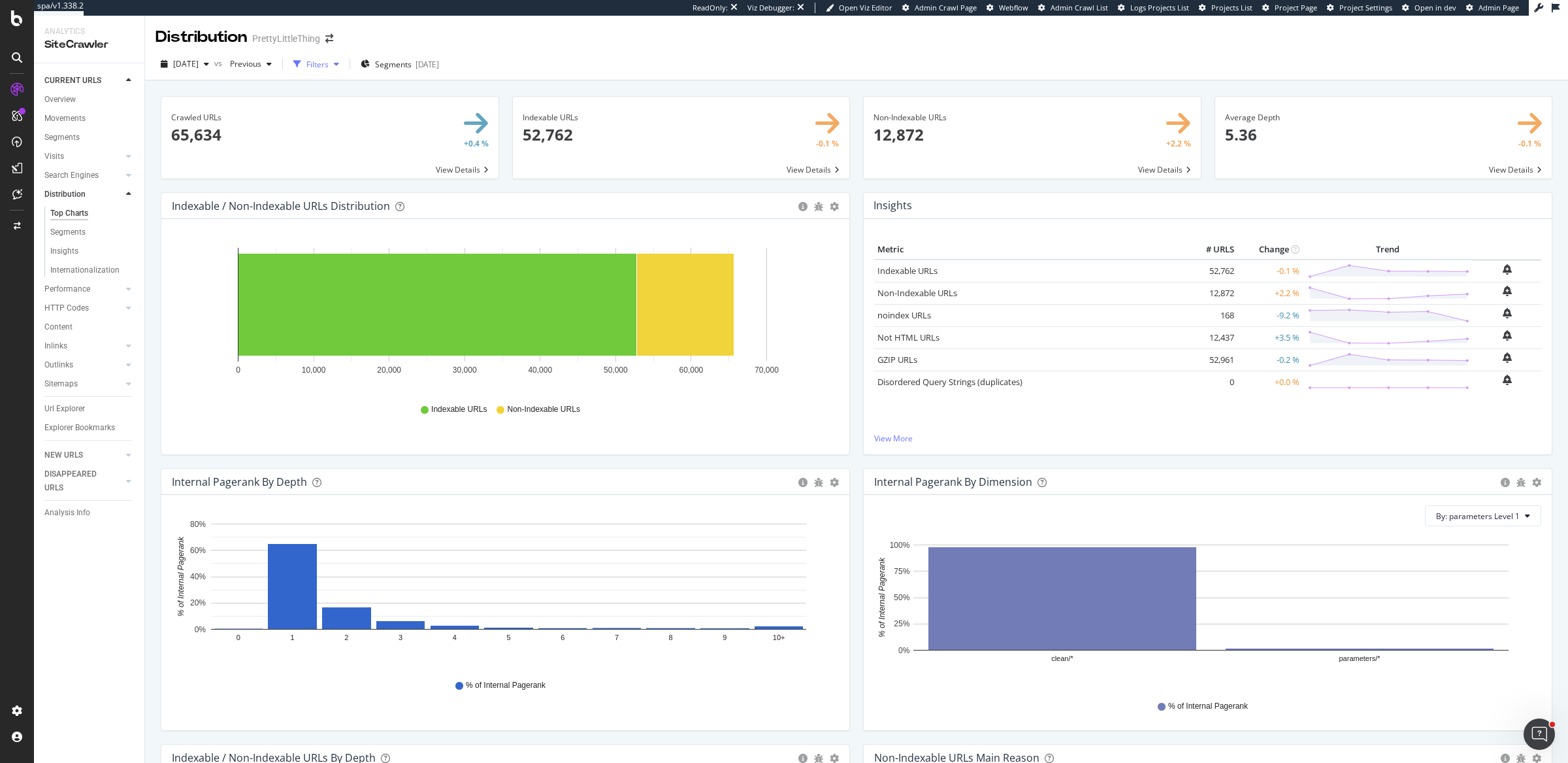
click at [344, 64] on div "button" at bounding box center [337, 64] width 16 height 8
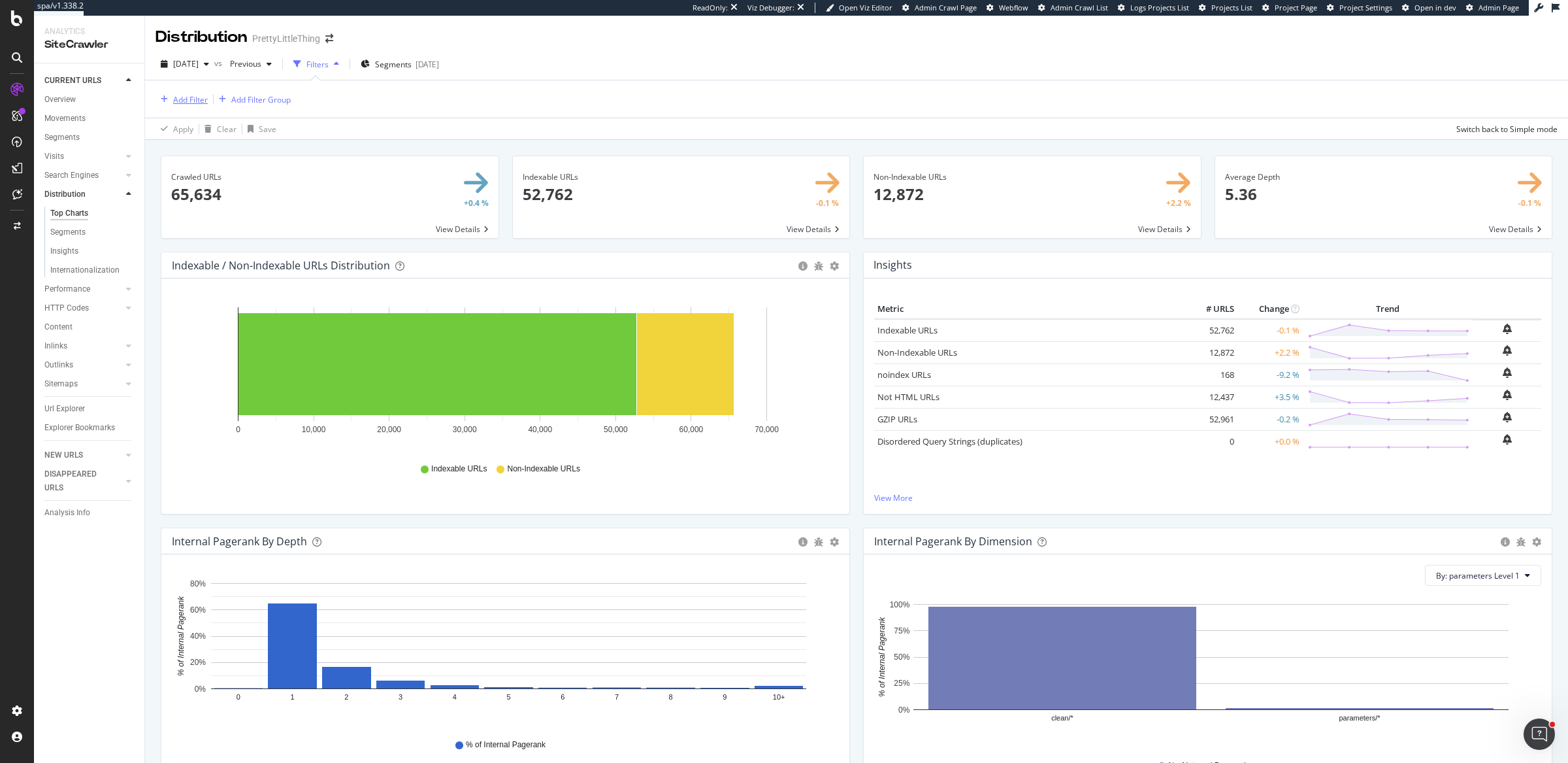
click at [176, 99] on div "Add Filter" at bounding box center [191, 99] width 35 height 11
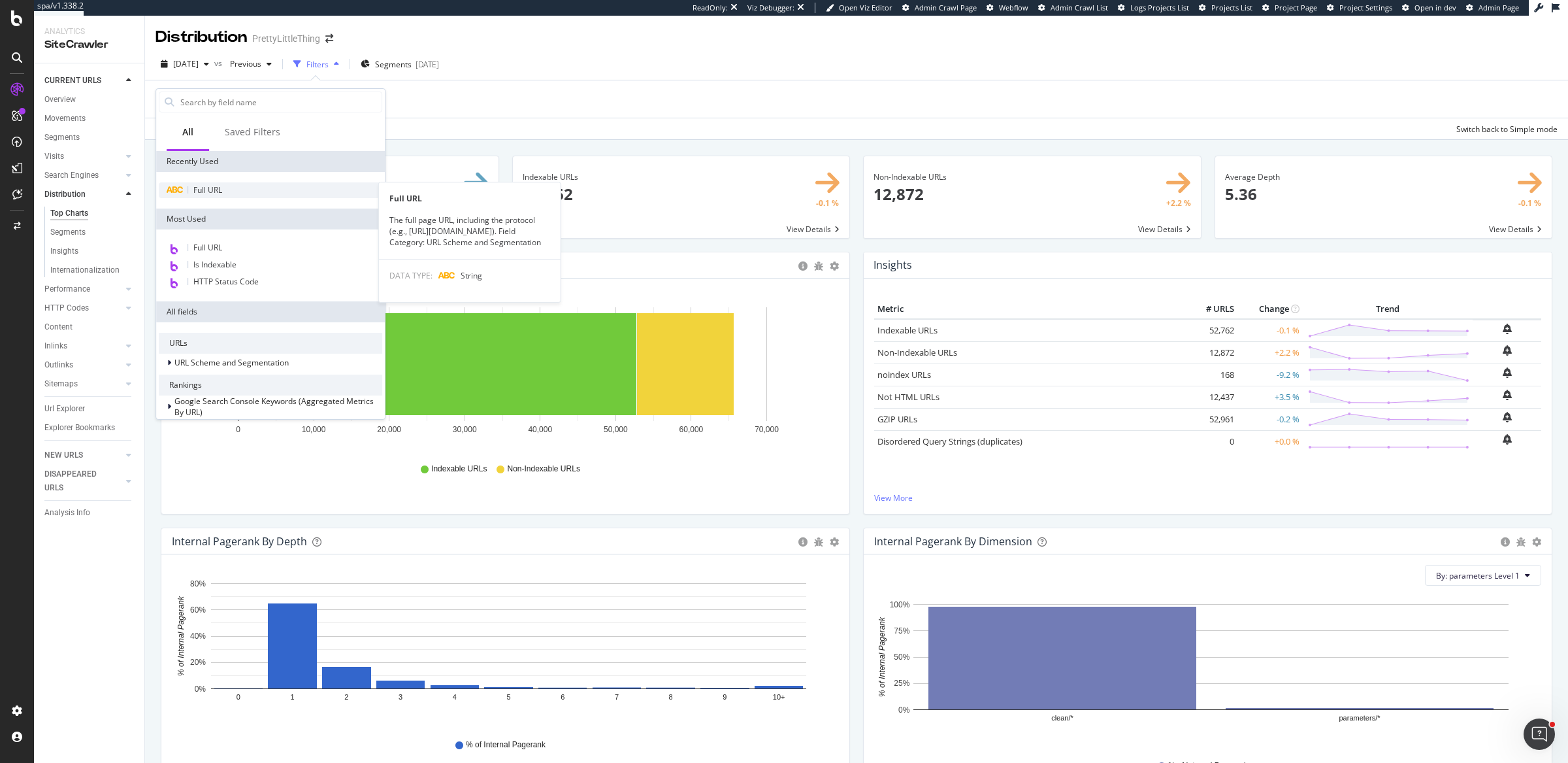
click at [225, 187] on div "Full URL" at bounding box center [270, 190] width 223 height 16
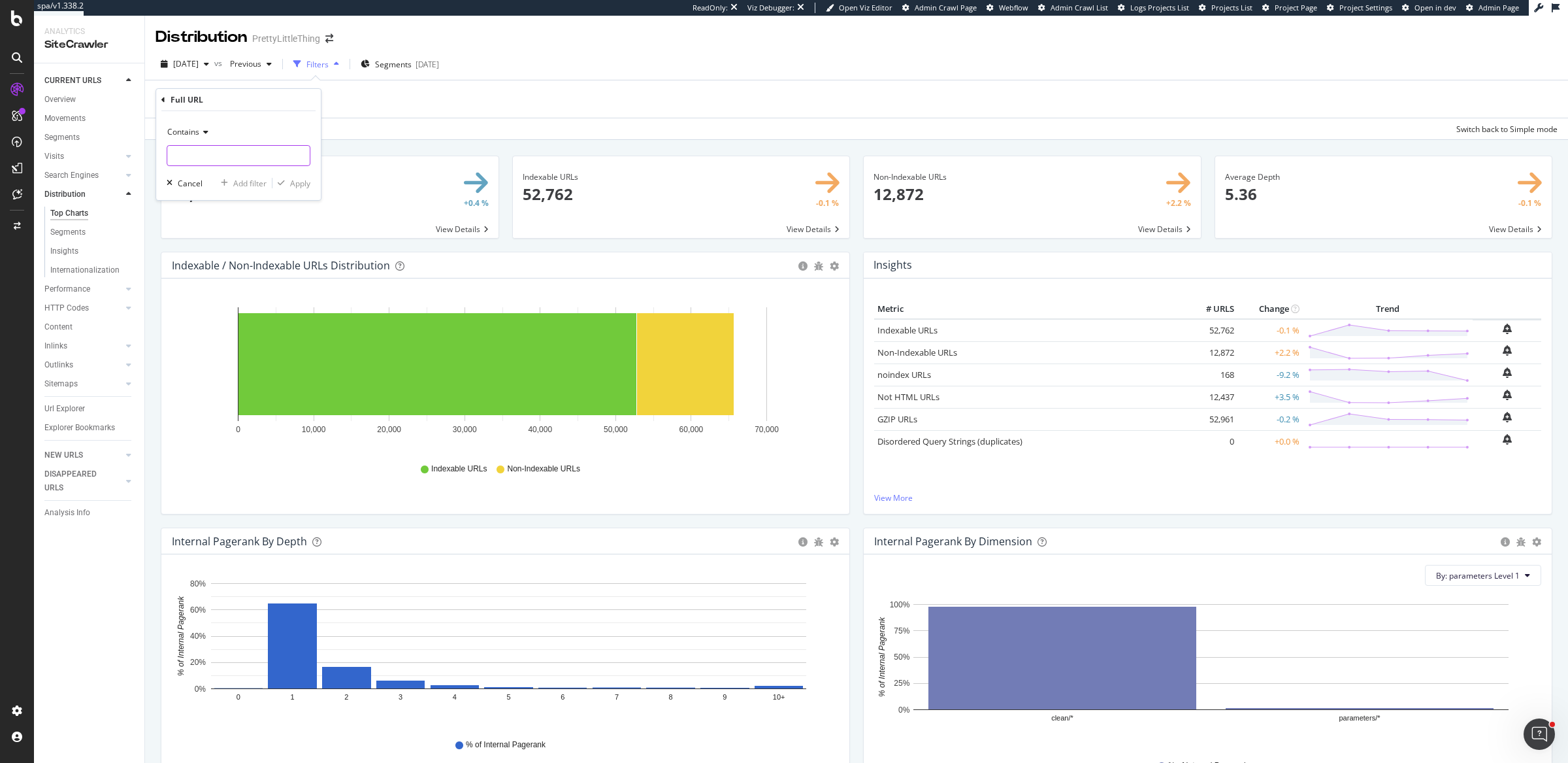
click at [212, 153] on input "text" at bounding box center [238, 156] width 142 height 21
type input "?page"
click at [298, 181] on div "Apply" at bounding box center [300, 184] width 20 height 11
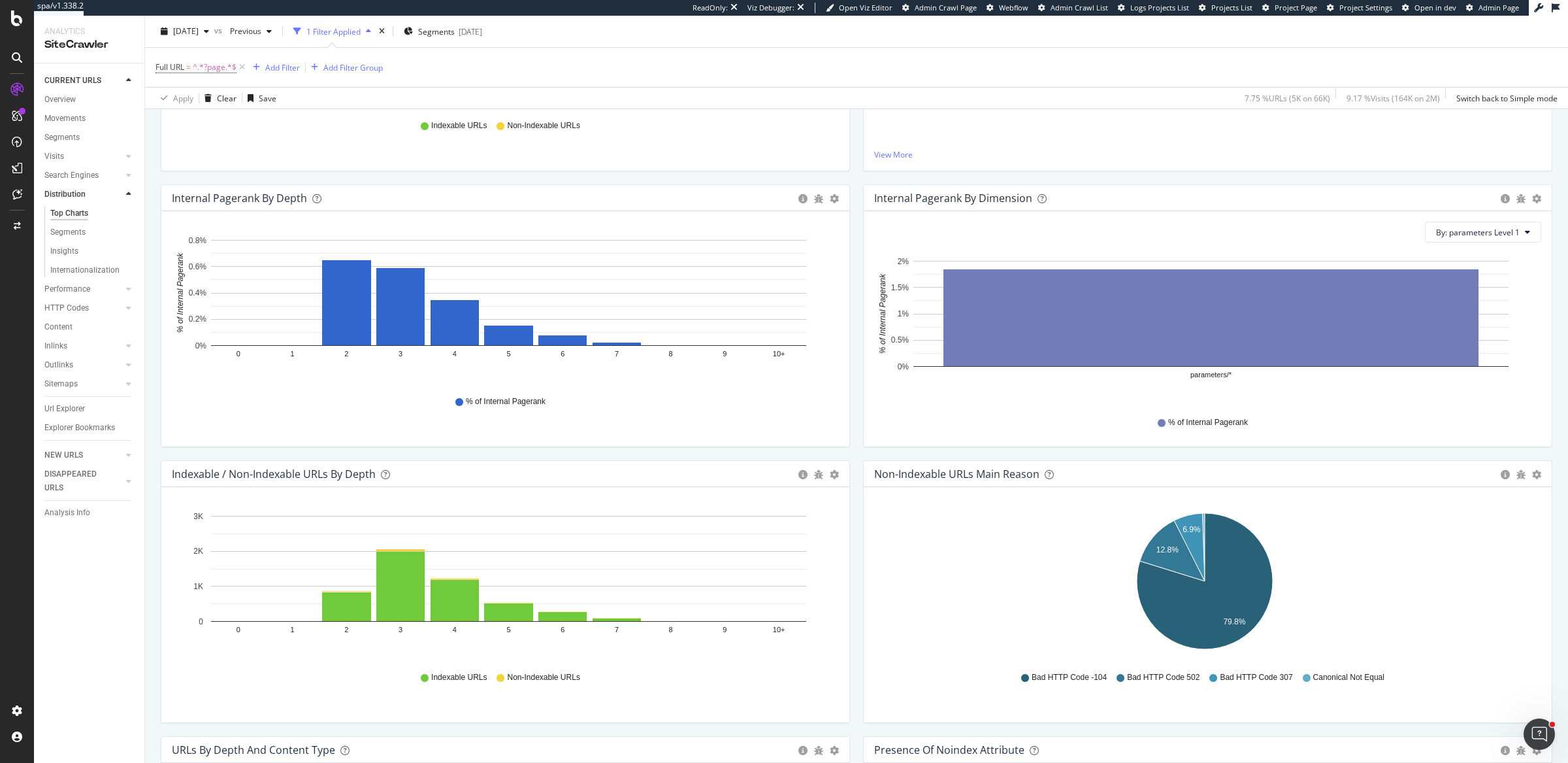
scroll to position [363, 0]
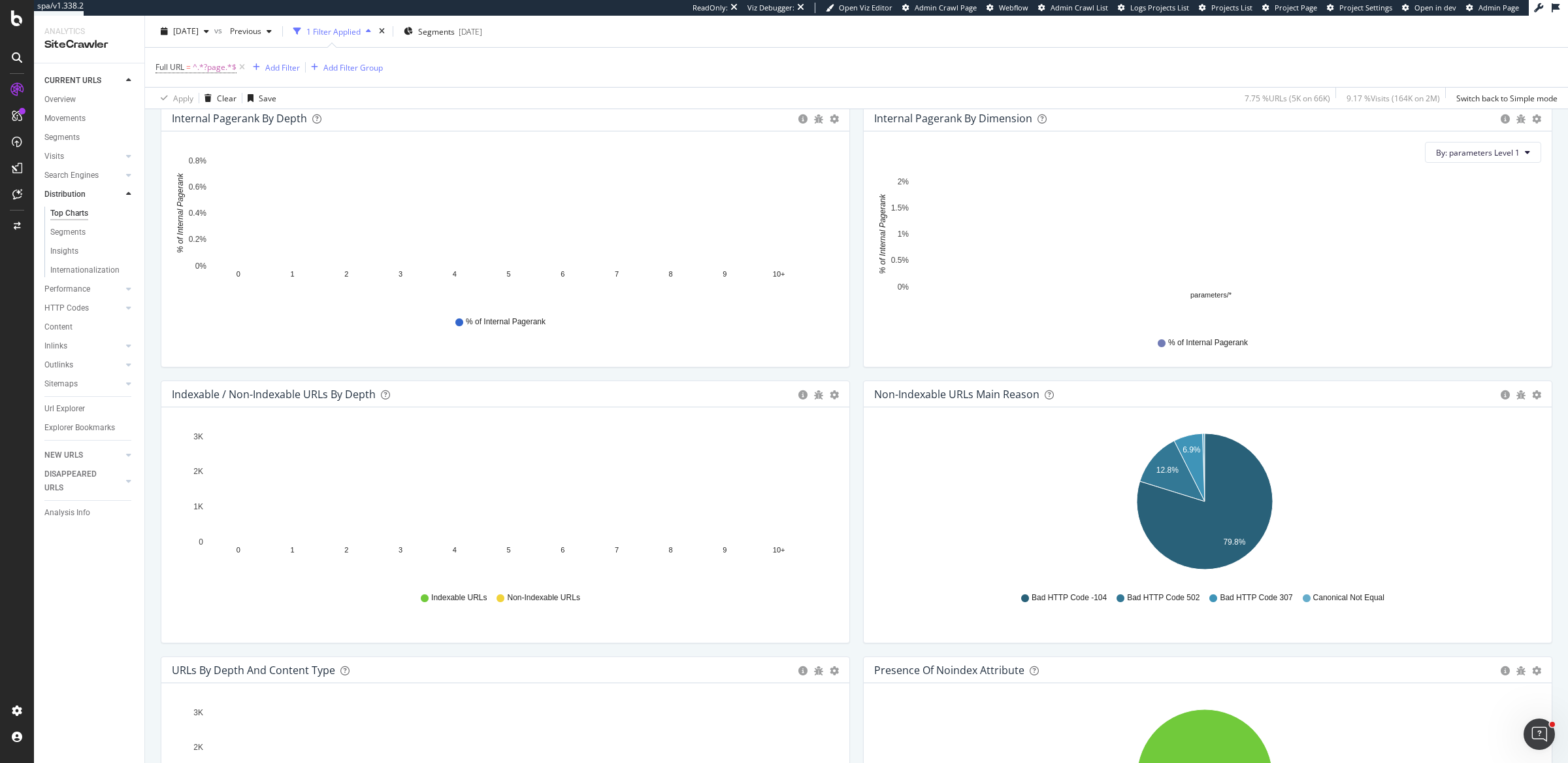
scroll to position [563, 0]
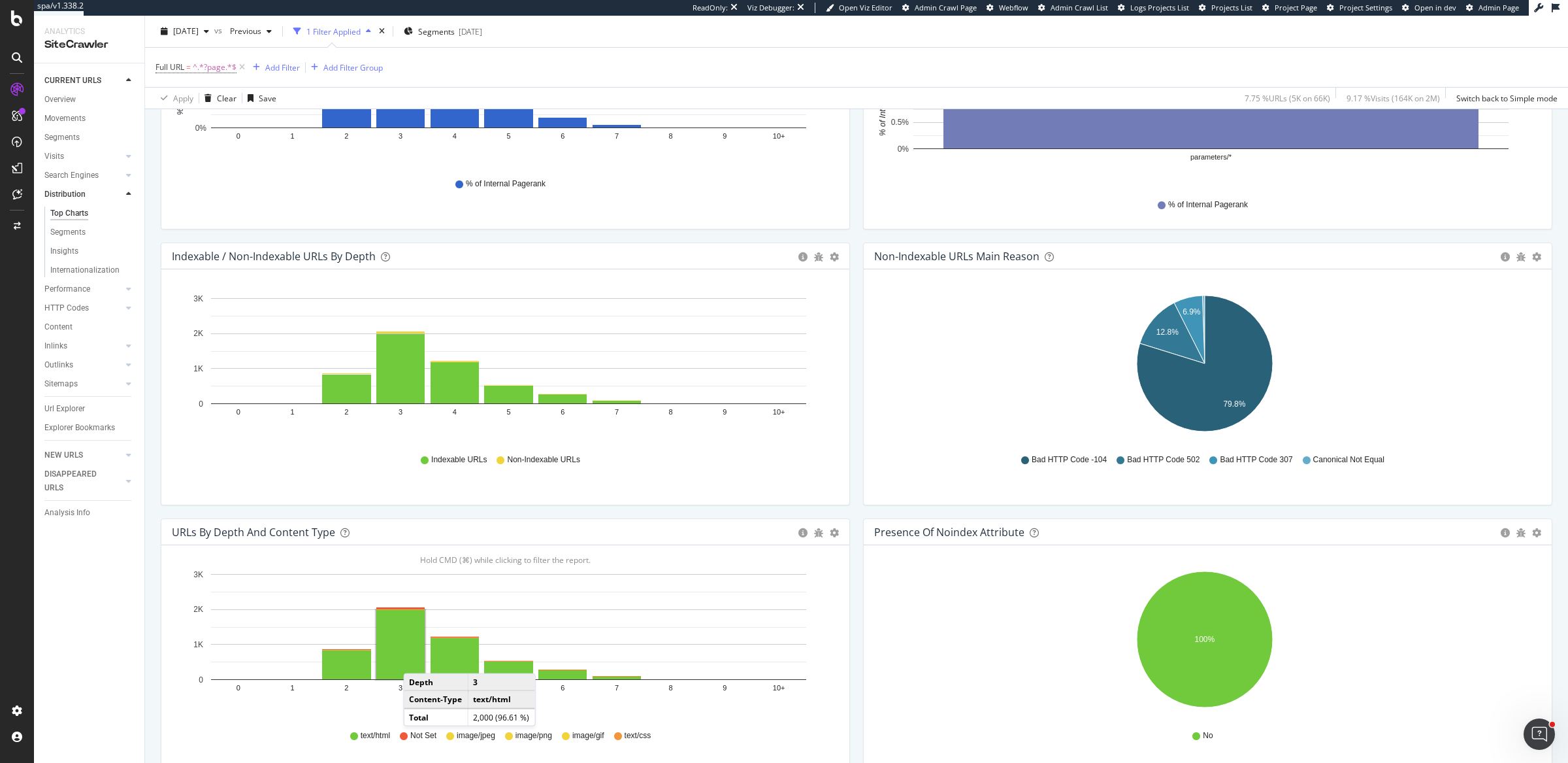
click at [416, 657] on rect "A chart." at bounding box center [401, 644] width 48 height 69
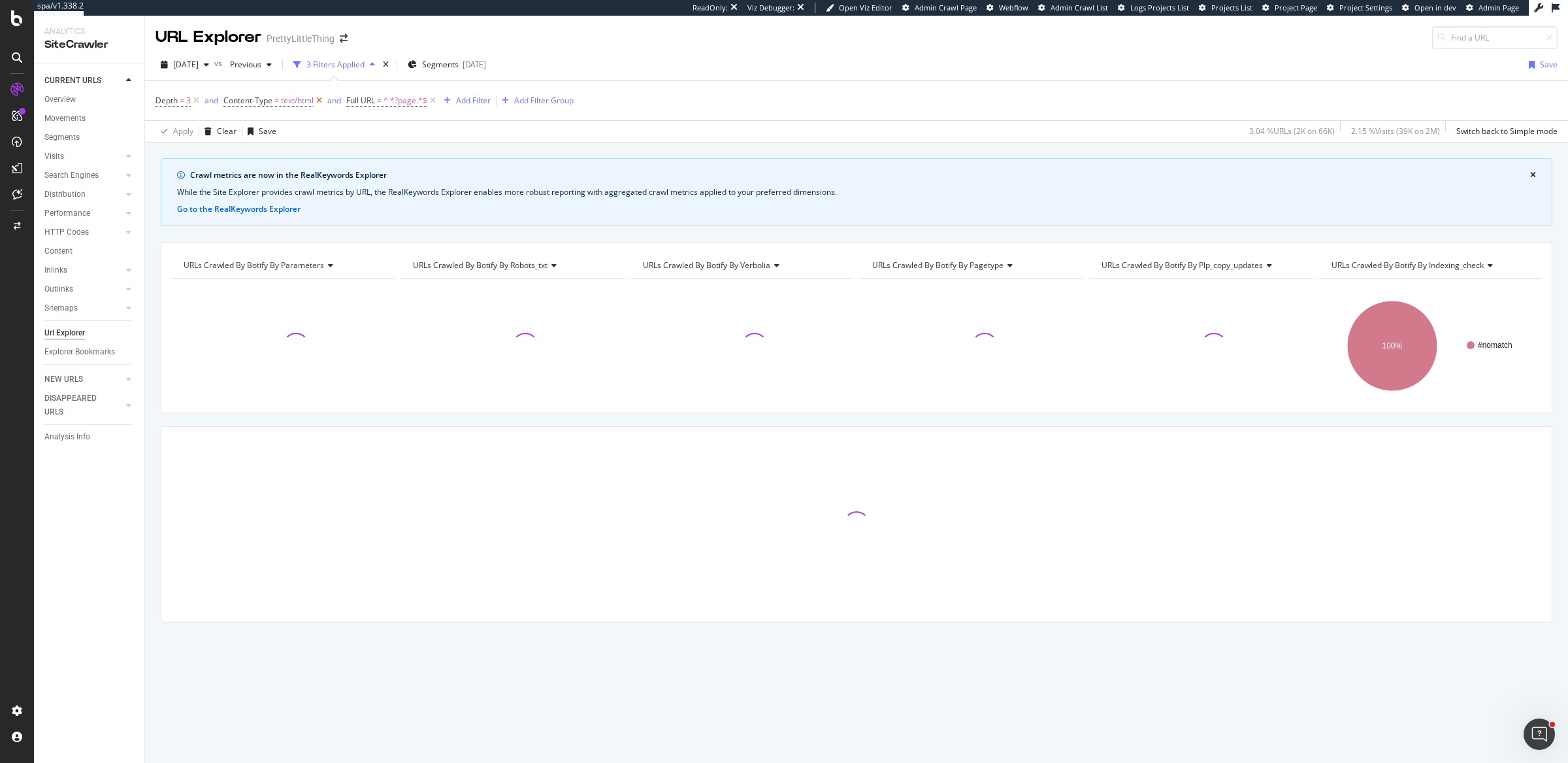
click at [320, 101] on icon at bounding box center [319, 100] width 11 height 13
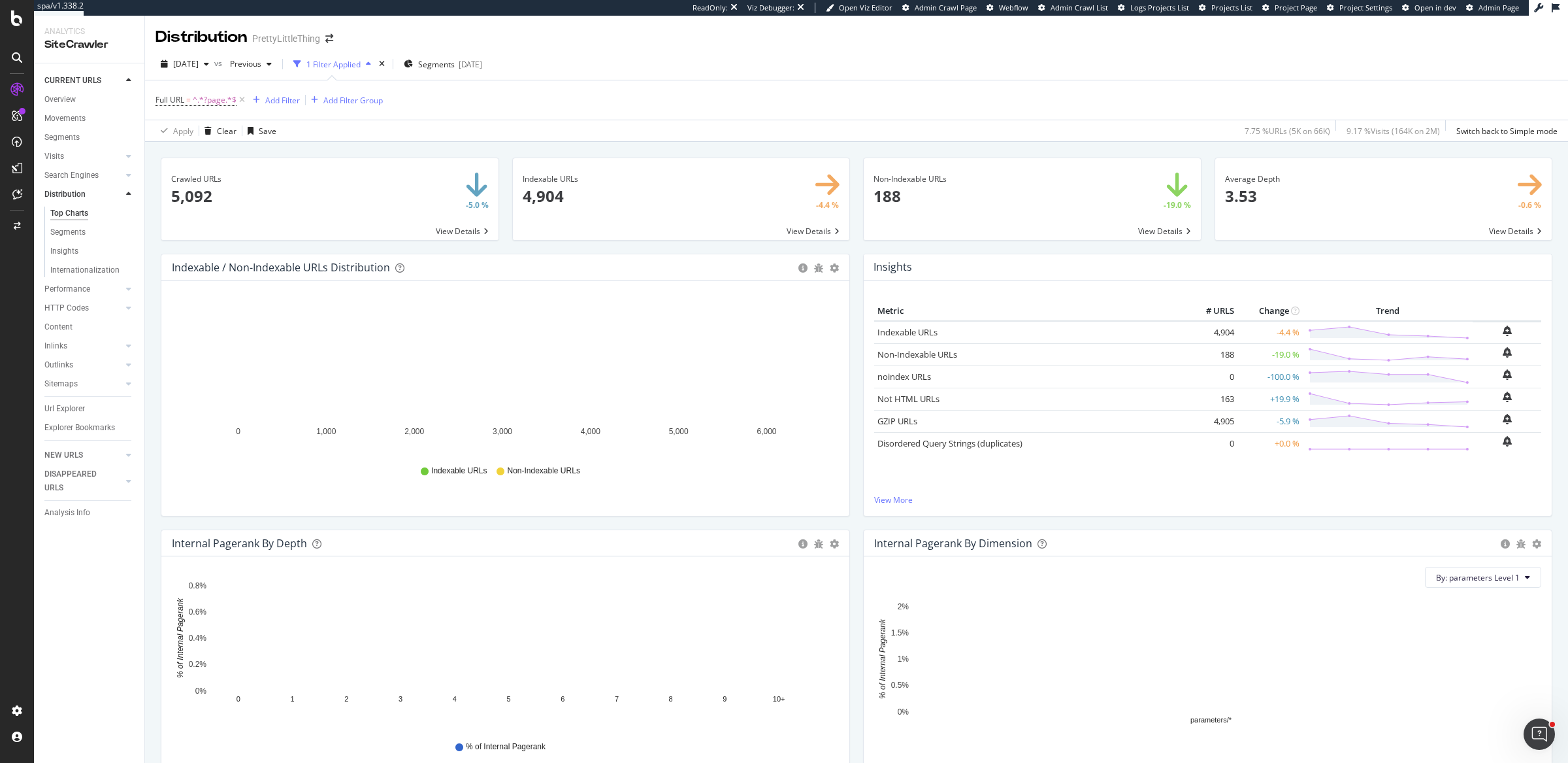
scroll to position [263, 0]
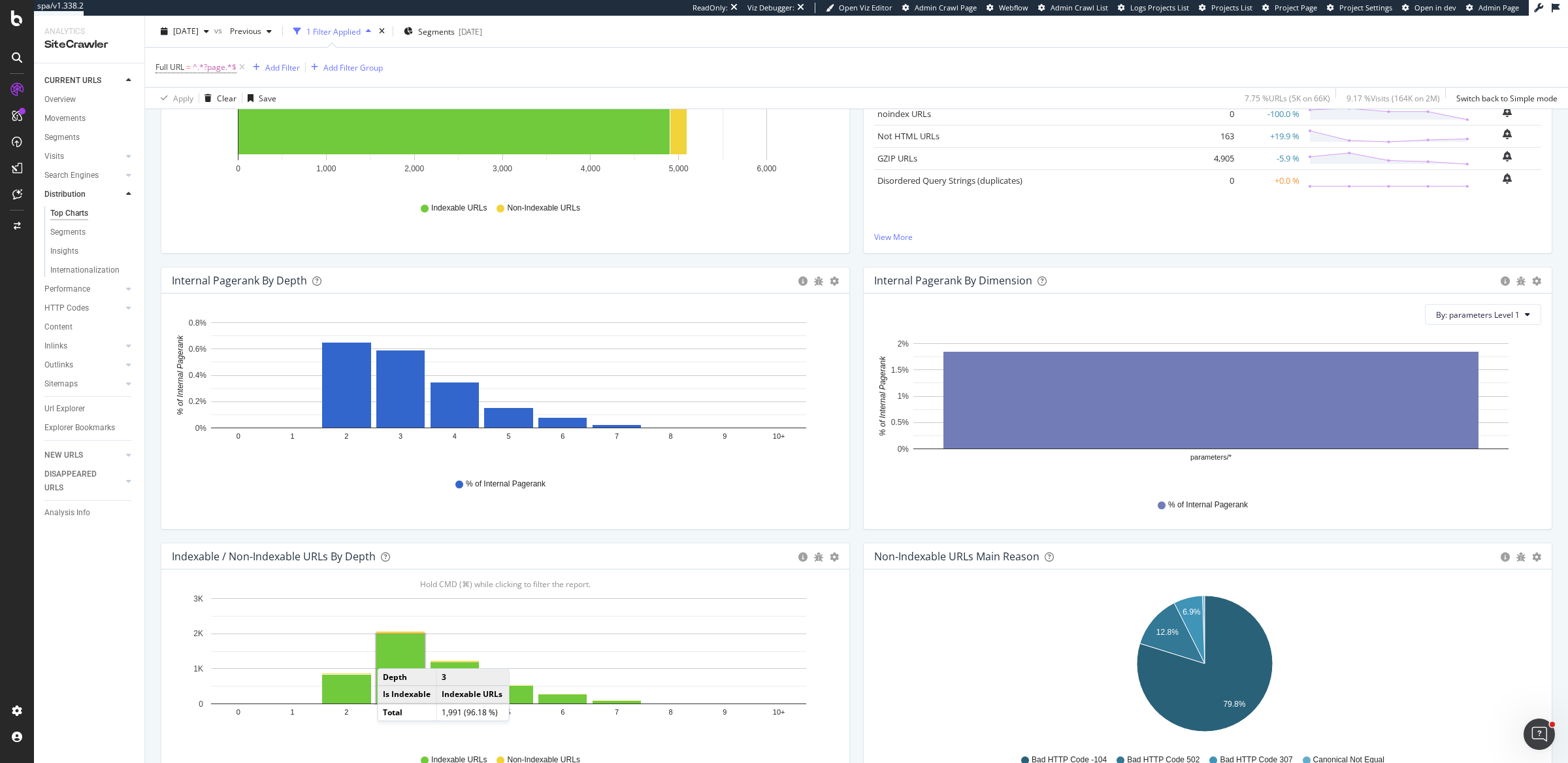
click at [390, 653] on rect "A chart." at bounding box center [401, 668] width 48 height 69
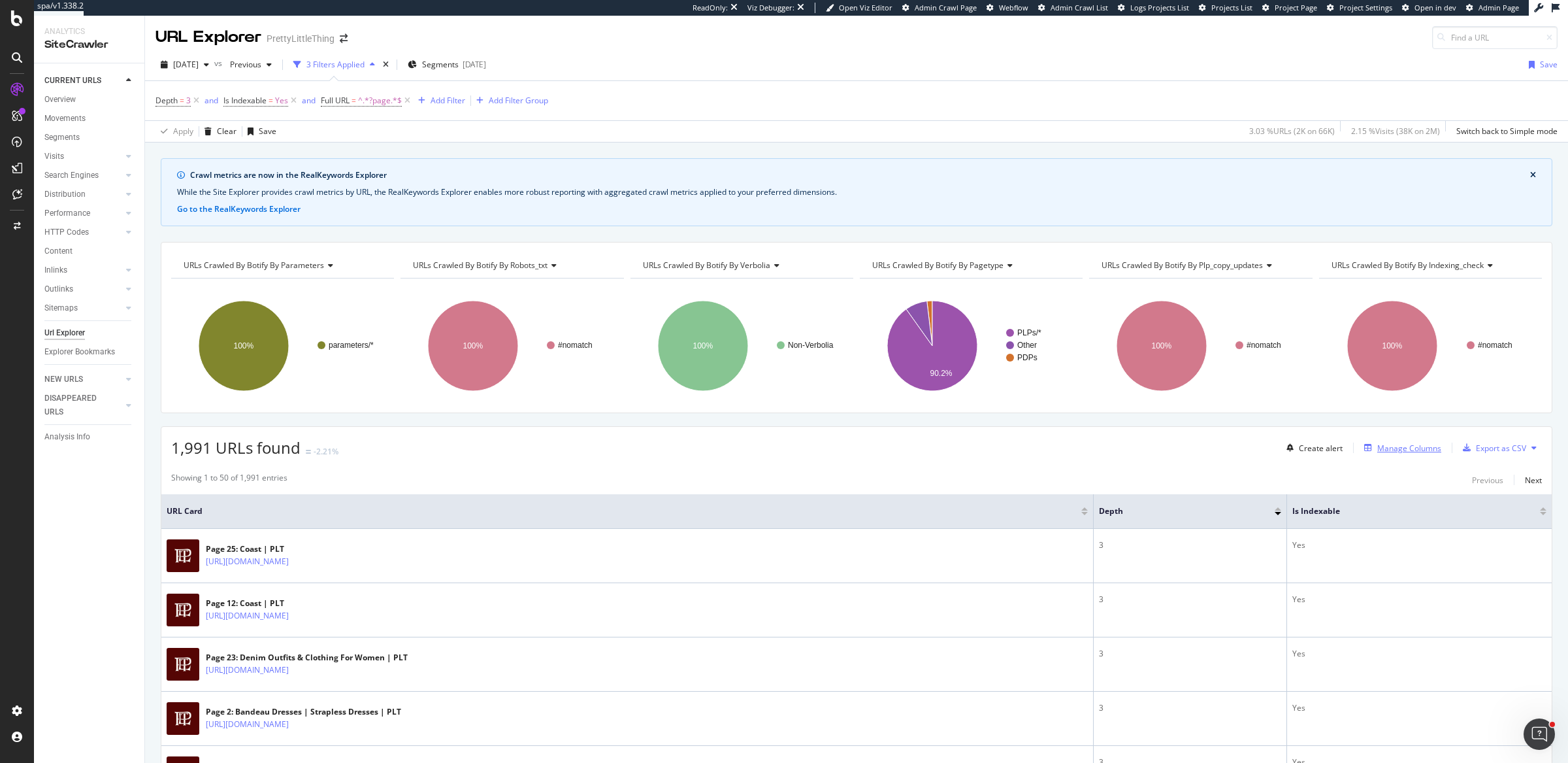
click at [1379, 446] on div "Manage Columns" at bounding box center [1409, 448] width 64 height 11
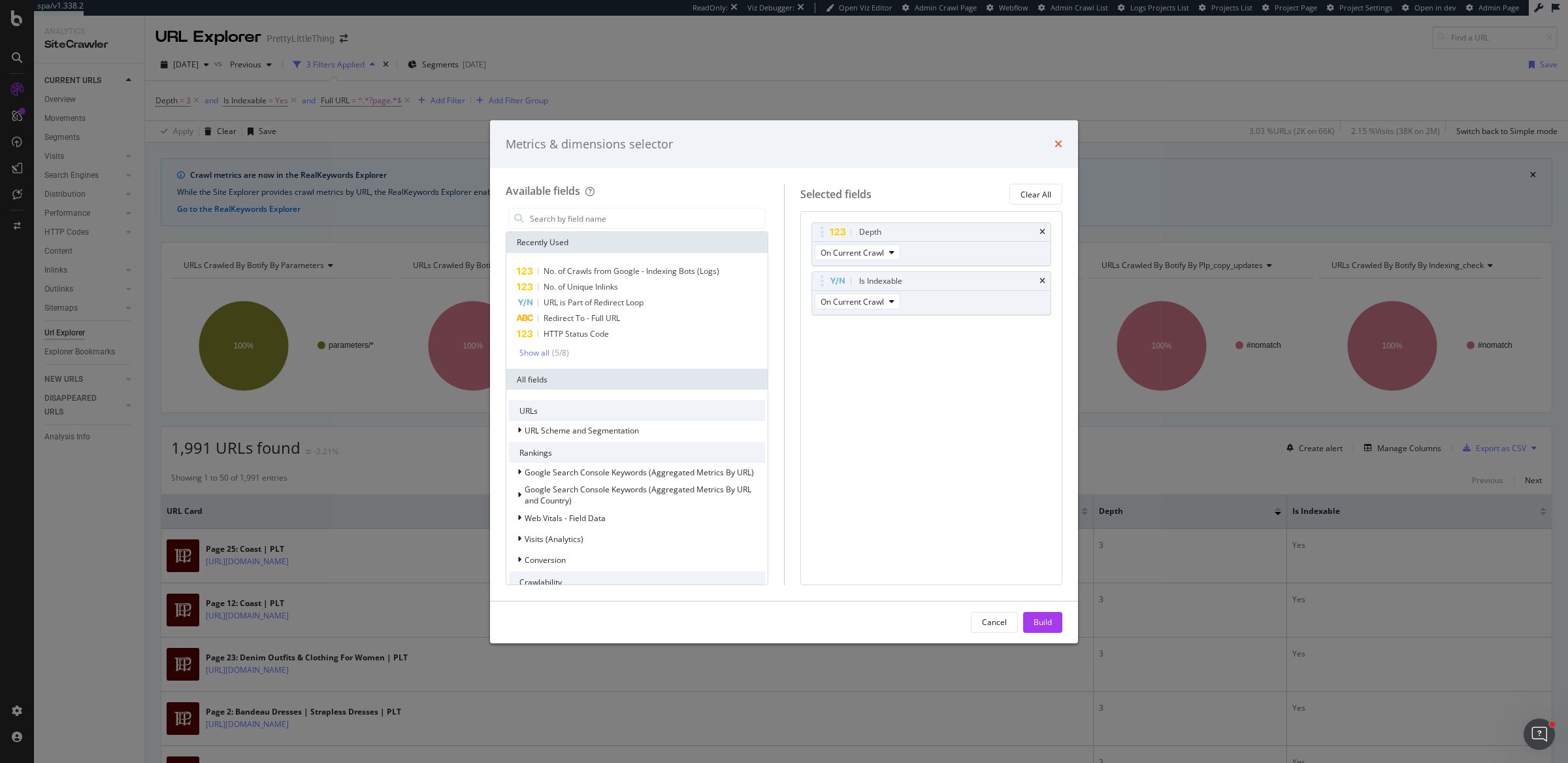
click at [1058, 141] on icon "times" at bounding box center [1059, 143] width 8 height 10
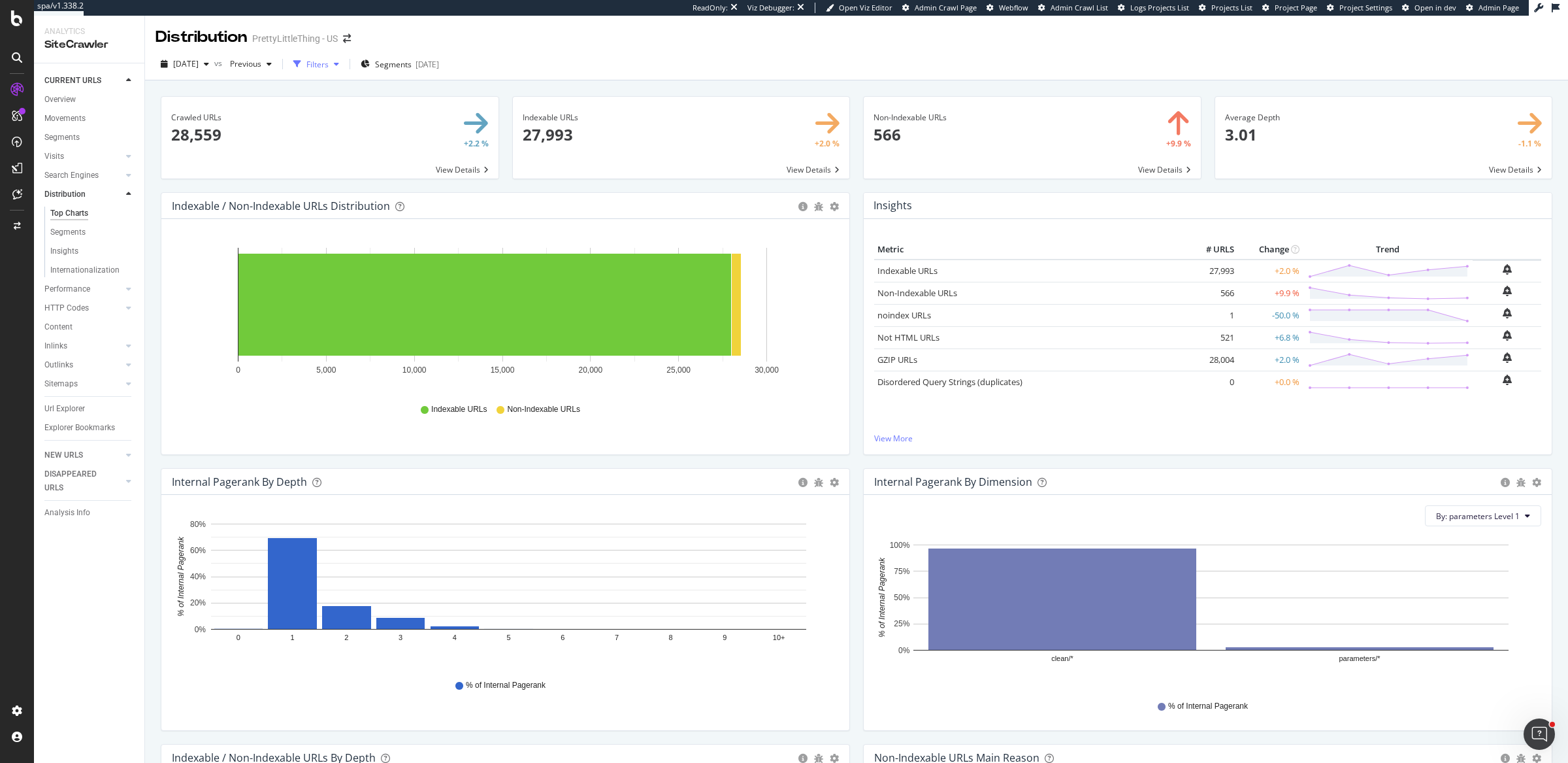
click at [307, 64] on div "button" at bounding box center [297, 64] width 18 height 18
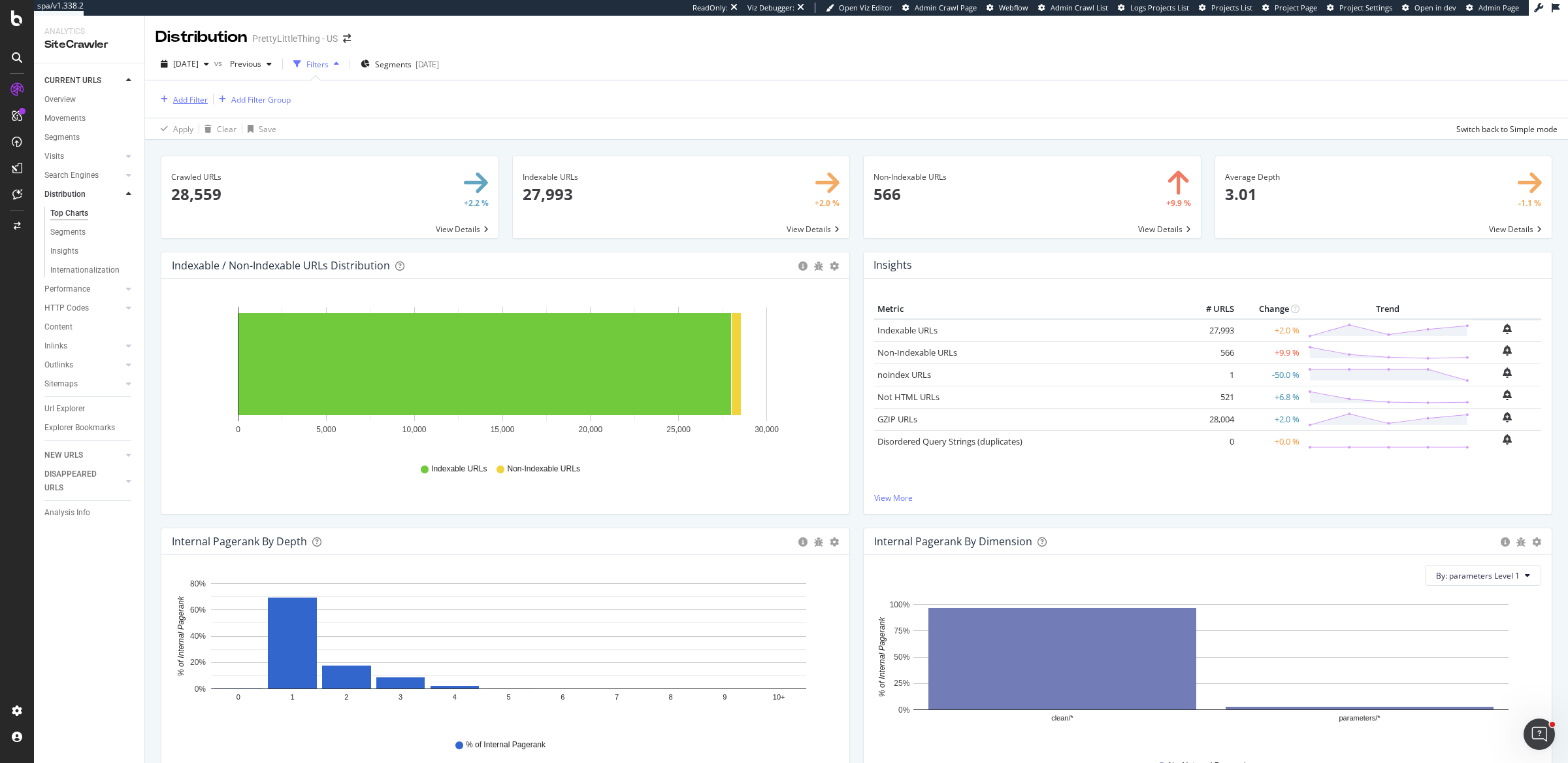
click at [191, 98] on div "Add Filter" at bounding box center [191, 99] width 35 height 11
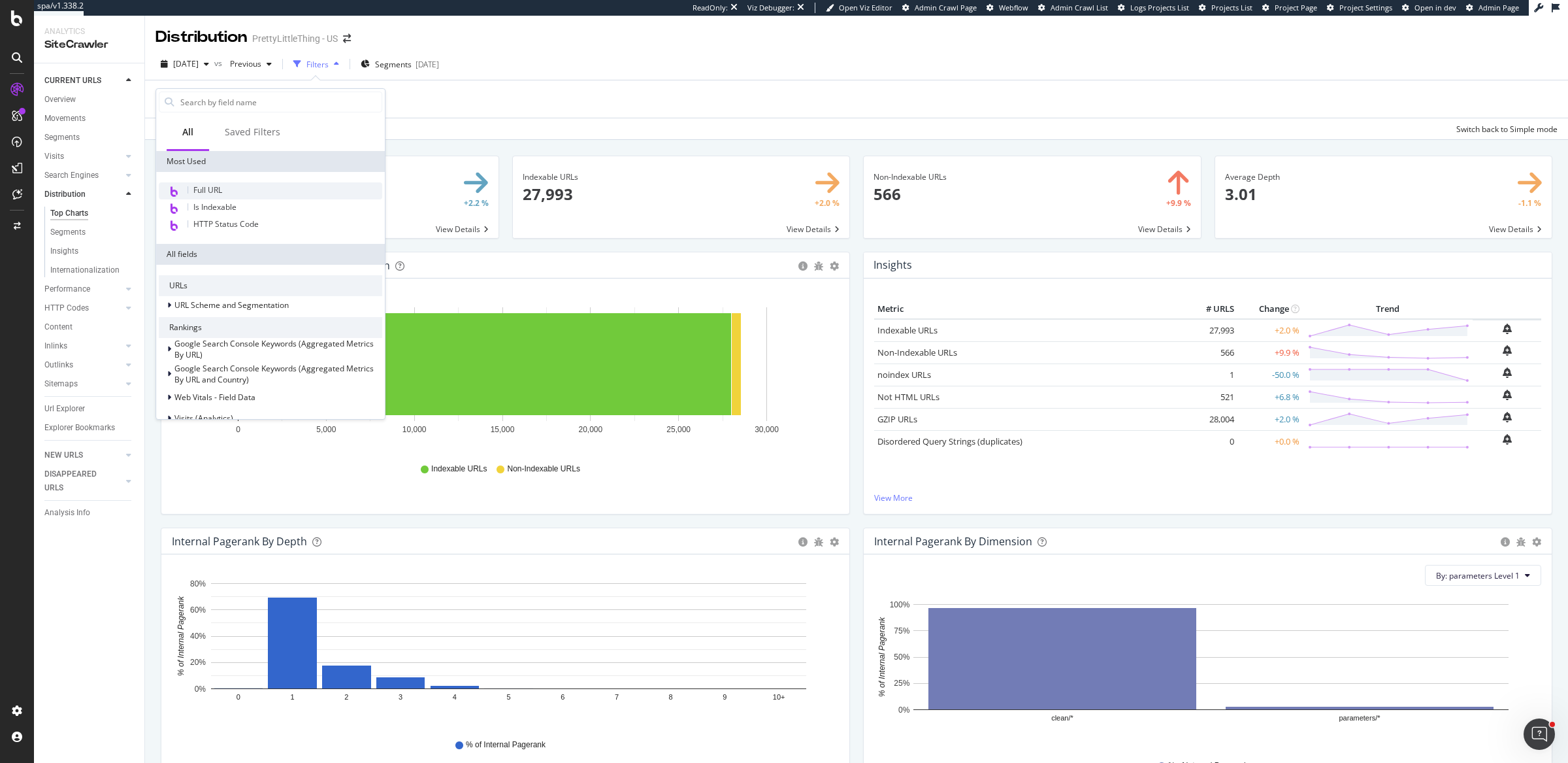
click at [204, 196] on div "Full URL" at bounding box center [270, 190] width 223 height 17
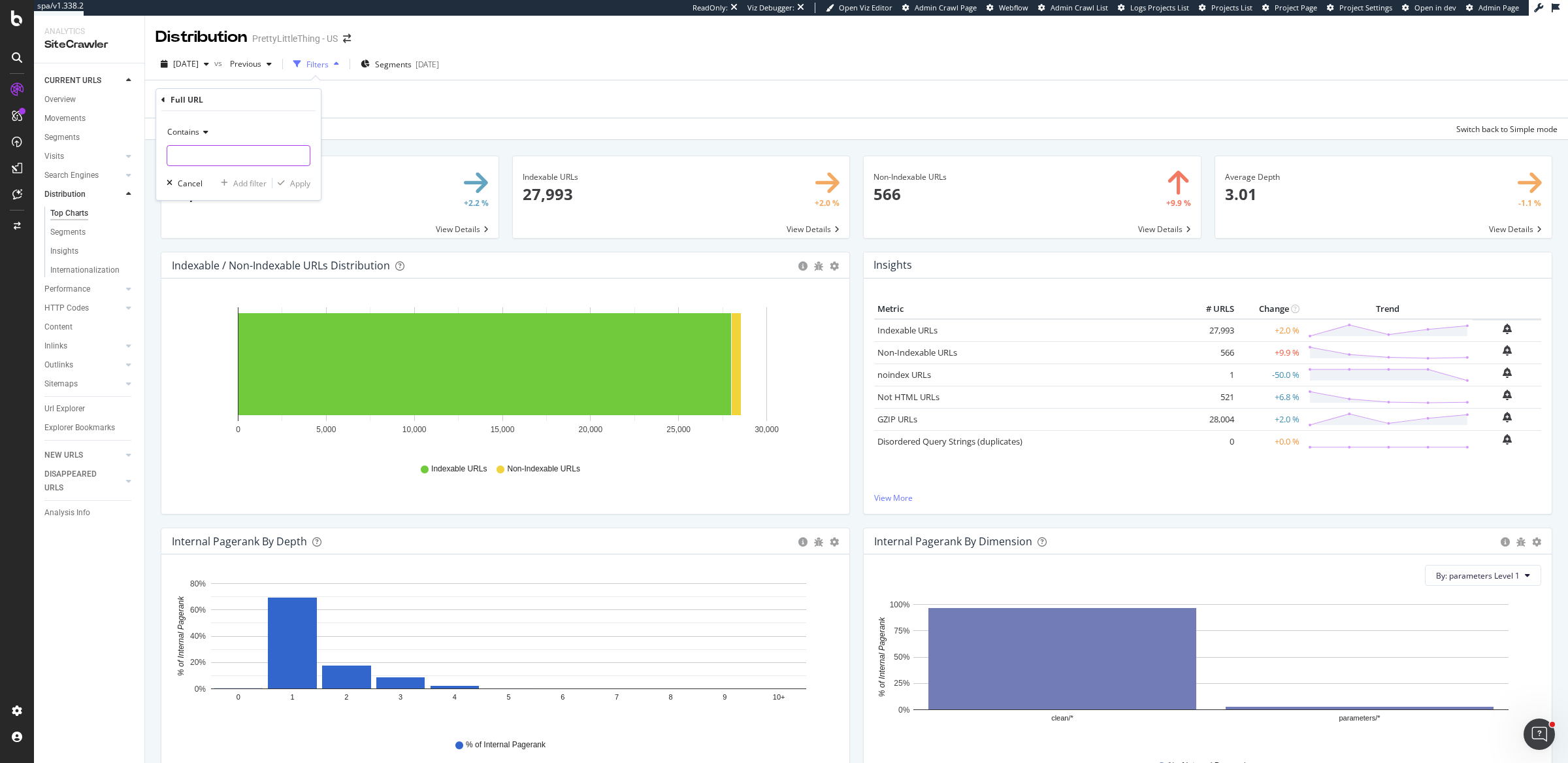
click at [193, 153] on input "text" at bounding box center [238, 156] width 142 height 21
type input "?page"
click at [286, 183] on div "button" at bounding box center [281, 183] width 17 height 8
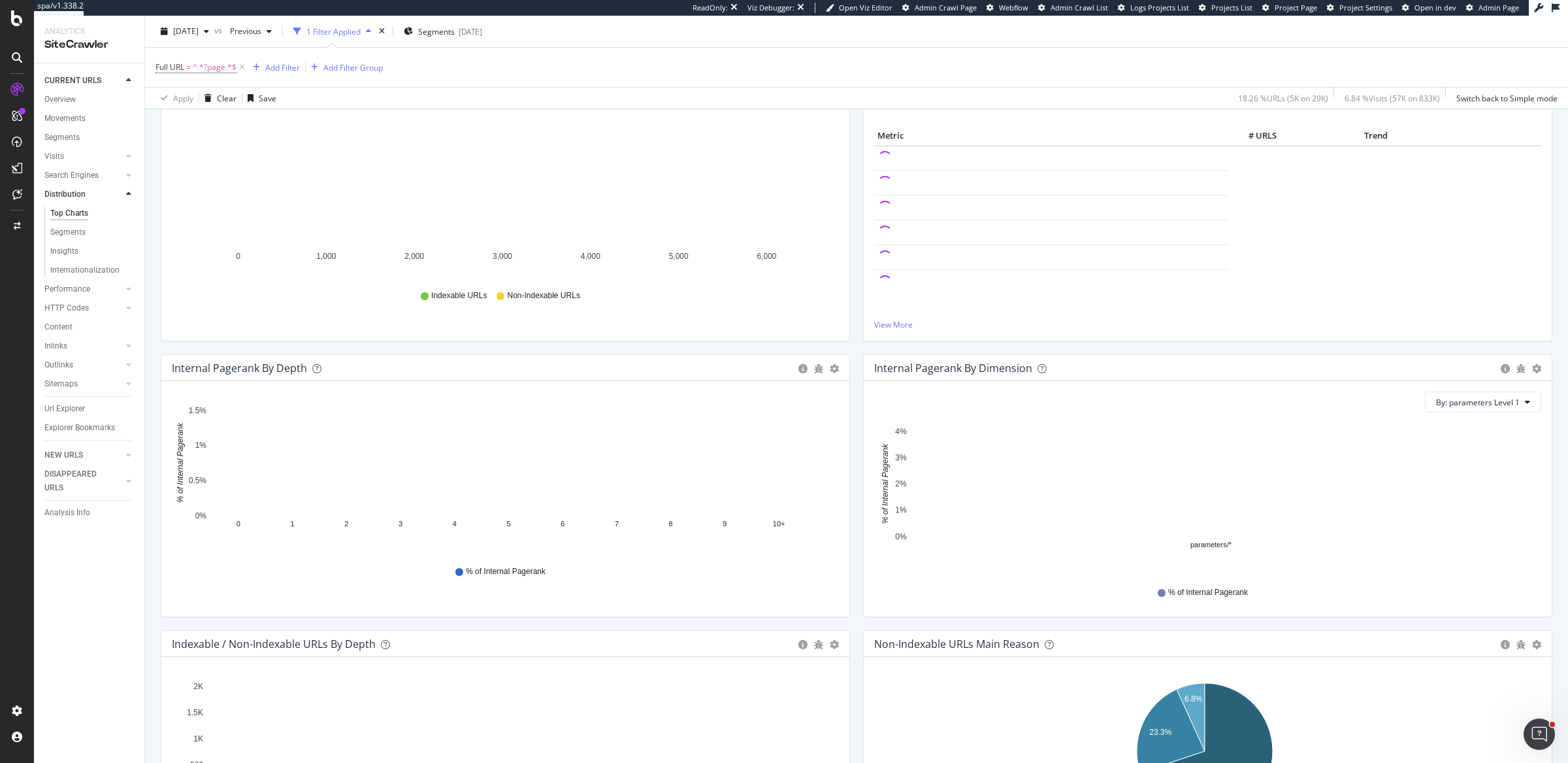
scroll to position [339, 0]
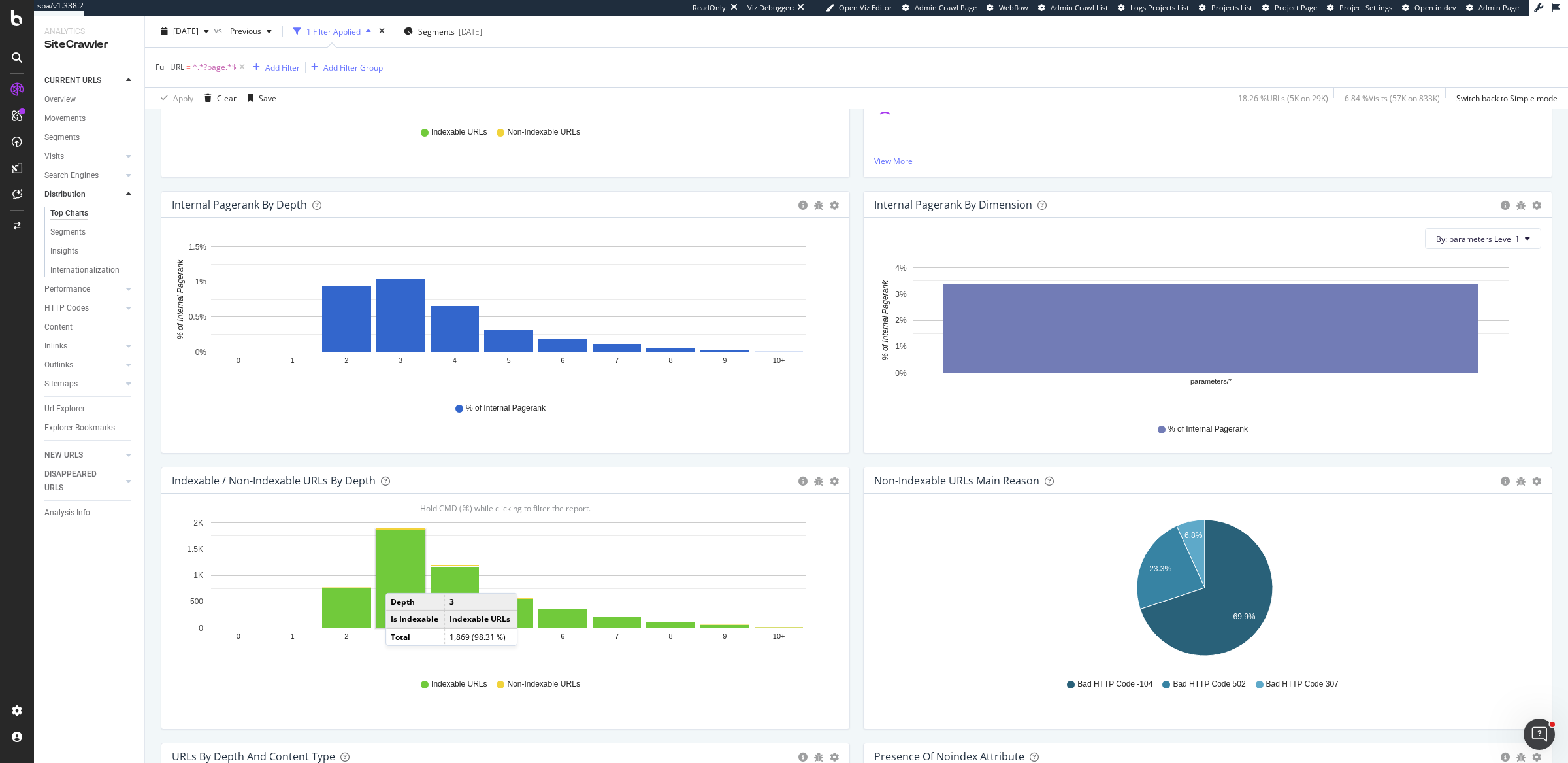
click at [399, 578] on rect "A chart." at bounding box center [401, 579] width 48 height 98
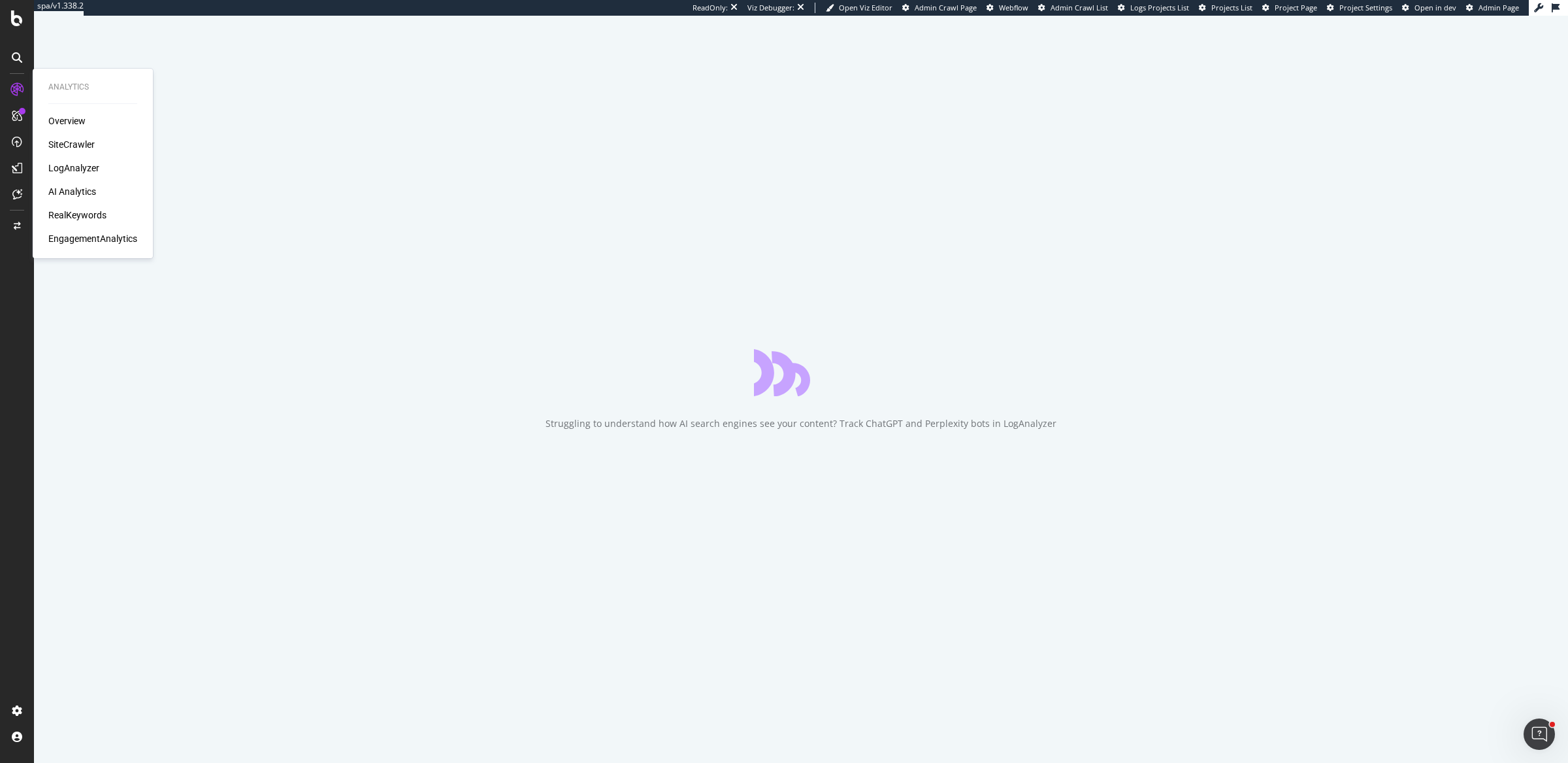
click at [68, 165] on div "LogAnalyzer" at bounding box center [74, 168] width 51 height 13
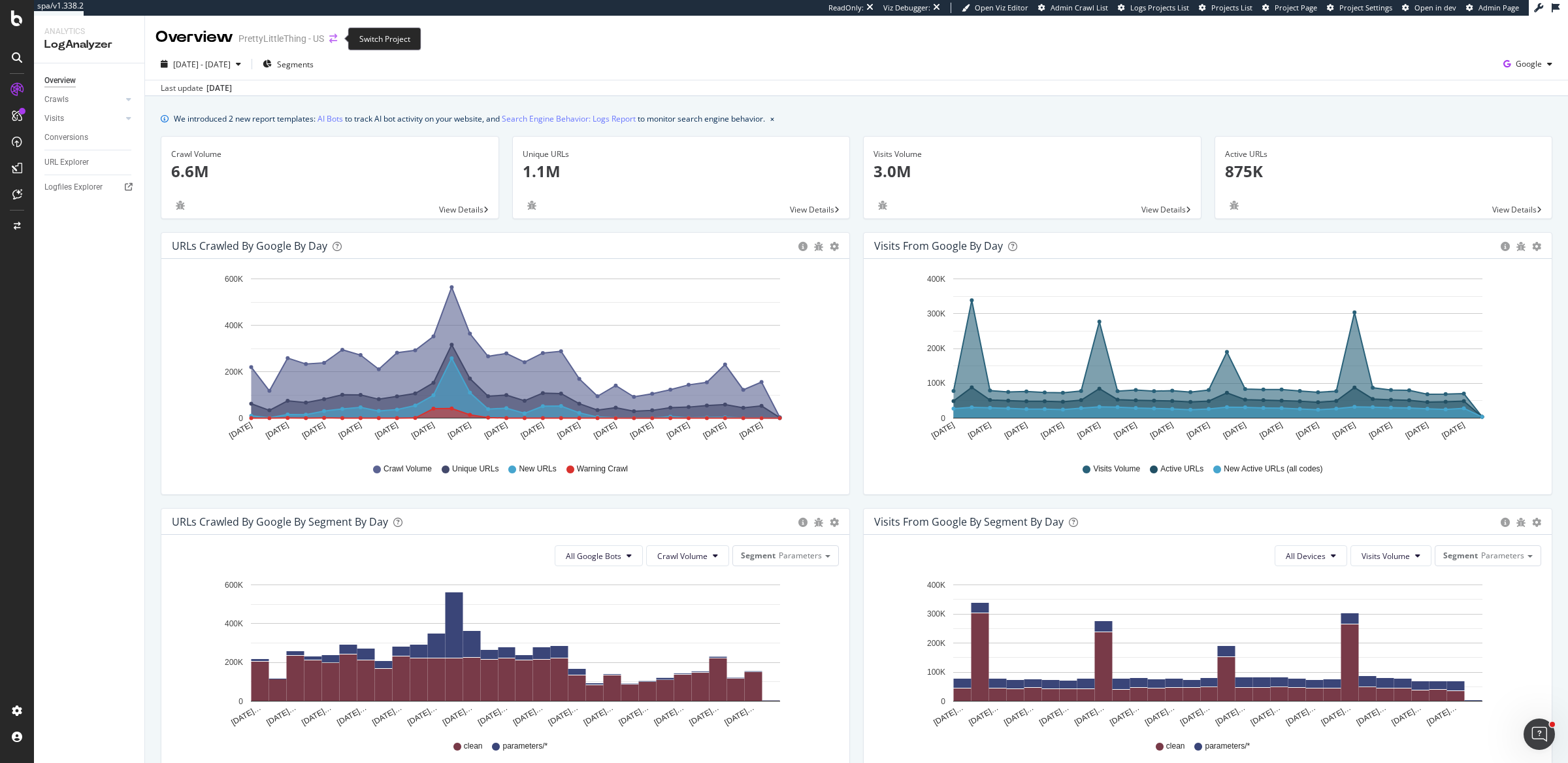
click at [336, 40] on icon "arrow-right-arrow-left" at bounding box center [333, 39] width 8 height 10
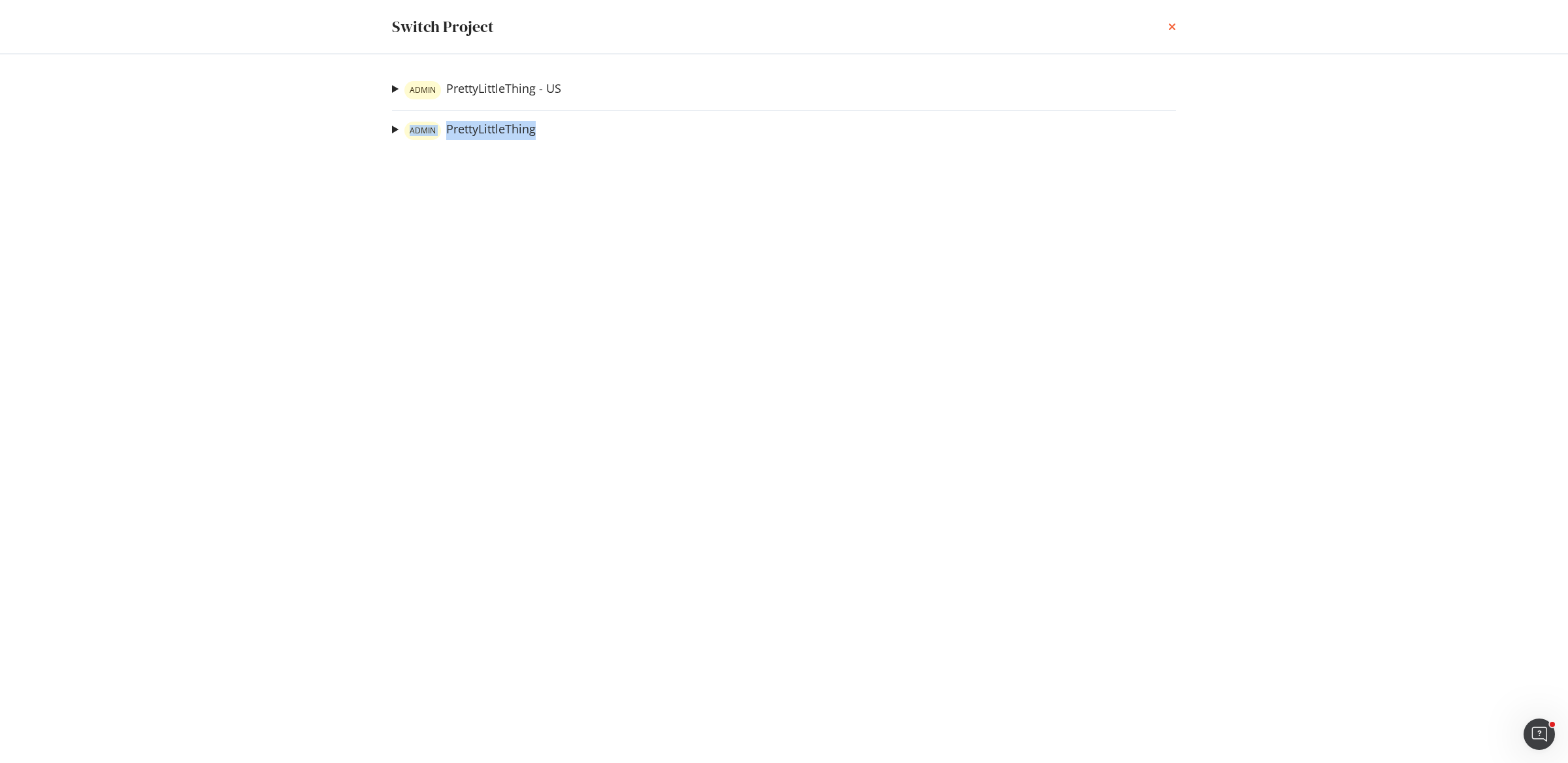
click at [1174, 22] on icon "times" at bounding box center [1172, 26] width 8 height 10
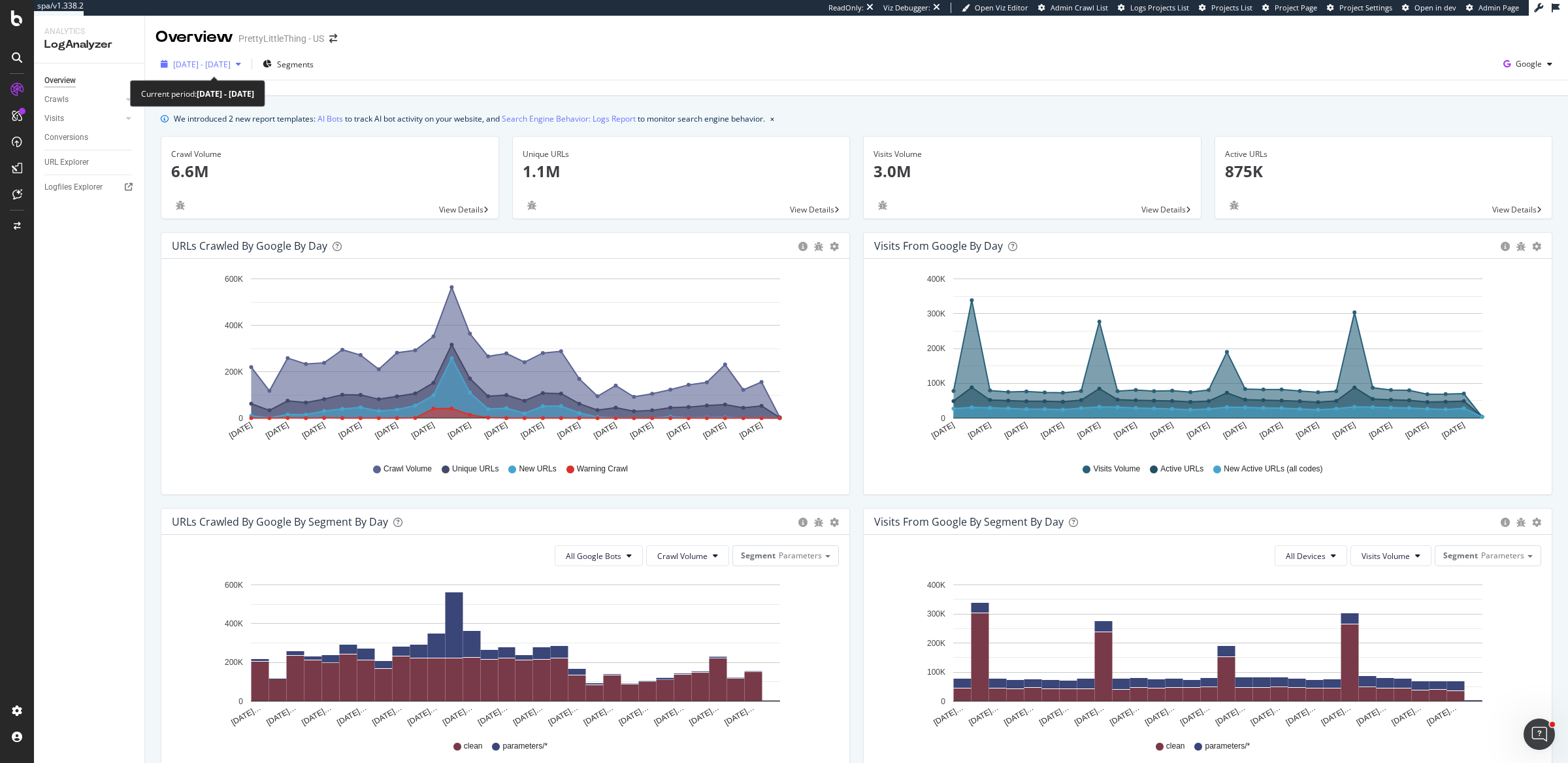
click at [230, 64] on span "[DATE] - [DATE]" at bounding box center [202, 64] width 57 height 11
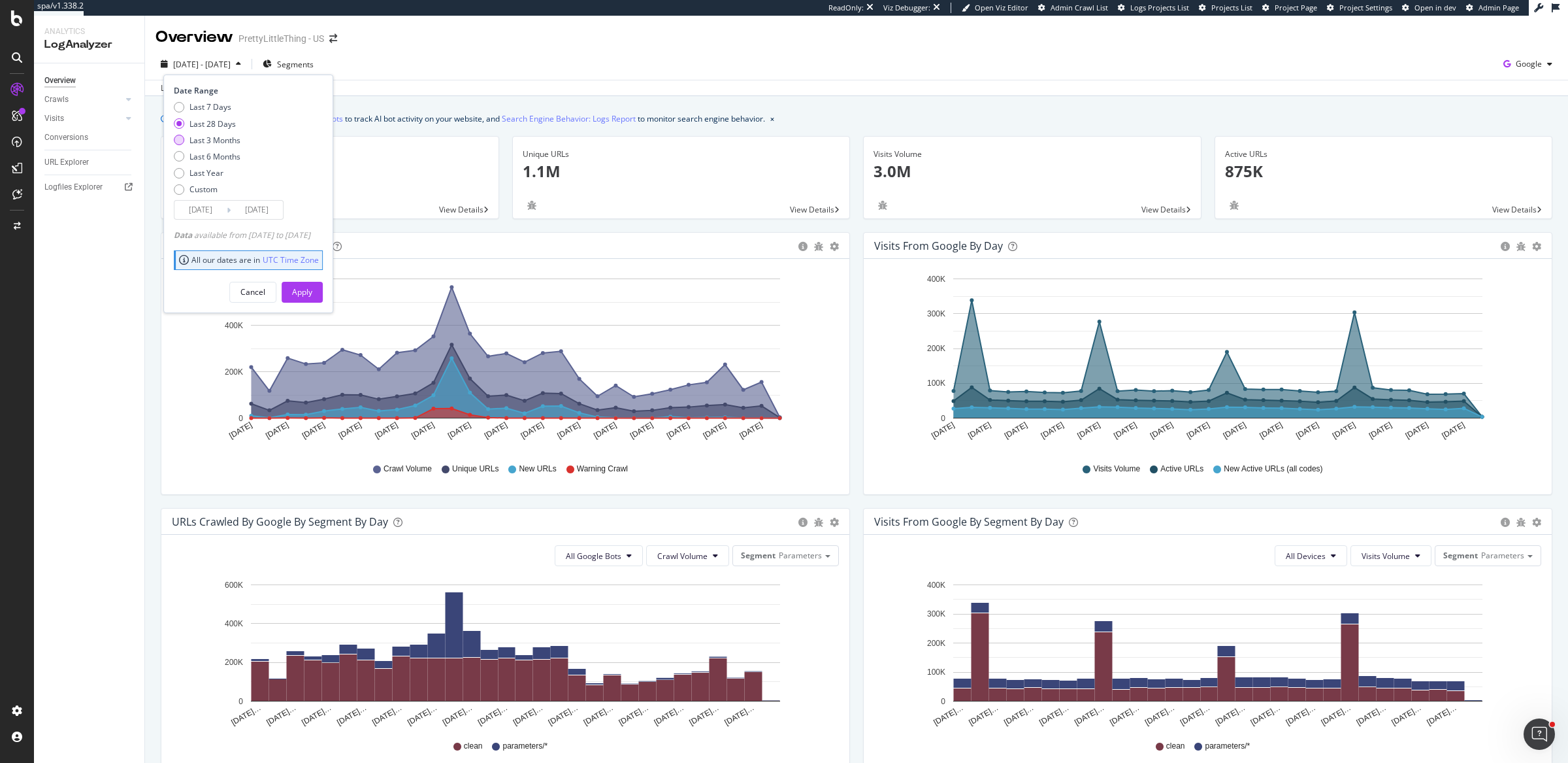
click at [228, 141] on div "Last 3 Months" at bounding box center [215, 140] width 51 height 11
type input "2025/07/07"
click at [312, 289] on div "Apply" at bounding box center [302, 292] width 20 height 11
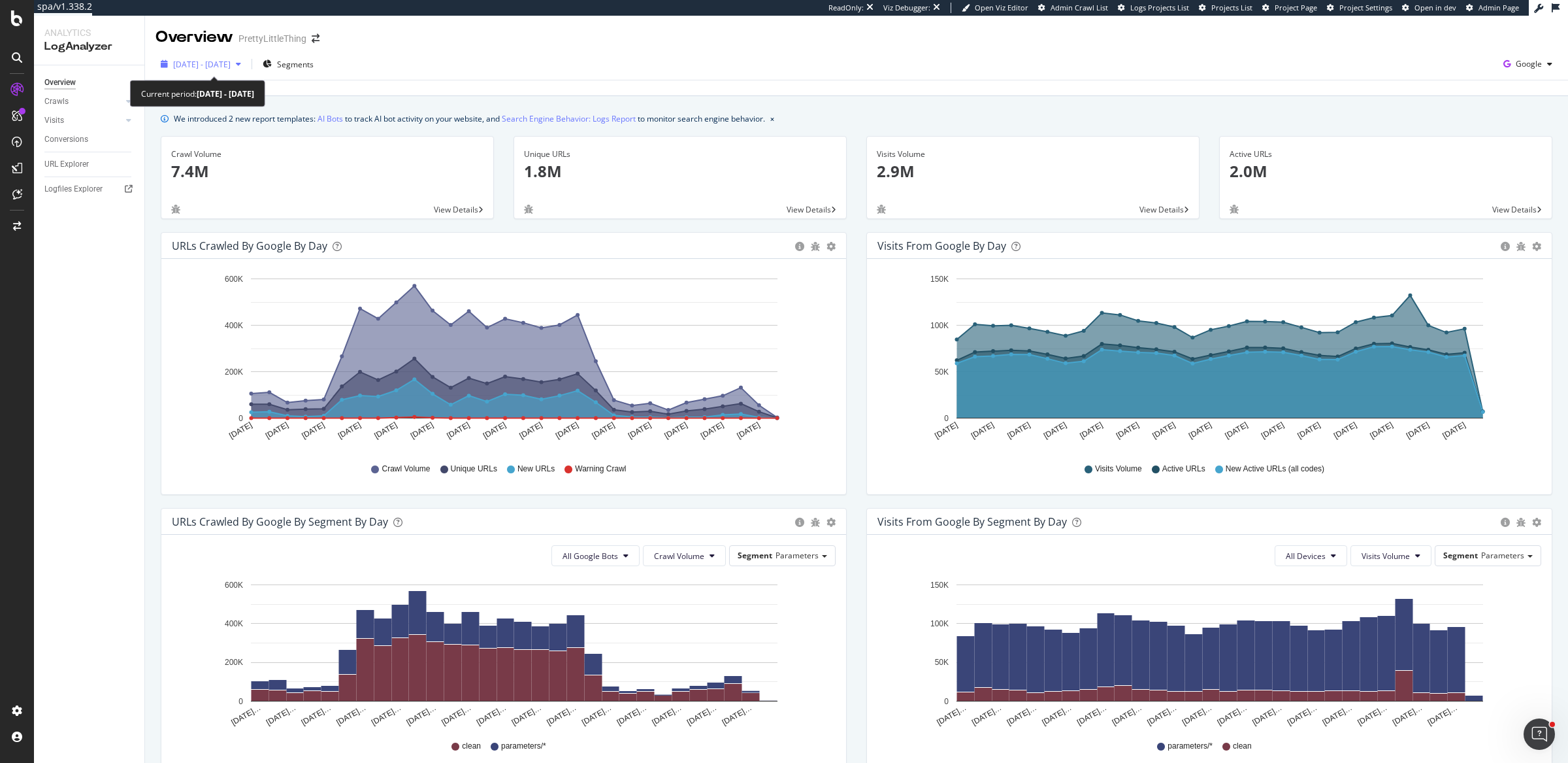
click at [230, 64] on span "[DATE] - [DATE]" at bounding box center [202, 64] width 57 height 11
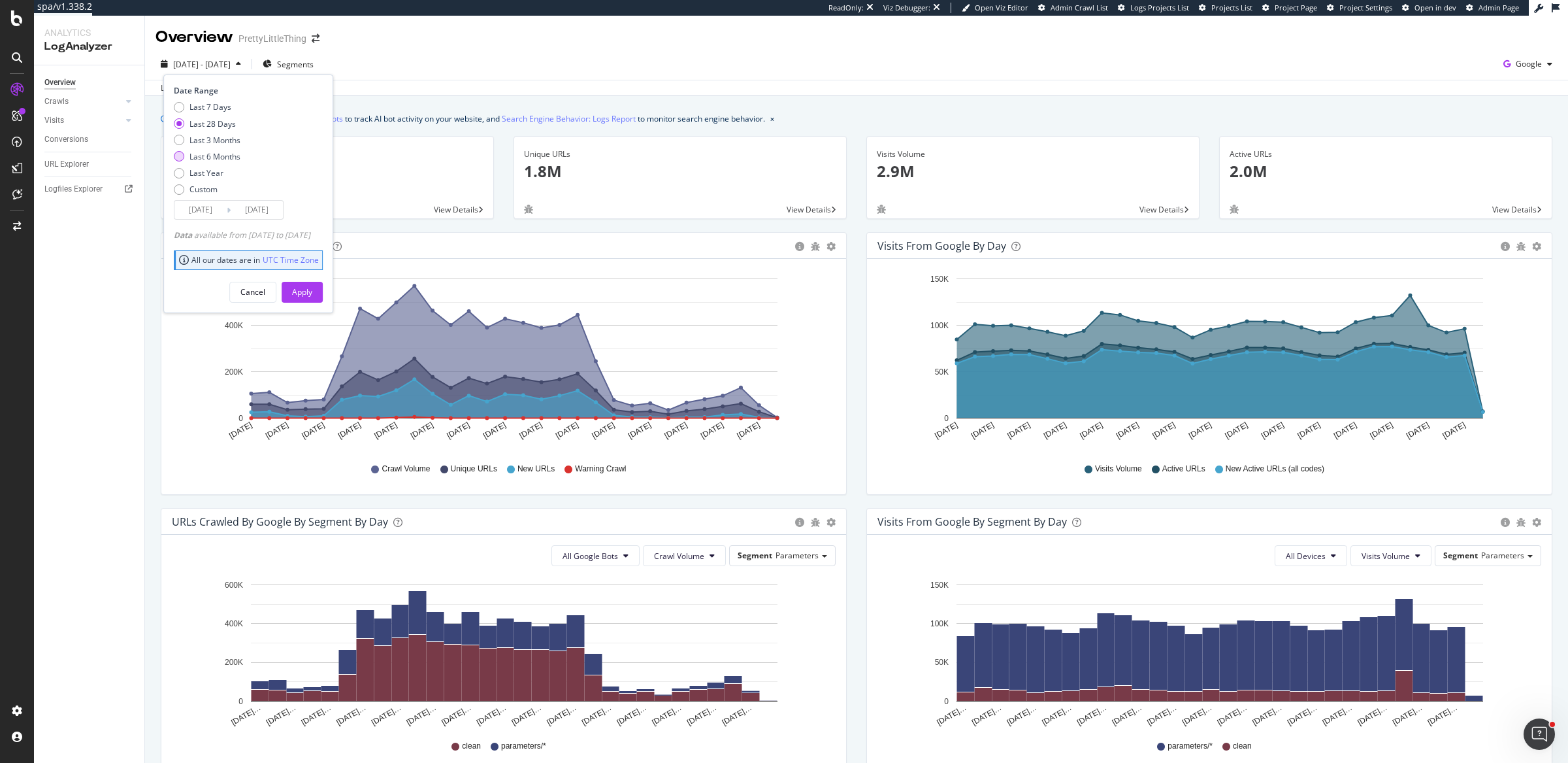
click at [222, 158] on div "Last 6 Months" at bounding box center [215, 157] width 51 height 11
click at [224, 144] on div "Last 3 Months" at bounding box center [215, 140] width 51 height 11
type input "[DATE]"
click at [323, 285] on button "Apply" at bounding box center [302, 292] width 41 height 21
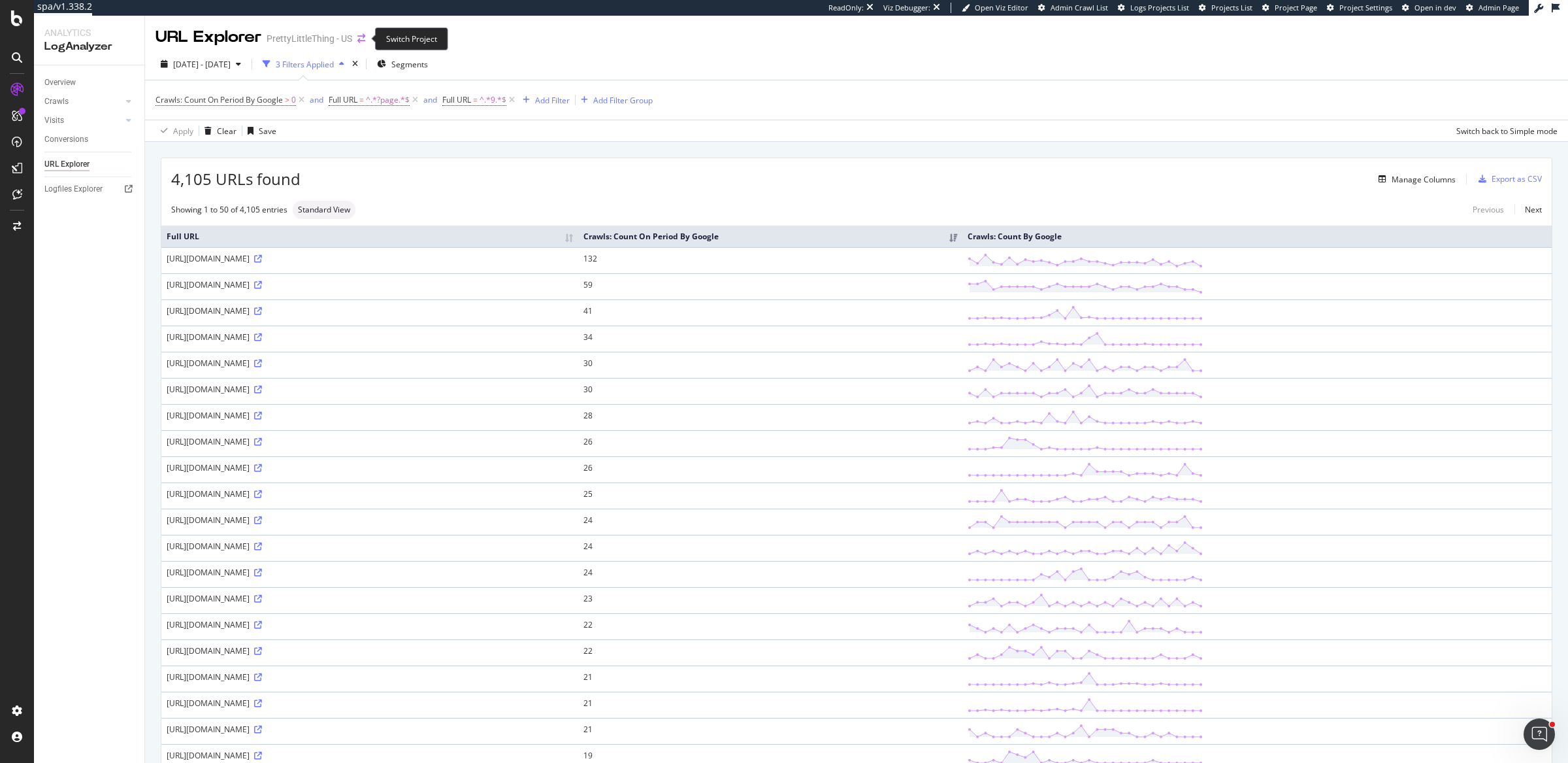
click at [362, 37] on icon "arrow-right-arrow-left" at bounding box center [362, 39] width 8 height 10
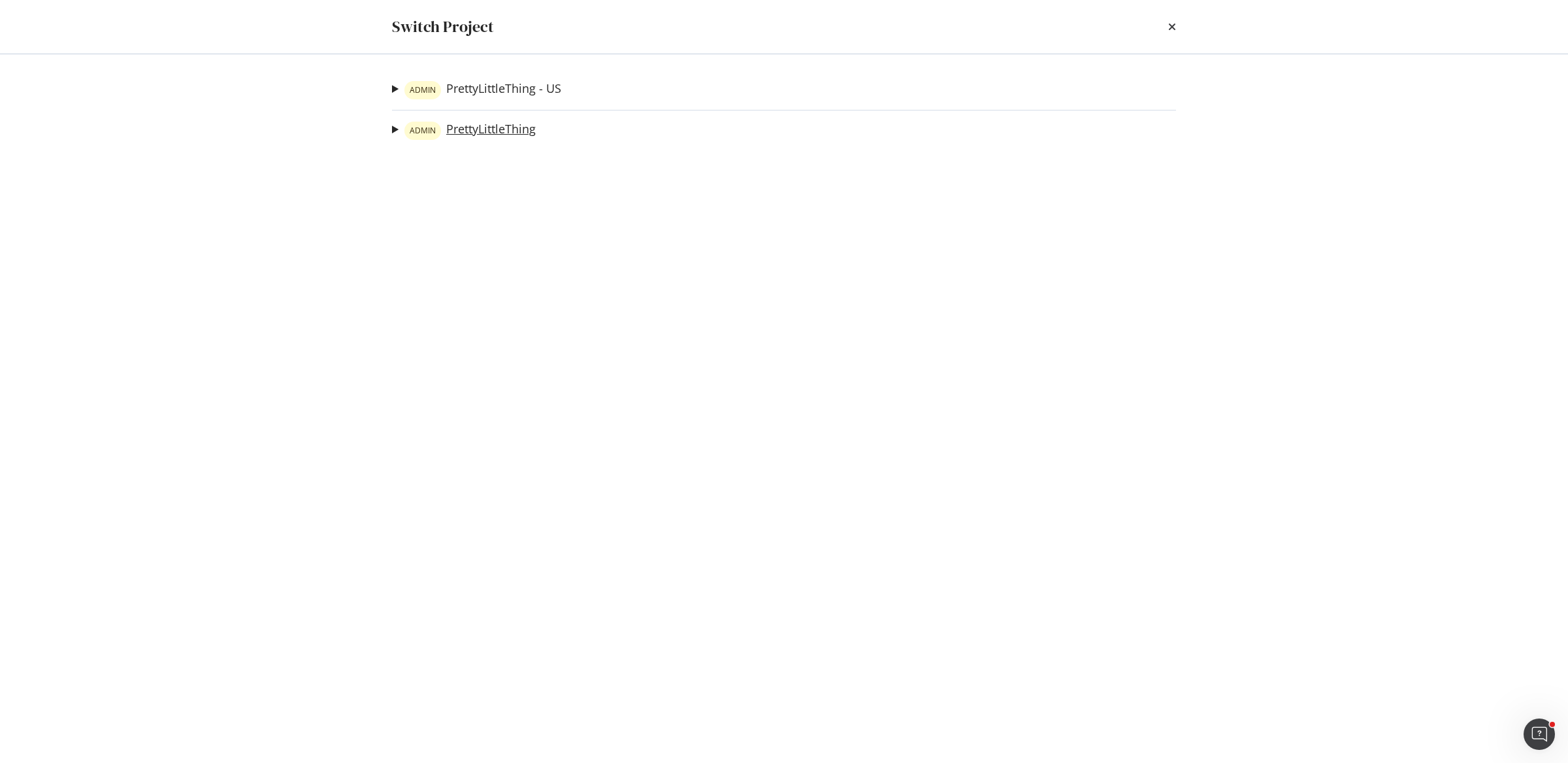
click at [489, 124] on link "ADMIN PrettyLittleThing" at bounding box center [470, 130] width 131 height 18
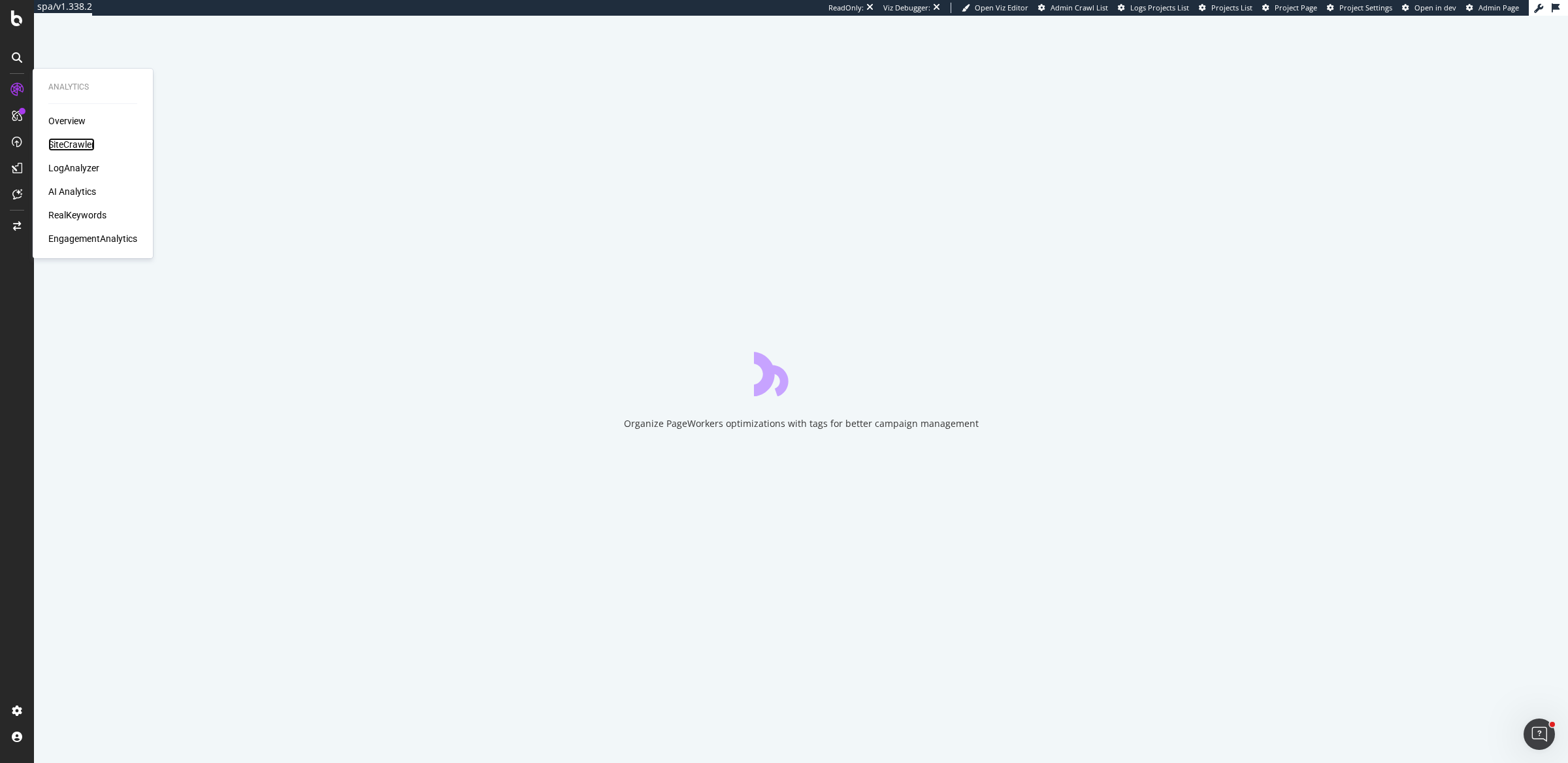
click at [68, 141] on div "SiteCrawler" at bounding box center [72, 144] width 46 height 13
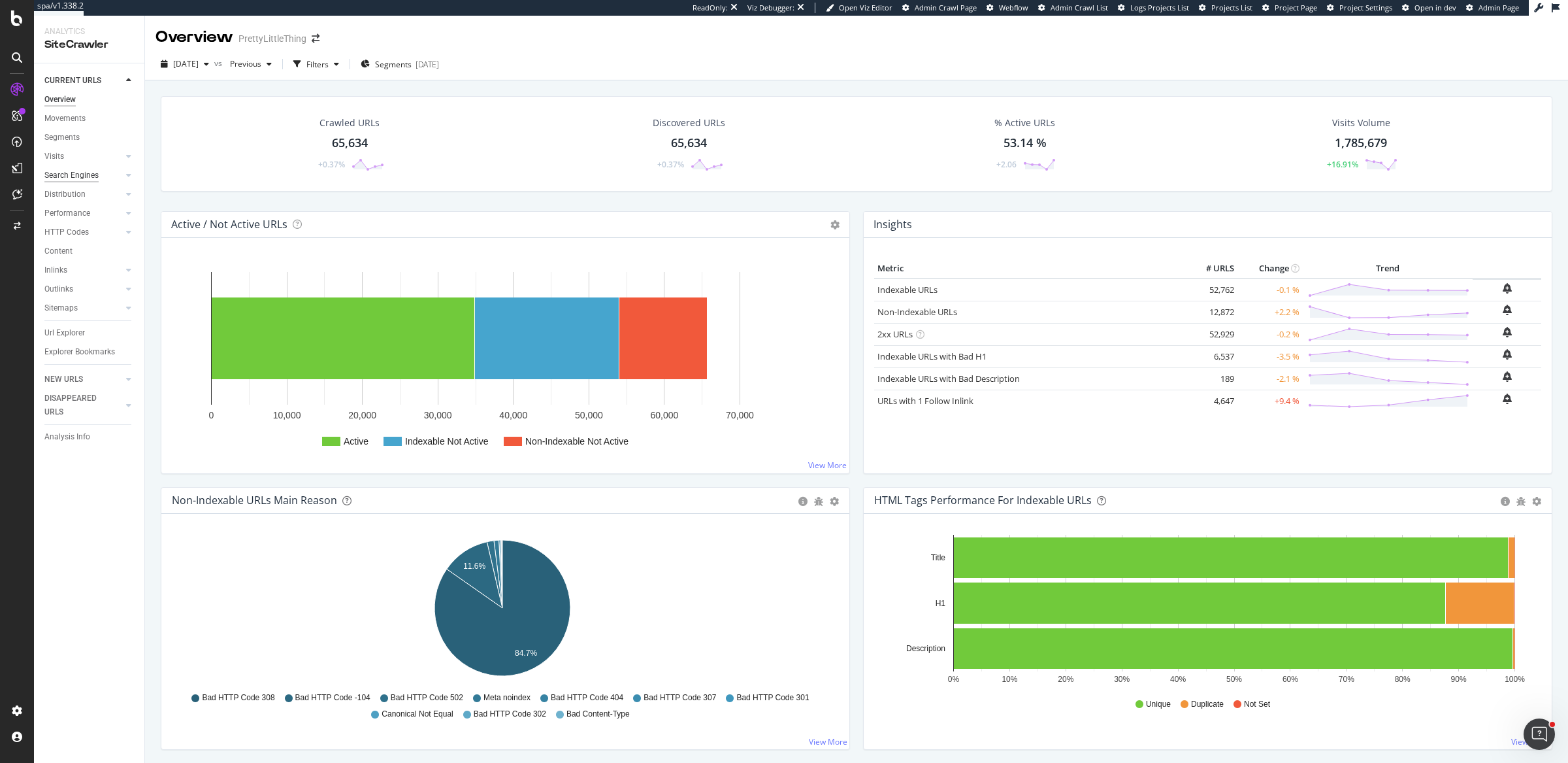
click at [68, 178] on div "Search Engines" at bounding box center [72, 175] width 54 height 14
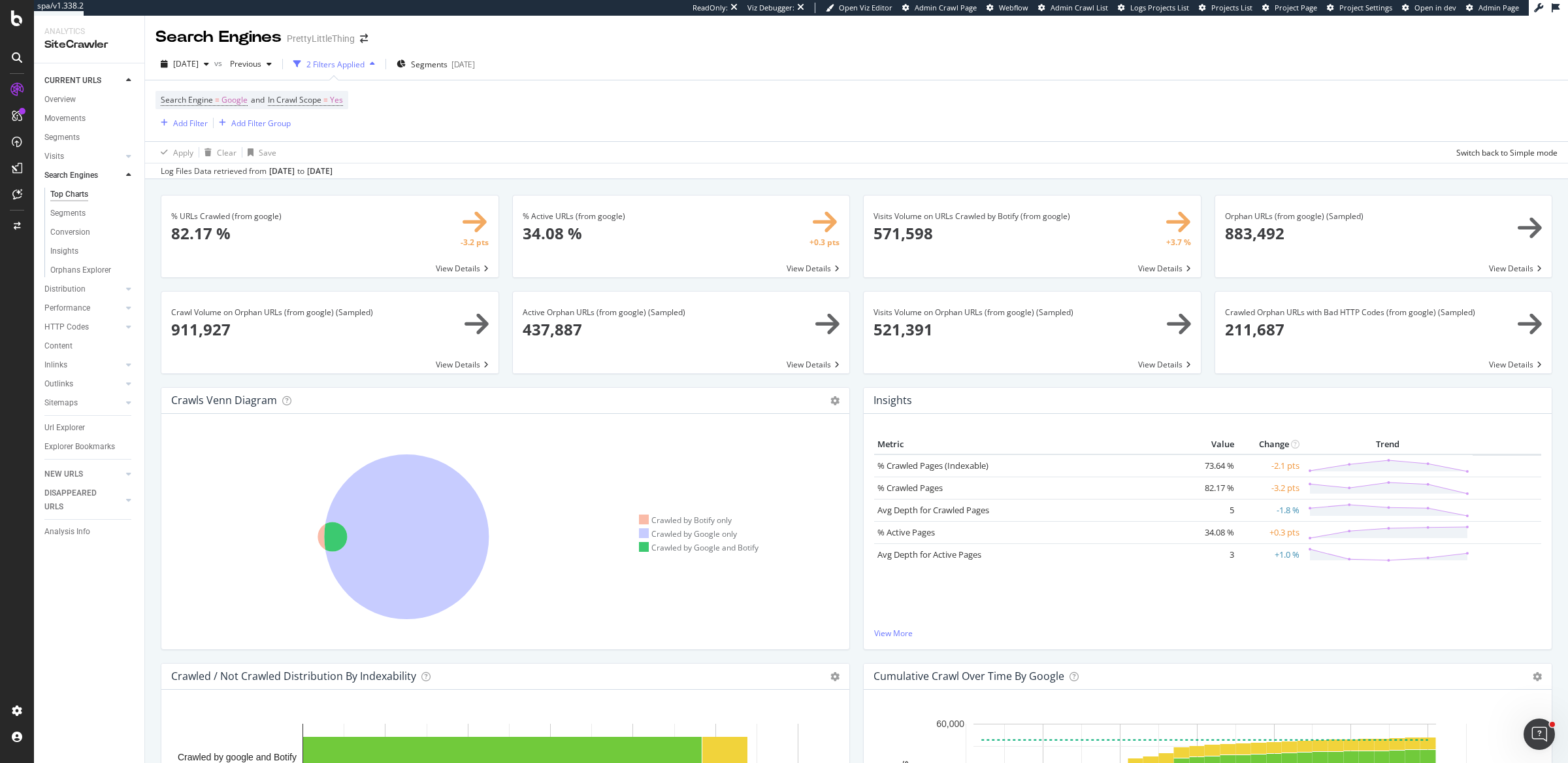
click at [154, 188] on div "% URLs Crawled (from google) × Close Chart search-engines-google-main-metric-cr…" at bounding box center [857, 552] width 1423 height 747
click at [192, 119] on div "Add Filter" at bounding box center [191, 123] width 35 height 11
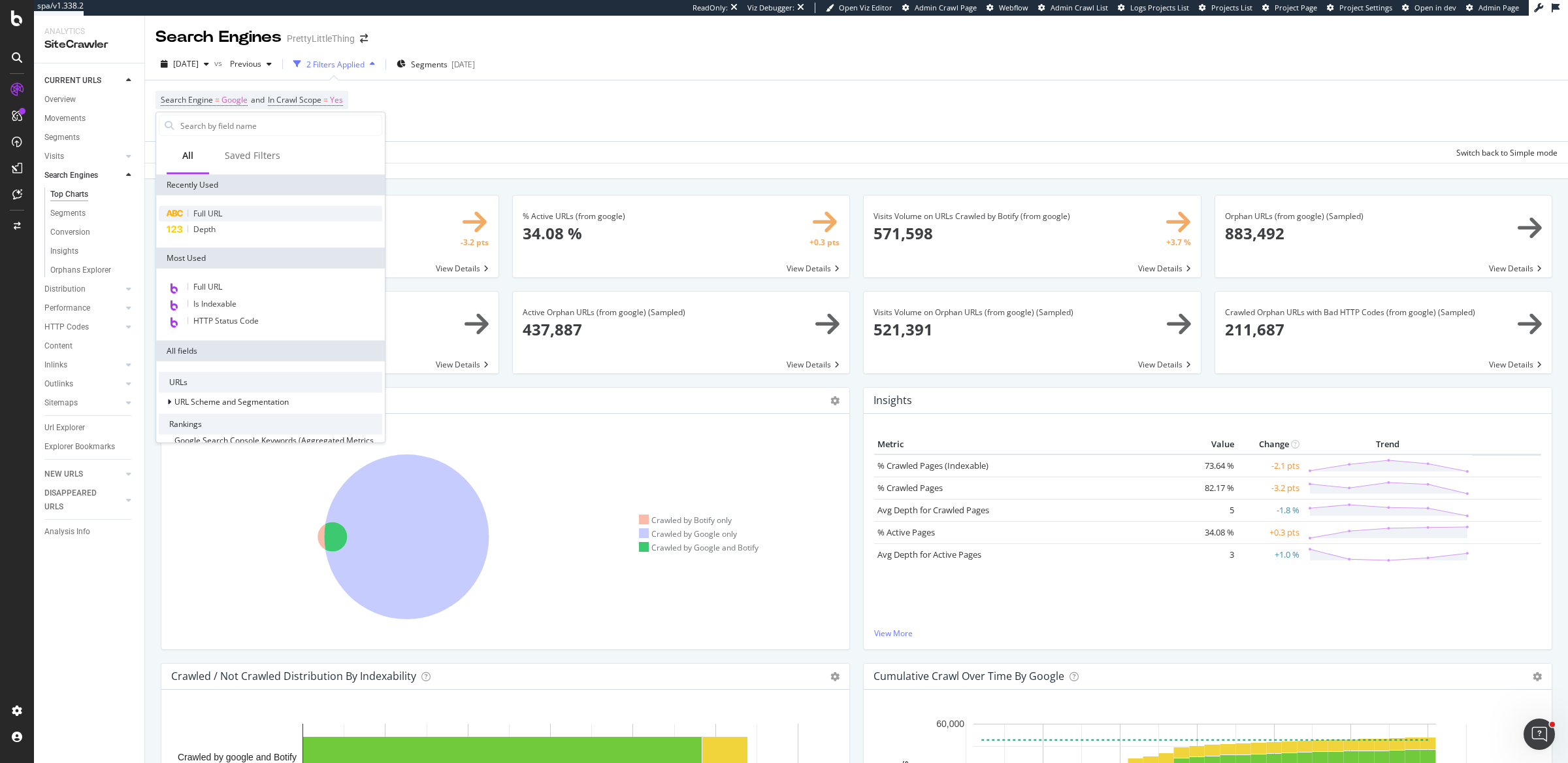
click at [246, 211] on div "Full URL" at bounding box center [270, 214] width 223 height 16
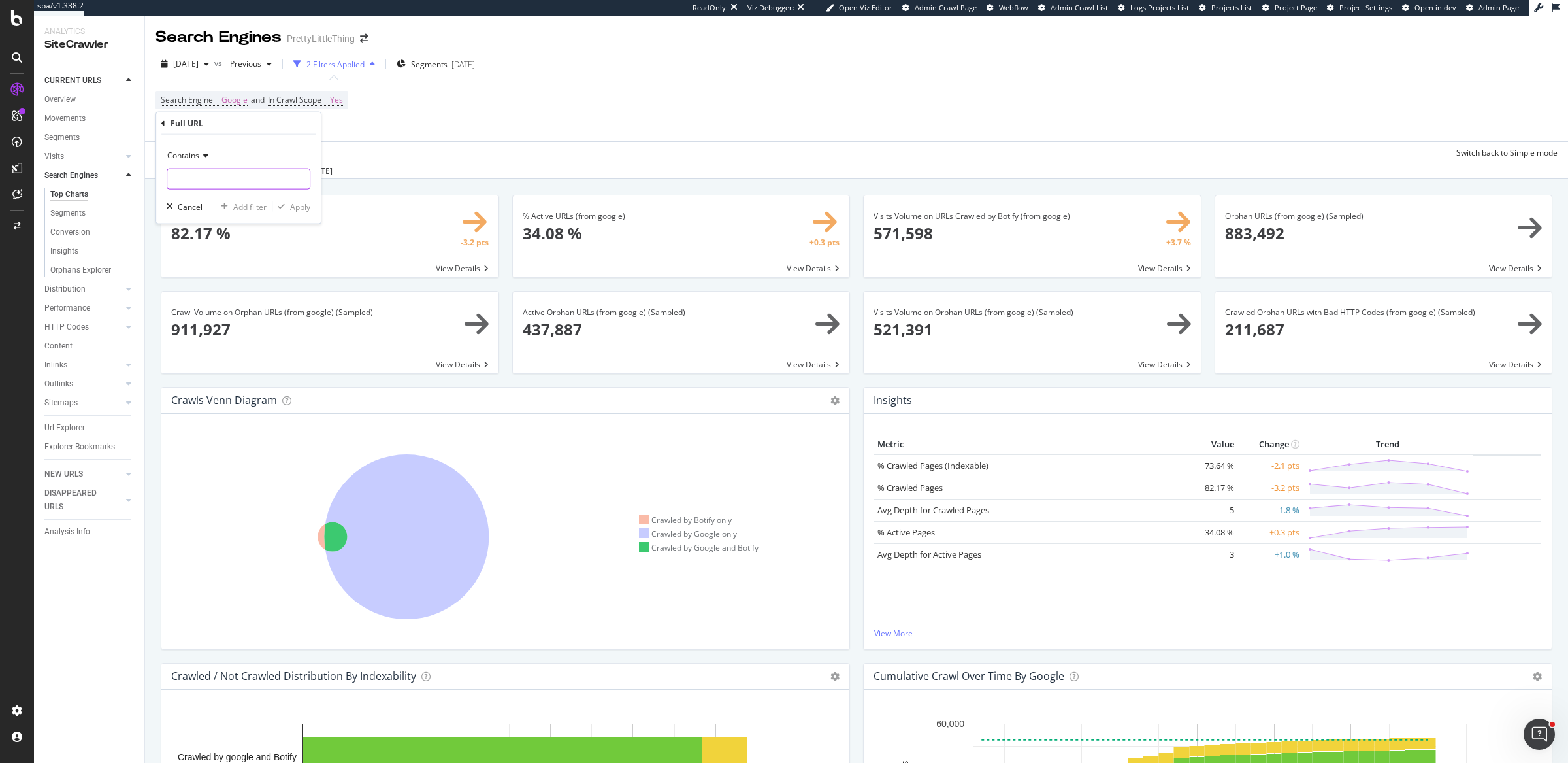
click at [198, 172] on input "text" at bounding box center [238, 179] width 142 height 21
click at [199, 153] on span "Contains" at bounding box center [183, 155] width 32 height 11
click at [209, 298] on span "Doesn't contain" at bounding box center [202, 301] width 57 height 11
click at [206, 186] on input "text" at bounding box center [238, 179] width 142 height 21
type input "?page"
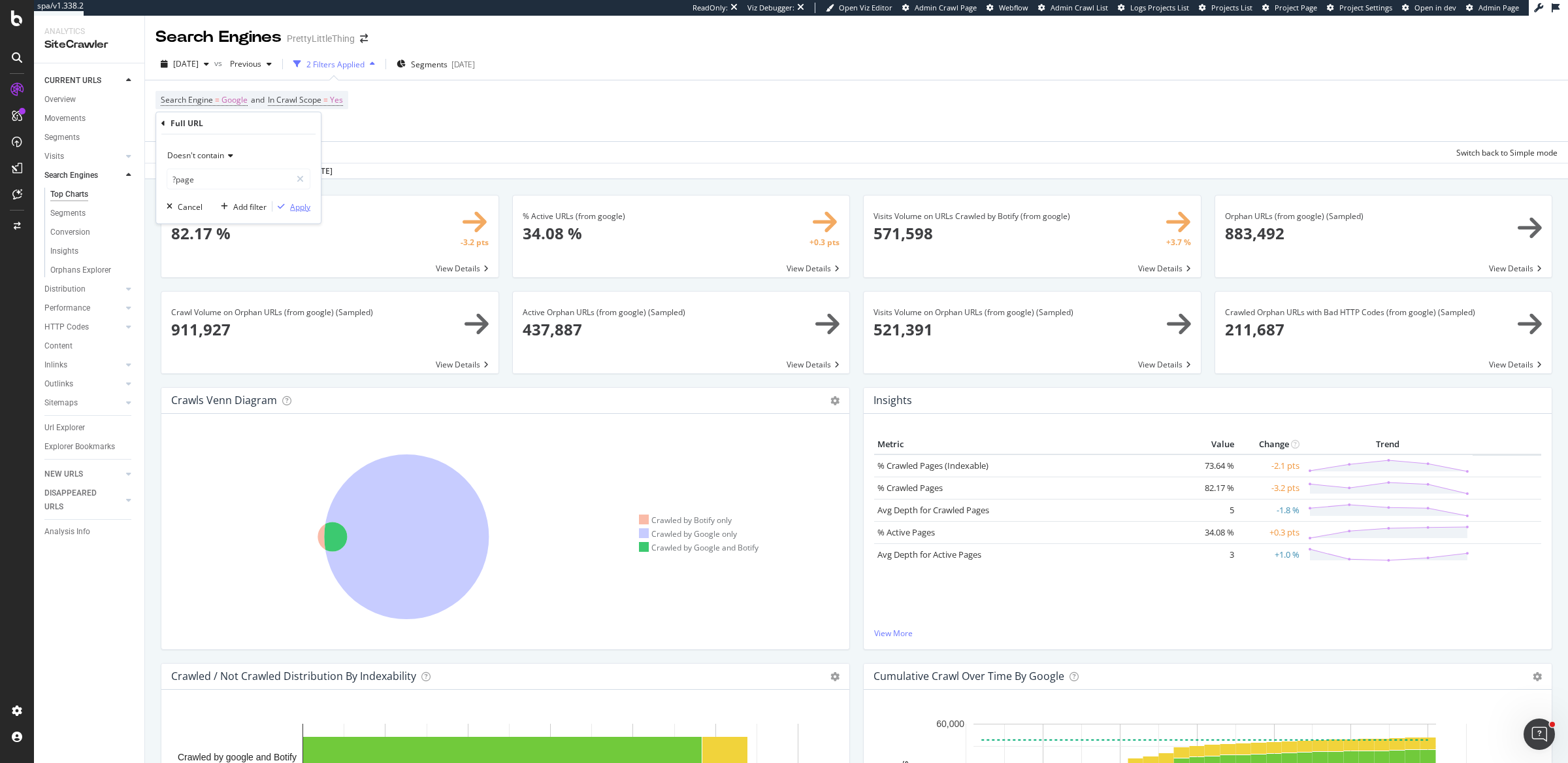
click at [288, 208] on div "button" at bounding box center [281, 207] width 17 height 8
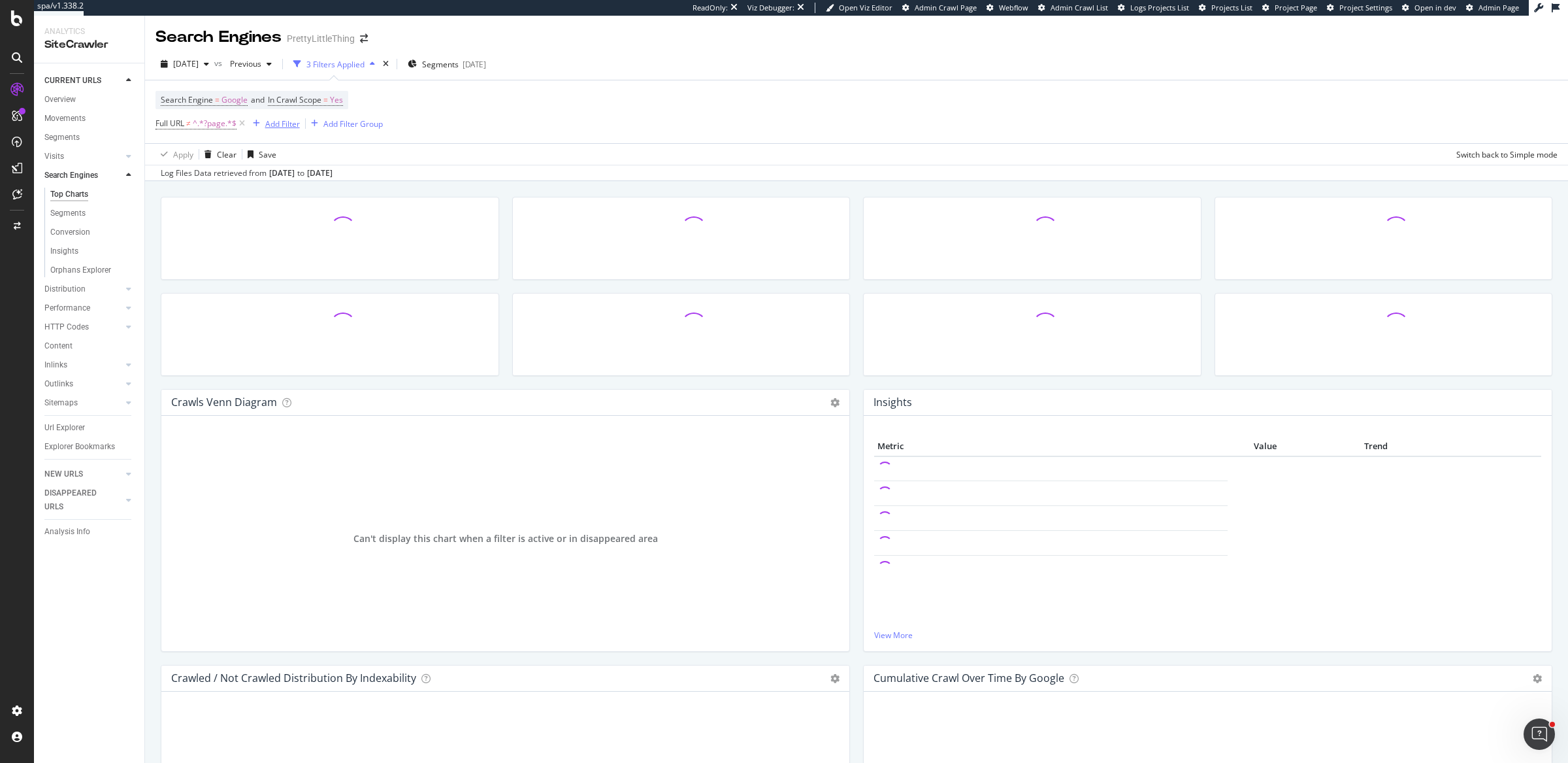
click at [274, 122] on div "Add Filter" at bounding box center [283, 124] width 35 height 11
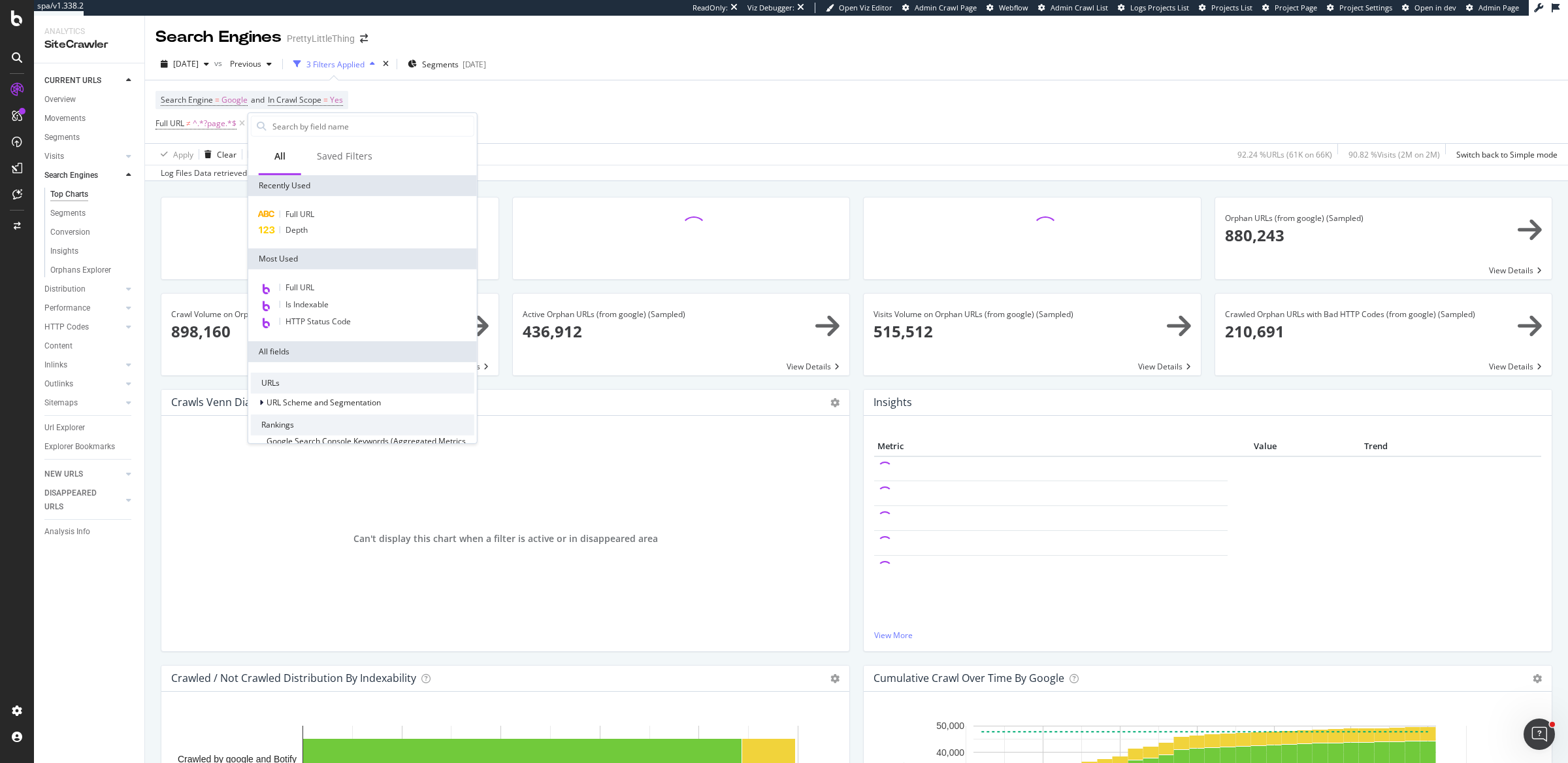
click at [618, 110] on div "Search Engine = Google and In Crawl Scope = Yes Full URL ≠ ^.*?page.*$ Add Filt…" at bounding box center [857, 111] width 1402 height 63
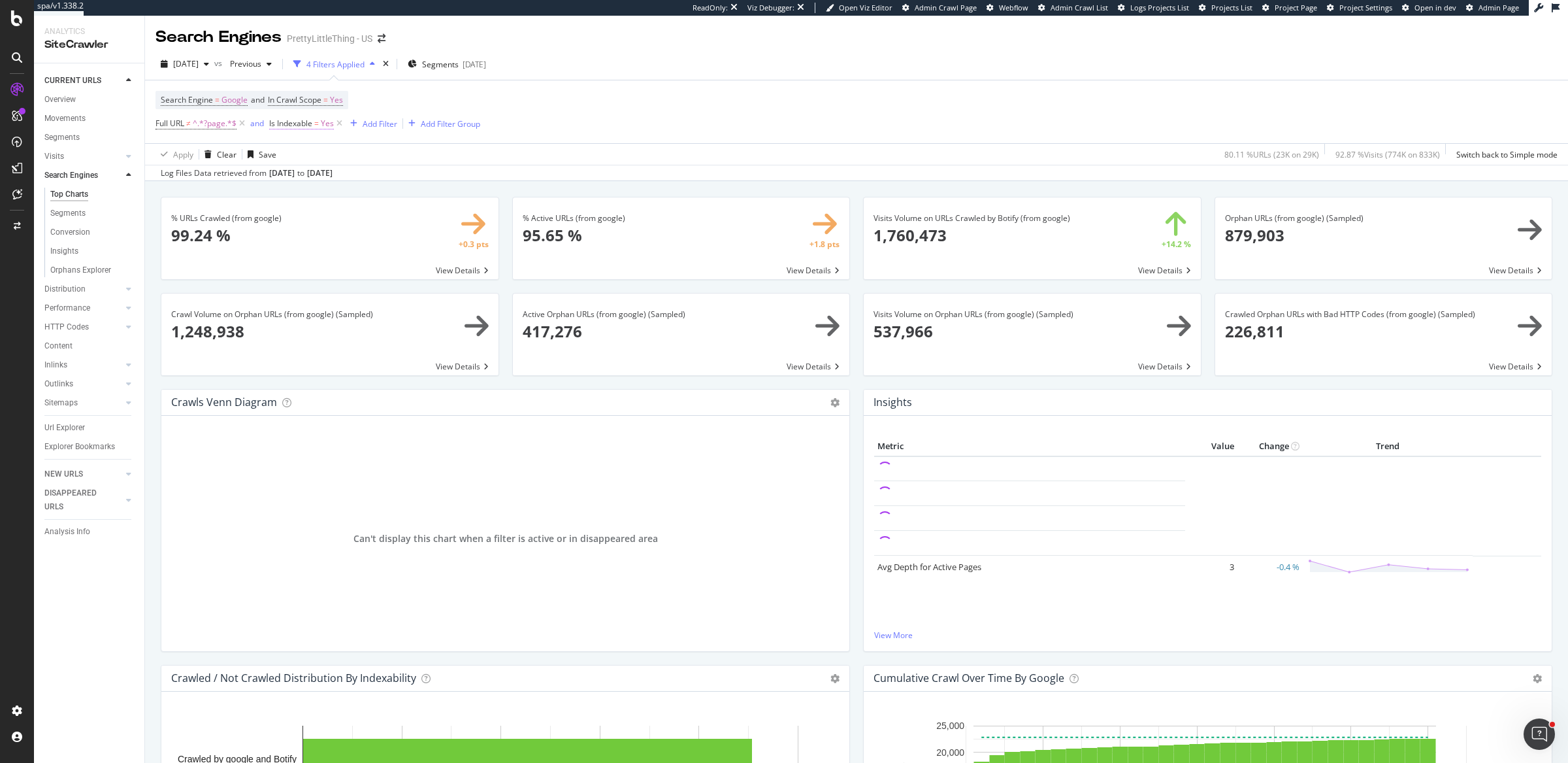
click at [314, 126] on span "Is Indexable = Yes" at bounding box center [301, 123] width 64 height 12
click at [286, 171] on span "Yes" at bounding box center [288, 174] width 13 height 11
click at [315, 223] on div "No" at bounding box center [354, 218] width 140 height 17
click at [406, 199] on div "Apply" at bounding box center [414, 202] width 20 height 11
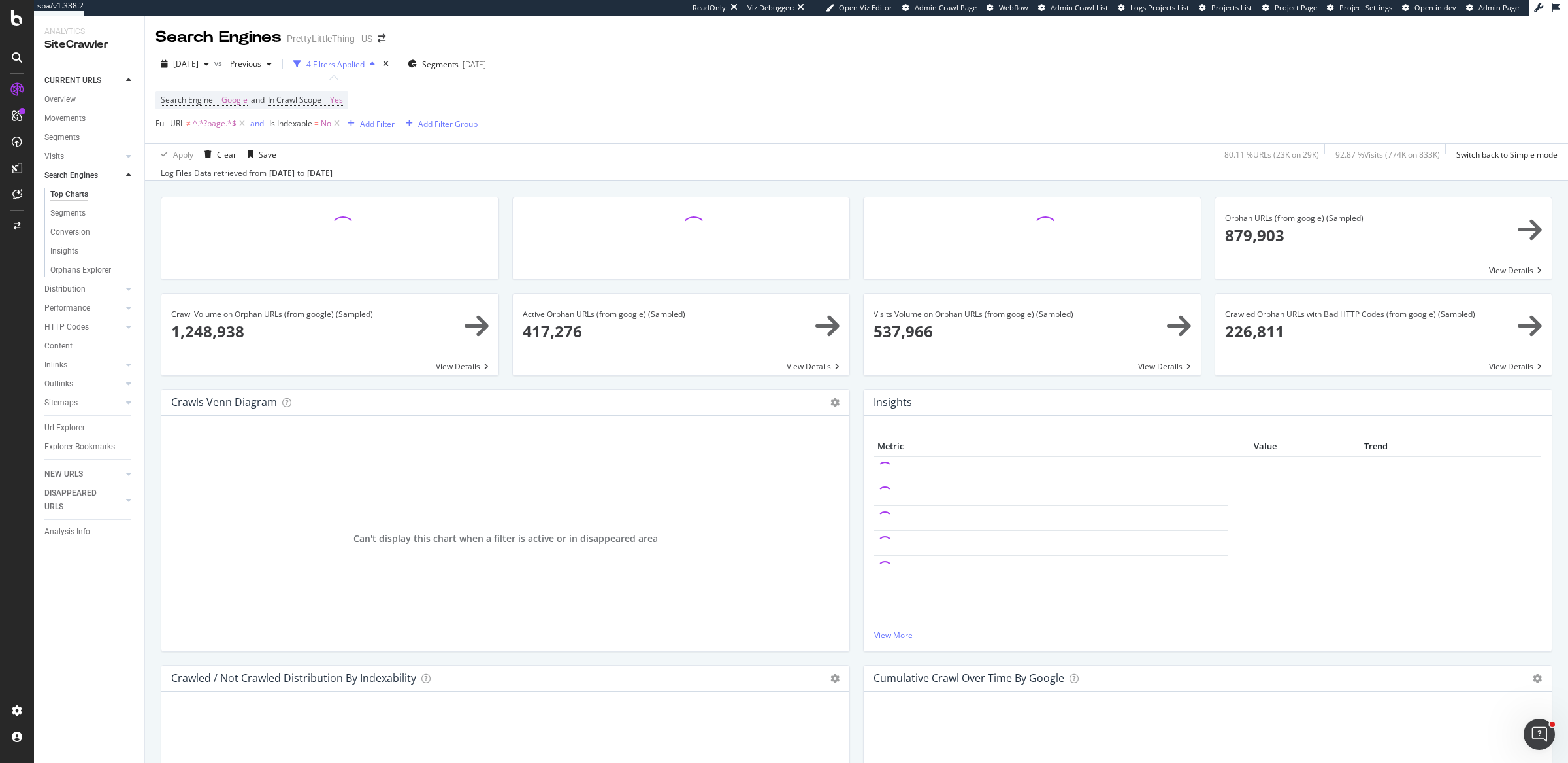
scroll to position [1322, 0]
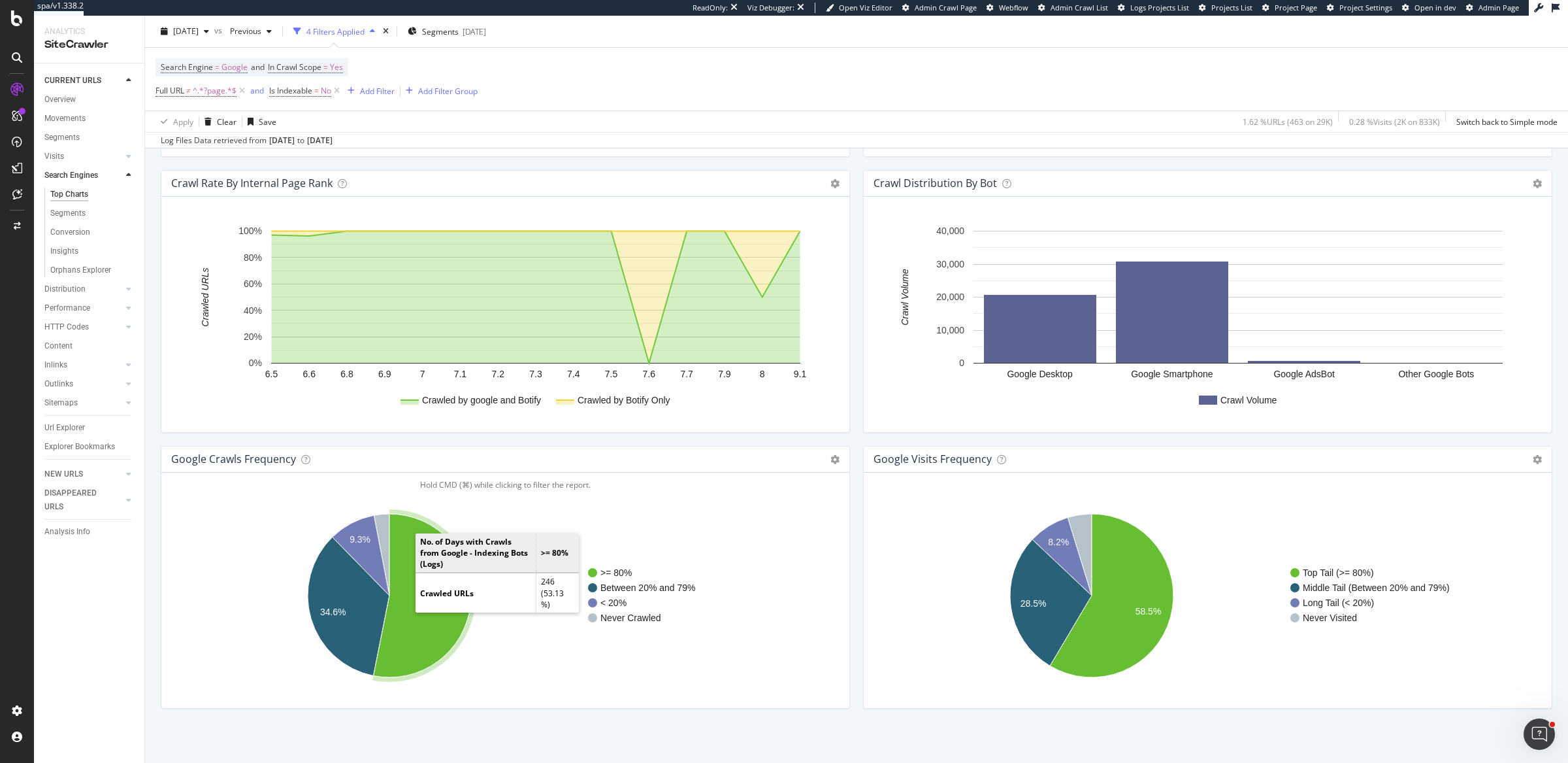
click at [409, 572] on icon "A chart." at bounding box center [422, 595] width 98 height 164
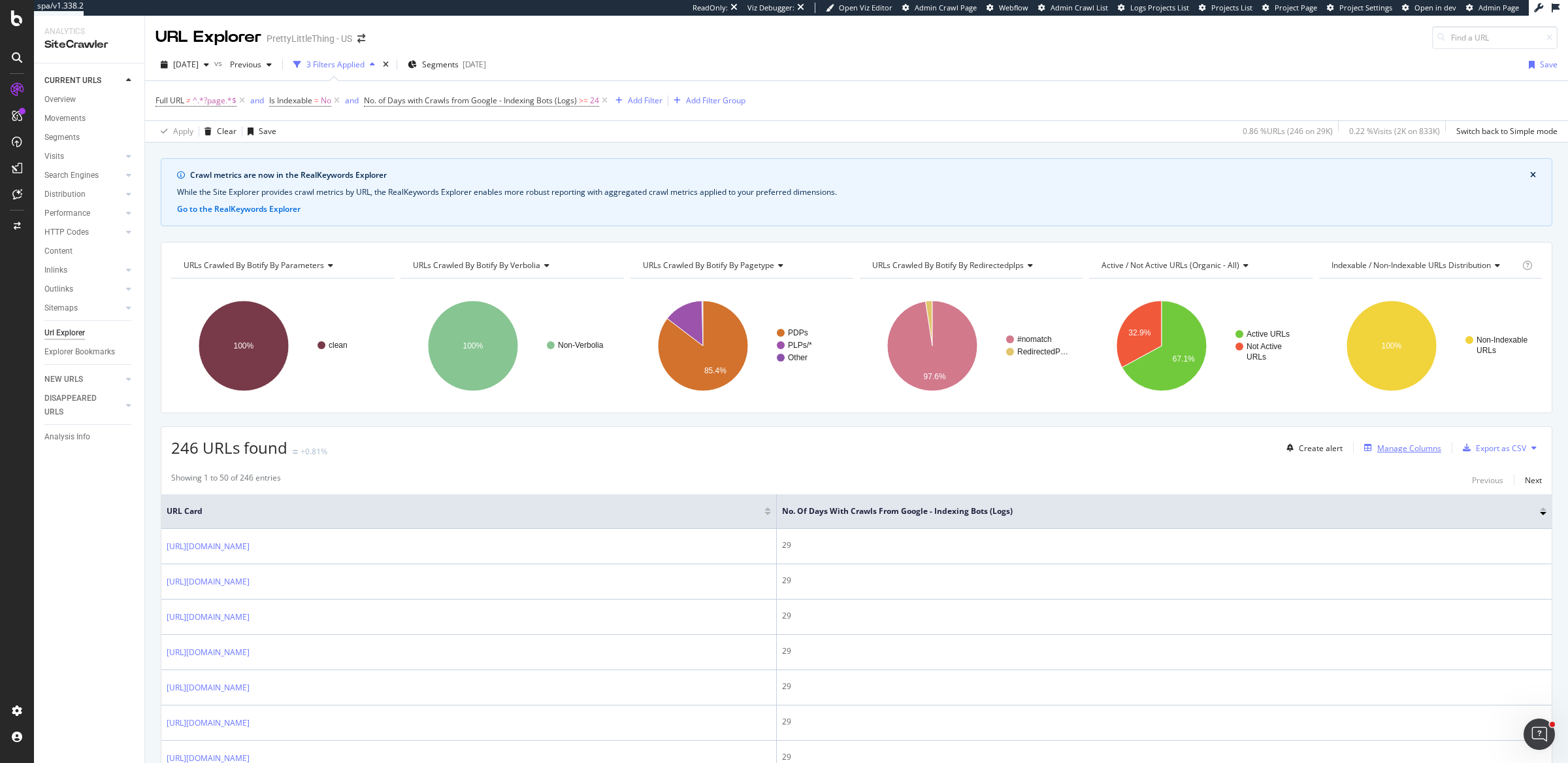
click at [1254, 443] on div "Manage Columns" at bounding box center [1409, 448] width 64 height 11
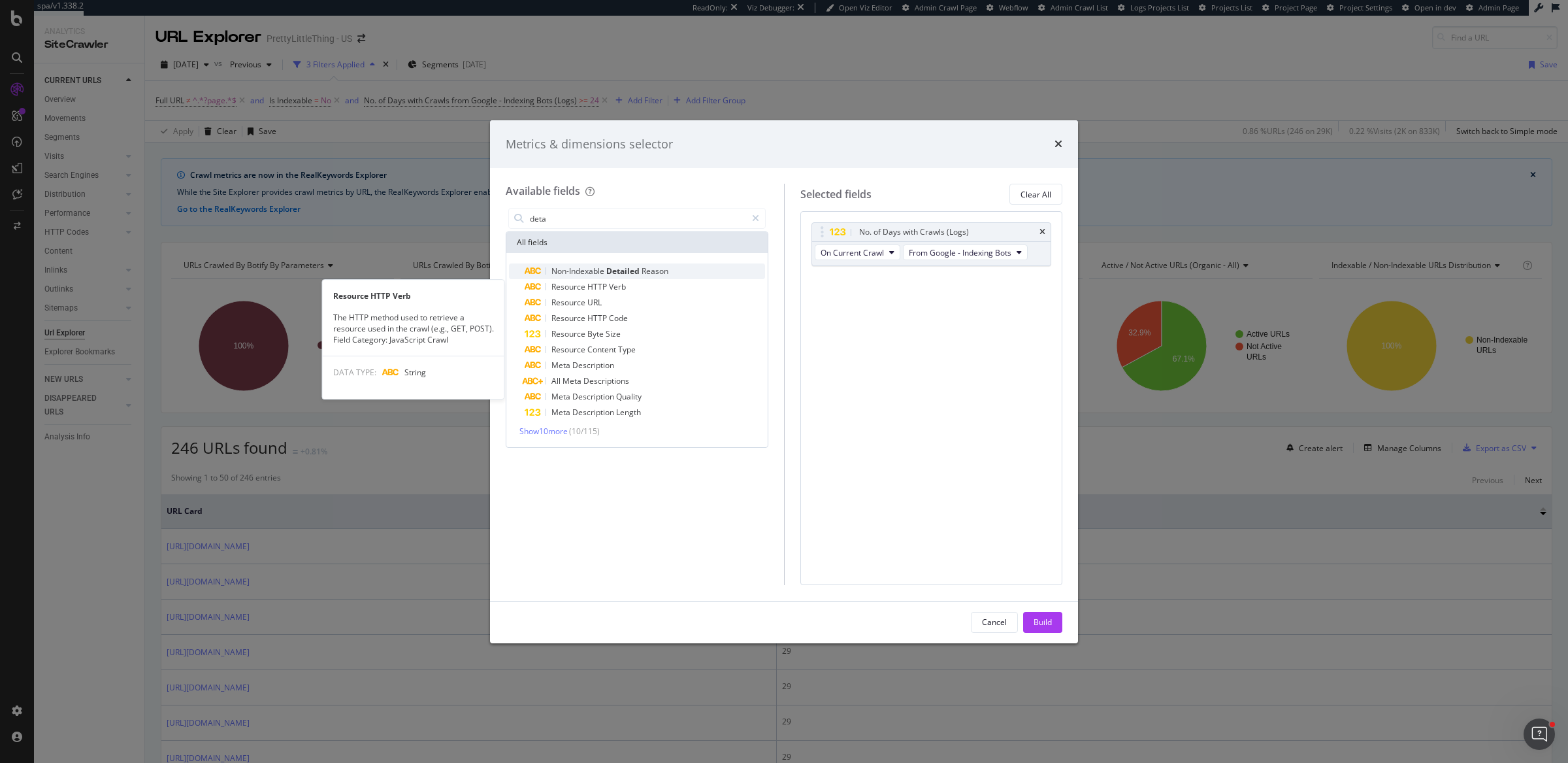
type input "deta"
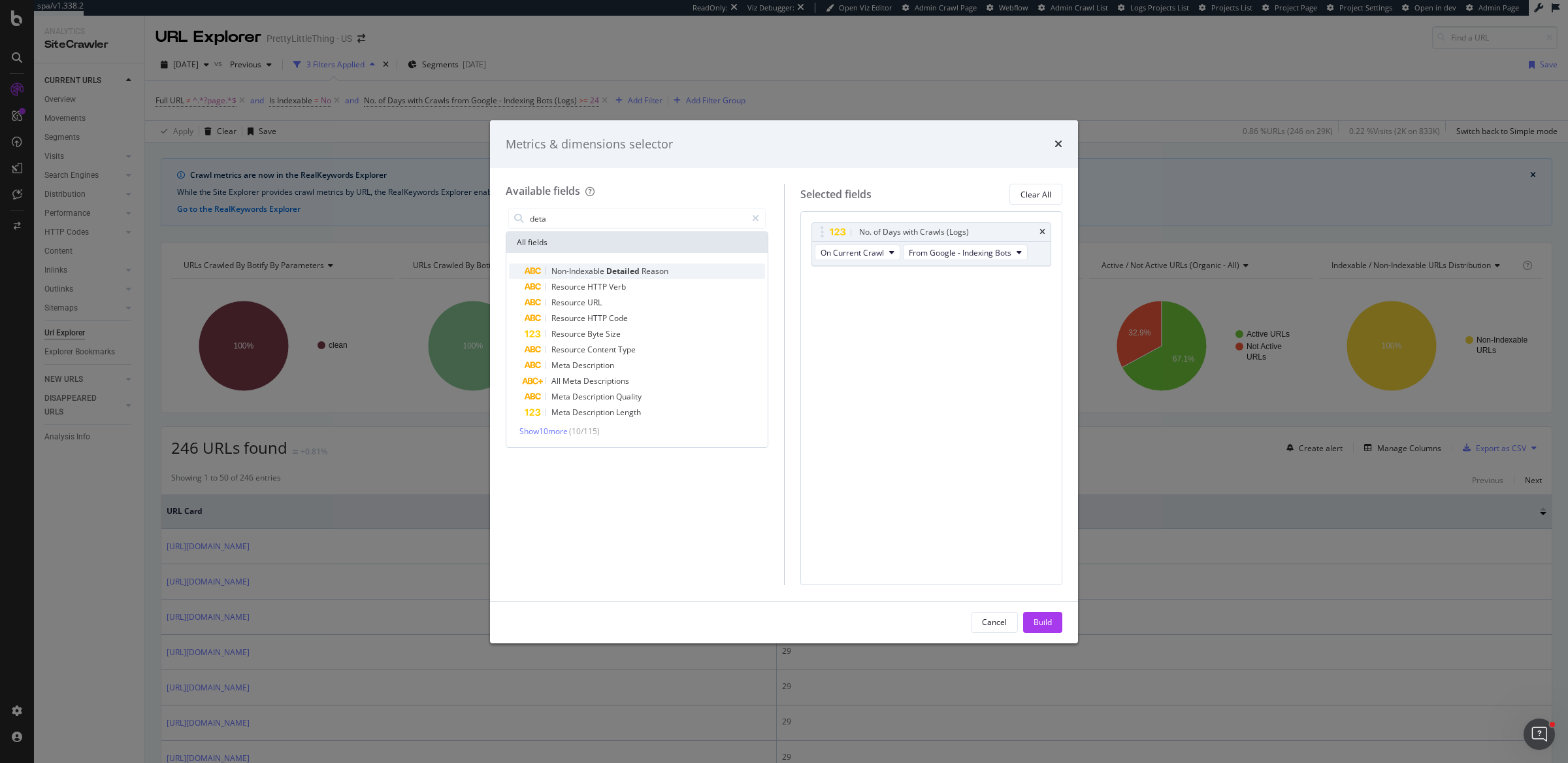
click at [719, 275] on div "Non-Indexable Detailed Reason" at bounding box center [645, 271] width 241 height 16
click at [1061, 610] on button "Build" at bounding box center [1043, 622] width 39 height 21
